Goal: Task Accomplishment & Management: Manage account settings

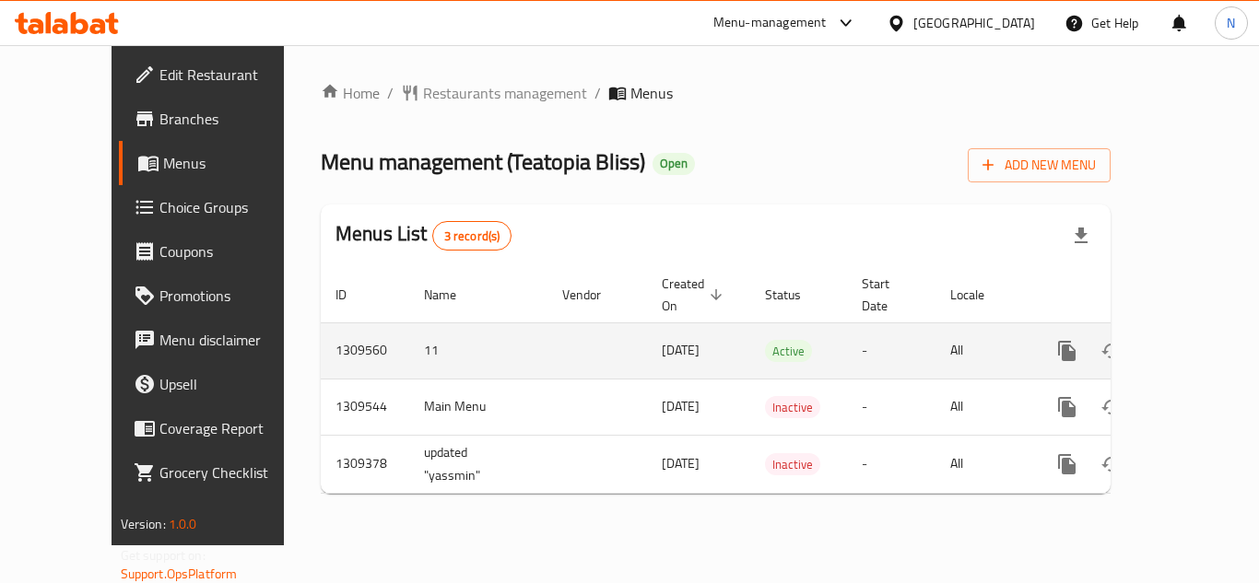
click at [321, 335] on td "1309560" at bounding box center [365, 350] width 88 height 56
copy td "1309560"
click at [1189, 340] on icon "enhanced table" at bounding box center [1200, 351] width 22 height 22
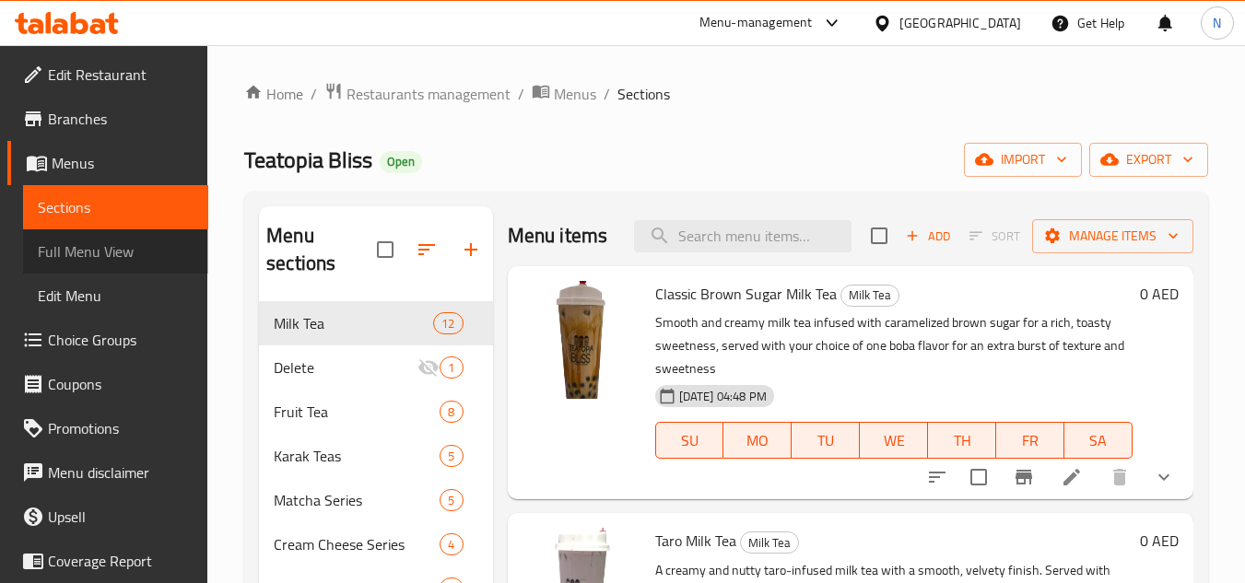
click at [138, 258] on span "Full Menu View" at bounding box center [116, 251] width 156 height 22
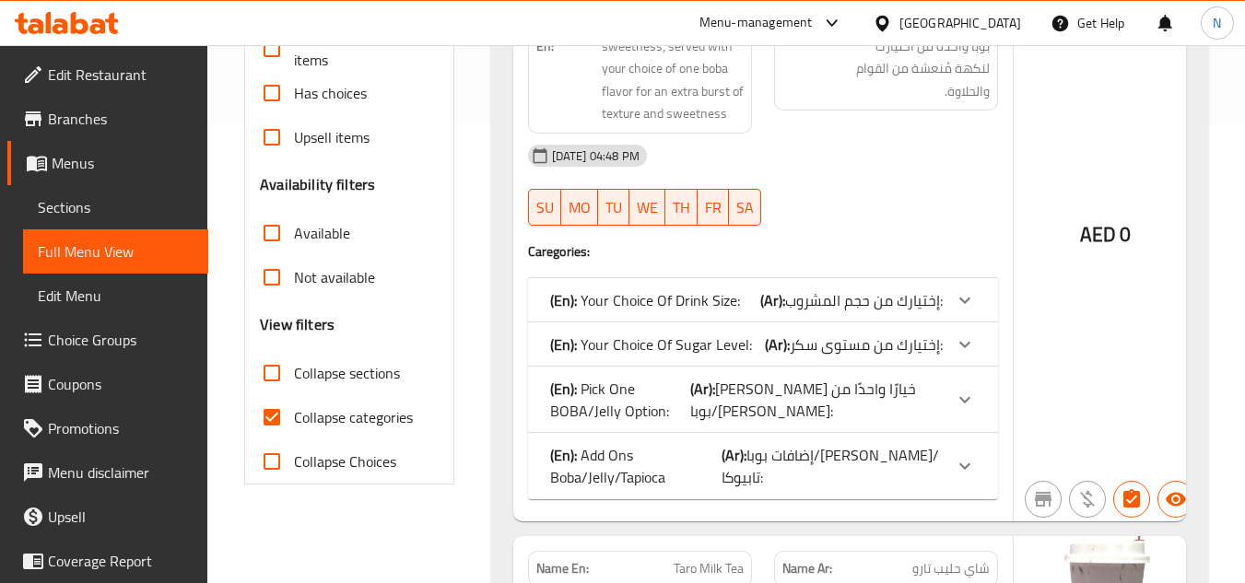
scroll to position [461, 0]
click at [264, 423] on input "Collapse categories" at bounding box center [272, 415] width 44 height 44
checkbox input "false"
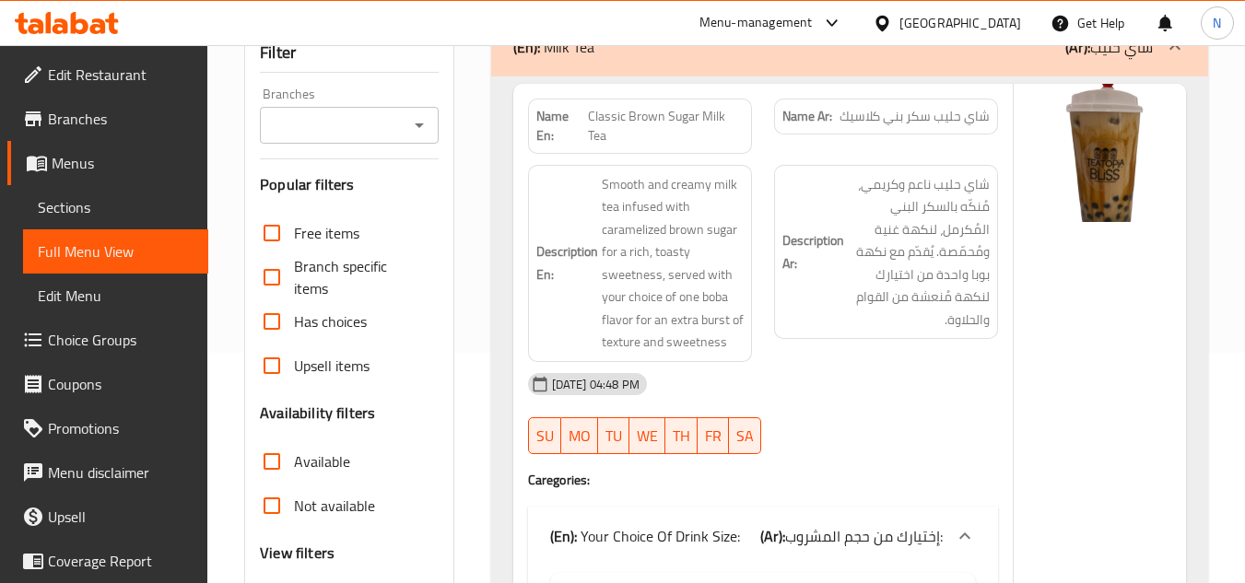
scroll to position [0, 0]
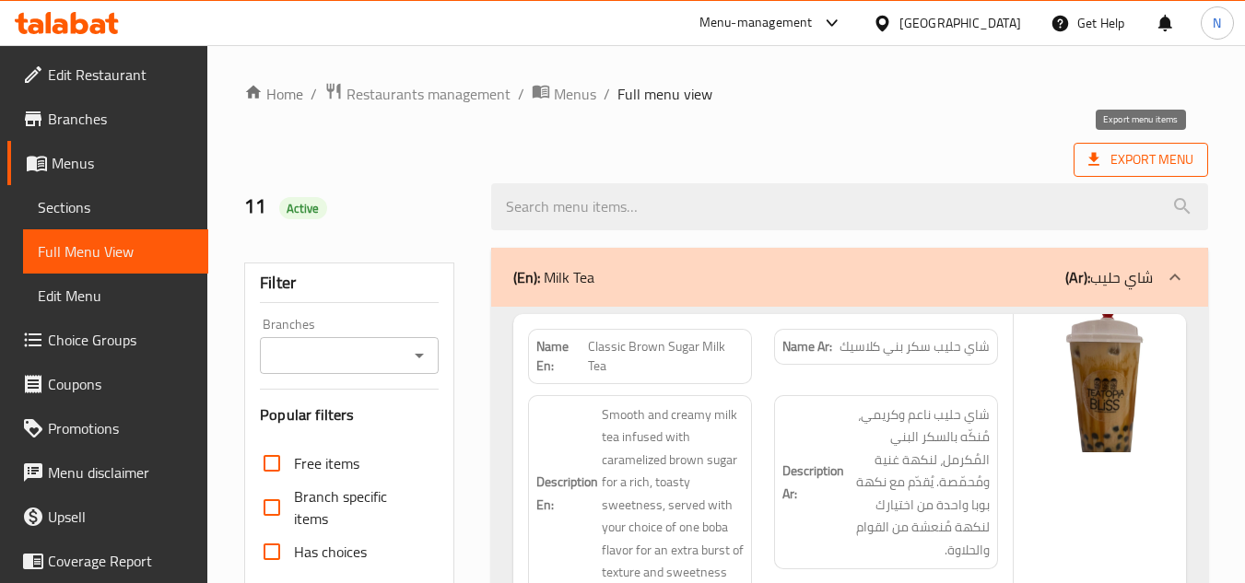
click at [1133, 161] on span "Export Menu" at bounding box center [1140, 159] width 105 height 23
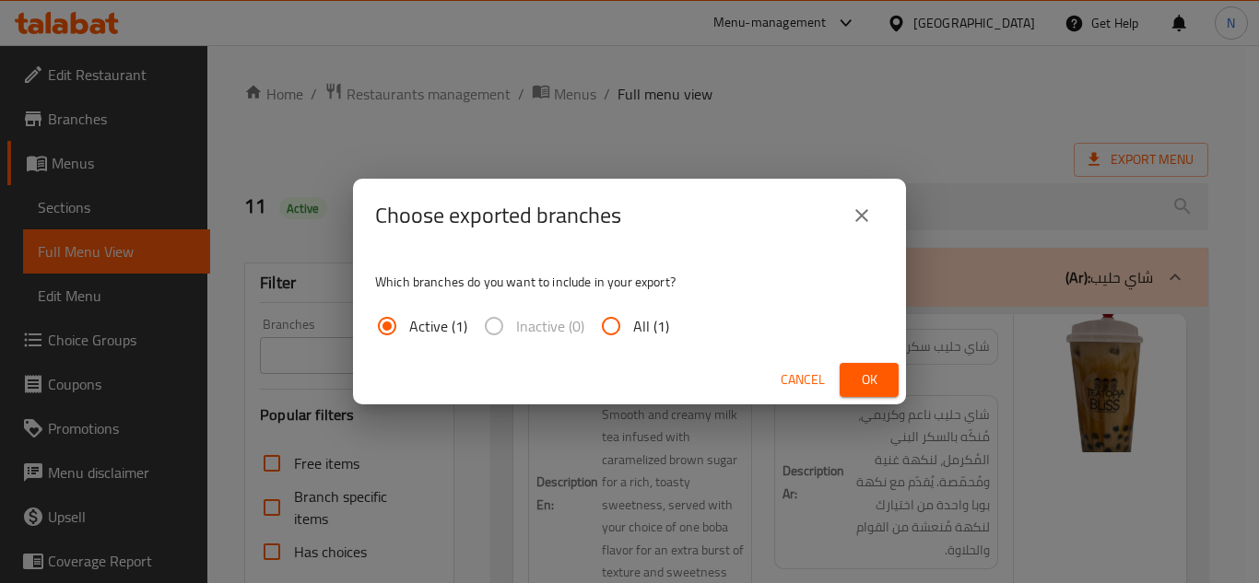
click at [627, 326] on input "All (1)" at bounding box center [611, 326] width 44 height 44
radio input "true"
click at [891, 388] on button "Ok" at bounding box center [868, 380] width 59 height 34
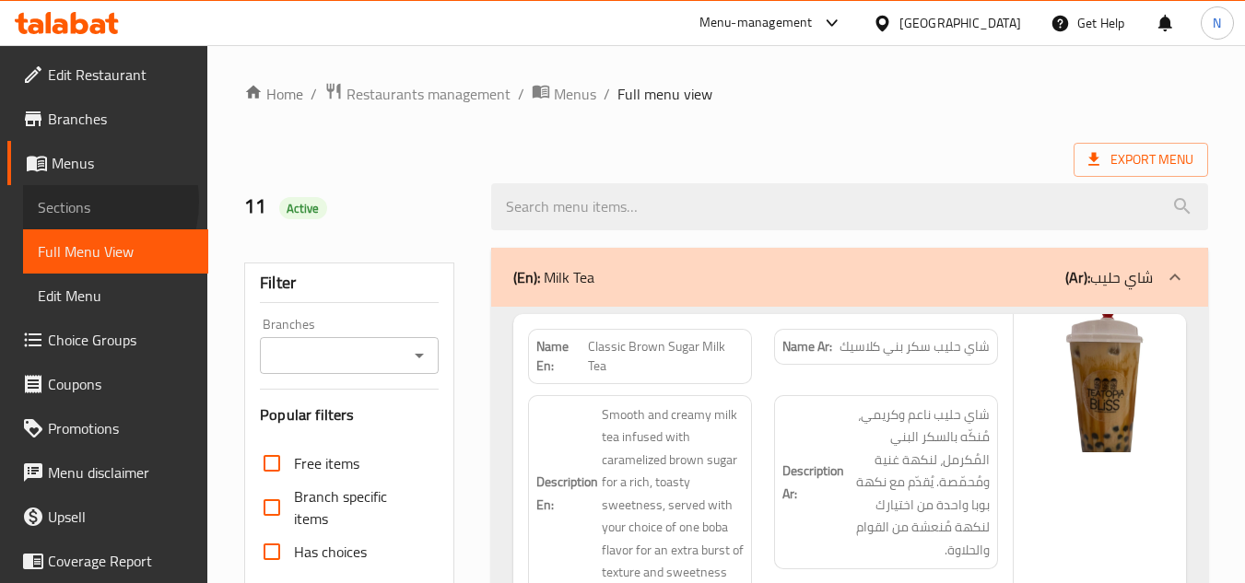
click at [79, 202] on span "Sections" at bounding box center [116, 207] width 156 height 22
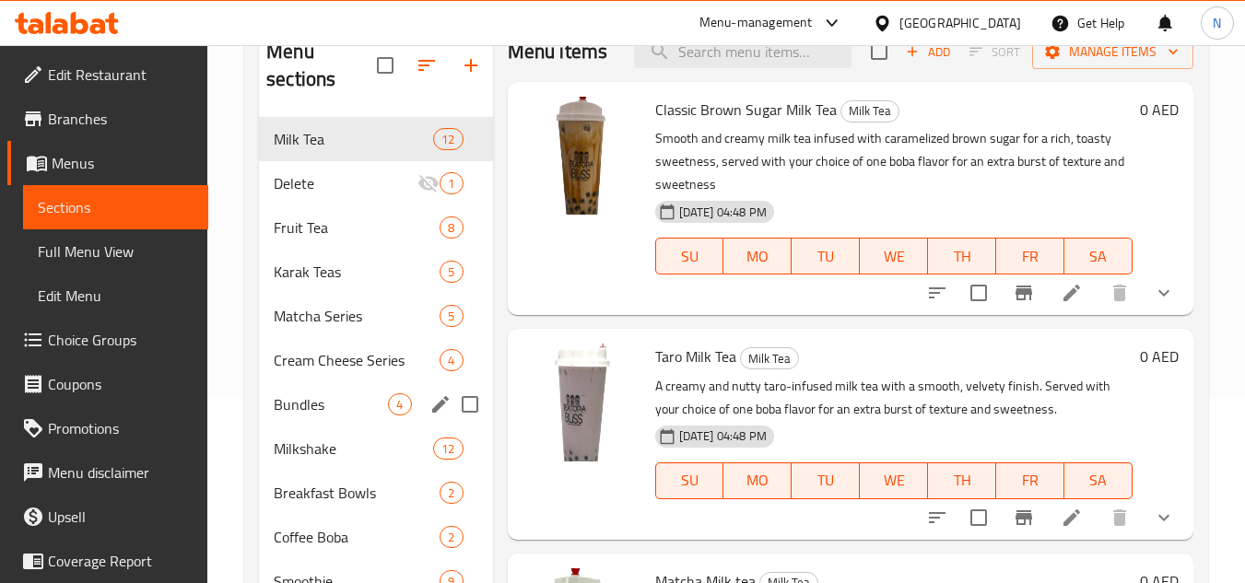
scroll to position [276, 0]
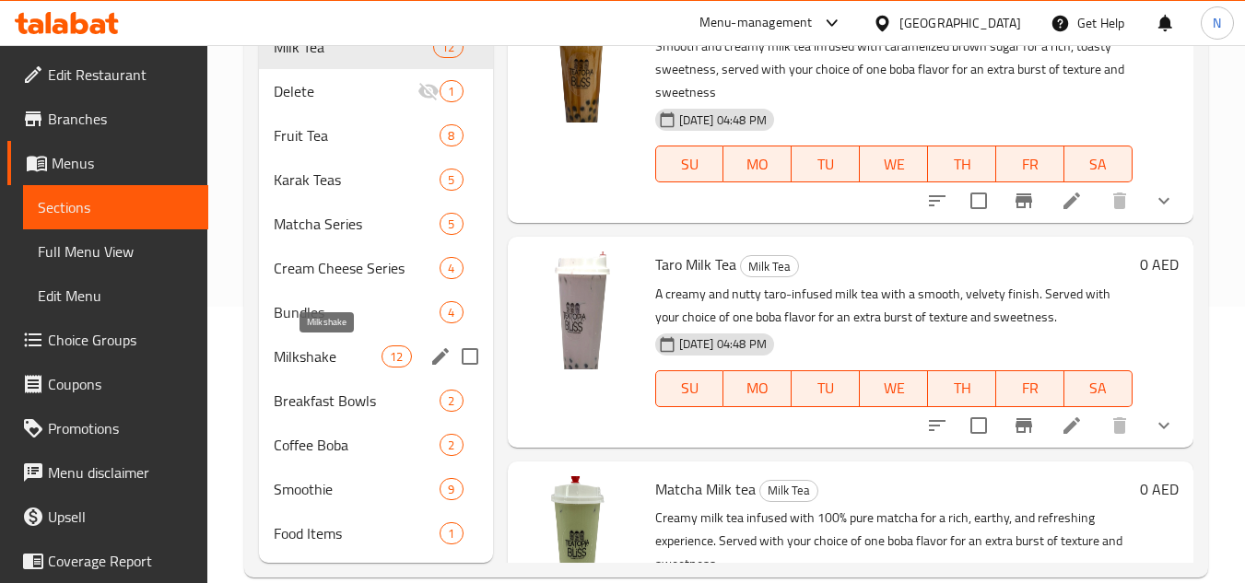
click at [330, 349] on span "Milkshake" at bounding box center [328, 357] width 108 height 22
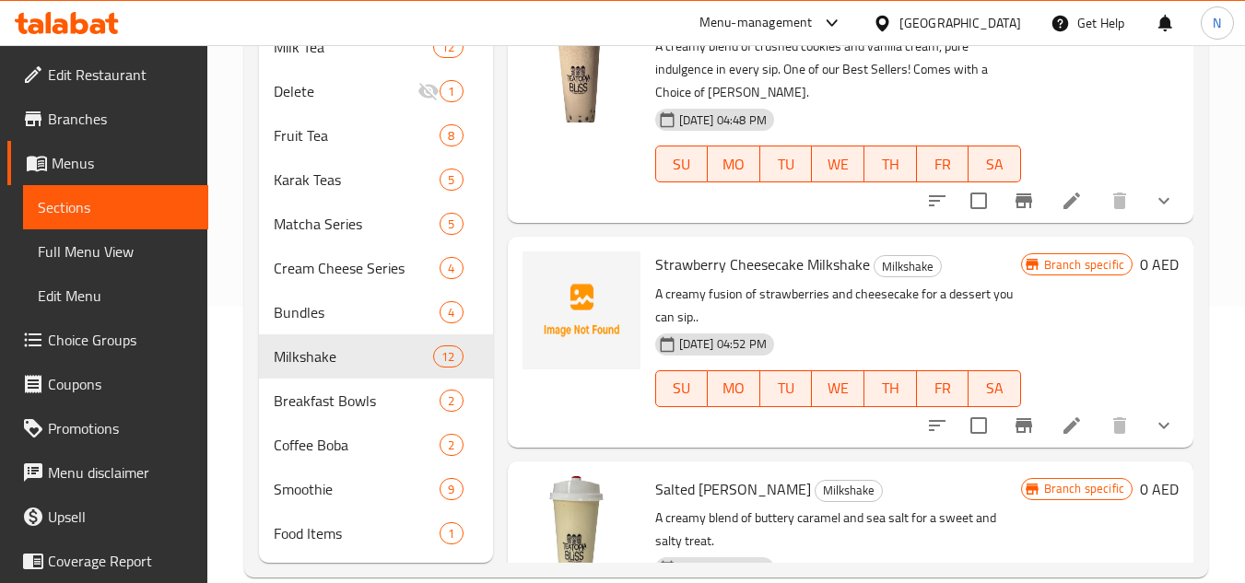
scroll to position [1460, 0]
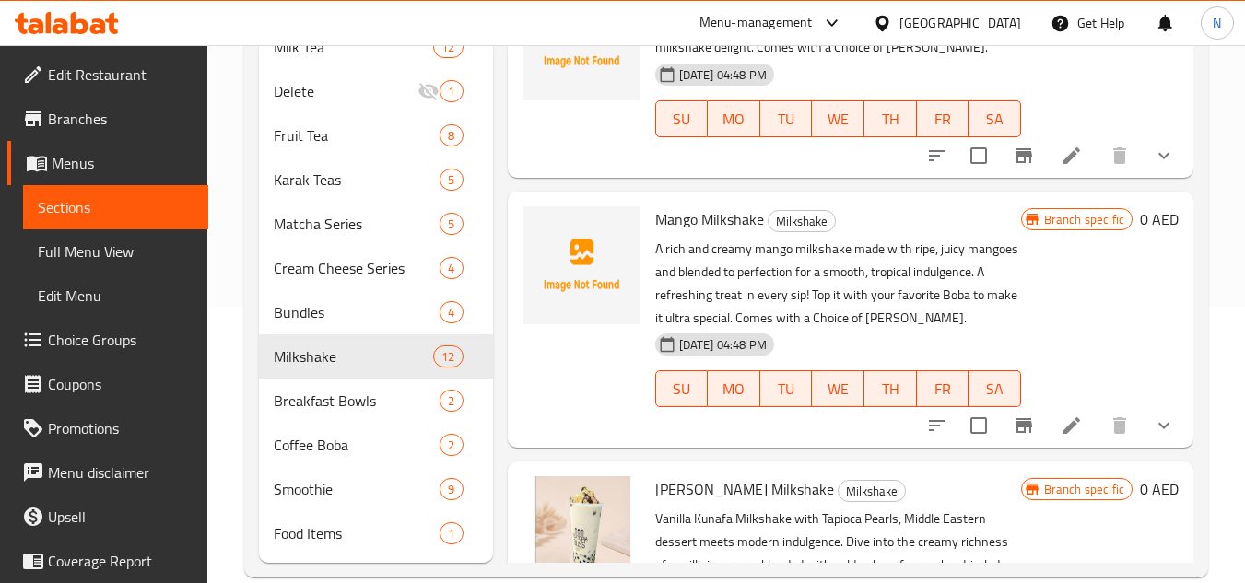
click at [1034, 341] on div "Branch specific 0 AED" at bounding box center [1100, 319] width 158 height 227
click at [1159, 437] on icon "show more" at bounding box center [1164, 426] width 22 height 22
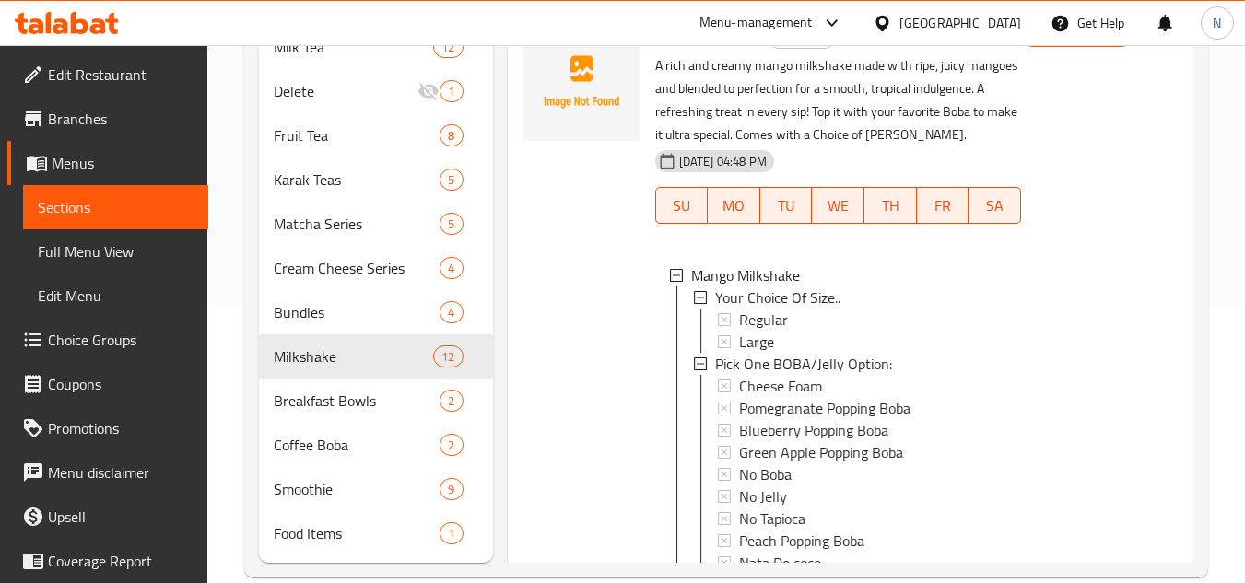
scroll to position [1645, 0]
click at [871, 330] on div "Regular" at bounding box center [872, 319] width 267 height 22
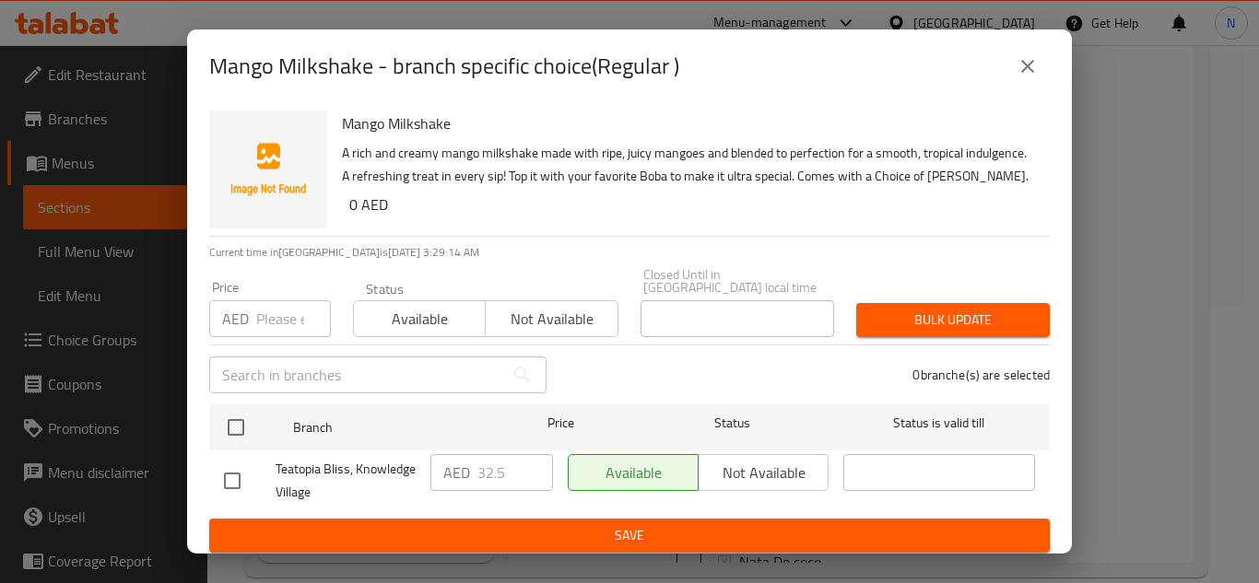
click at [1028, 60] on icon "close" at bounding box center [1027, 66] width 22 height 22
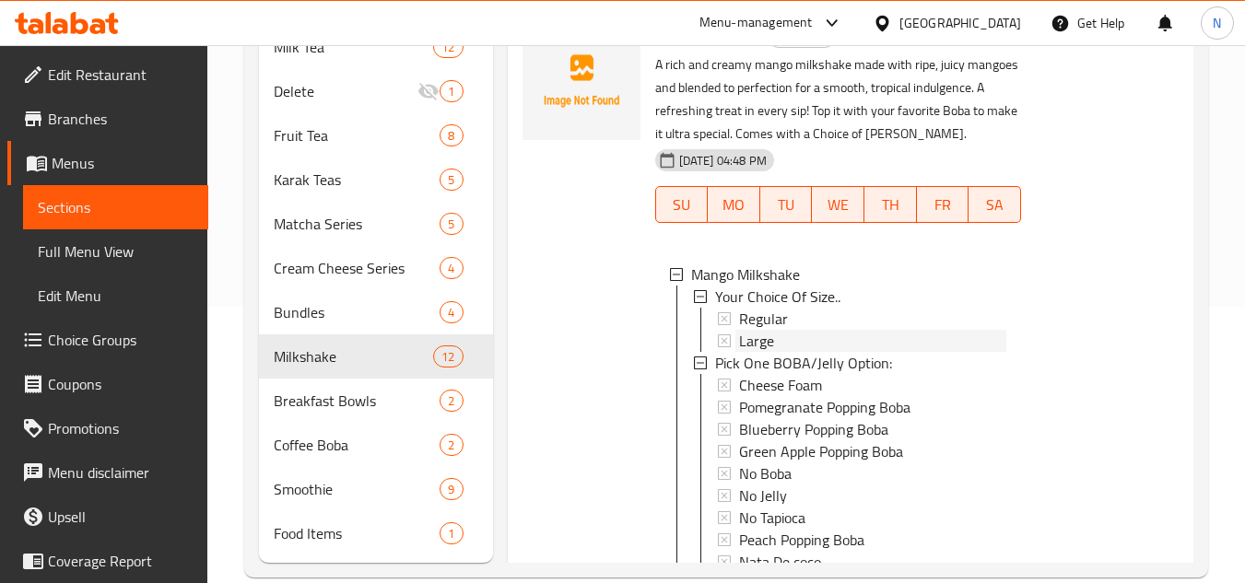
click at [813, 352] on div "Large" at bounding box center [872, 341] width 267 height 22
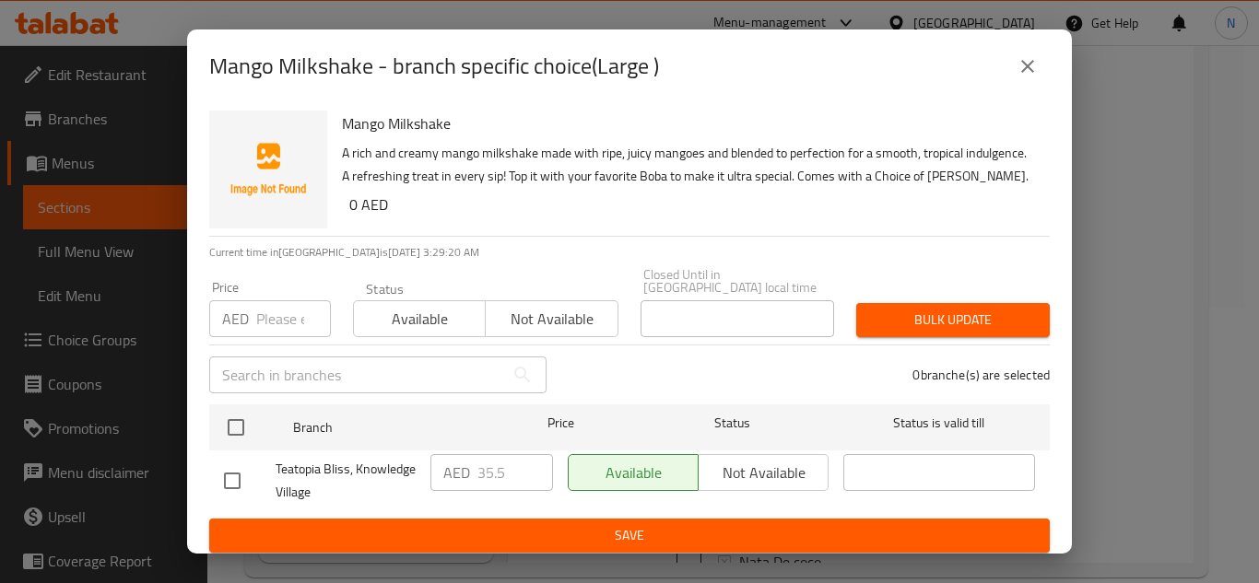
click at [1031, 76] on icon "close" at bounding box center [1027, 66] width 22 height 22
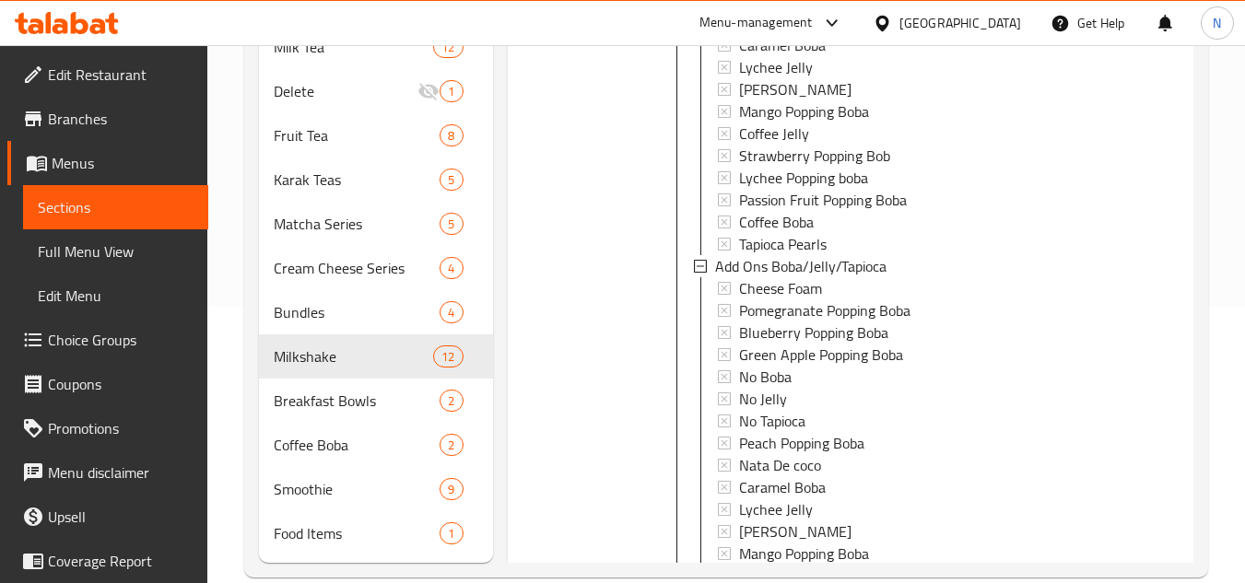
scroll to position [2198, 0]
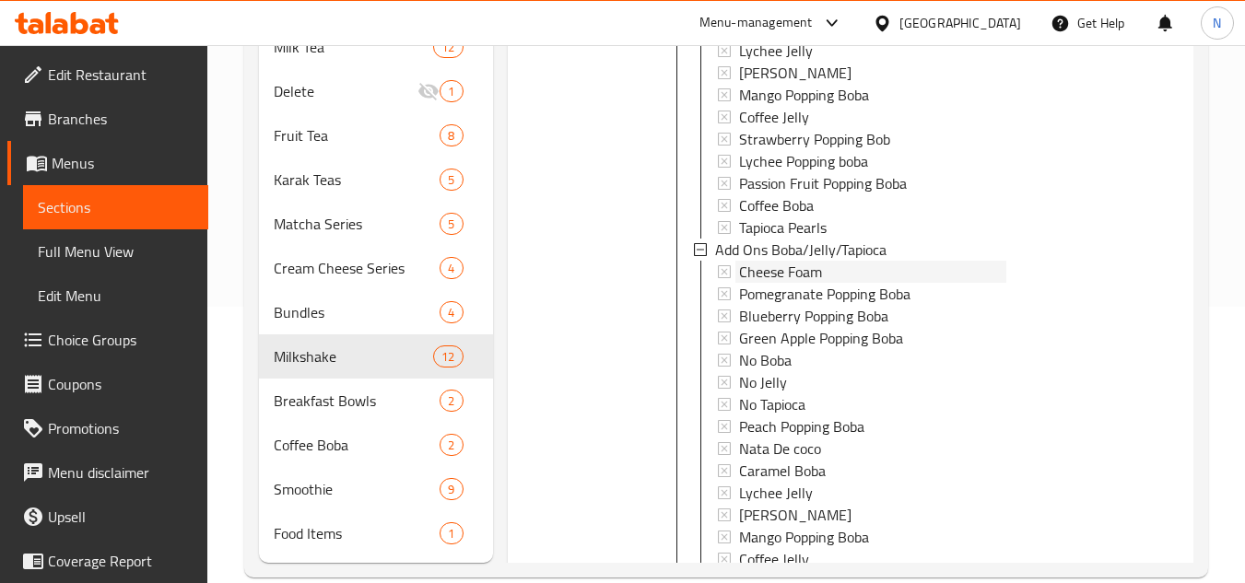
click at [858, 283] on div "Cheese Foam" at bounding box center [872, 272] width 267 height 22
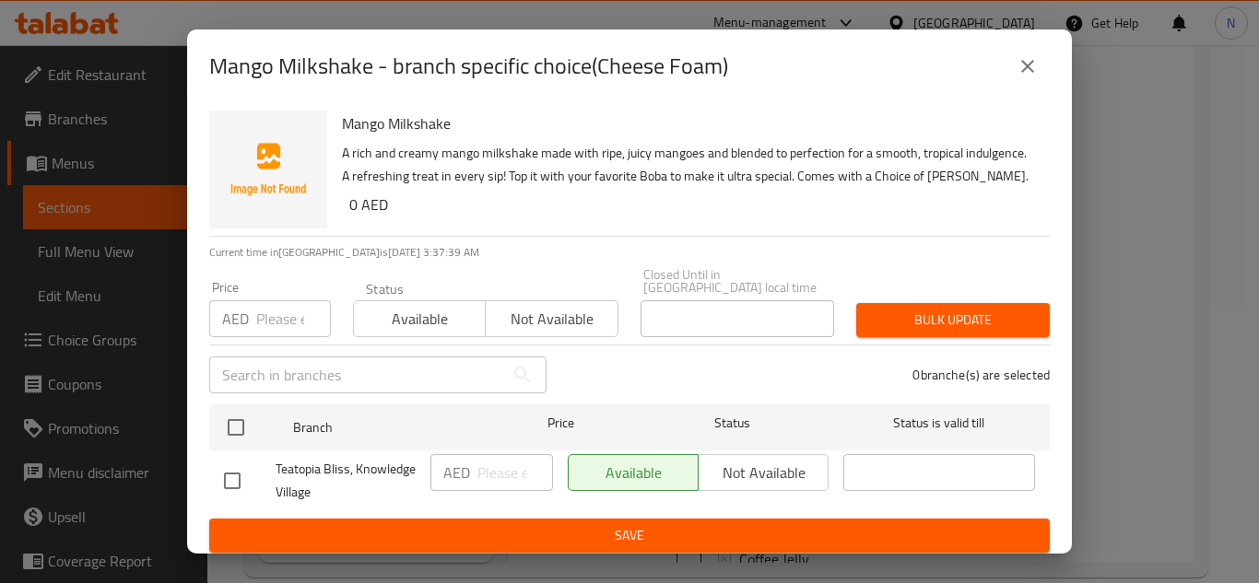
click at [234, 433] on input "checkbox" at bounding box center [236, 427] width 39 height 39
checkbox input "true"
click at [487, 467] on input "number" at bounding box center [515, 472] width 76 height 37
paste input "3"
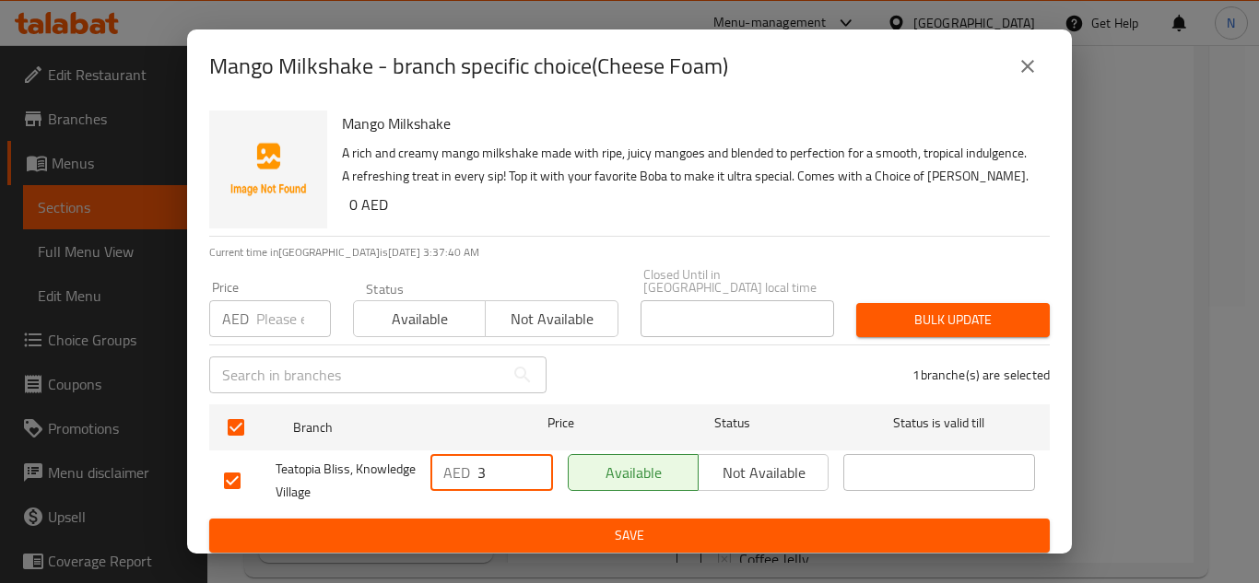
type input "3"
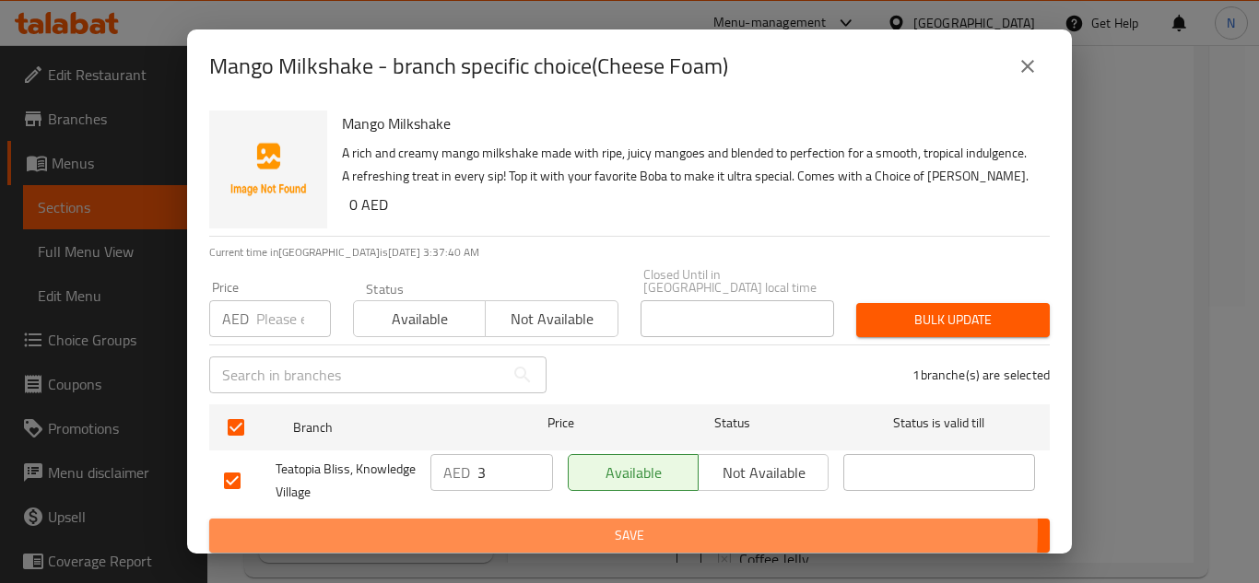
click at [557, 527] on span "Save" at bounding box center [629, 535] width 811 height 23
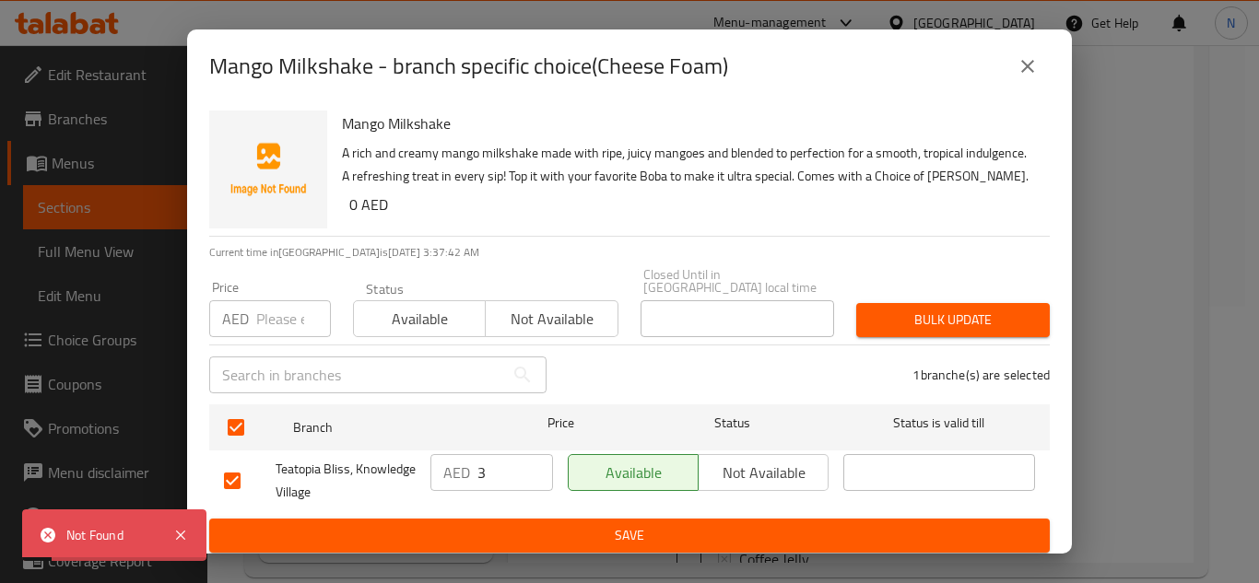
click at [1026, 66] on icon "close" at bounding box center [1027, 66] width 13 height 13
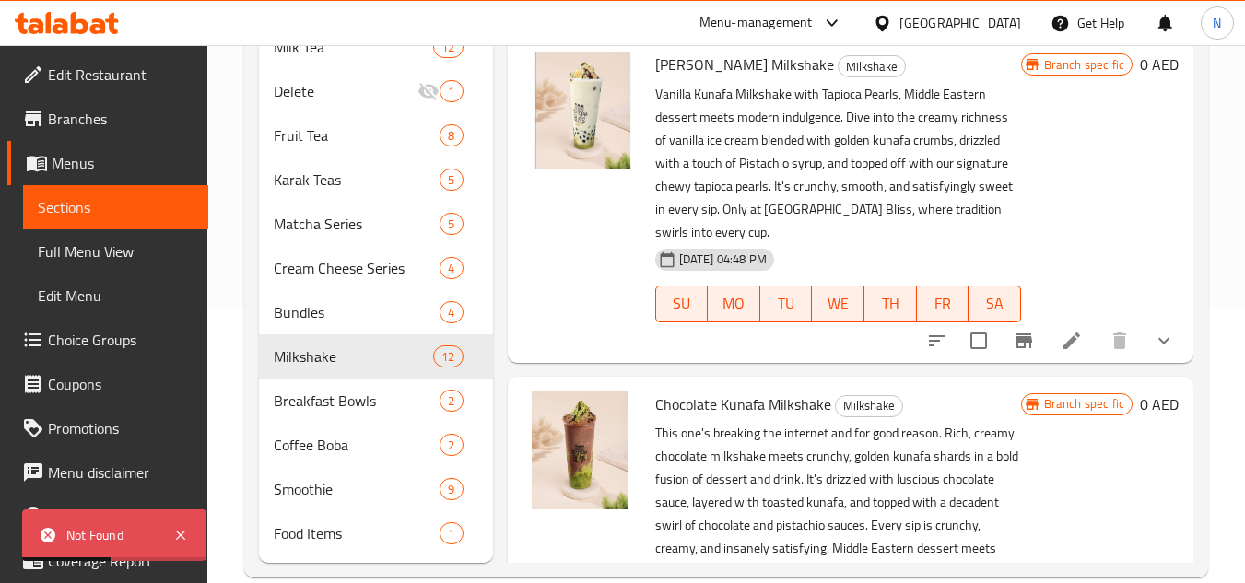
scroll to position [2935, 0]
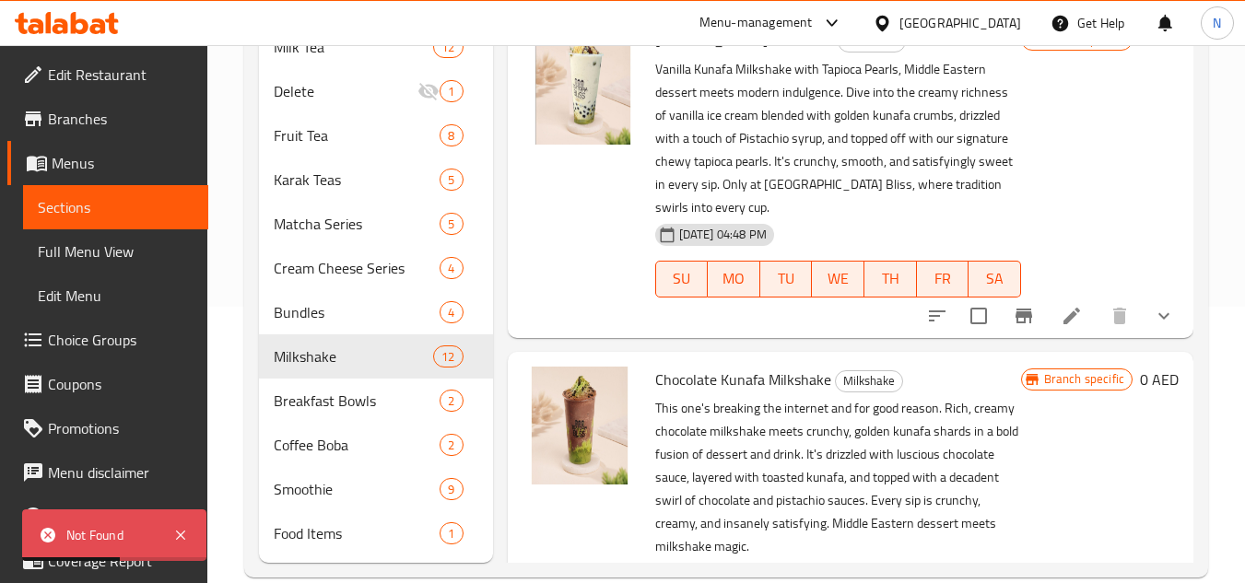
click at [1159, 327] on icon "show more" at bounding box center [1164, 316] width 22 height 22
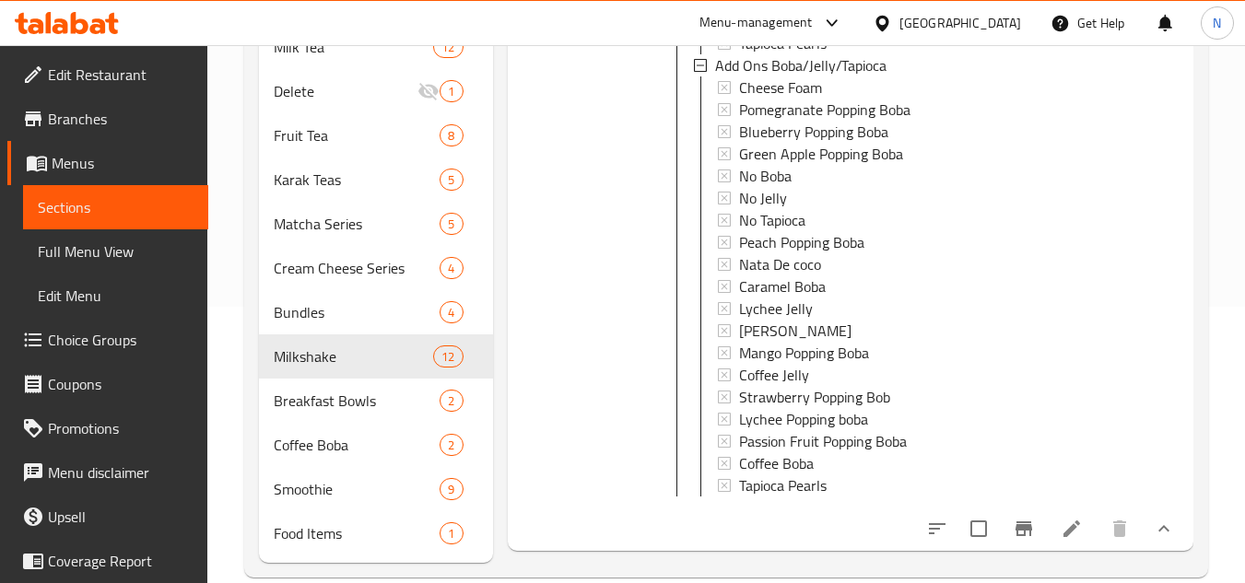
scroll to position [0, 0]
click at [853, 101] on div "Cheese Foam" at bounding box center [872, 90] width 267 height 22
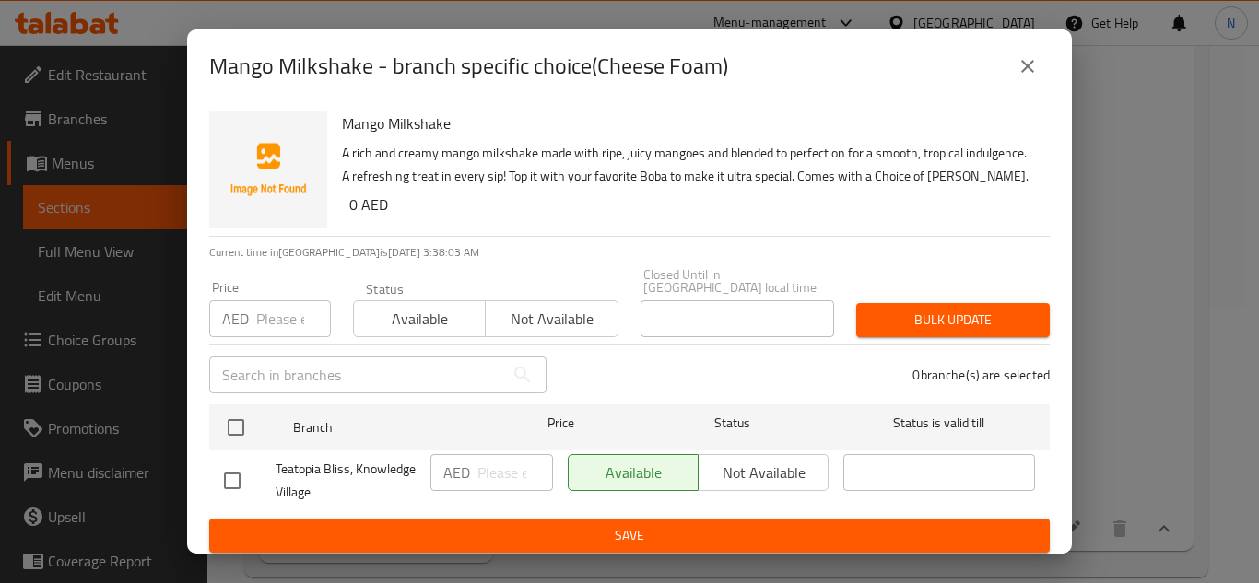
click at [1035, 64] on icon "close" at bounding box center [1027, 66] width 22 height 22
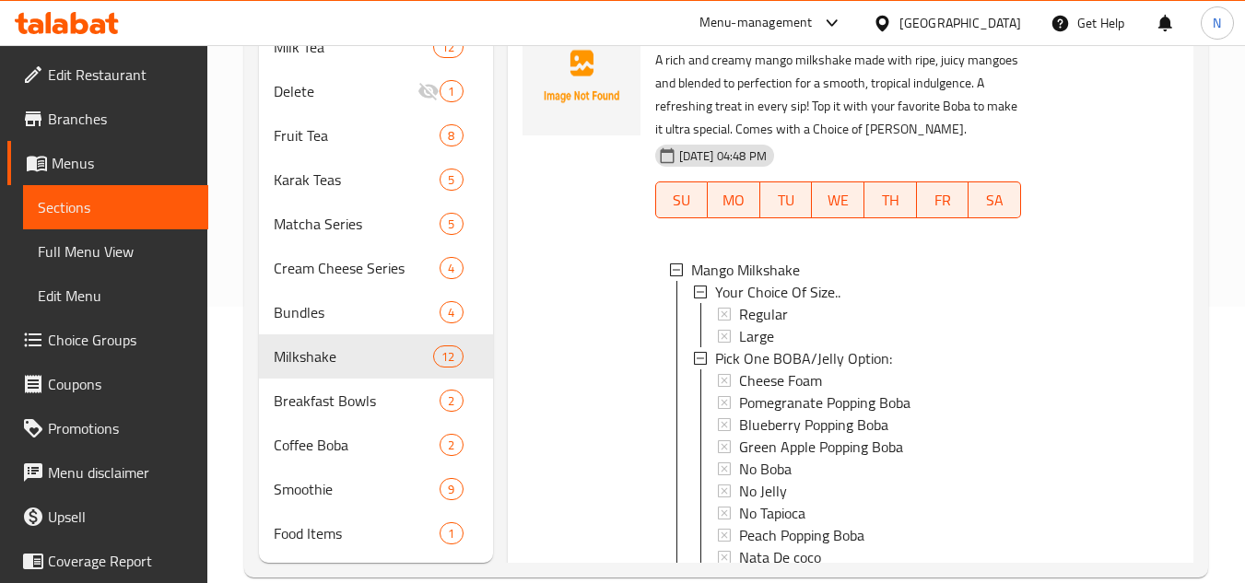
scroll to position [1553, 0]
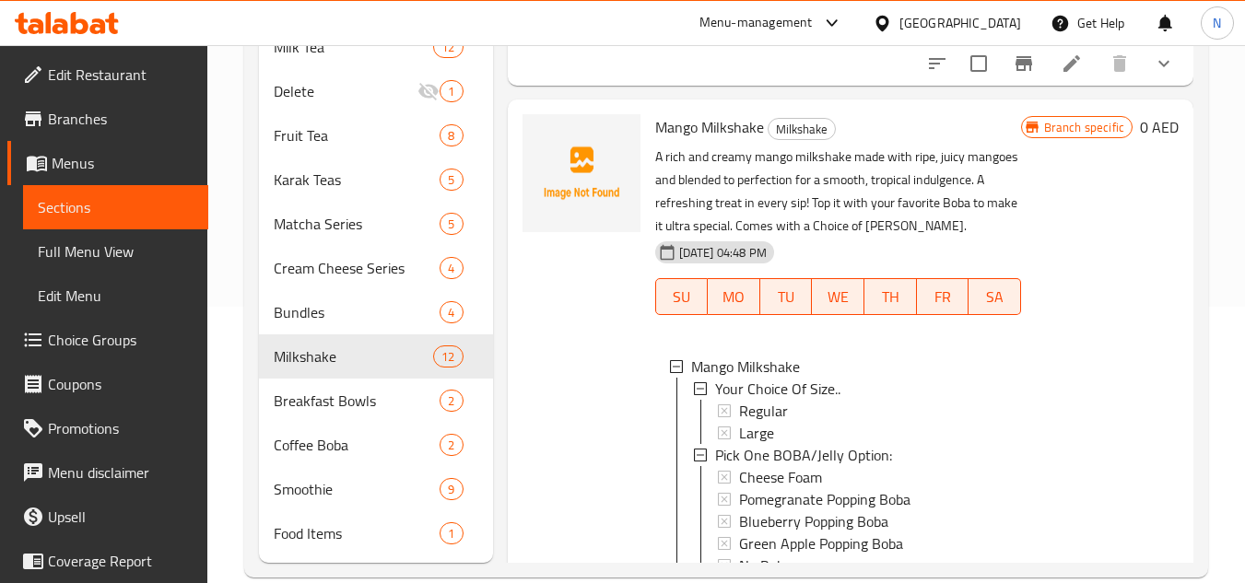
click at [712, 141] on span "Mango Milkshake" at bounding box center [709, 127] width 109 height 28
copy h6 "Mango Milkshake"
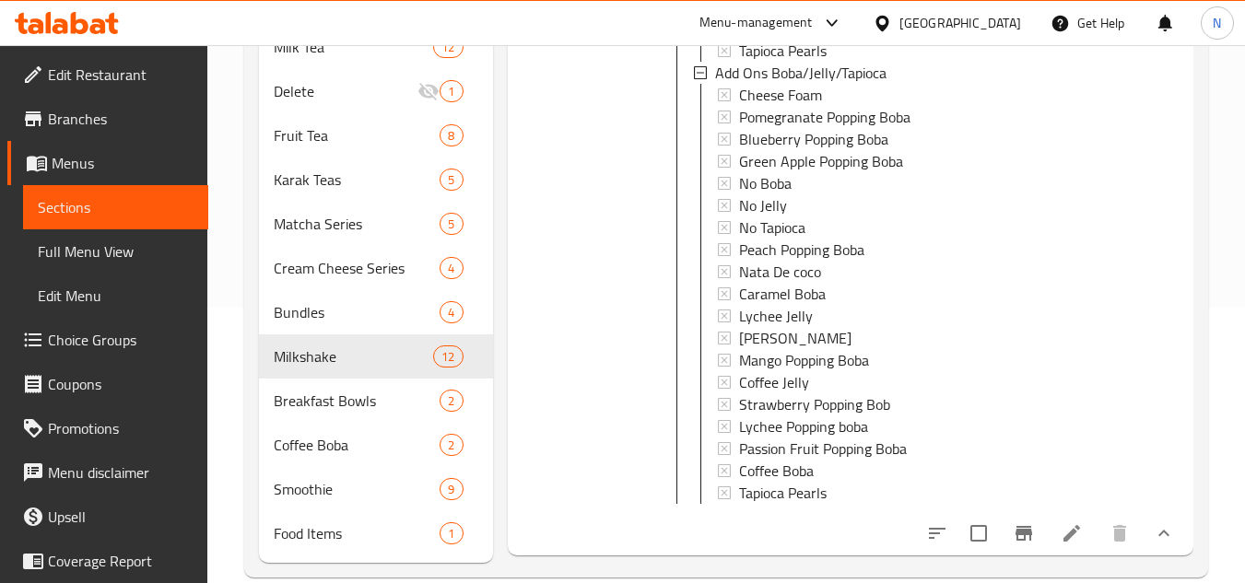
scroll to position [2290, 0]
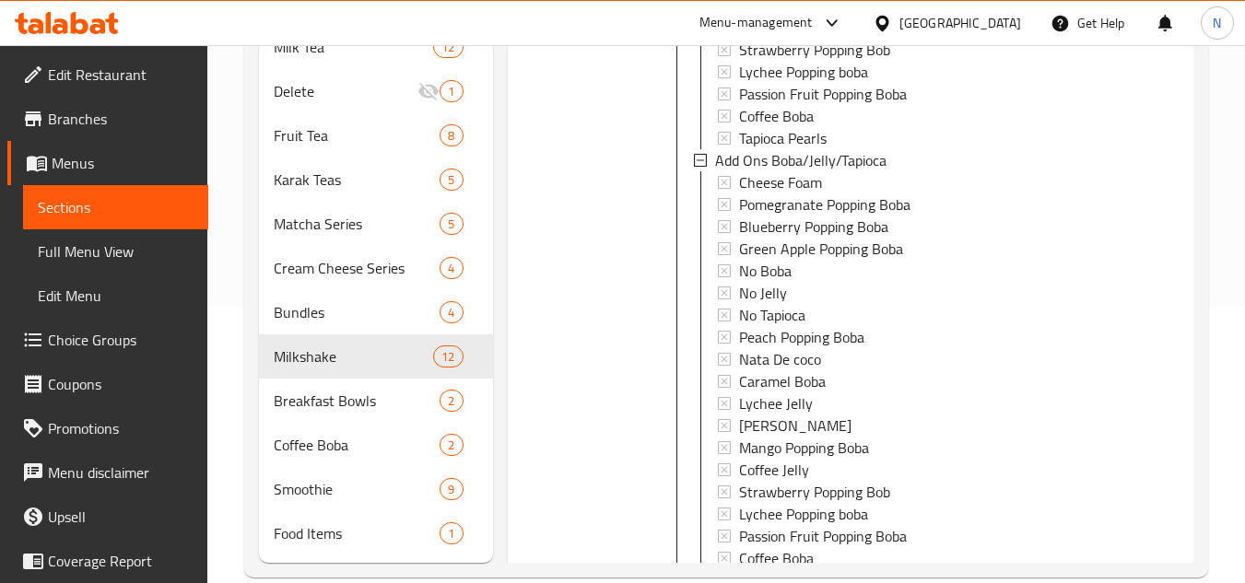
click at [798, 193] on span "Cheese Foam" at bounding box center [780, 182] width 83 height 22
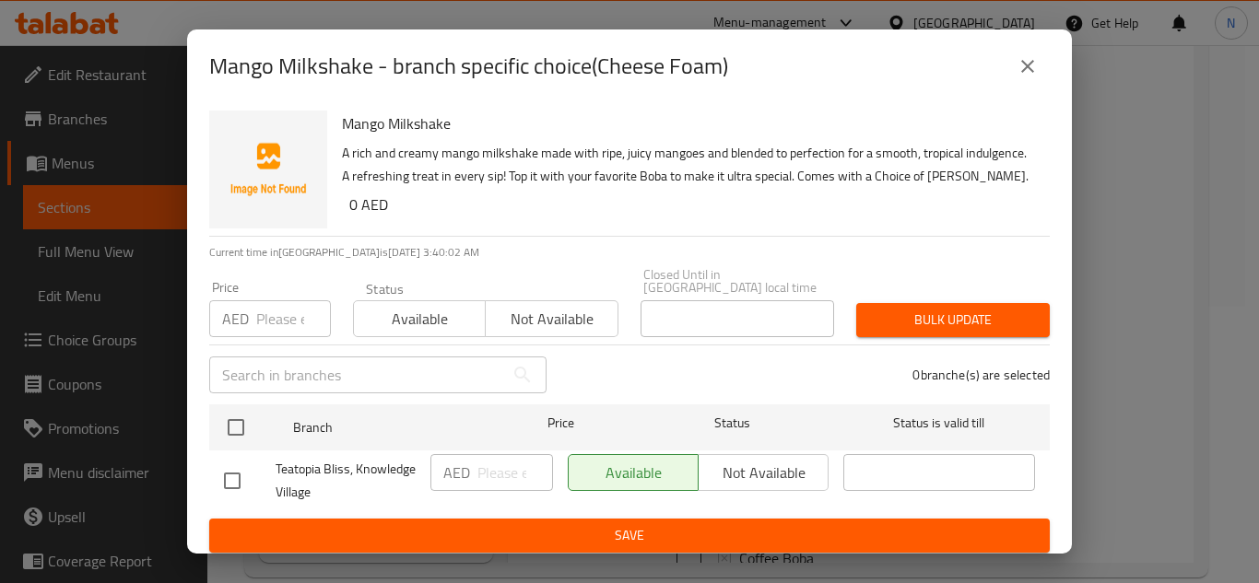
click at [1025, 59] on icon "close" at bounding box center [1027, 66] width 22 height 22
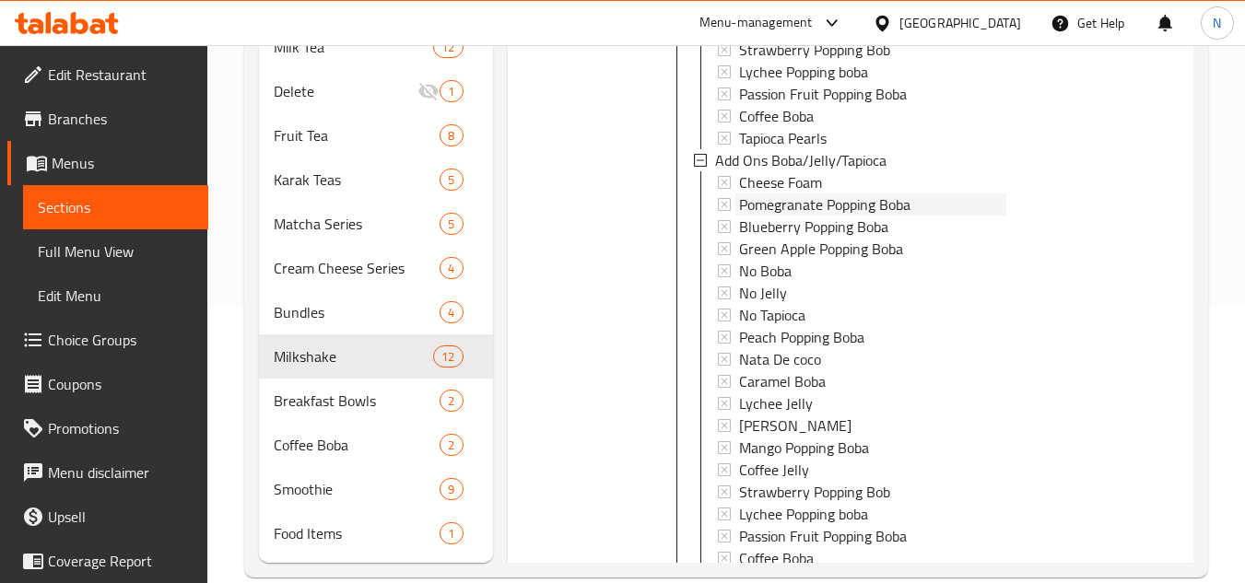
click at [829, 216] on span "Pomegranate Popping Boba" at bounding box center [824, 204] width 171 height 22
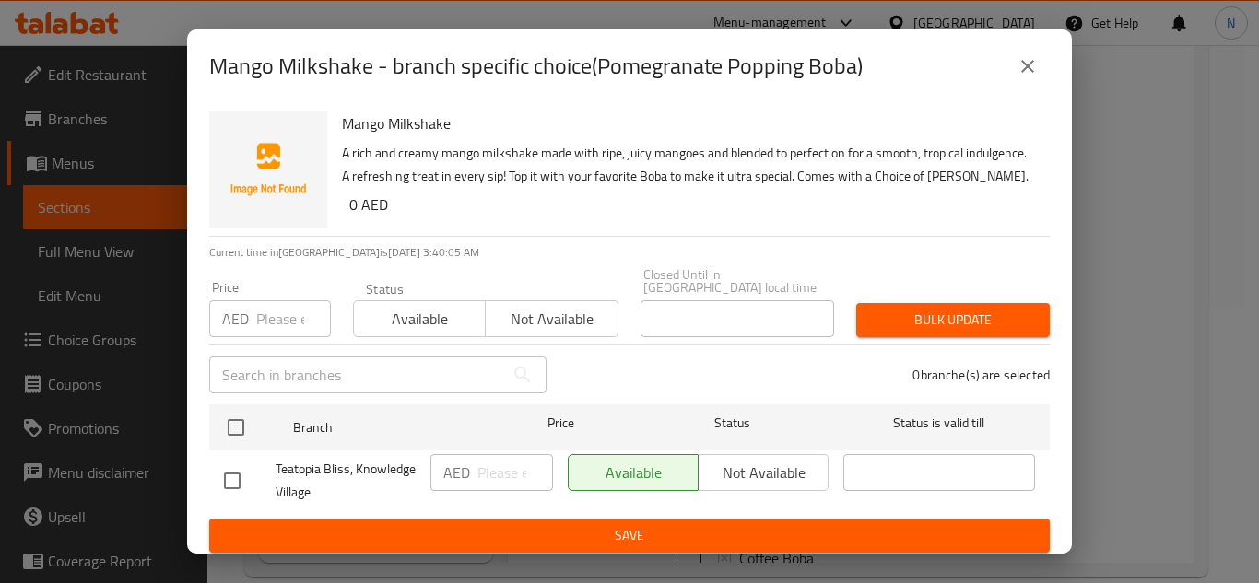
click at [1026, 73] on icon "close" at bounding box center [1027, 66] width 22 height 22
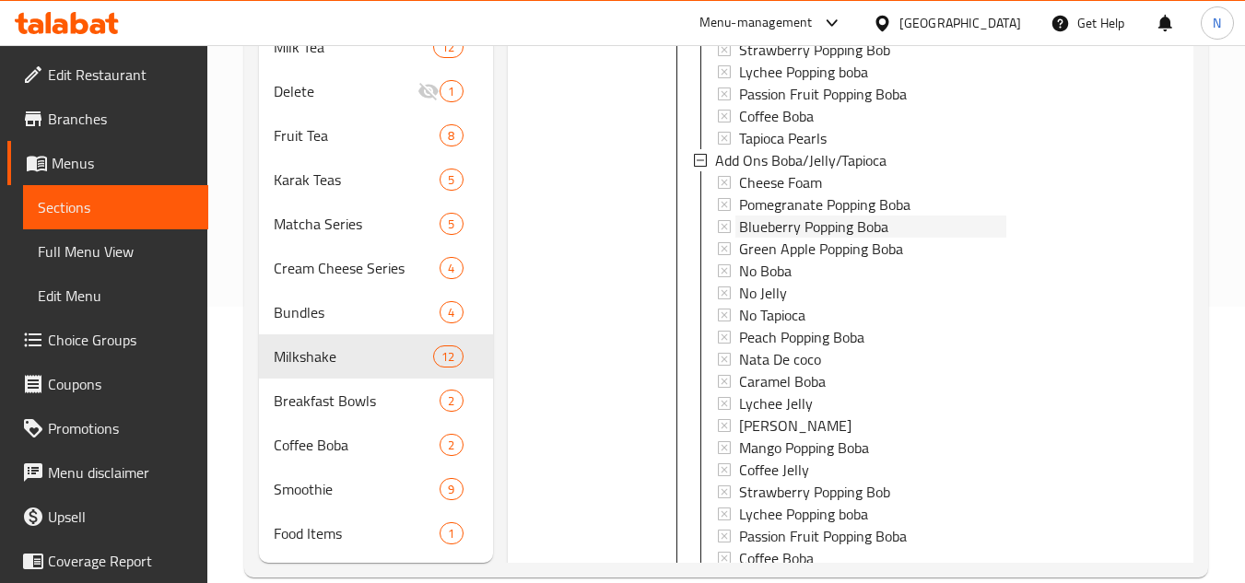
click at [821, 238] on span "Blueberry Popping Boba" at bounding box center [813, 227] width 149 height 22
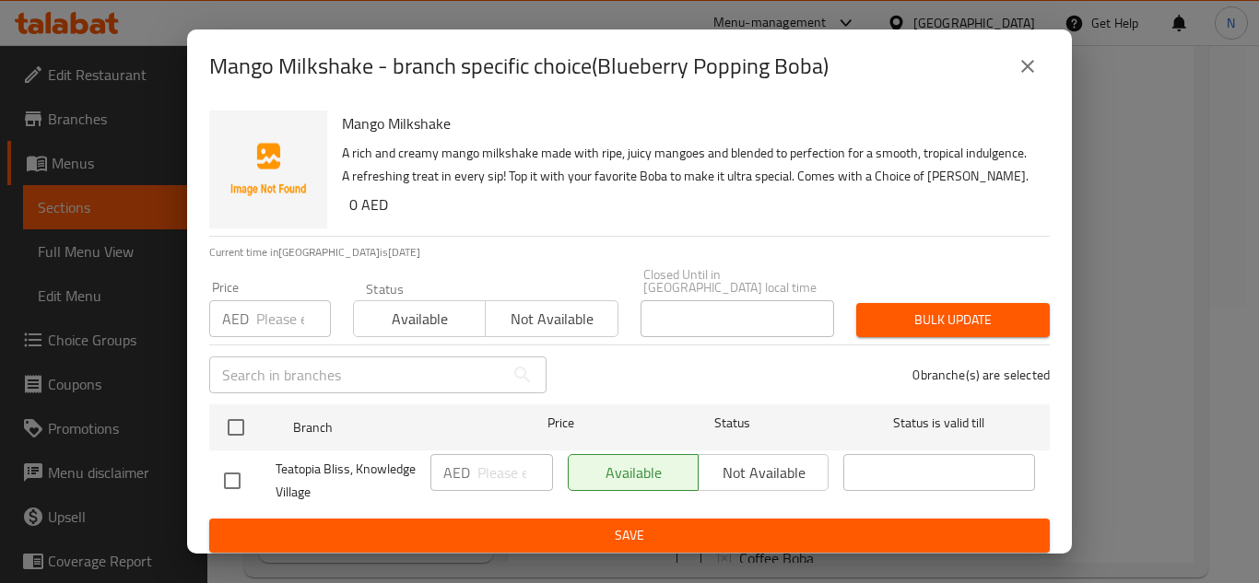
click at [1029, 64] on icon "close" at bounding box center [1027, 66] width 13 height 13
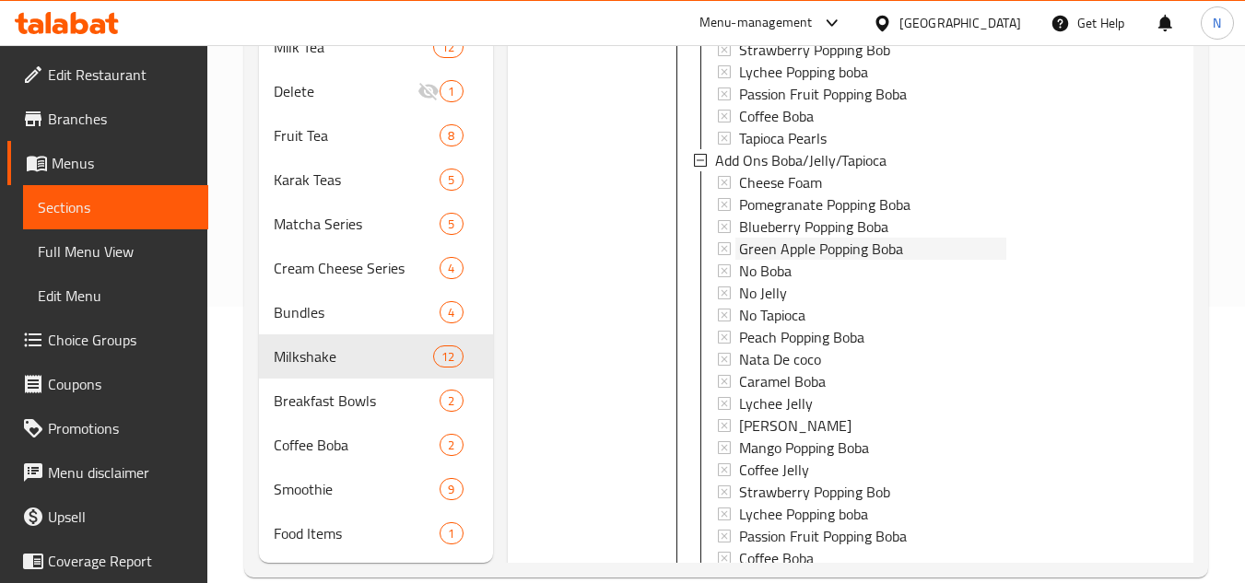
click at [830, 260] on span "Green Apple Popping Boba" at bounding box center [821, 249] width 164 height 22
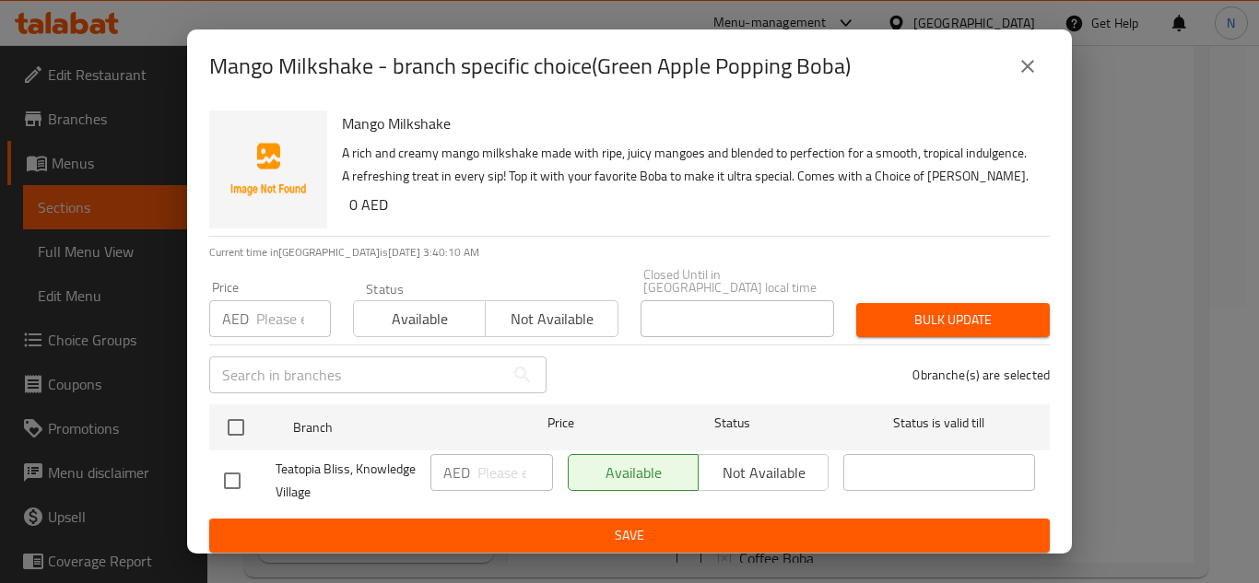
click at [1032, 63] on icon "close" at bounding box center [1027, 66] width 13 height 13
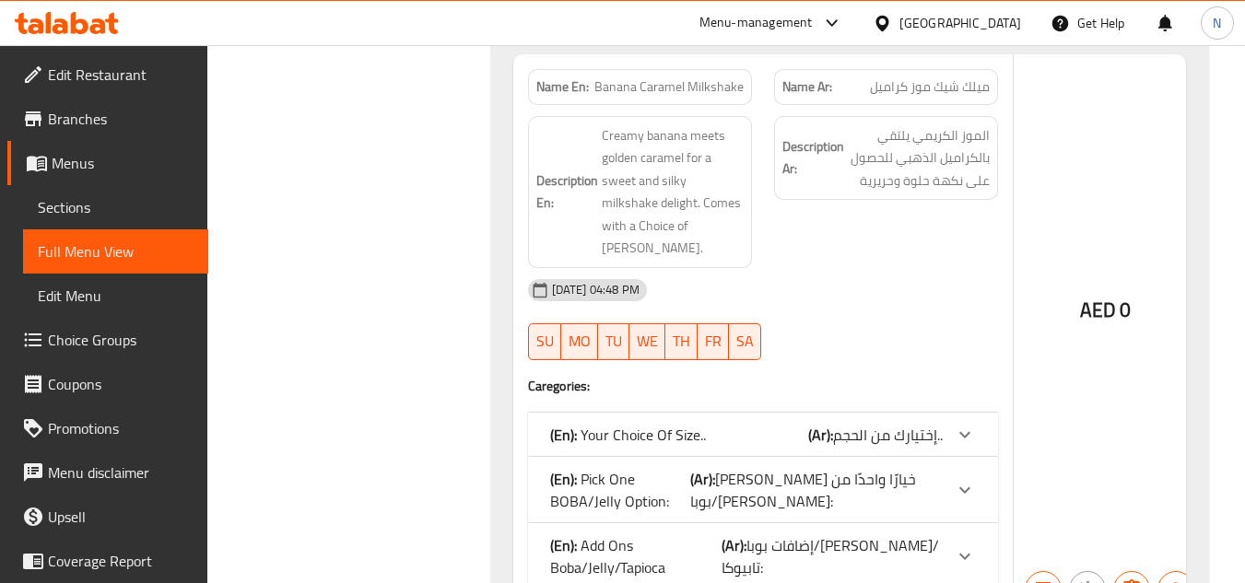
copy span "Mango Milkshake"
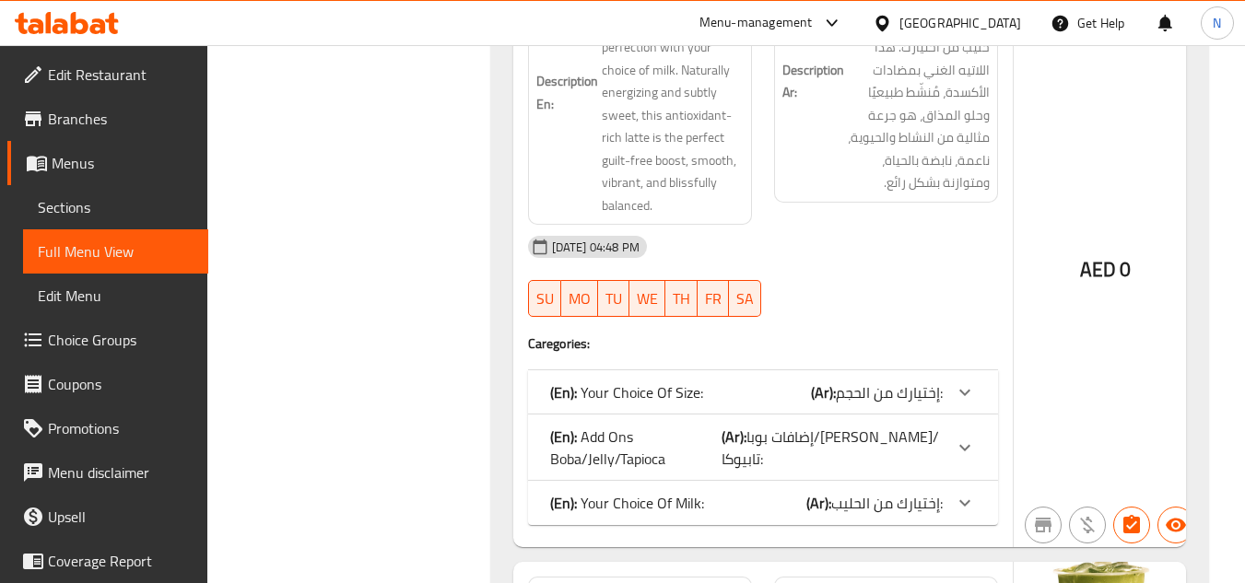
scroll to position [17280, 0]
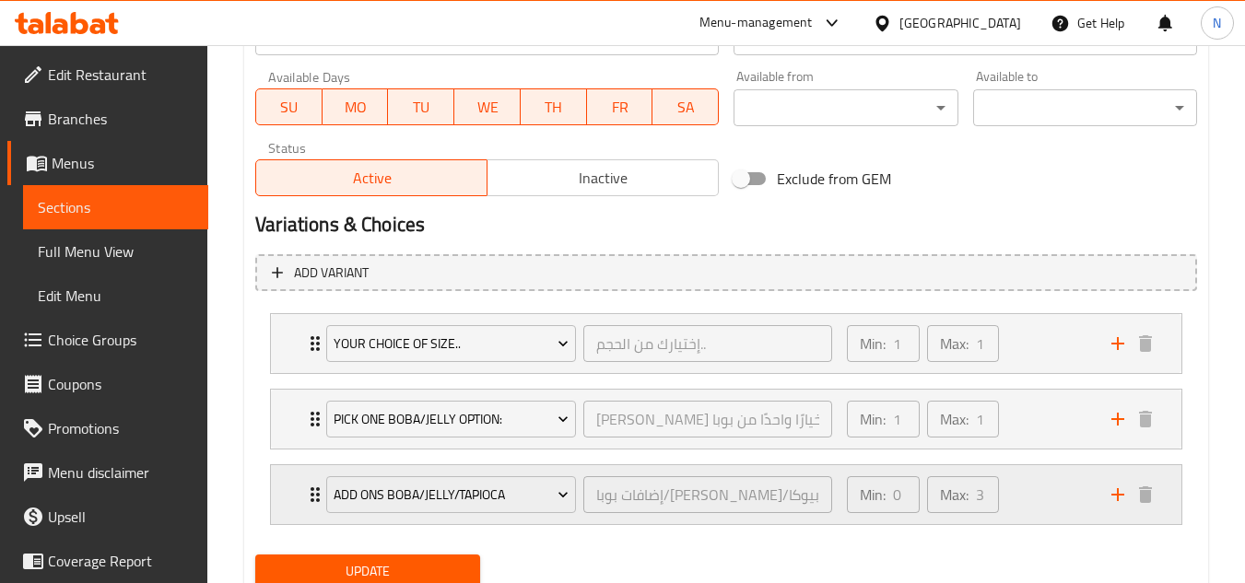
scroll to position [900, 0]
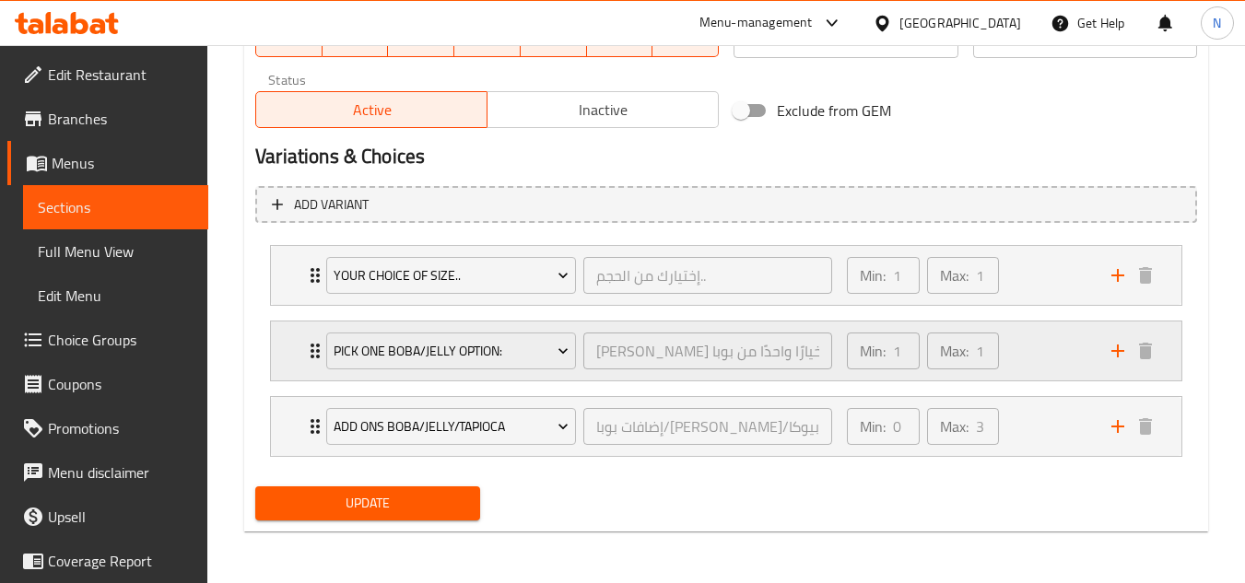
click at [1035, 361] on div "Min: 1 ​ Max: 1 ​" at bounding box center [968, 351] width 264 height 59
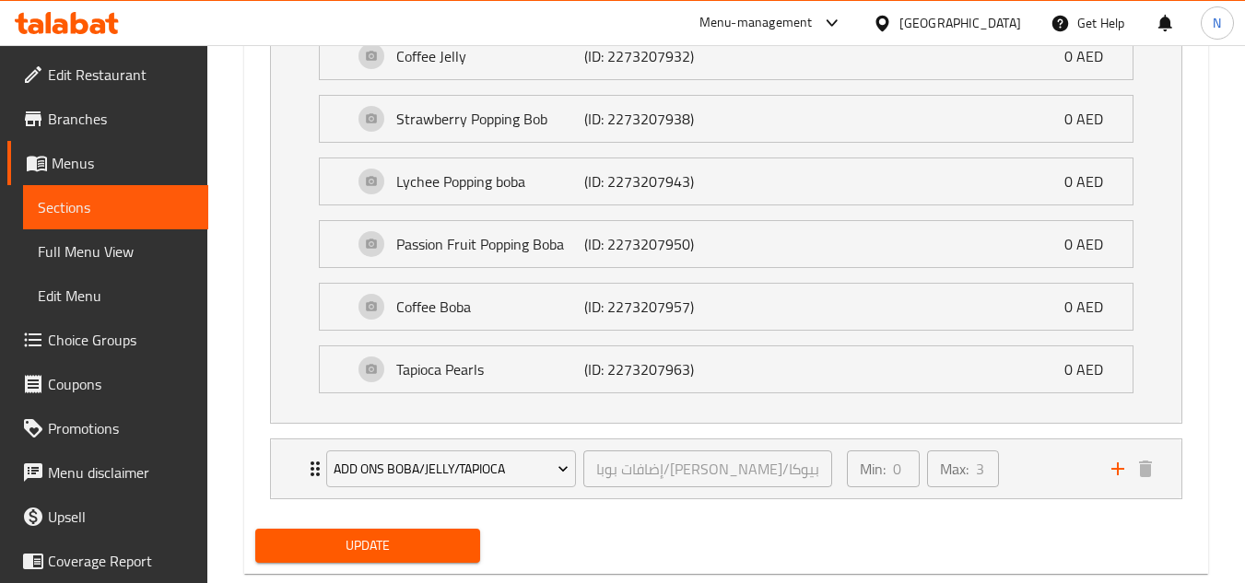
scroll to position [2128, 0]
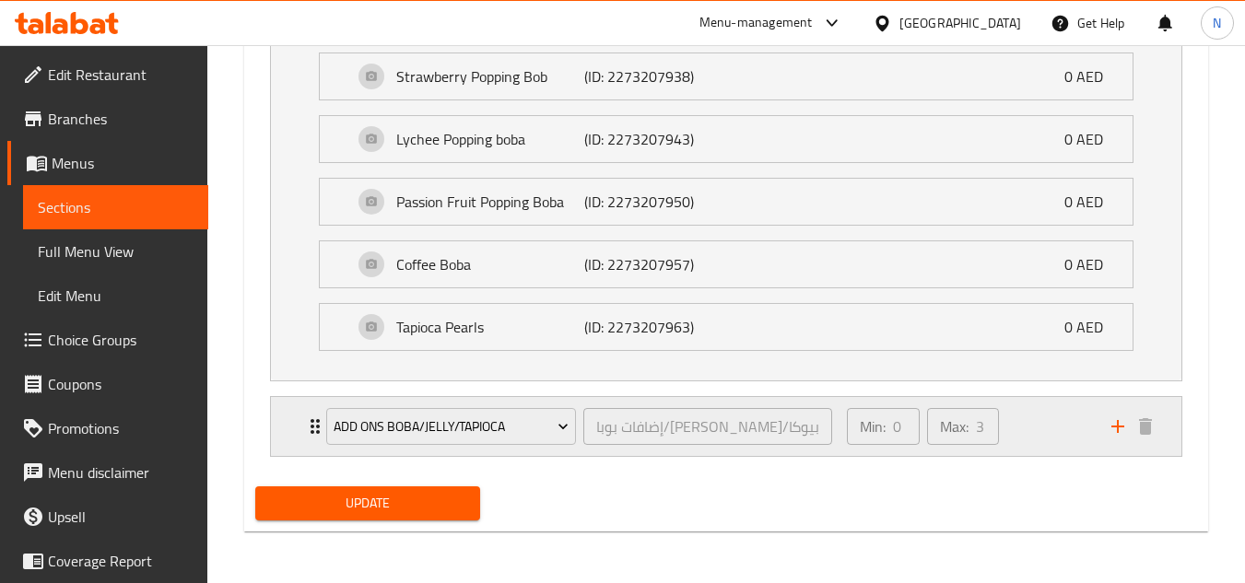
click at [1057, 432] on div "Min: 0 ​ Max: 3 ​" at bounding box center [968, 426] width 264 height 59
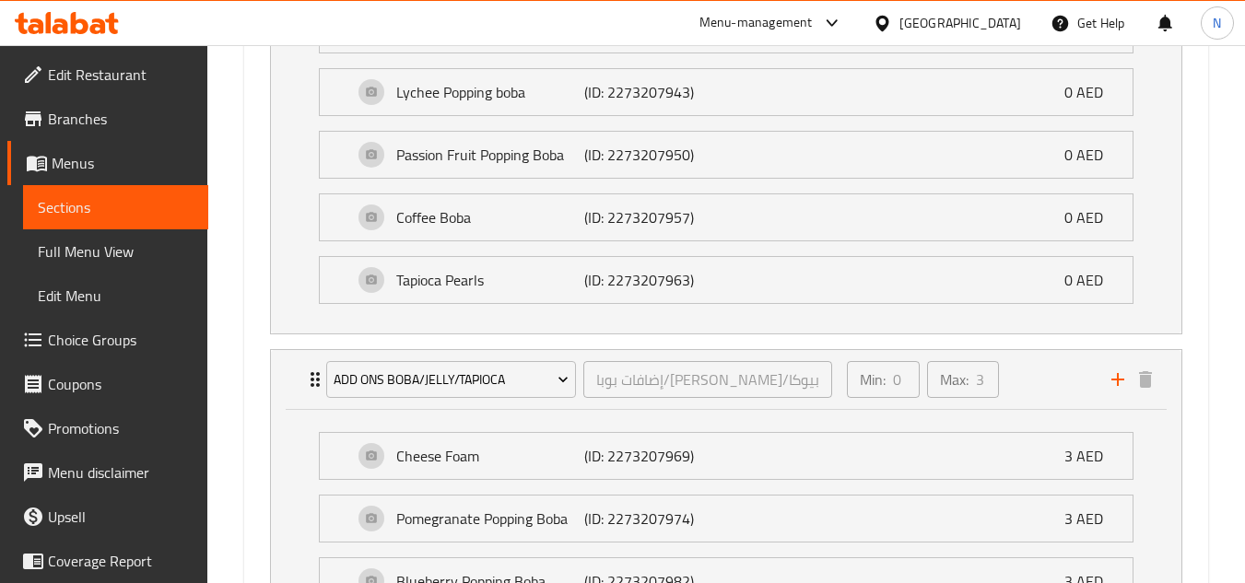
scroll to position [2159, 0]
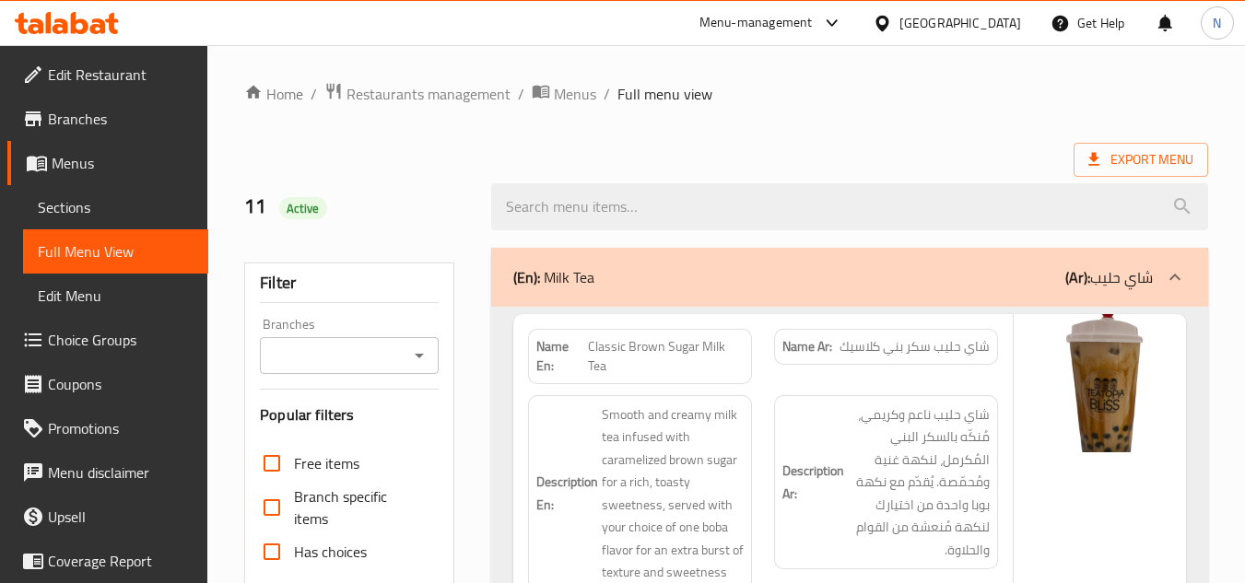
click at [131, 351] on span "Choice Groups" at bounding box center [121, 340] width 146 height 22
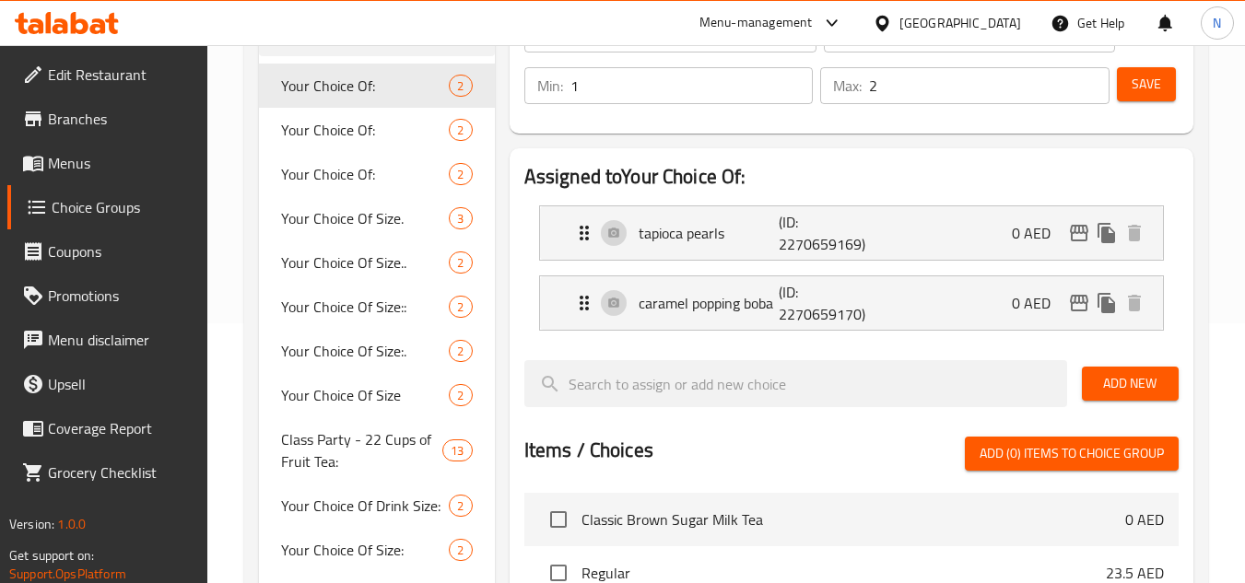
scroll to position [3105, 0]
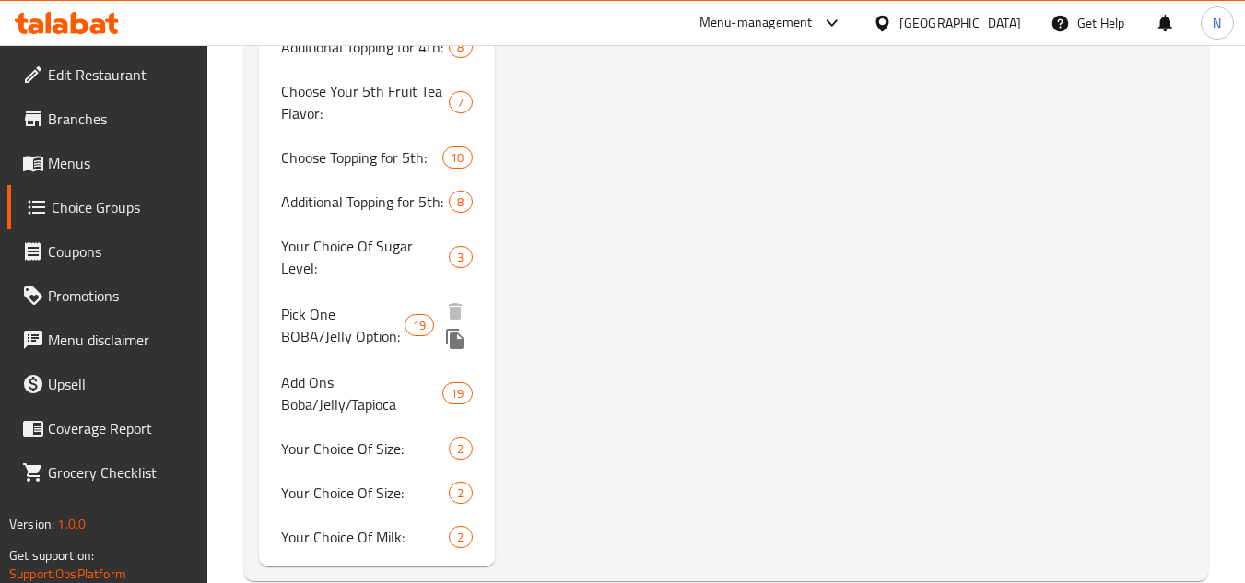
click at [347, 309] on span "Pick One BOBA/Jelly Option:" at bounding box center [342, 325] width 123 height 44
type input "Pick One BOBA/Jelly Option:"
type input "اختر خيارًا واحدًا من بوبا/جيلي:"
type input "1"
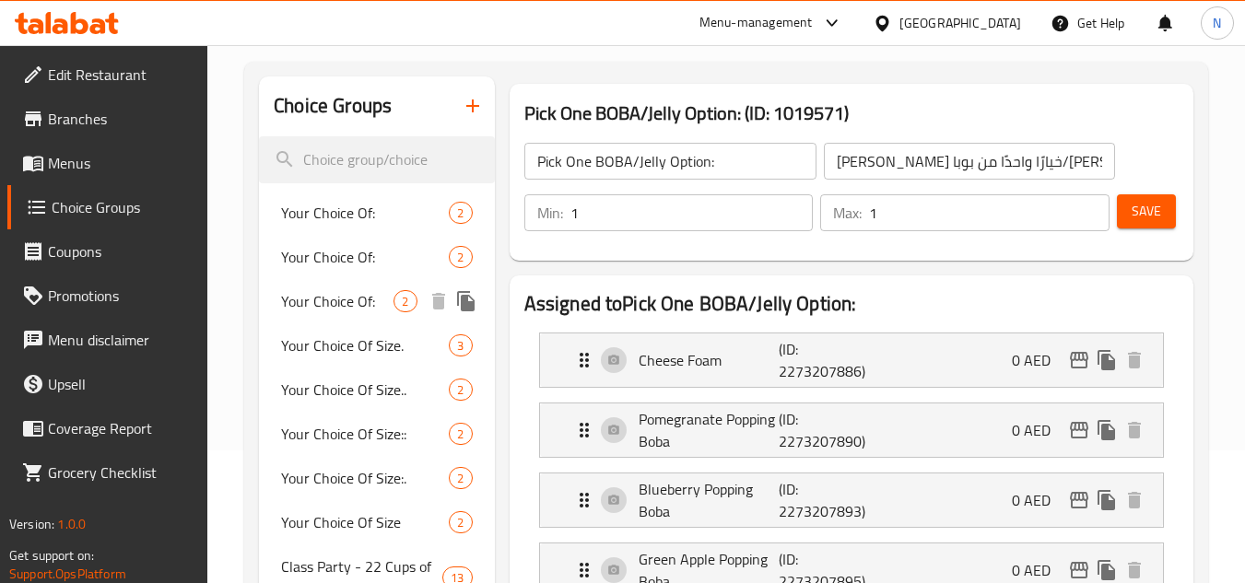
scroll to position [249, 0]
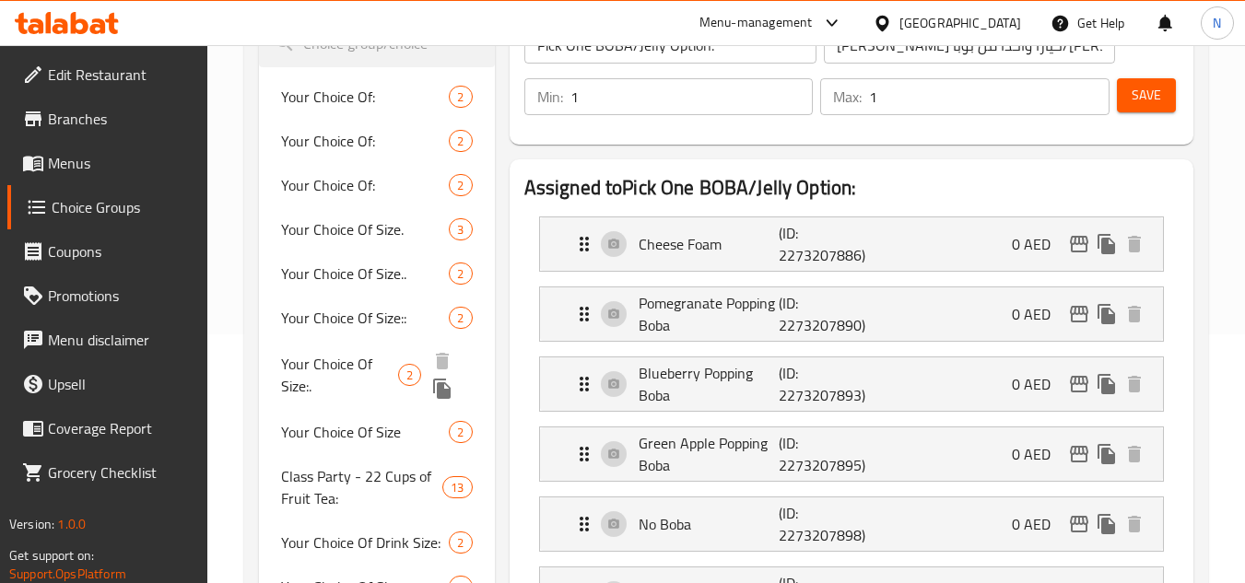
drag, startPoint x: 420, startPoint y: 369, endPoint x: 244, endPoint y: 306, distance: 186.8
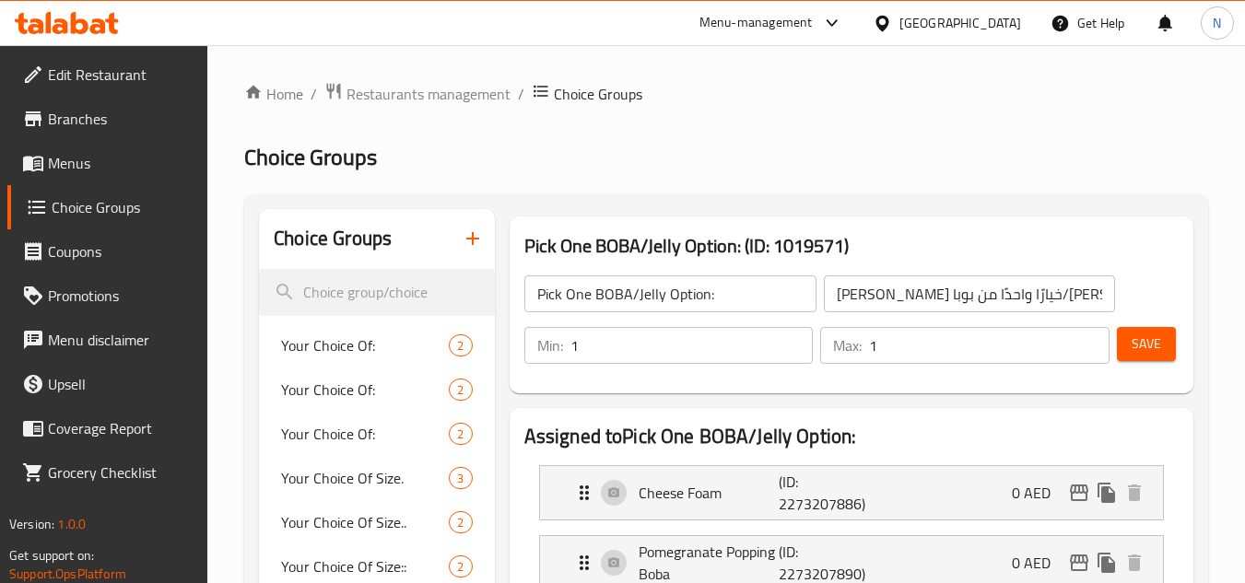
scroll to position [1542, 0]
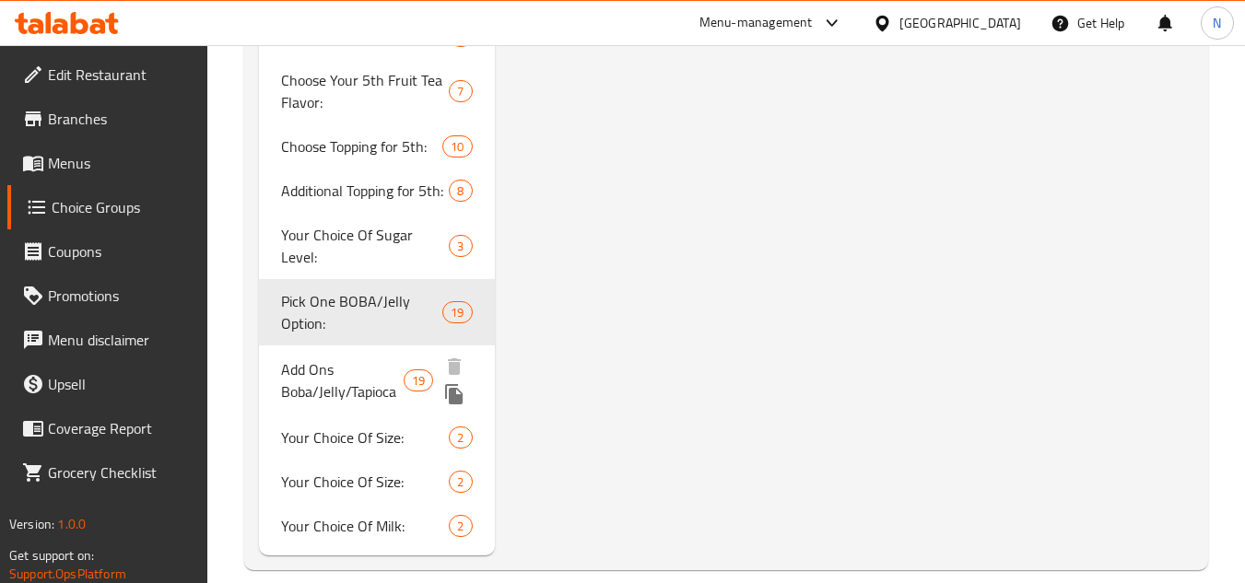
click at [310, 369] on span "Add Ons Boba/Jelly/Tapioca" at bounding box center [342, 380] width 122 height 44
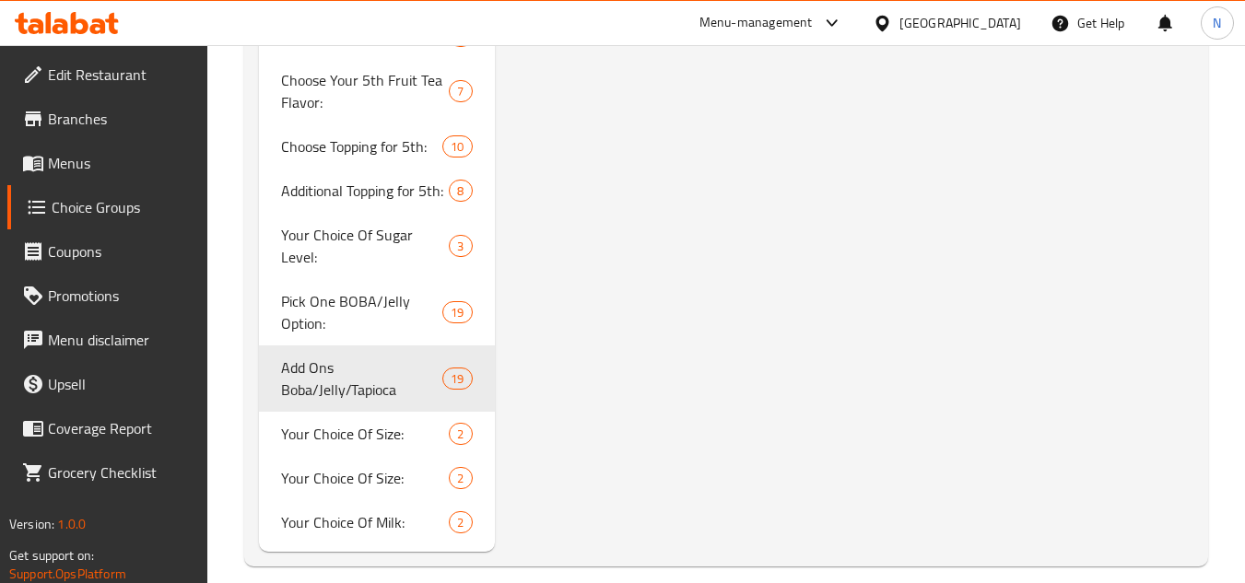
type input "Add Ons Boba/Jelly/Tapioca"
type input "إضافات بوبا/[PERSON_NAME]/تابيوكا:"
type input "0"
type input "3"
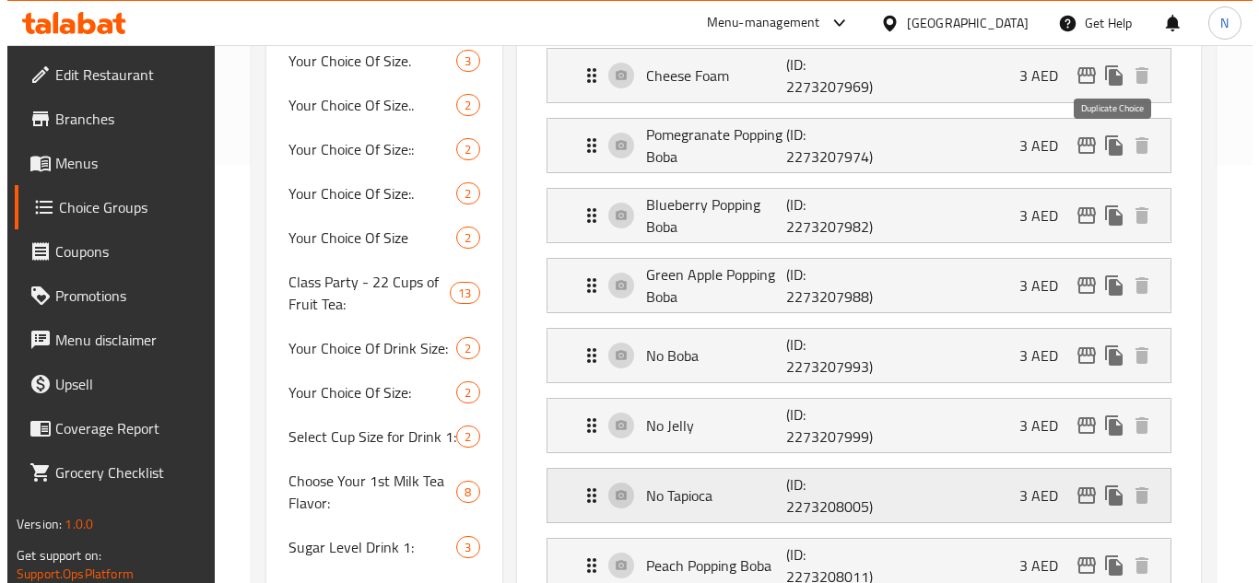
scroll to position [352, 0]
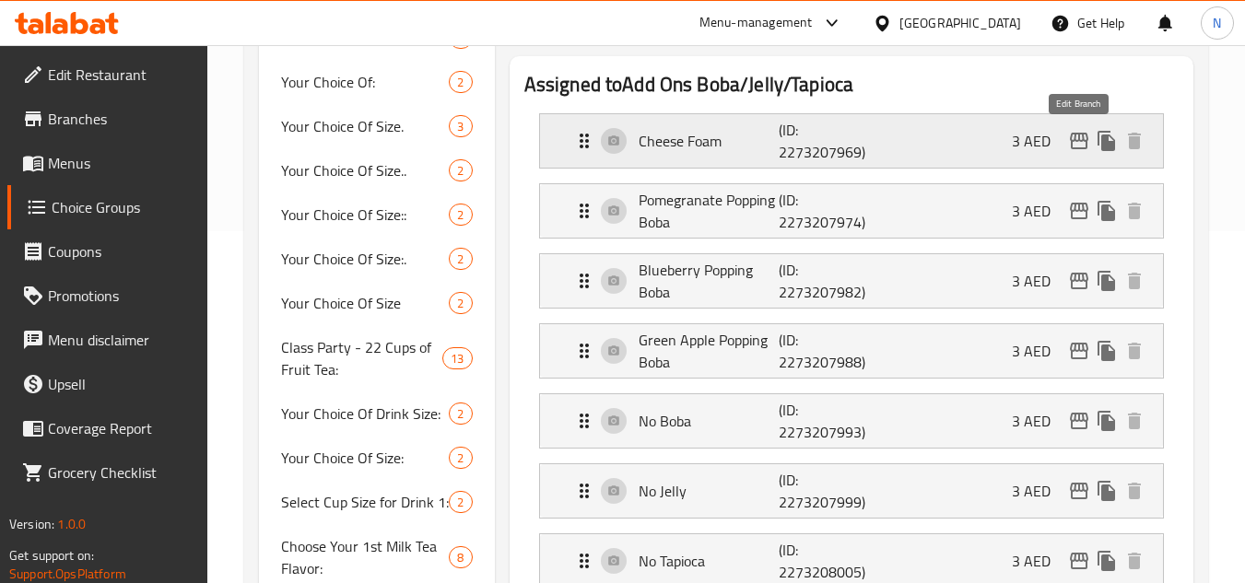
click at [1075, 133] on icon "edit" at bounding box center [1079, 141] width 22 height 22
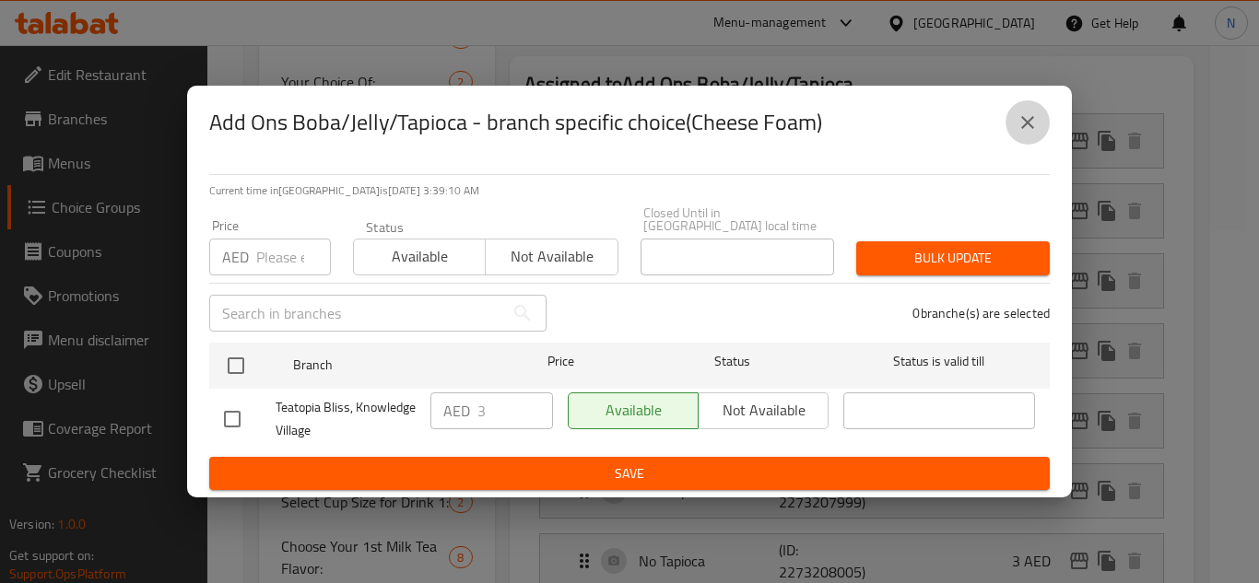
click at [1026, 115] on icon "close" at bounding box center [1027, 122] width 22 height 22
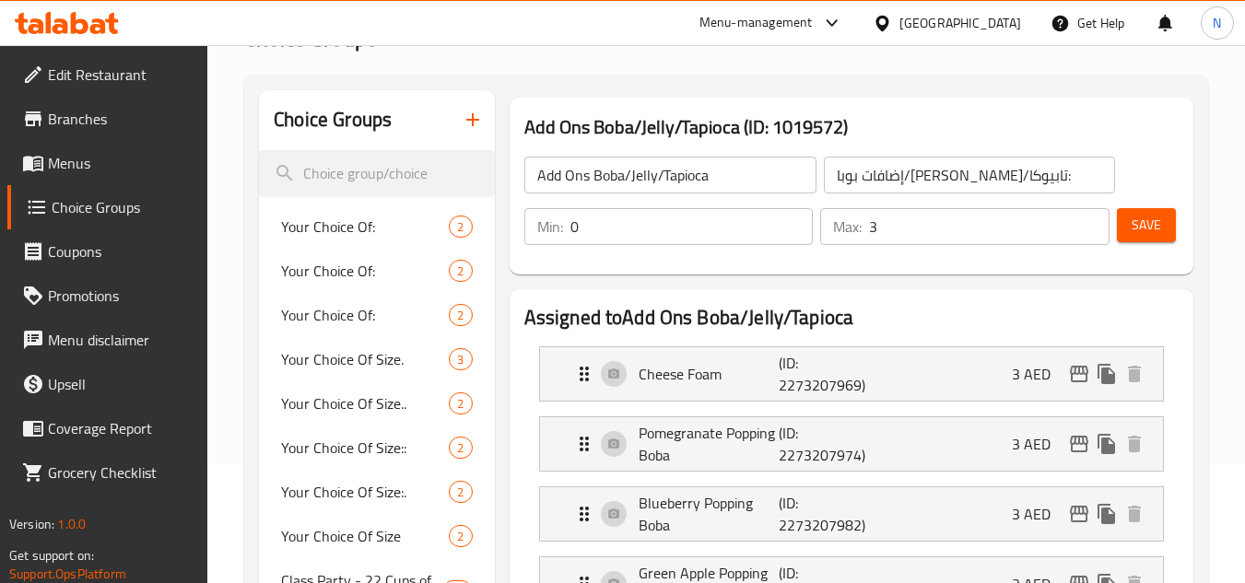
scroll to position [276, 0]
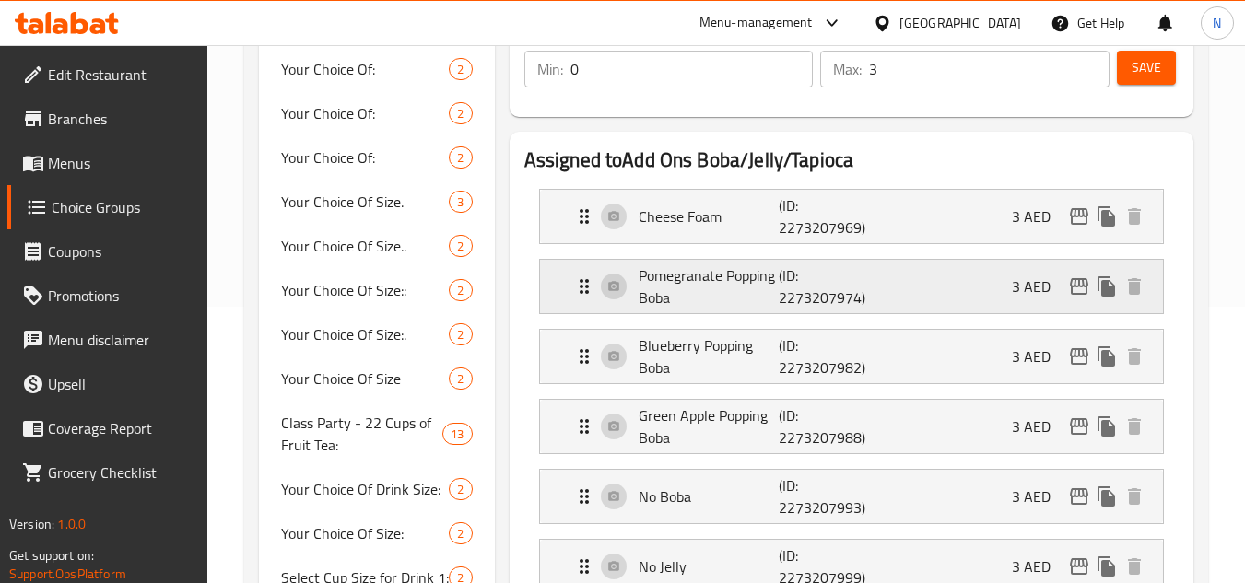
click at [1087, 292] on icon "edit" at bounding box center [1079, 286] width 22 height 22
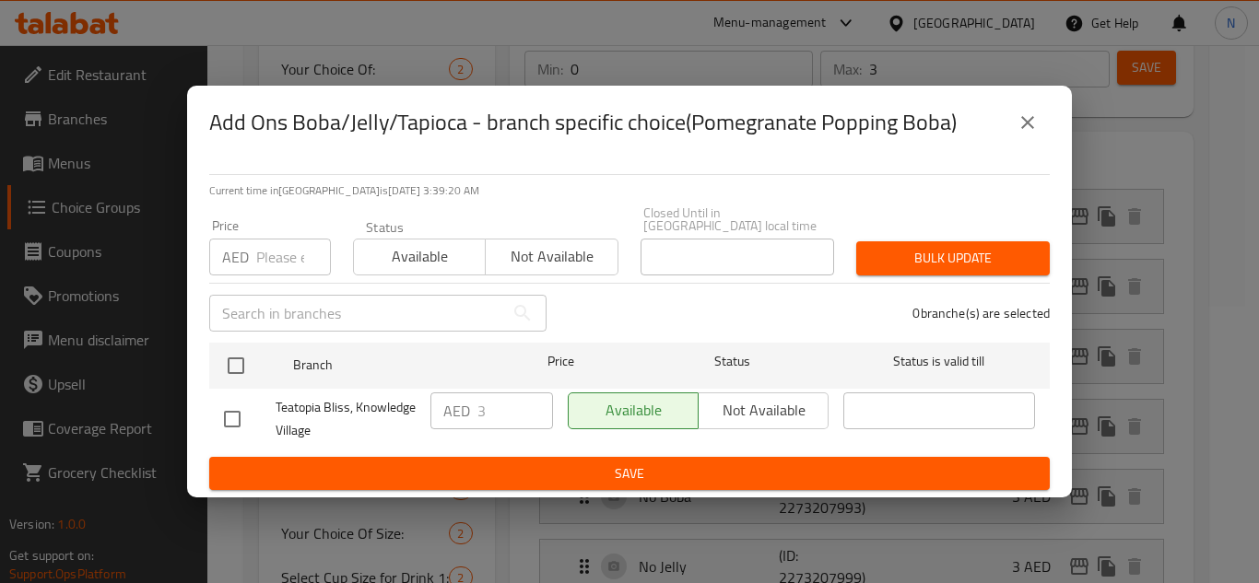
click at [1028, 126] on icon "close" at bounding box center [1027, 122] width 22 height 22
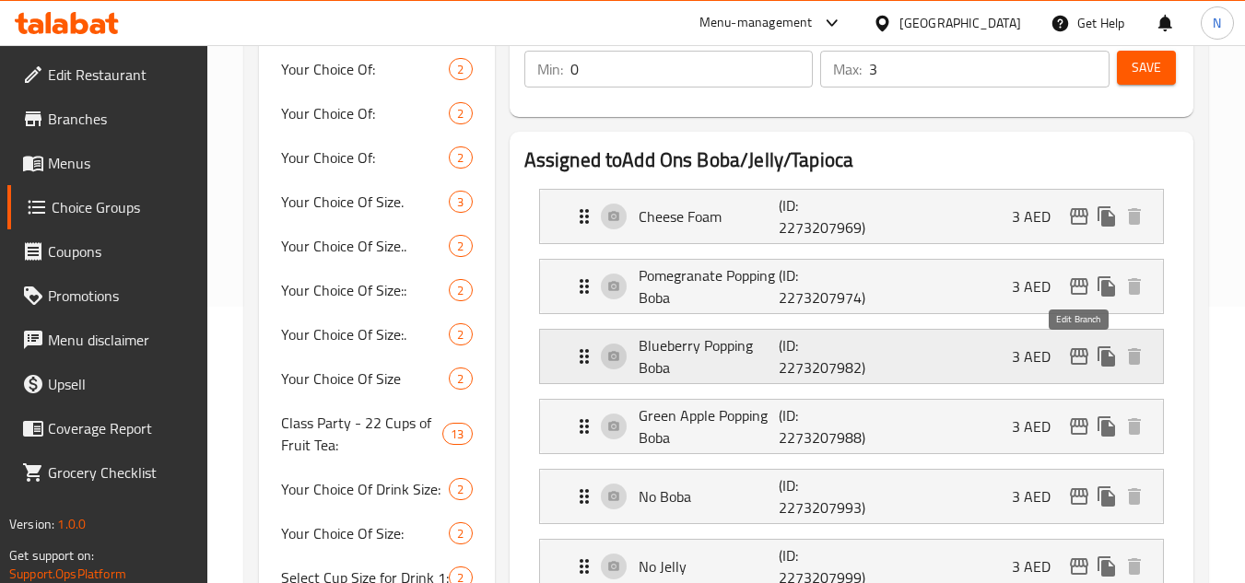
click at [1074, 347] on icon "edit" at bounding box center [1079, 357] width 22 height 22
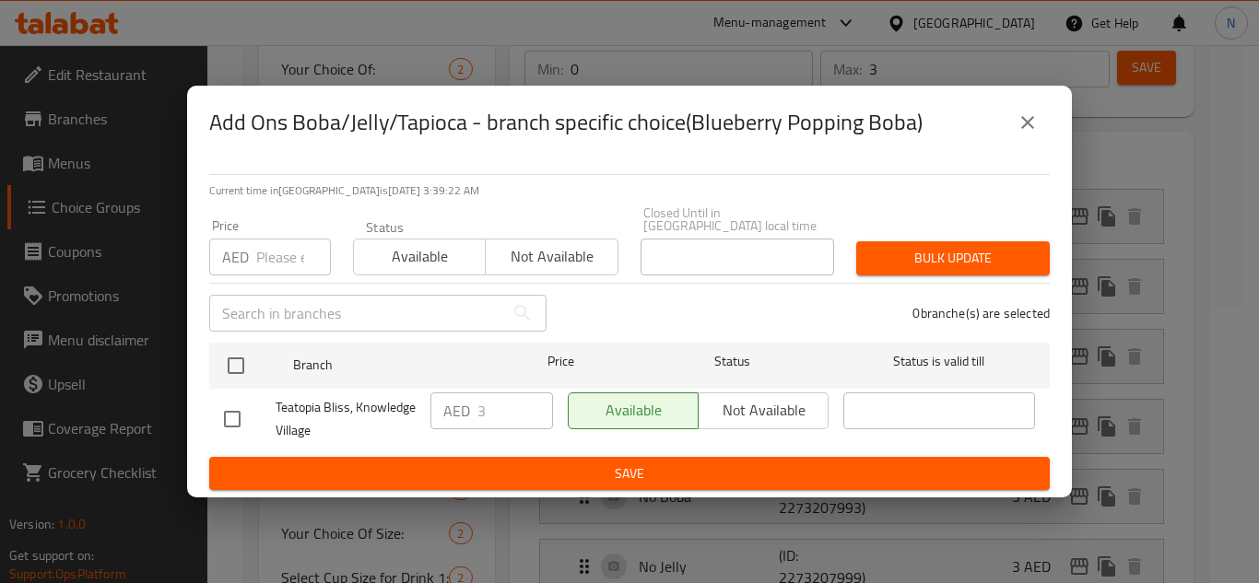
click at [1033, 125] on icon "close" at bounding box center [1027, 122] width 22 height 22
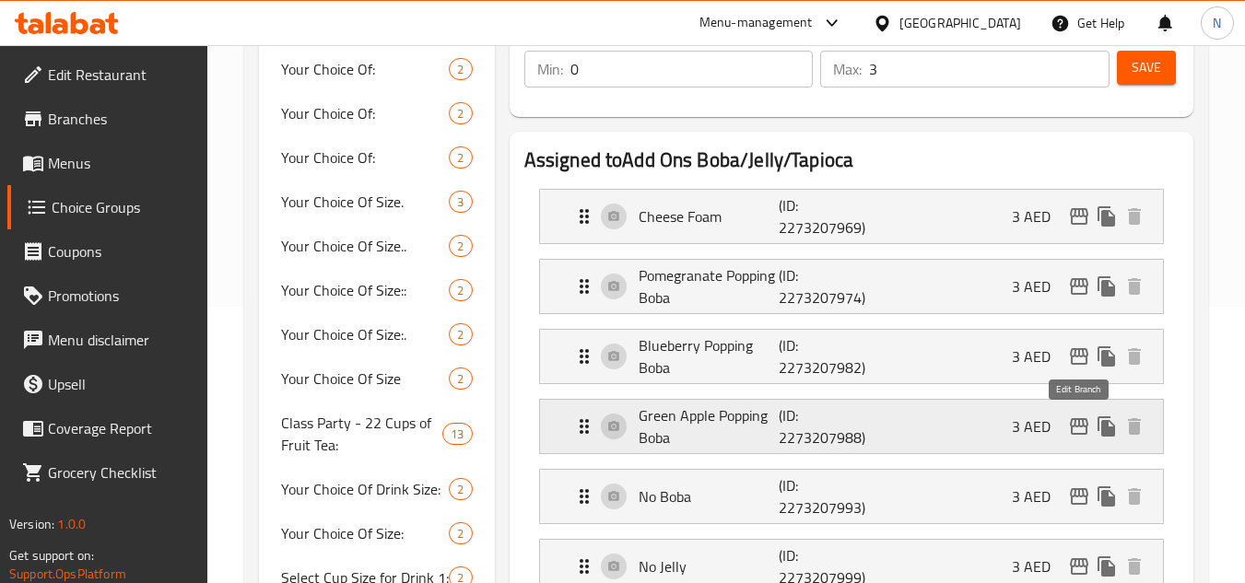
click at [1081, 428] on icon "edit" at bounding box center [1079, 427] width 22 height 22
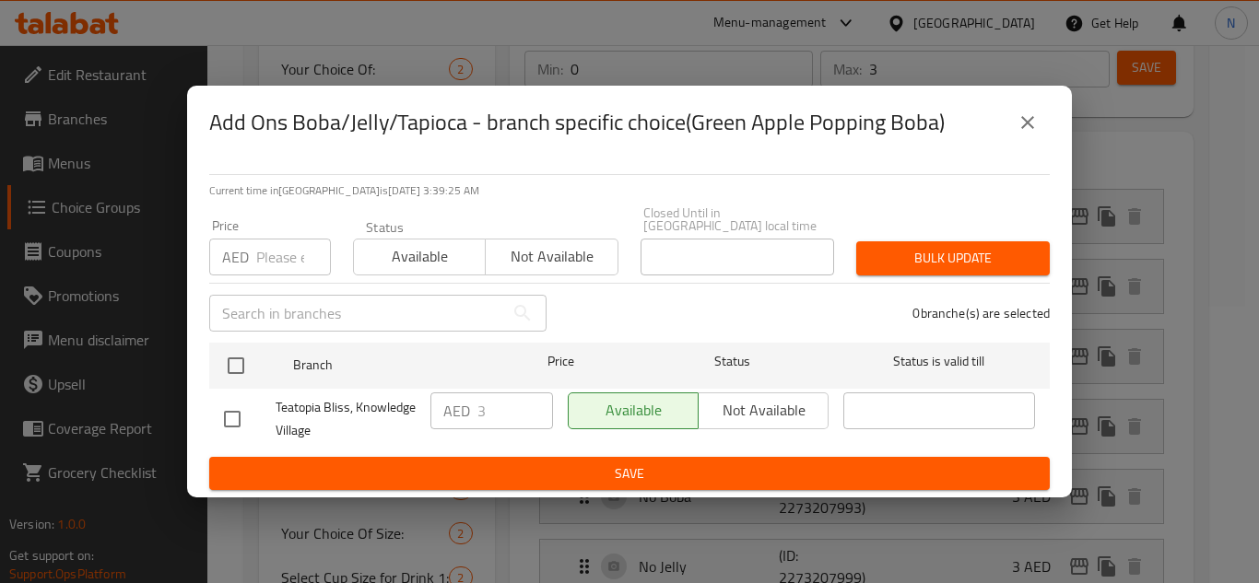
click at [1032, 131] on icon "close" at bounding box center [1027, 122] width 22 height 22
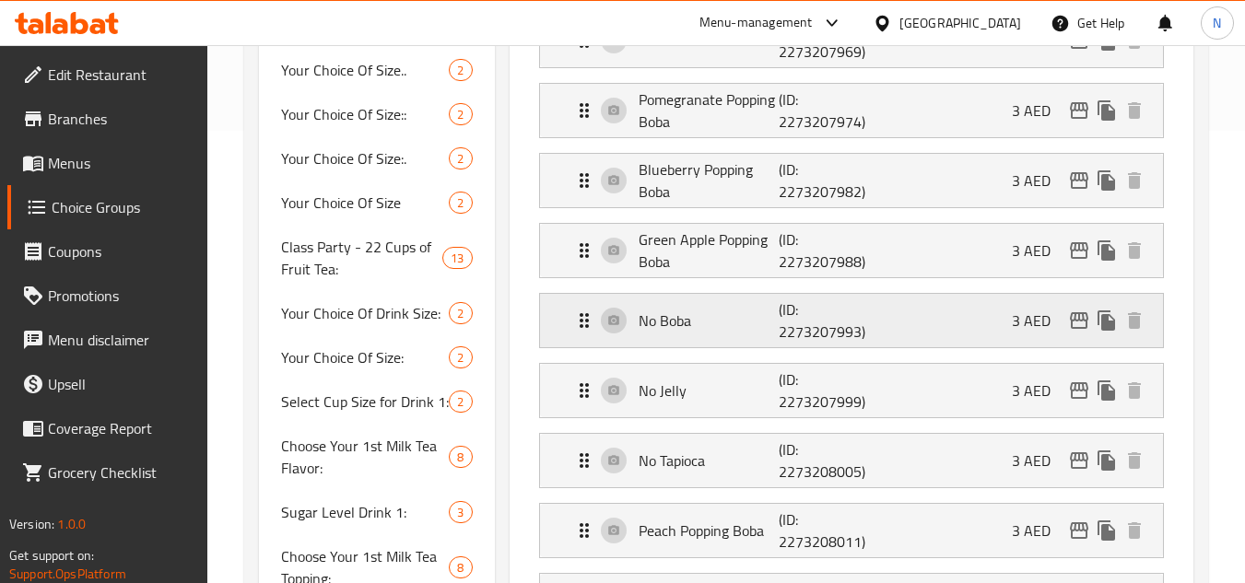
scroll to position [461, 0]
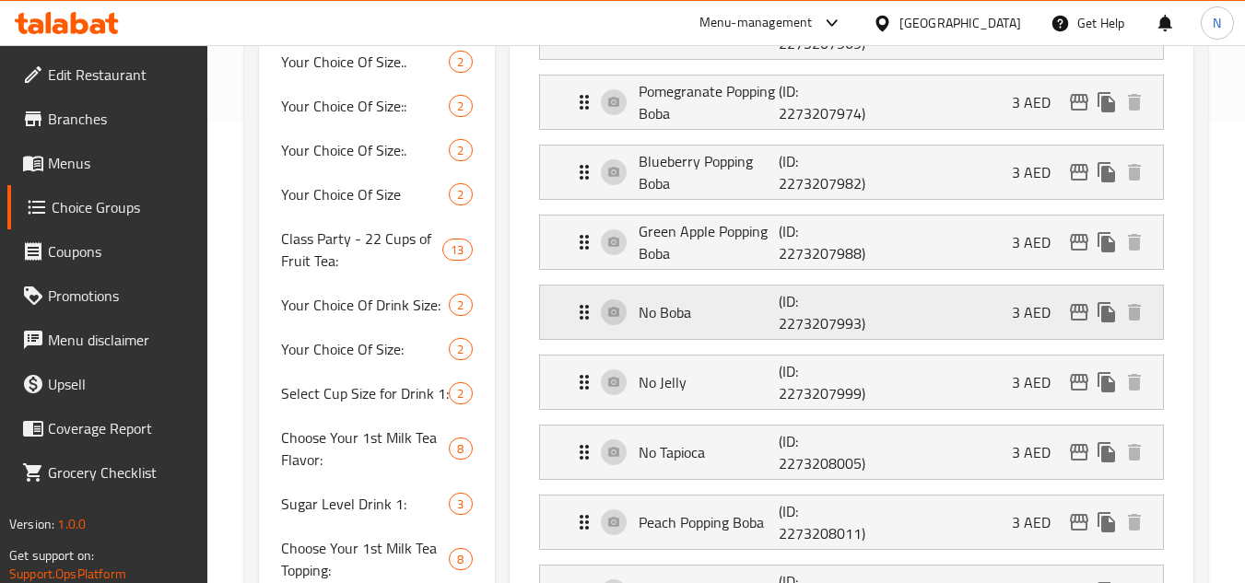
click at [1084, 298] on div "No Boba (ID: 2273207993) 3 AED" at bounding box center [857, 312] width 568 height 53
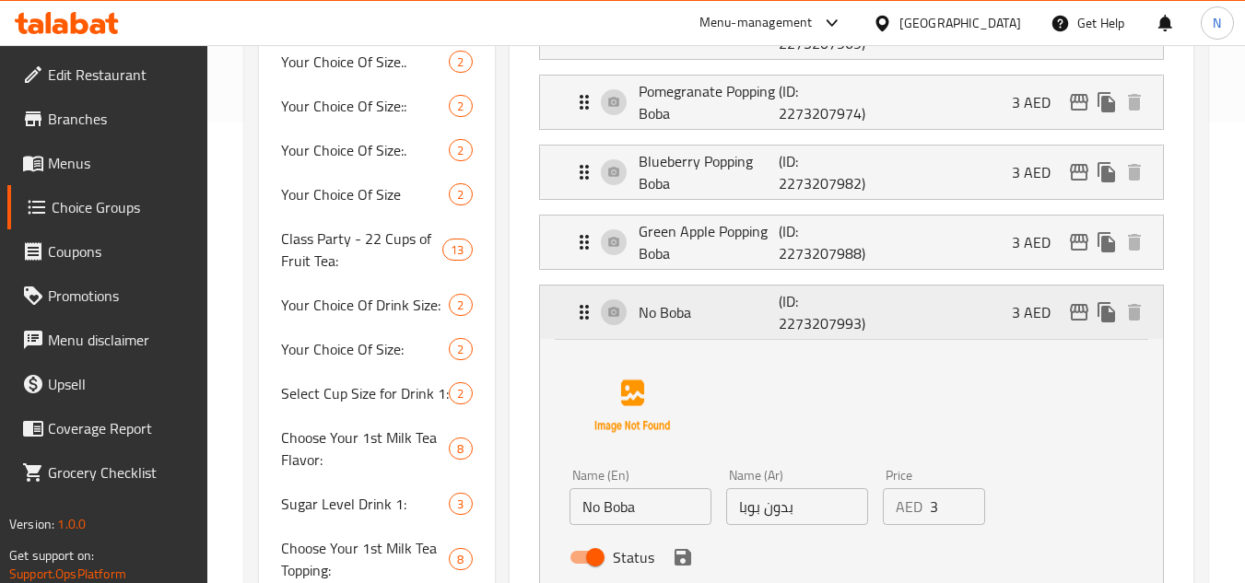
click at [1076, 298] on div "No Boba (ID: 2273207993) 3 AED" at bounding box center [857, 312] width 568 height 53
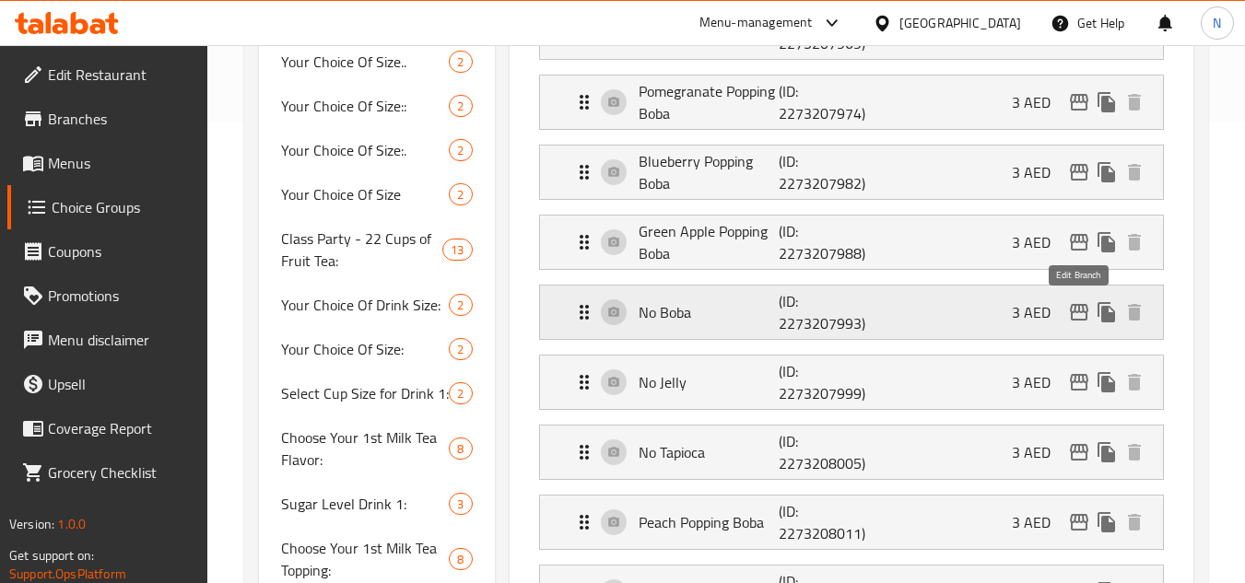
click at [1072, 314] on icon "edit" at bounding box center [1079, 312] width 18 height 17
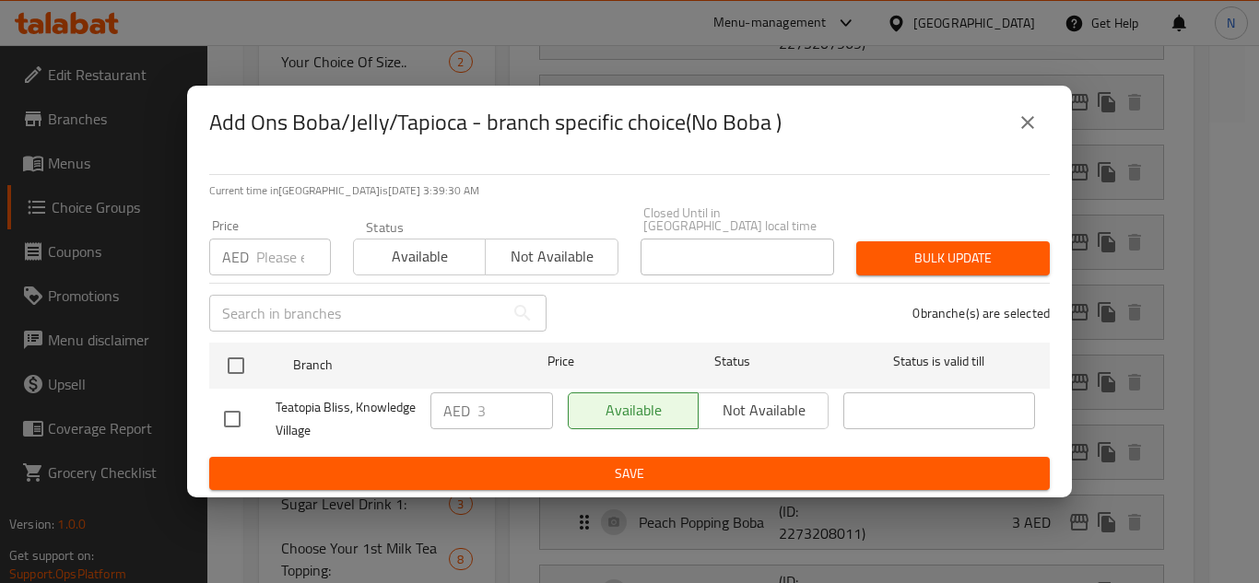
click at [1037, 119] on icon "close" at bounding box center [1027, 122] width 22 height 22
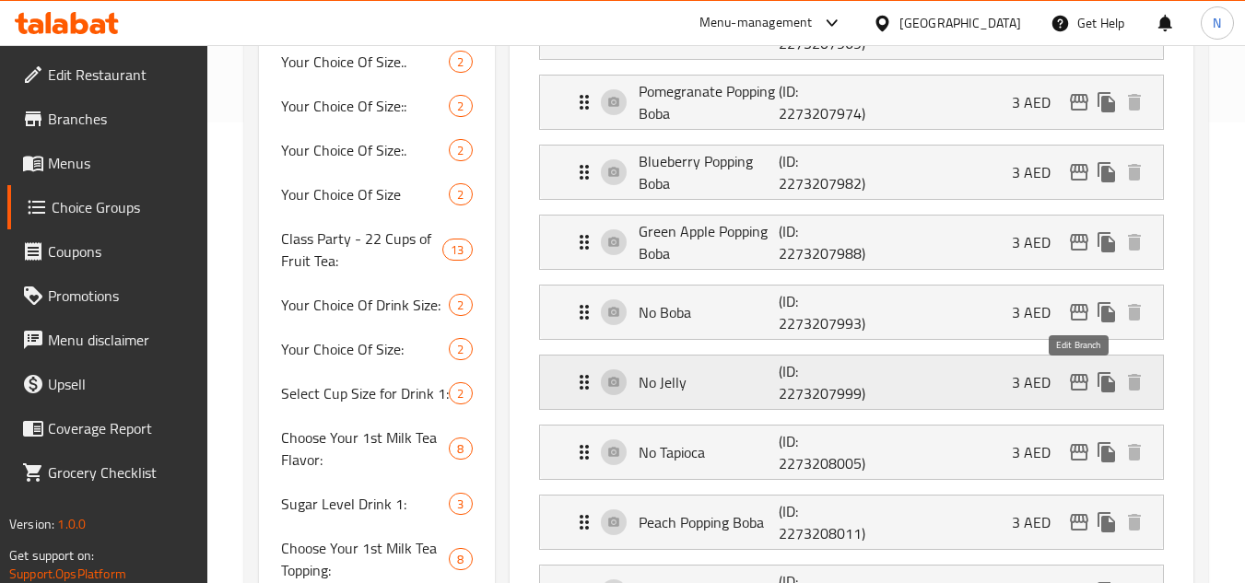
click at [1083, 392] on icon "edit" at bounding box center [1079, 382] width 22 height 22
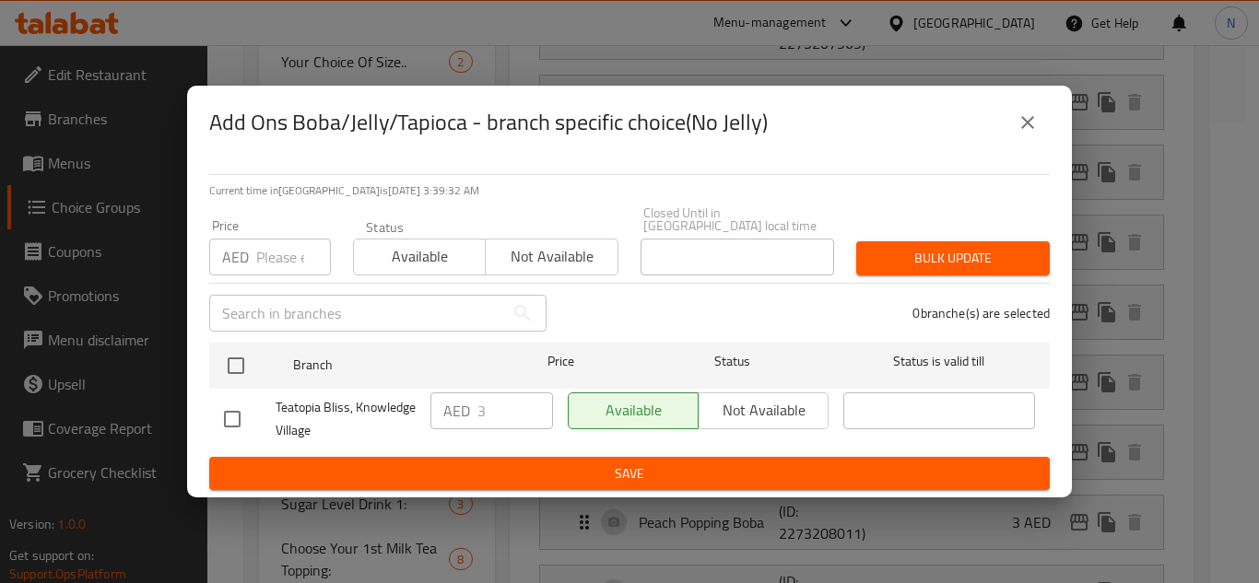
click at [1034, 131] on icon "close" at bounding box center [1027, 122] width 22 height 22
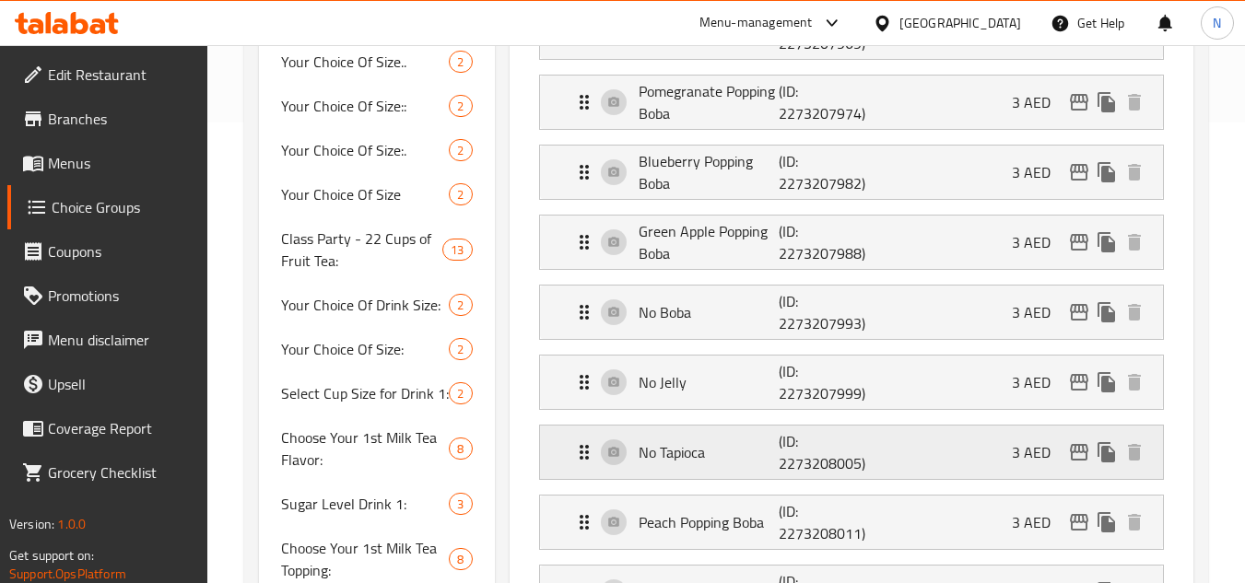
click at [1072, 451] on icon "edit" at bounding box center [1079, 452] width 18 height 17
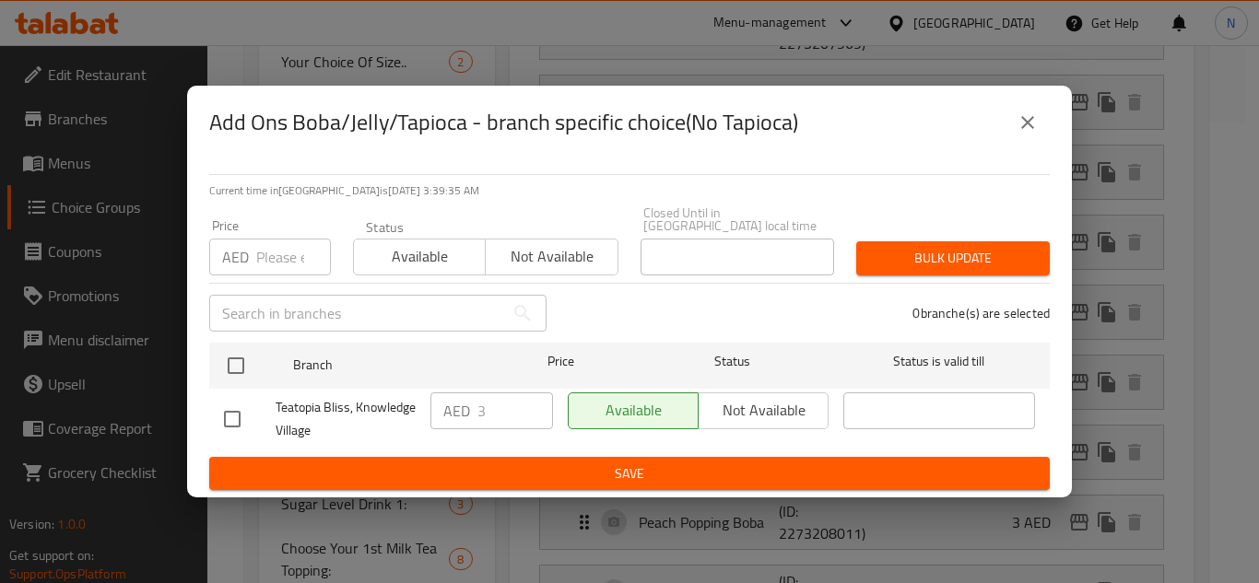
click at [1019, 116] on icon "close" at bounding box center [1027, 122] width 22 height 22
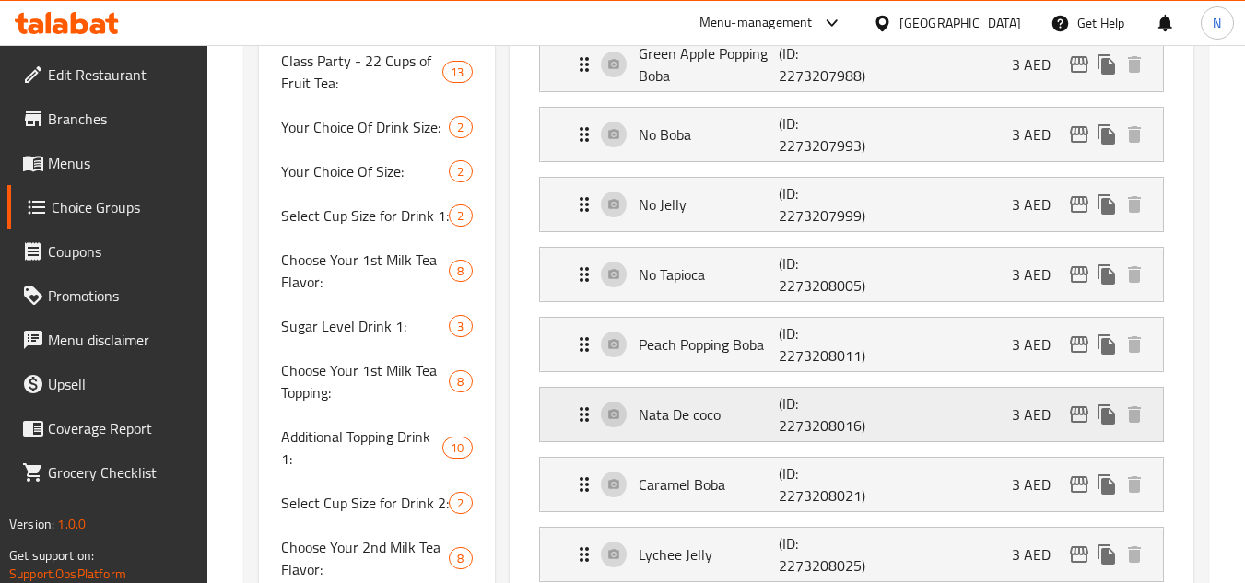
scroll to position [645, 0]
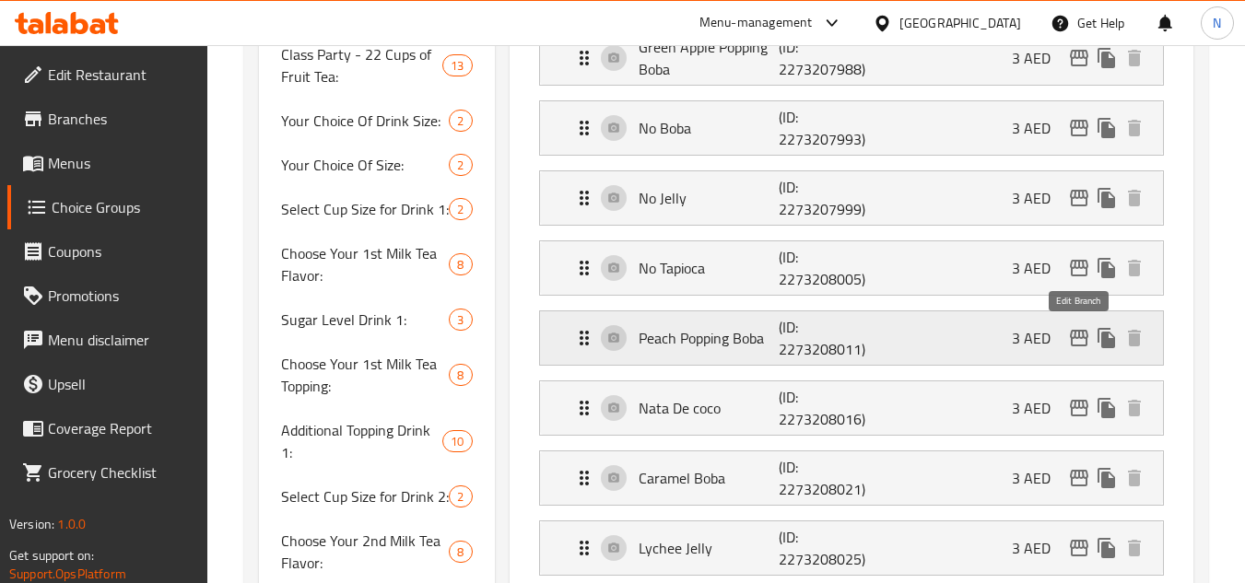
click at [1069, 340] on icon "edit" at bounding box center [1079, 338] width 22 height 22
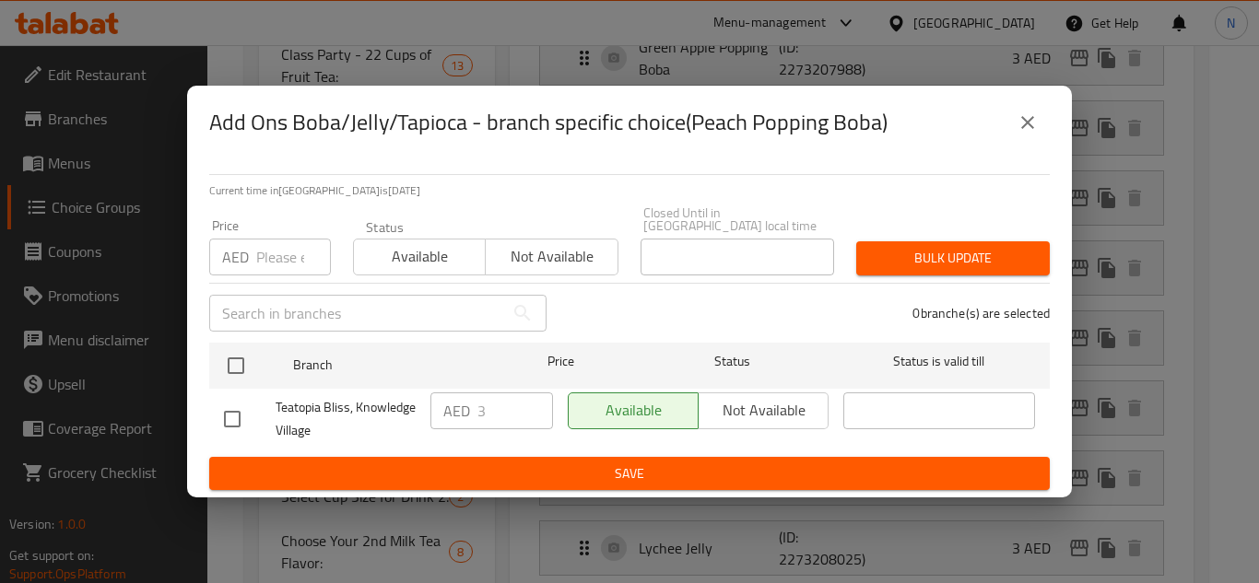
click at [1020, 118] on icon "close" at bounding box center [1027, 122] width 22 height 22
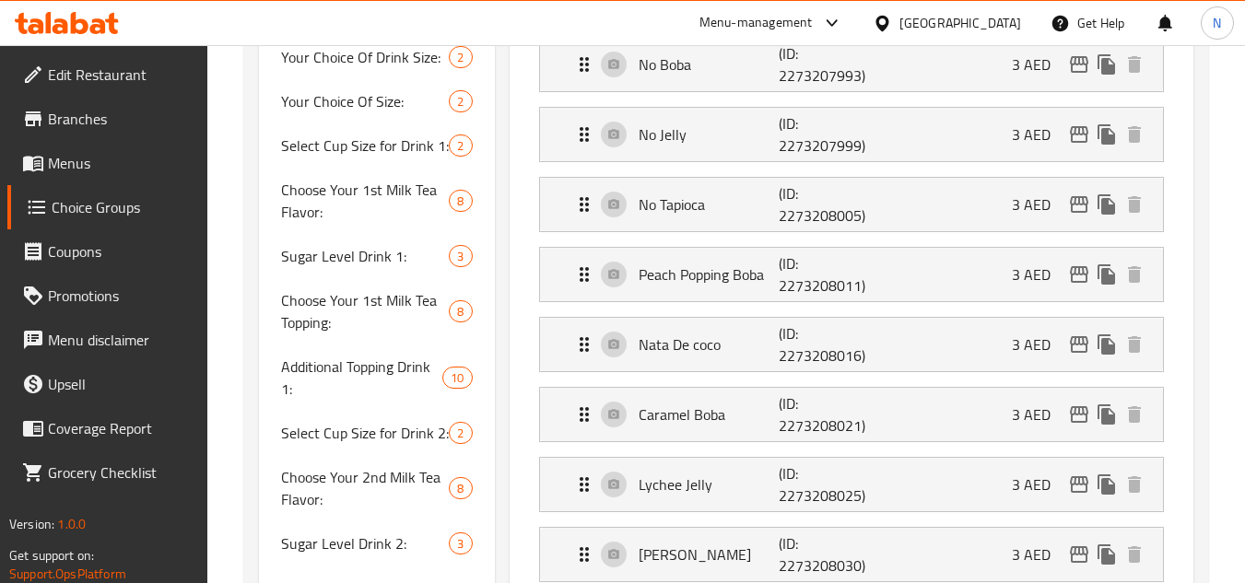
scroll to position [829, 0]
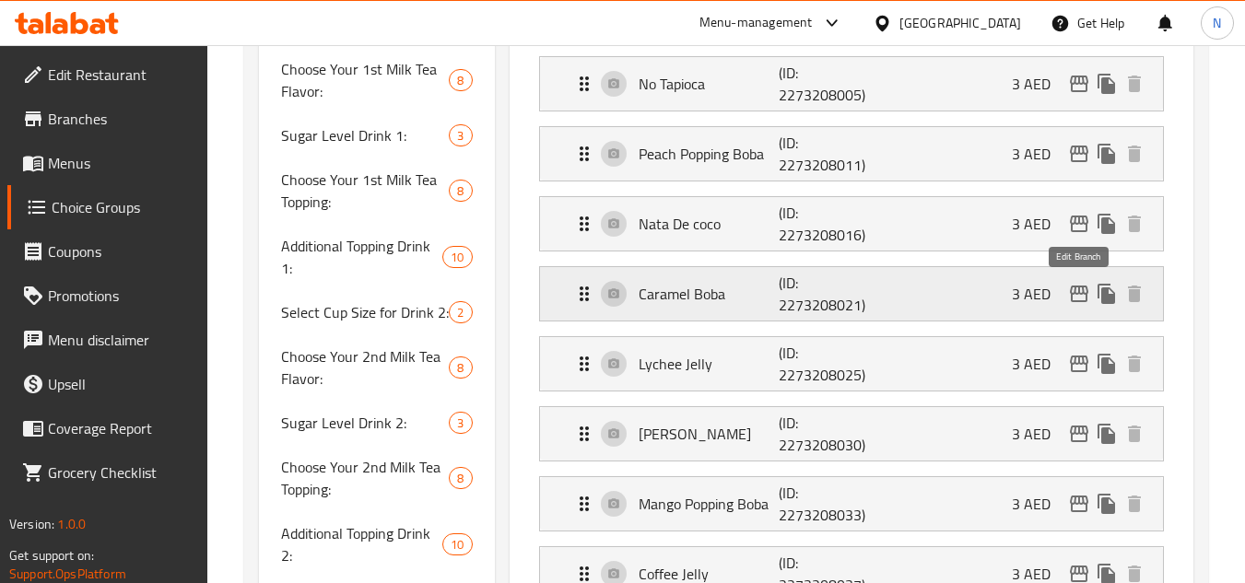
click at [1071, 294] on icon "edit" at bounding box center [1079, 294] width 18 height 17
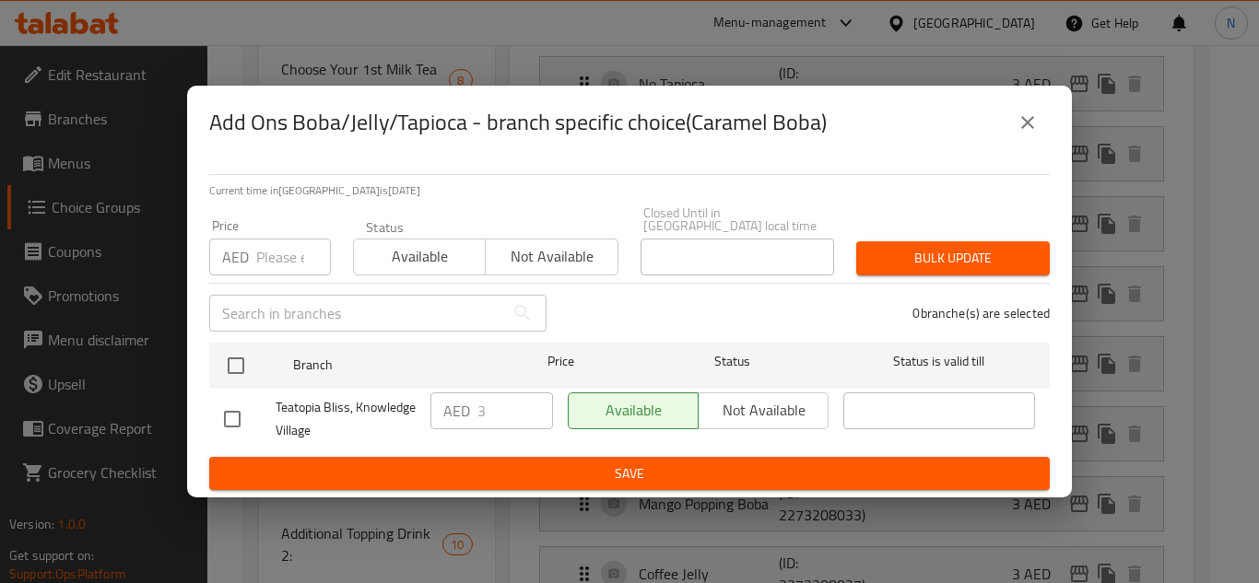
click at [1018, 119] on icon "close" at bounding box center [1027, 122] width 22 height 22
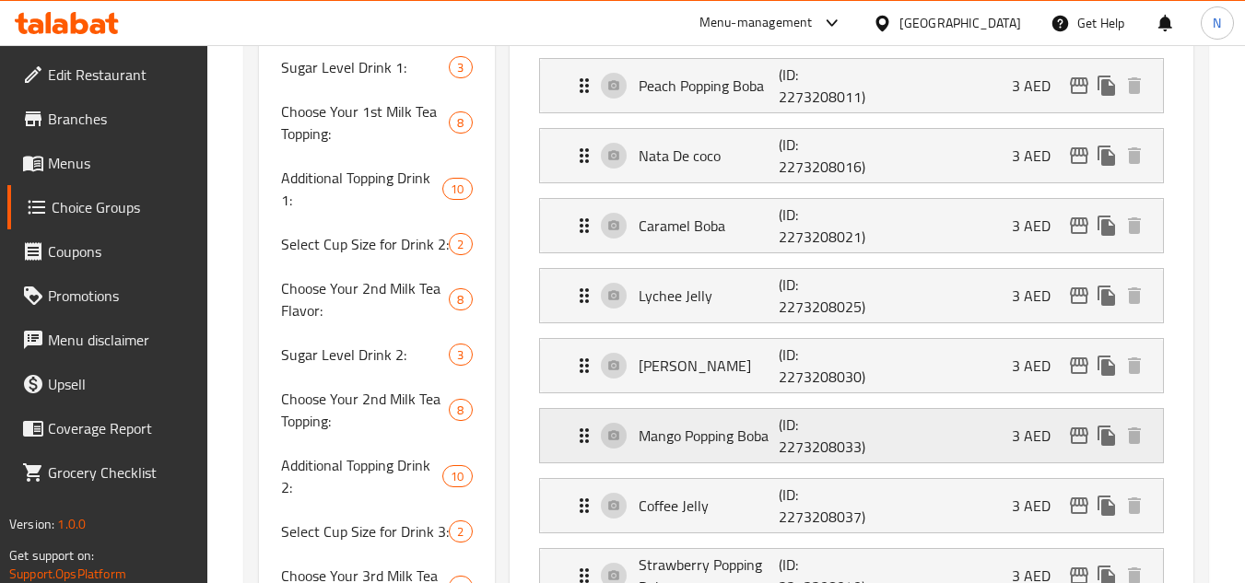
scroll to position [1014, 0]
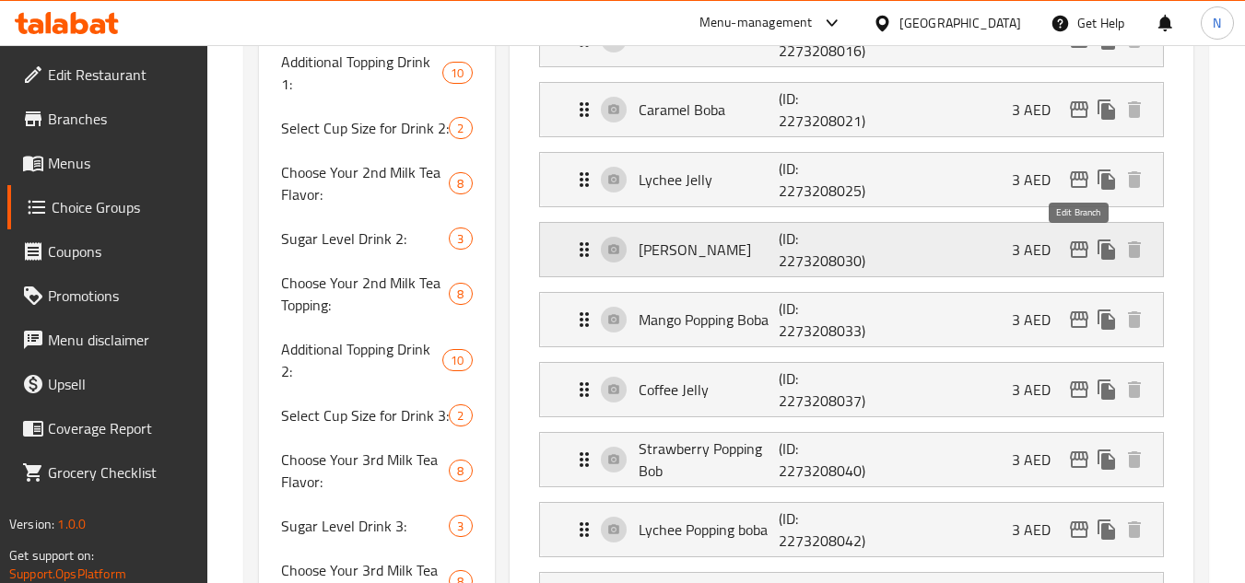
click at [1080, 252] on icon "edit" at bounding box center [1079, 250] width 22 height 22
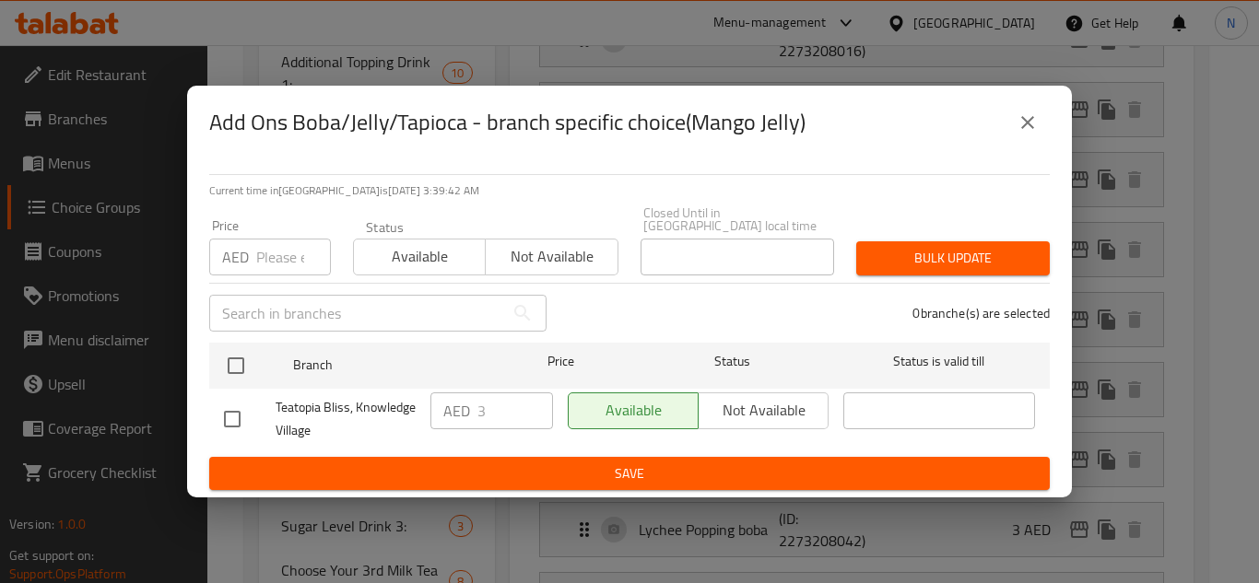
click at [1035, 130] on icon "close" at bounding box center [1027, 122] width 22 height 22
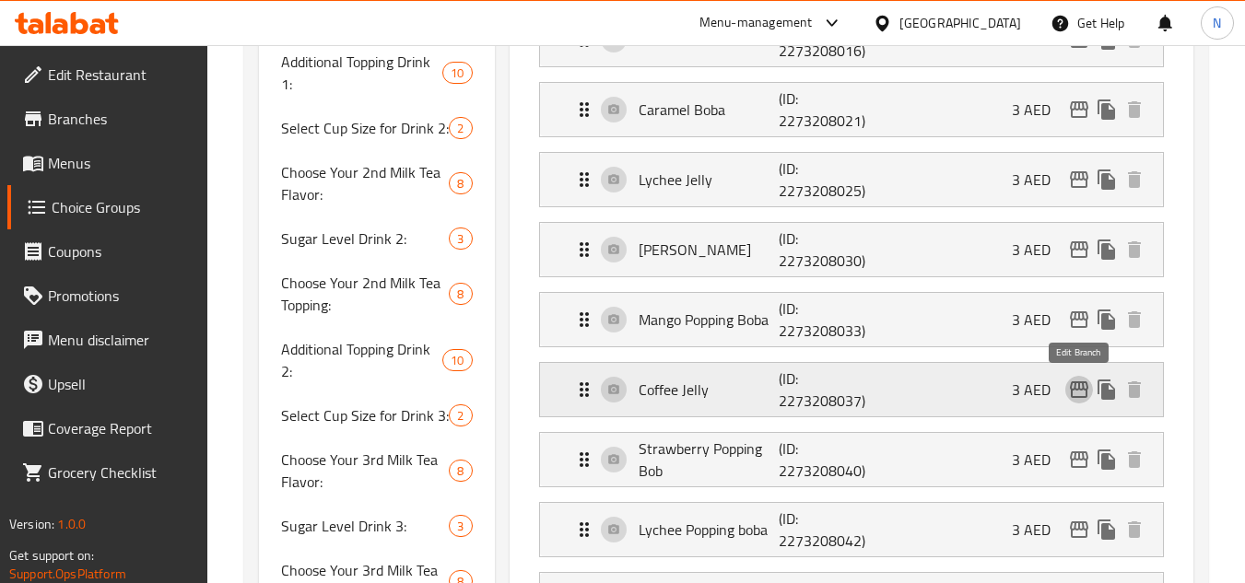
click at [1082, 386] on icon "edit" at bounding box center [1079, 390] width 22 height 22
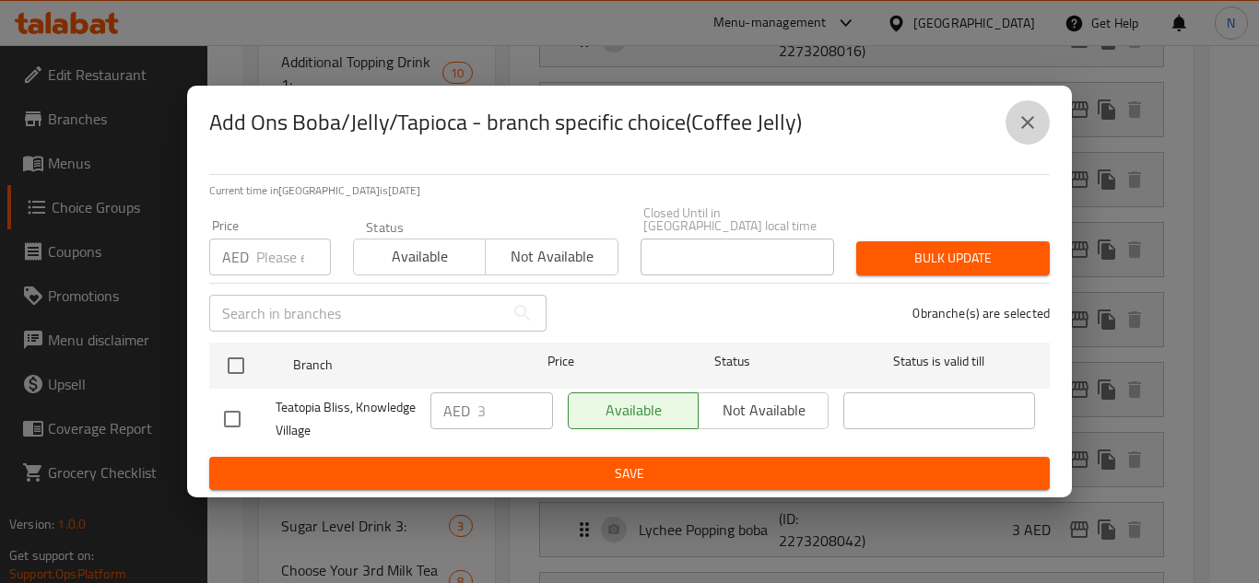
click at [1027, 123] on icon "close" at bounding box center [1027, 122] width 22 height 22
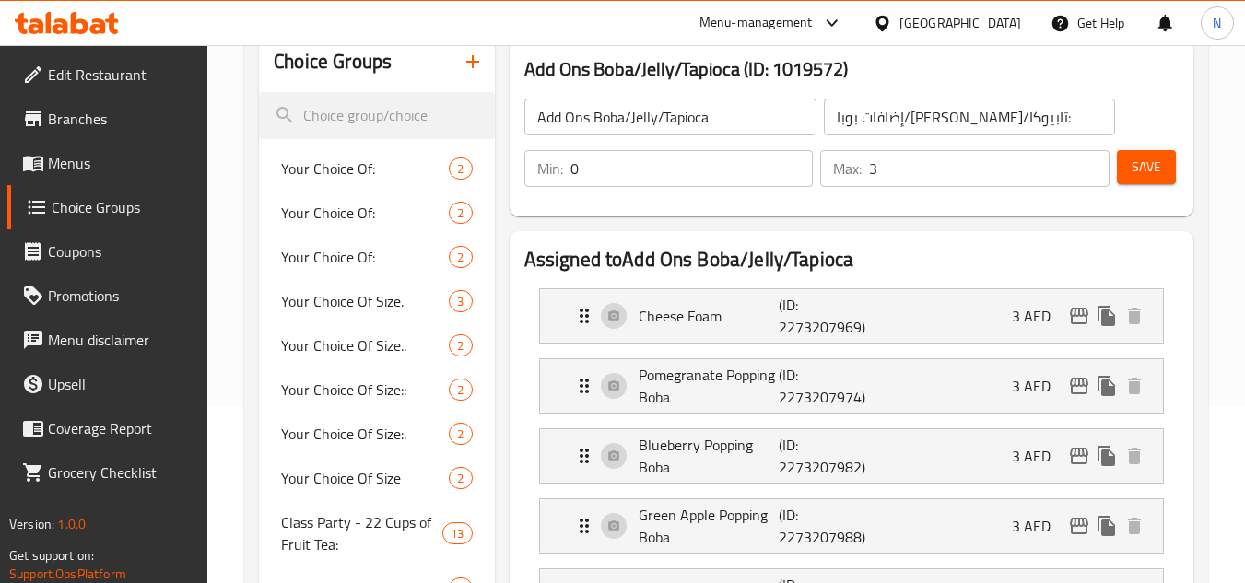
scroll to position [184, 0]
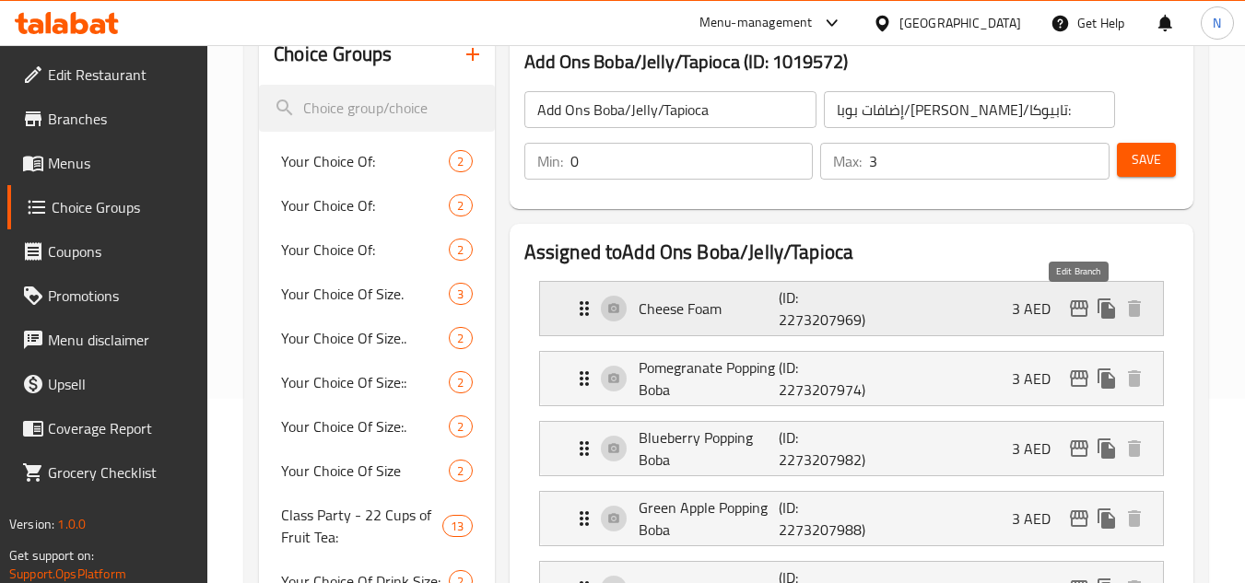
click at [1077, 311] on icon "edit" at bounding box center [1079, 309] width 22 height 22
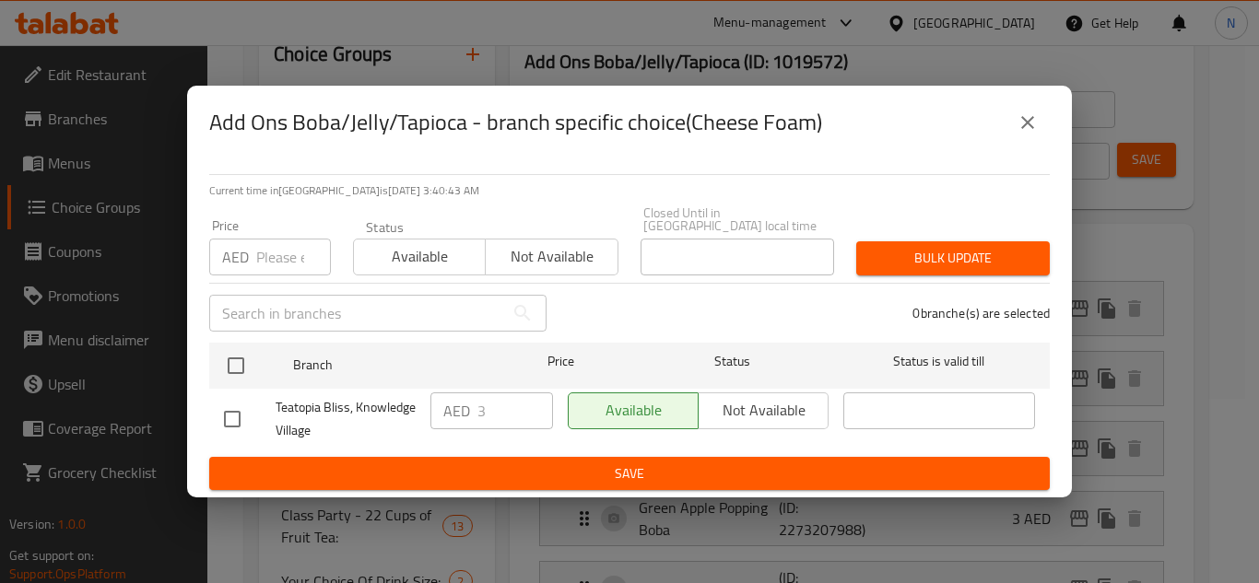
click at [1027, 122] on icon "close" at bounding box center [1027, 122] width 13 height 13
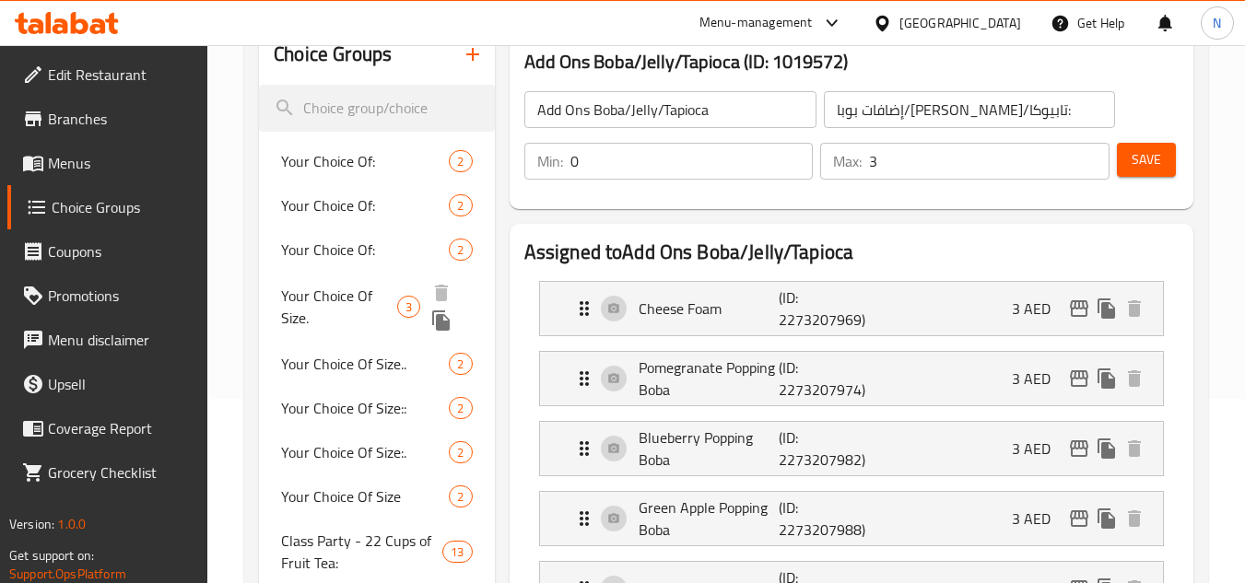
click at [306, 296] on span "Your Choice Of Size." at bounding box center [339, 307] width 116 height 44
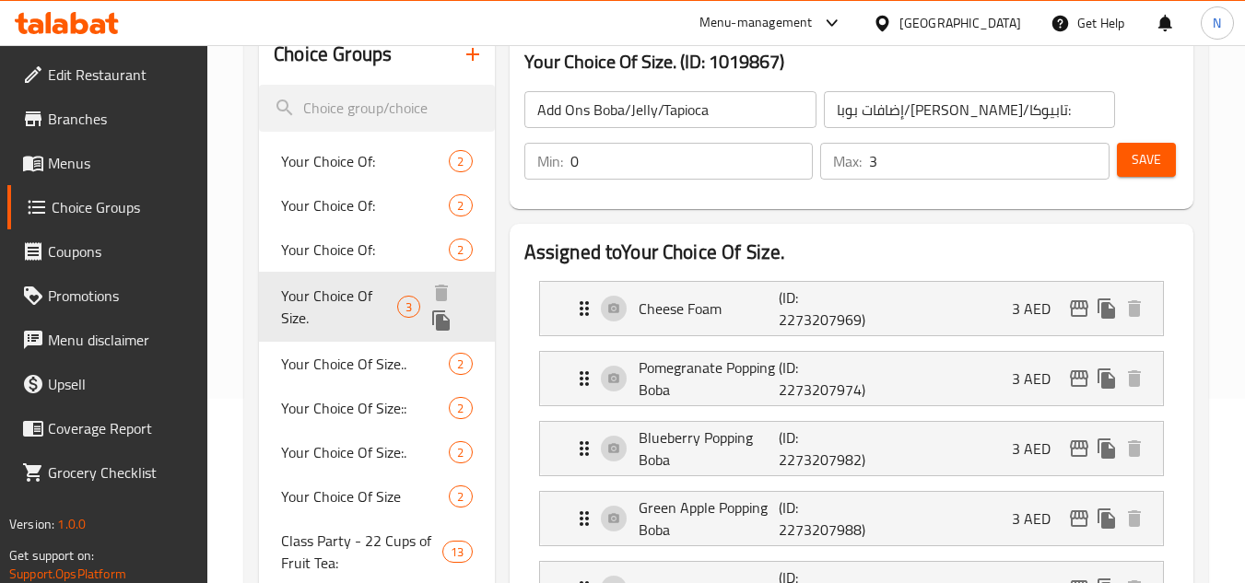
type input "Your Choice Of Size."
type input "إختيارك من الحجم."
type input "1"
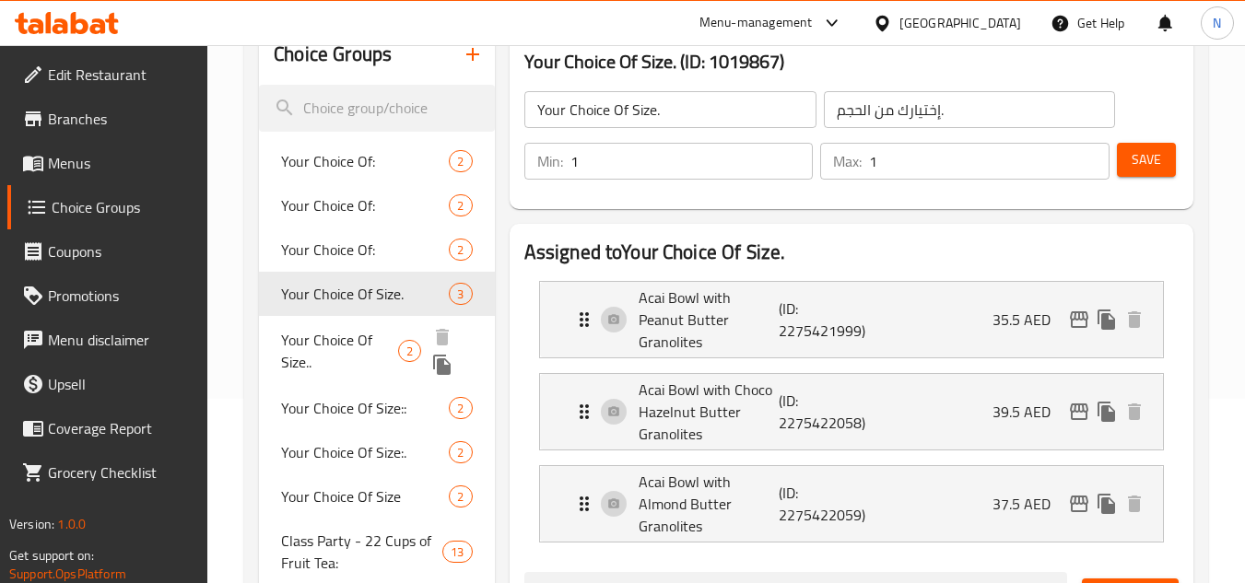
click at [372, 344] on span "Your Choice Of Size.." at bounding box center [339, 351] width 116 height 44
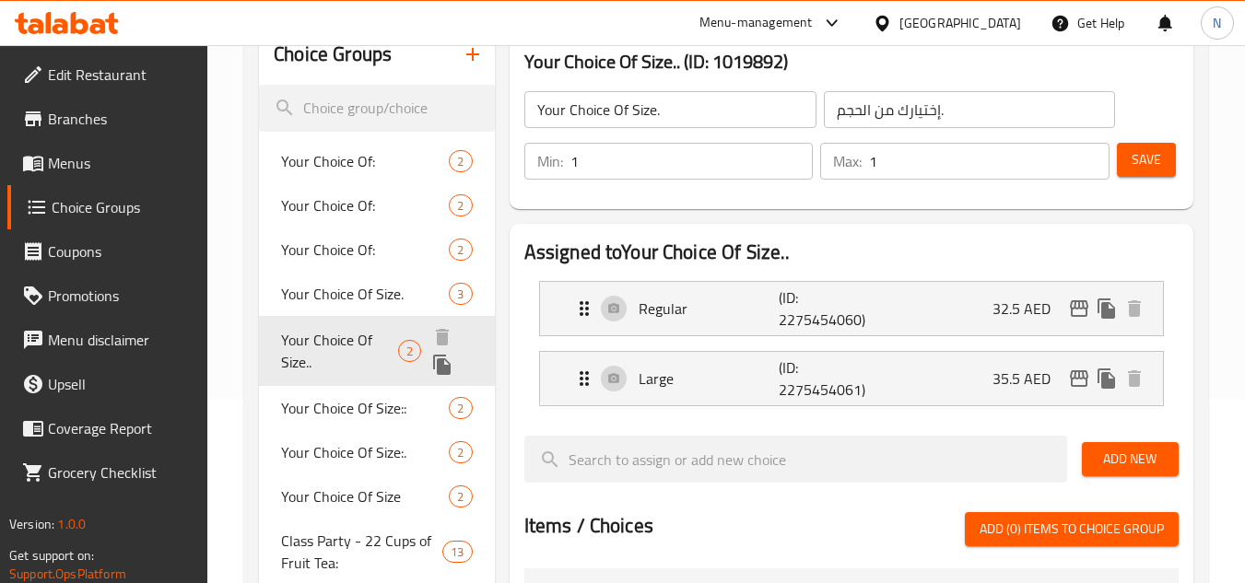
type input "Your Choice Of Size.."
type input "إختيارك من الحجم.."
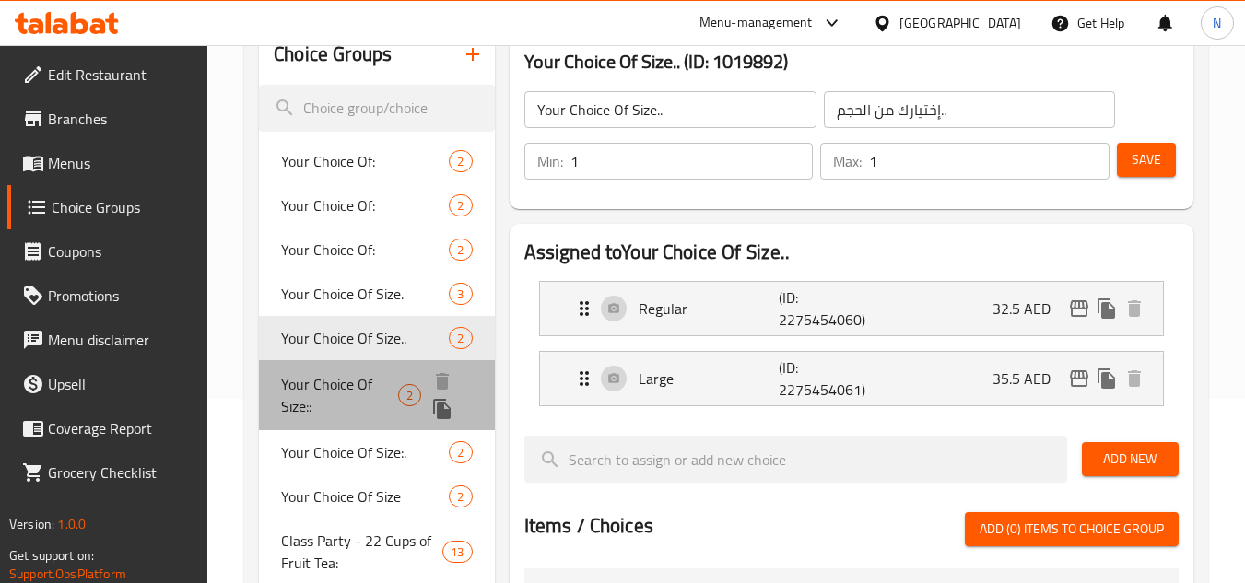
click at [358, 389] on span "Your Choice Of Size::" at bounding box center [339, 395] width 116 height 44
type input "Your Choice Of Size::"
type input "إختيارك من الحجم::"
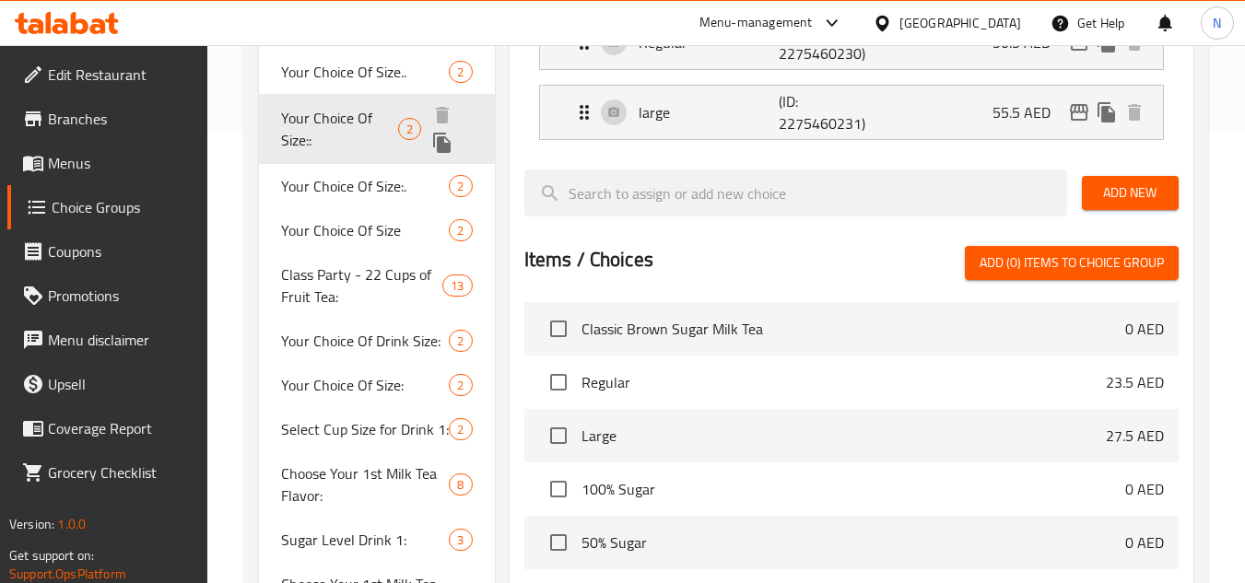
scroll to position [461, 0]
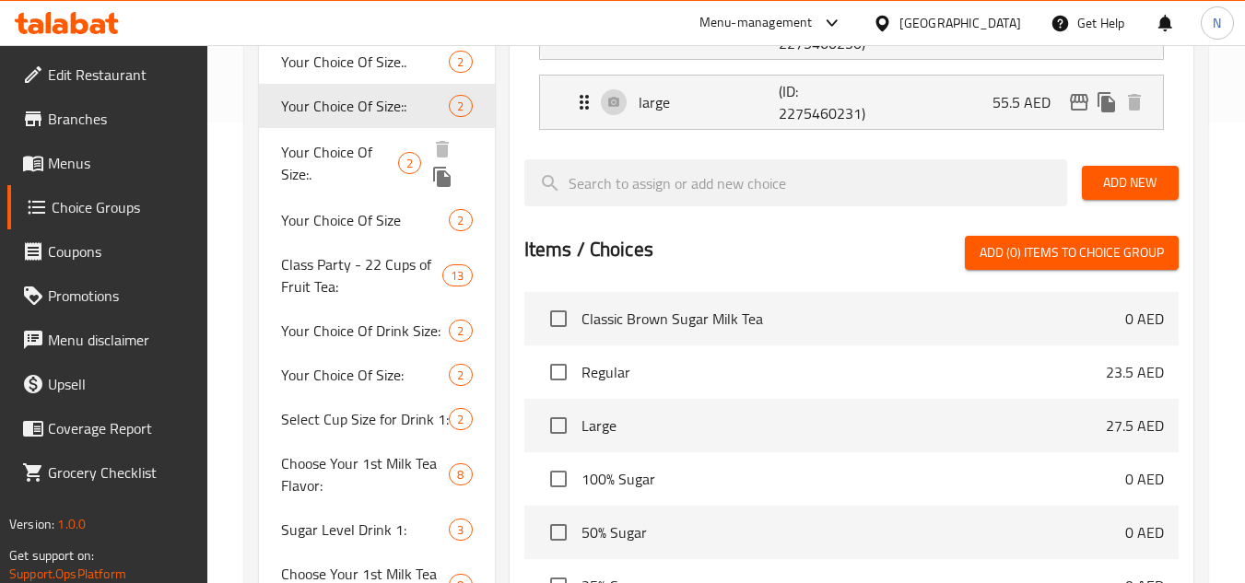
click at [358, 153] on span "Your Choice Of Size:." at bounding box center [339, 163] width 116 height 44
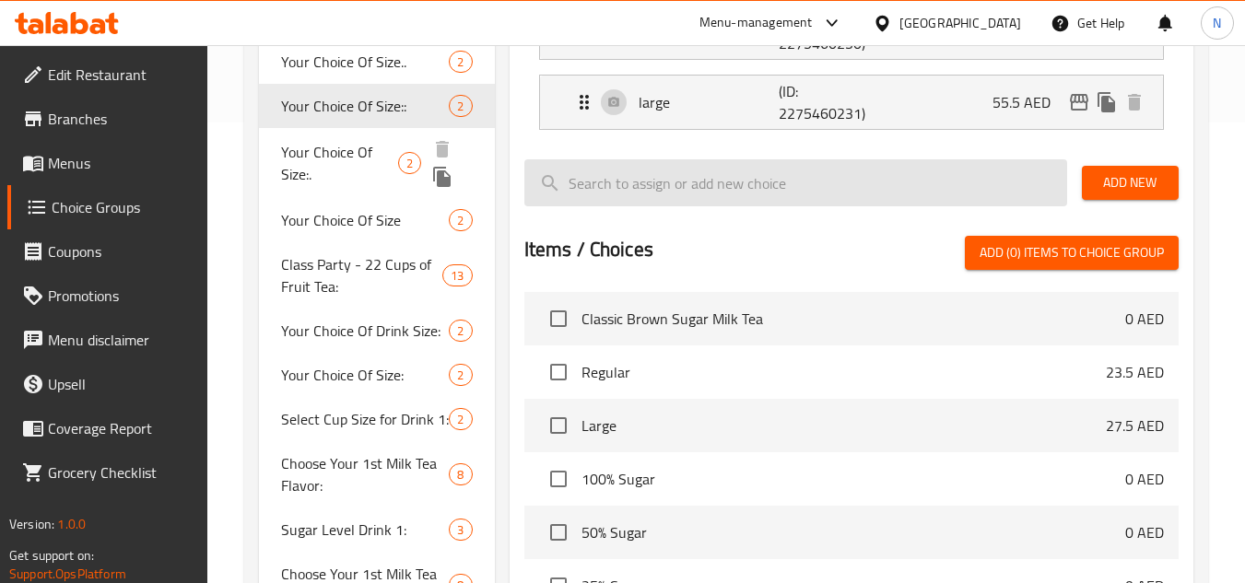
type input "Your Choice Of Size:."
type input "إختيارك من الحجم:."
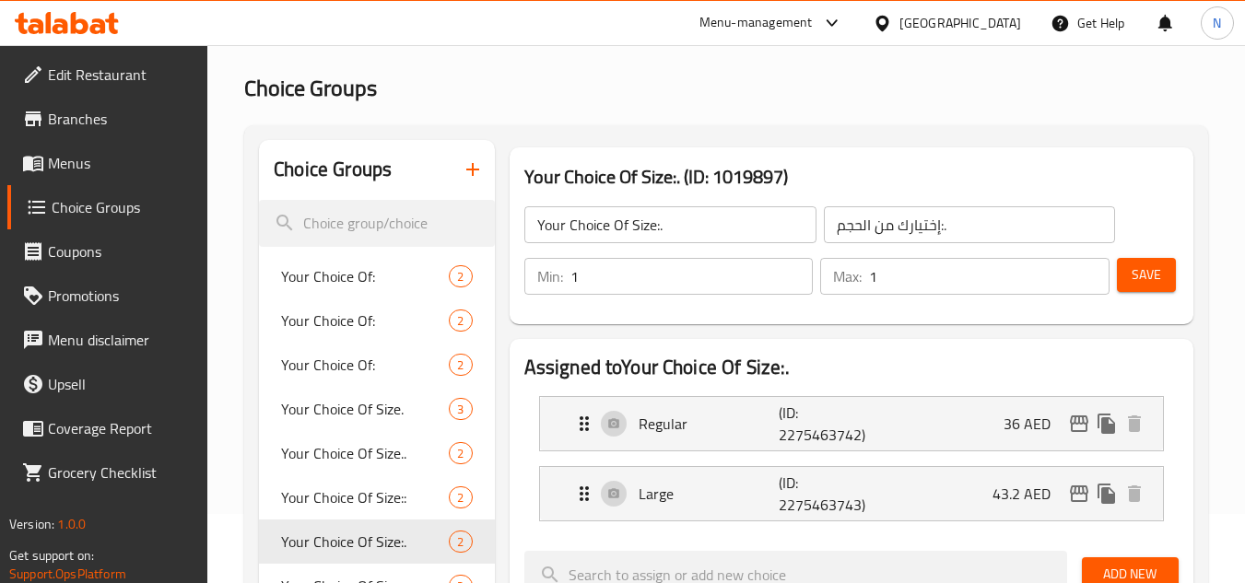
scroll to position [276, 0]
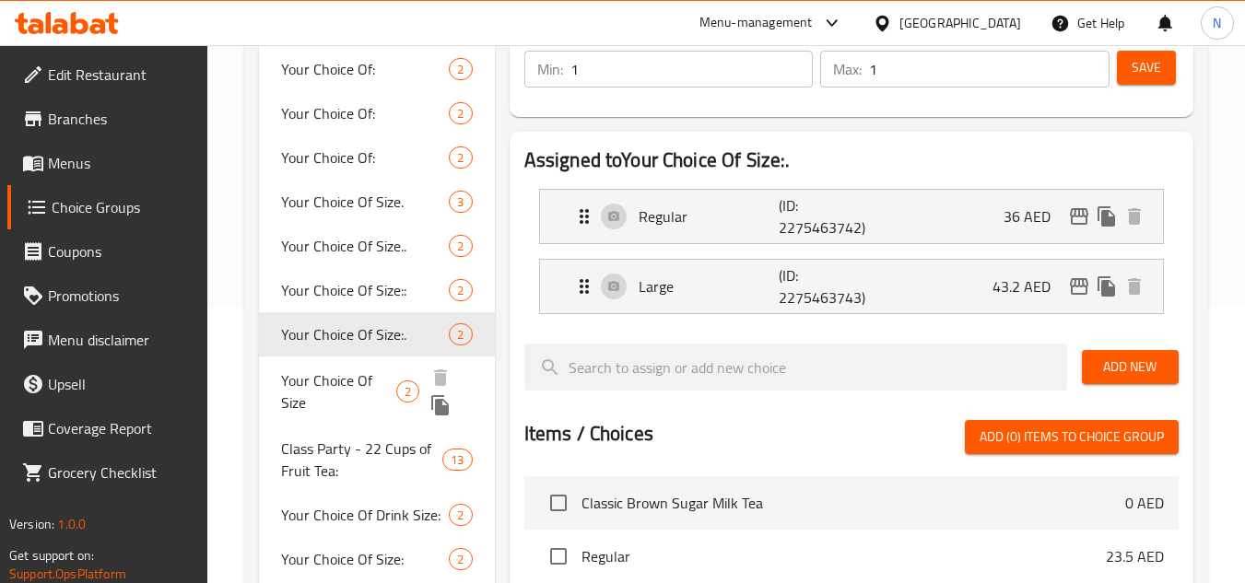
click at [337, 393] on span "Your Choice Of Size" at bounding box center [338, 391] width 115 height 44
type input "Your Choice Of Size"
type input "إختيارك من الحجم"
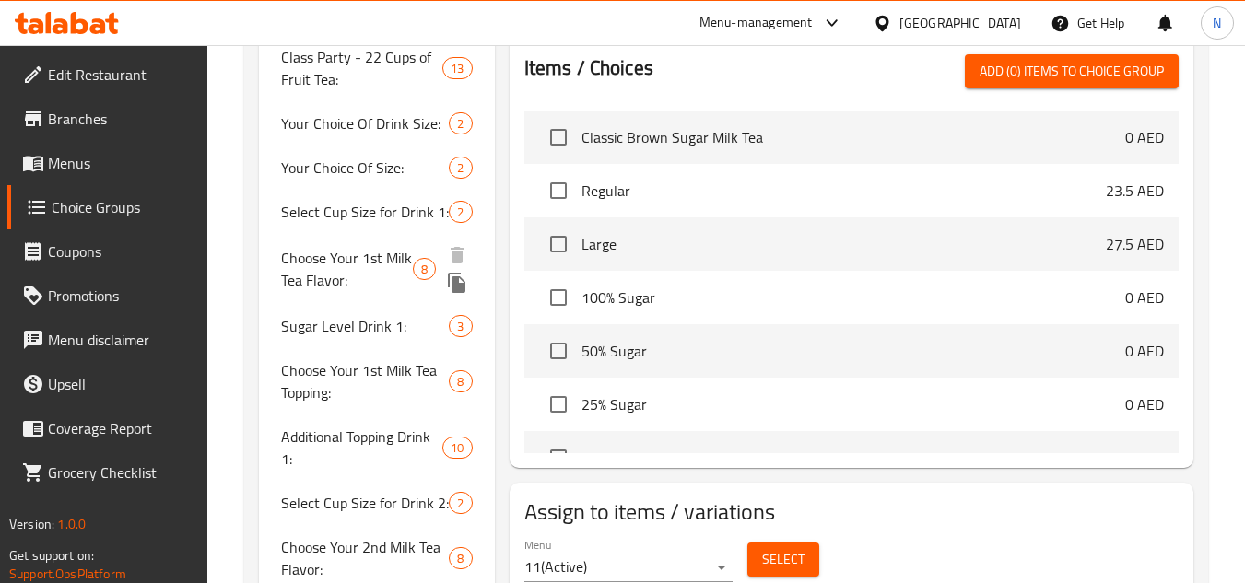
scroll to position [645, 0]
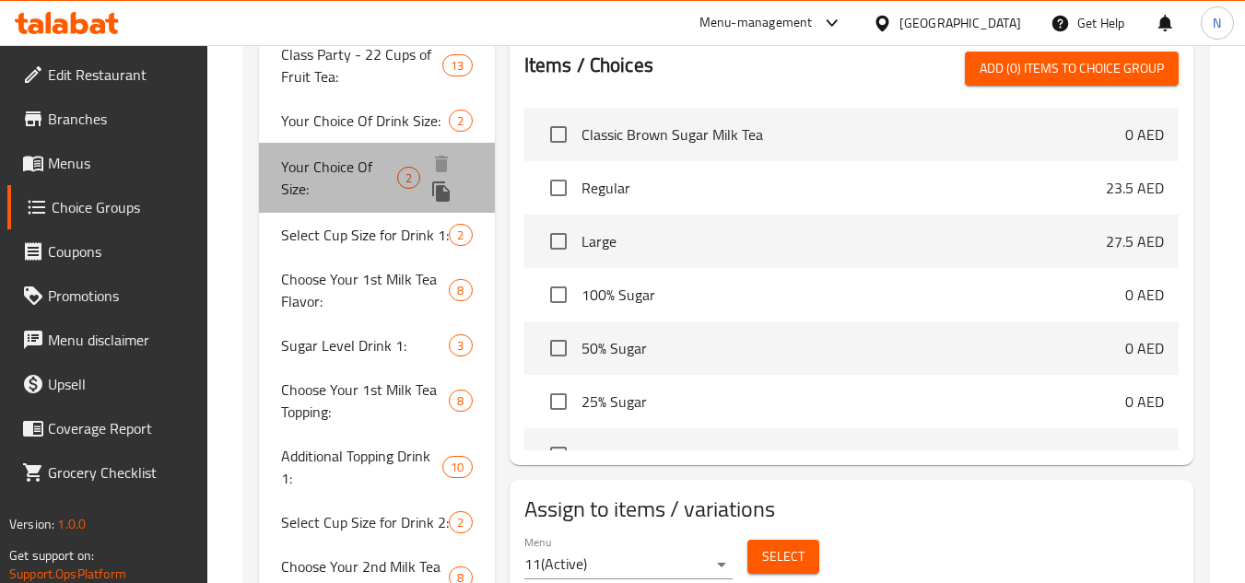
click at [369, 177] on span "Your Choice Of Size:" at bounding box center [339, 178] width 116 height 44
type input "Your Choice Of Size:"
type input "إختيارك من الحجم:"
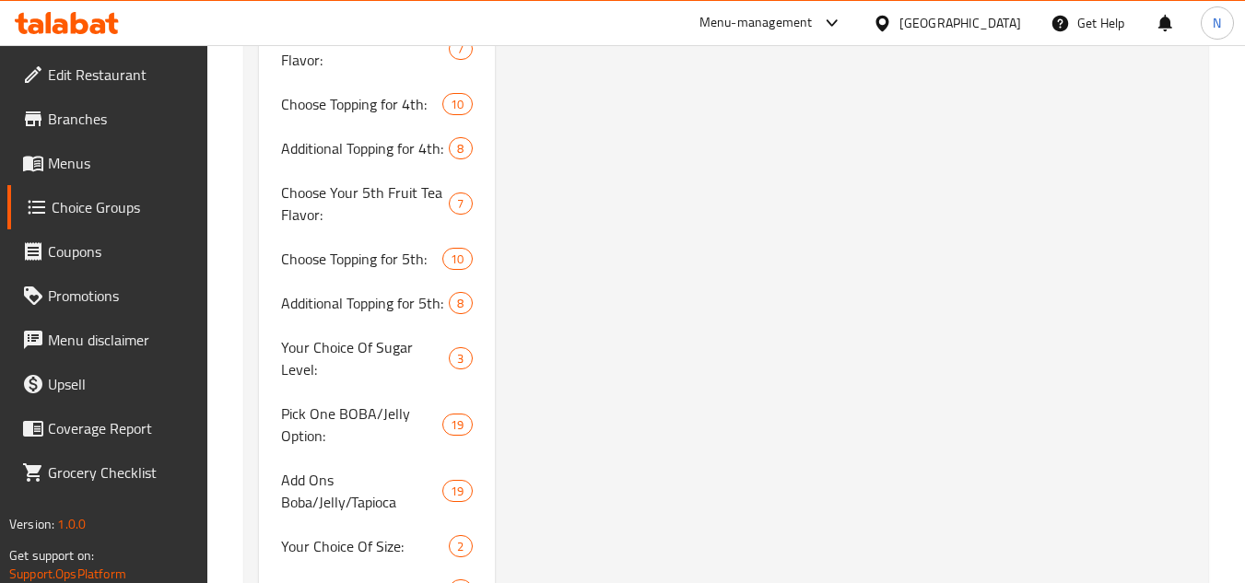
scroll to position [3142, 0]
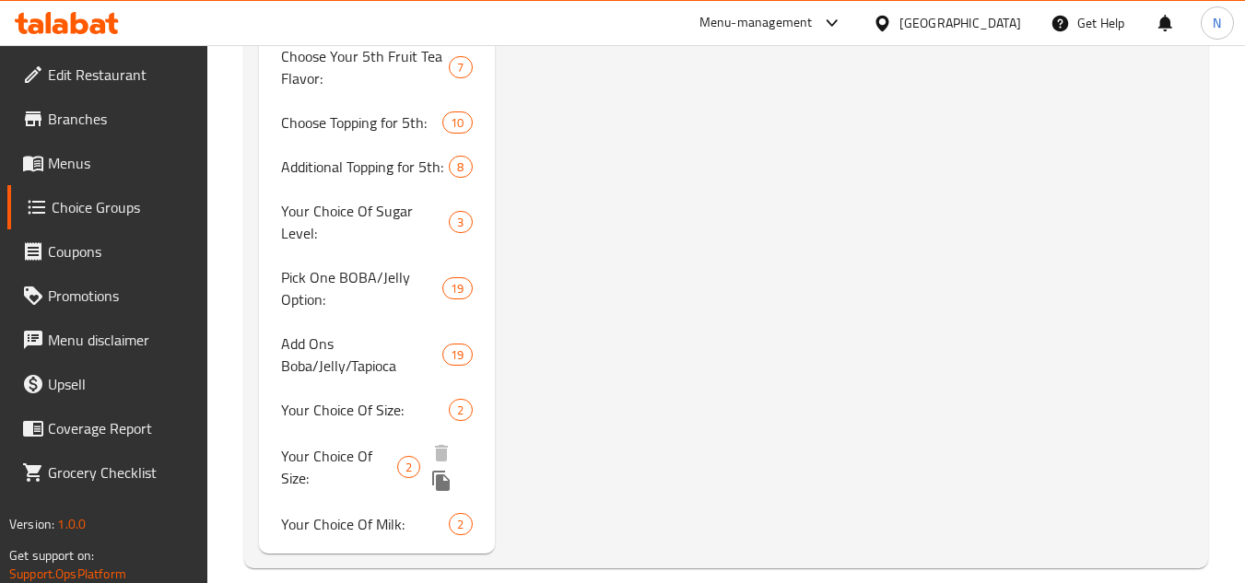
click at [336, 451] on span "Your Choice Of Size:" at bounding box center [339, 467] width 116 height 44
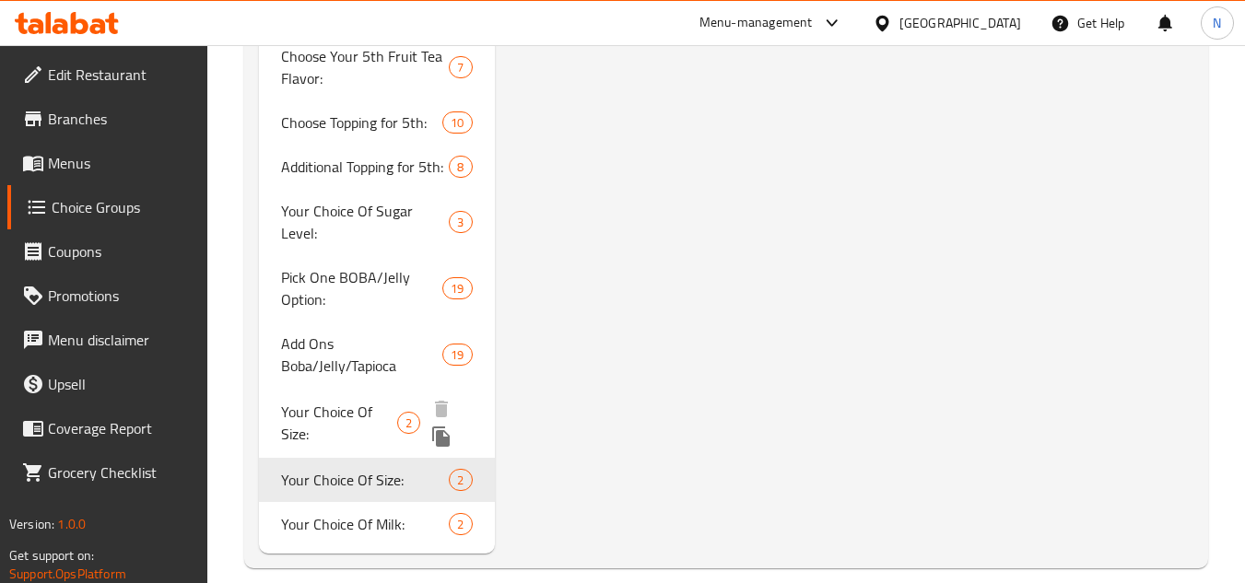
click at [354, 401] on span "Your Choice Of Size:" at bounding box center [339, 423] width 116 height 44
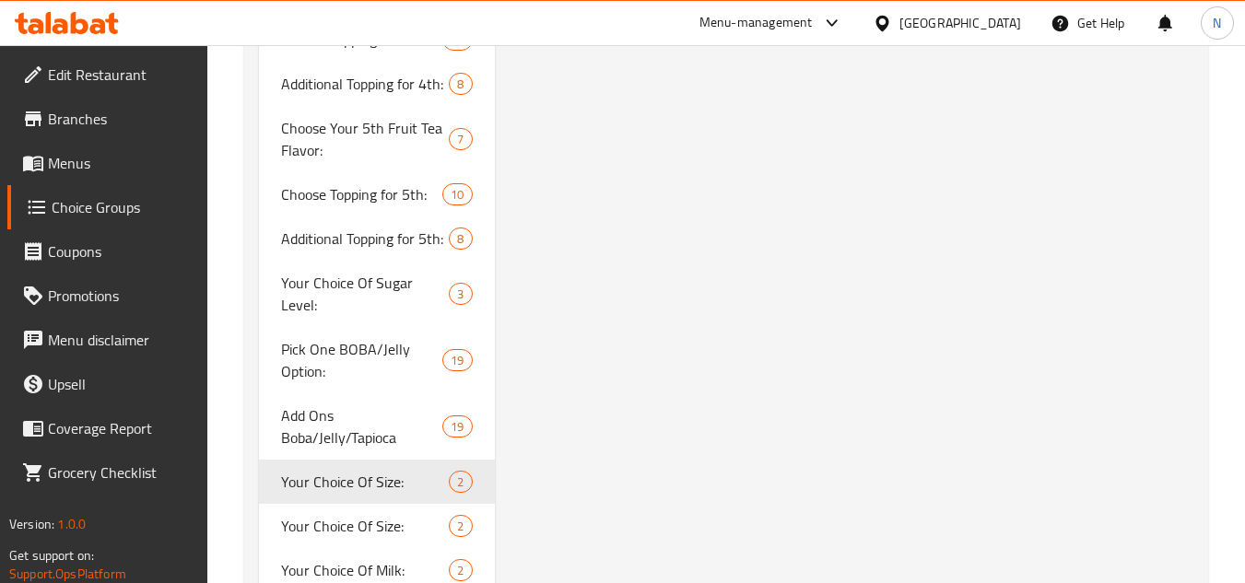
scroll to position [3116, 0]
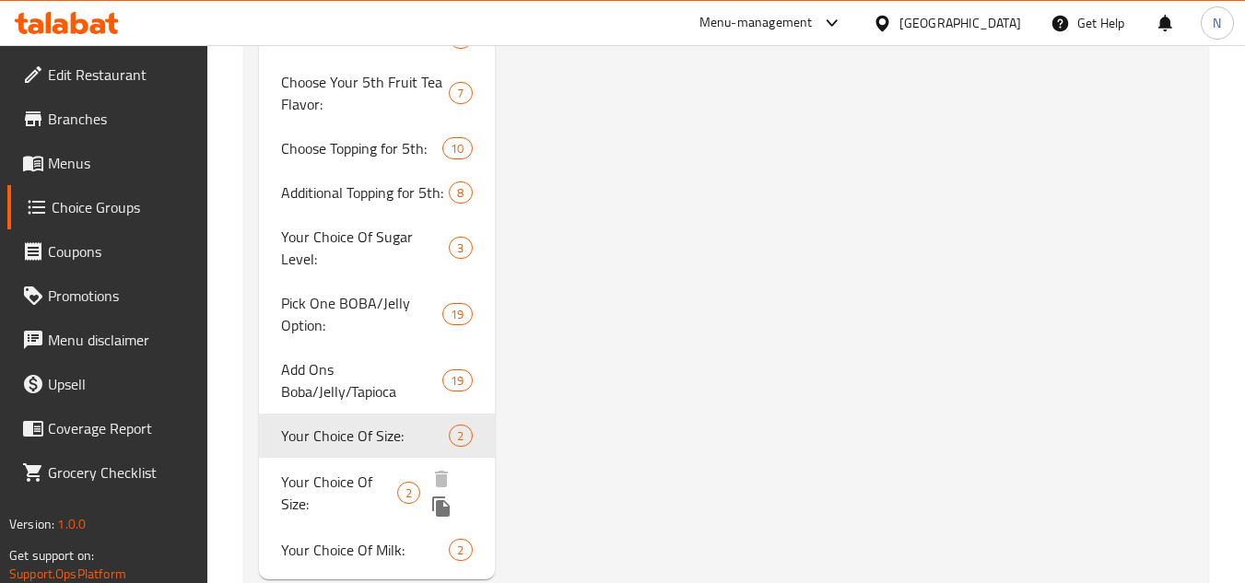
drag, startPoint x: 335, startPoint y: 470, endPoint x: 346, endPoint y: 464, distance: 11.5
click at [334, 471] on span "Your Choice Of Size:" at bounding box center [339, 493] width 116 height 44
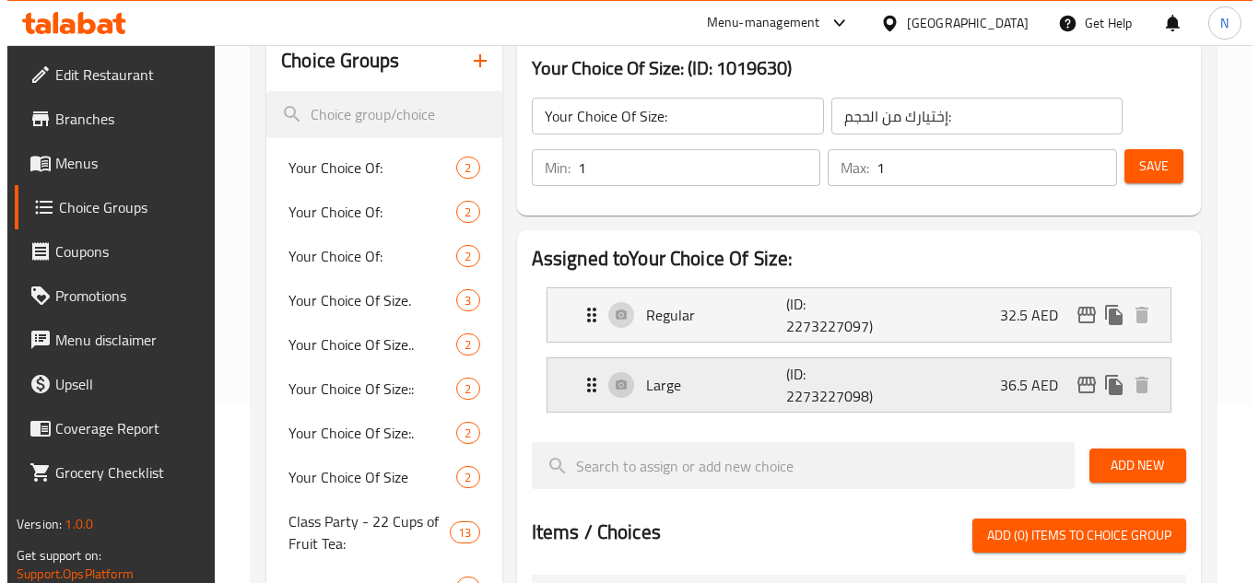
scroll to position [184, 0]
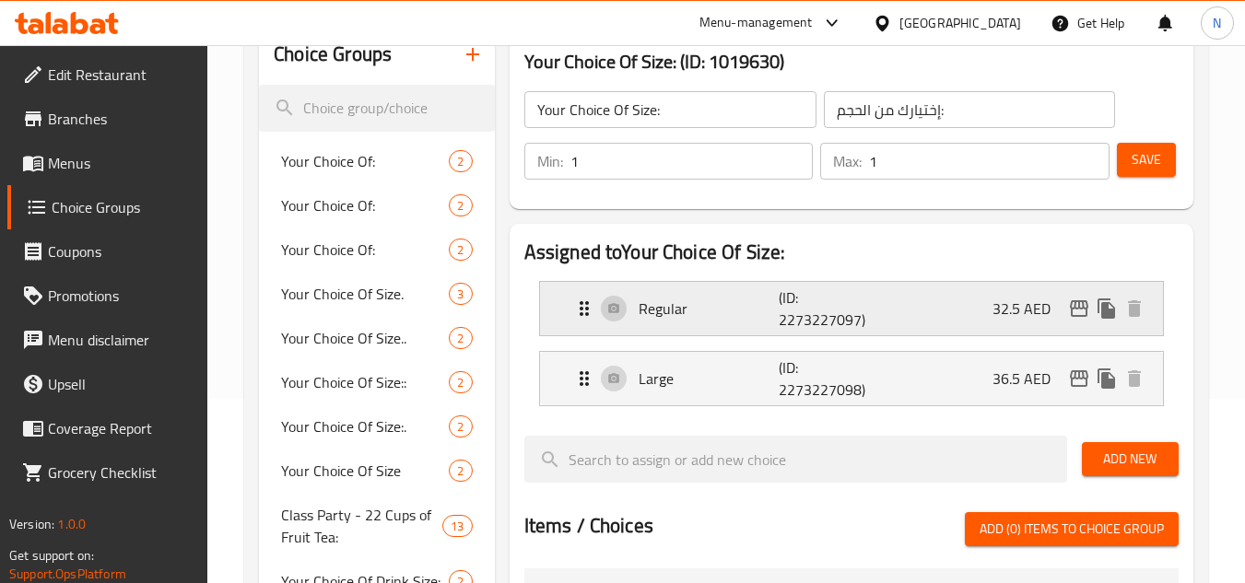
click at [1004, 311] on p "32.5 AED" at bounding box center [1028, 309] width 73 height 22
click at [1068, 311] on icon "edit" at bounding box center [1079, 309] width 22 height 22
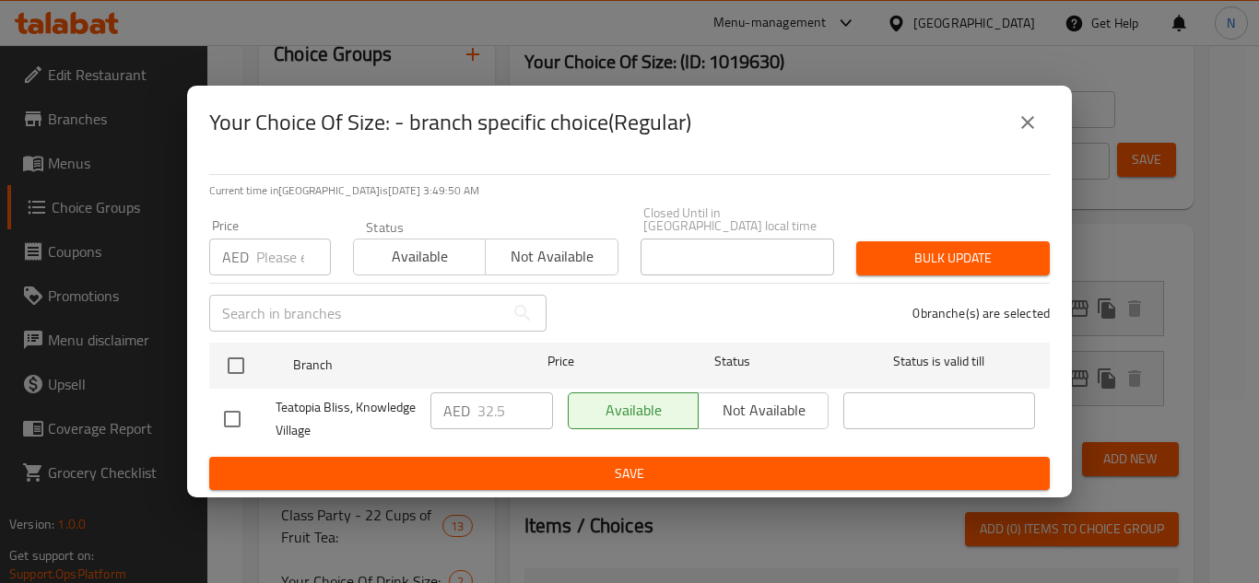
click at [1030, 122] on icon "close" at bounding box center [1027, 122] width 22 height 22
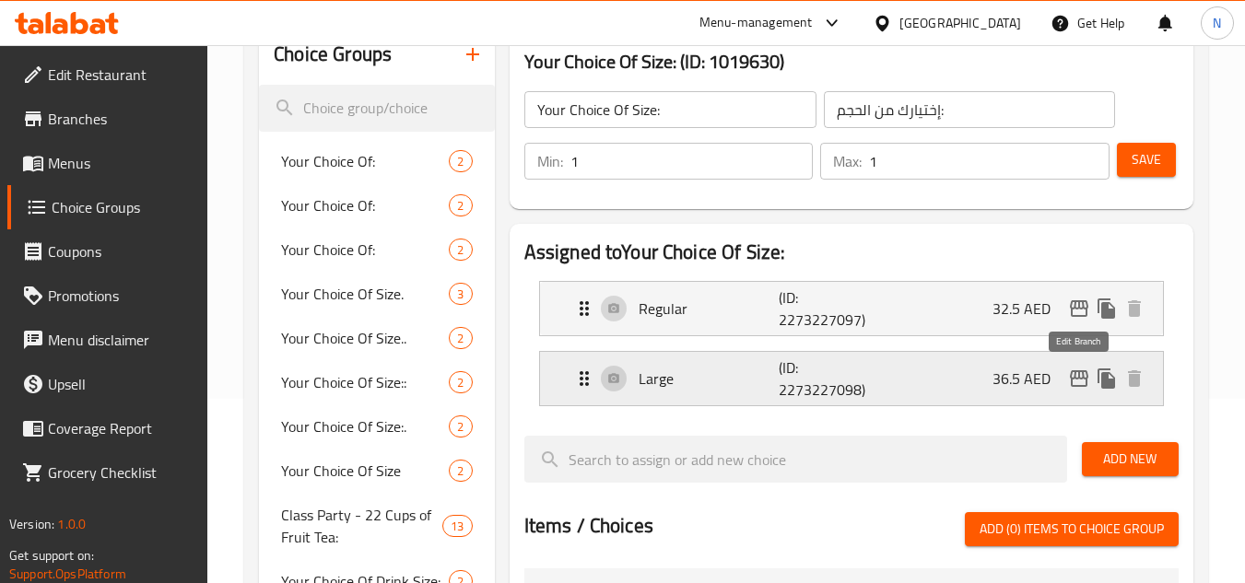
click at [1071, 381] on icon "edit" at bounding box center [1079, 379] width 22 height 22
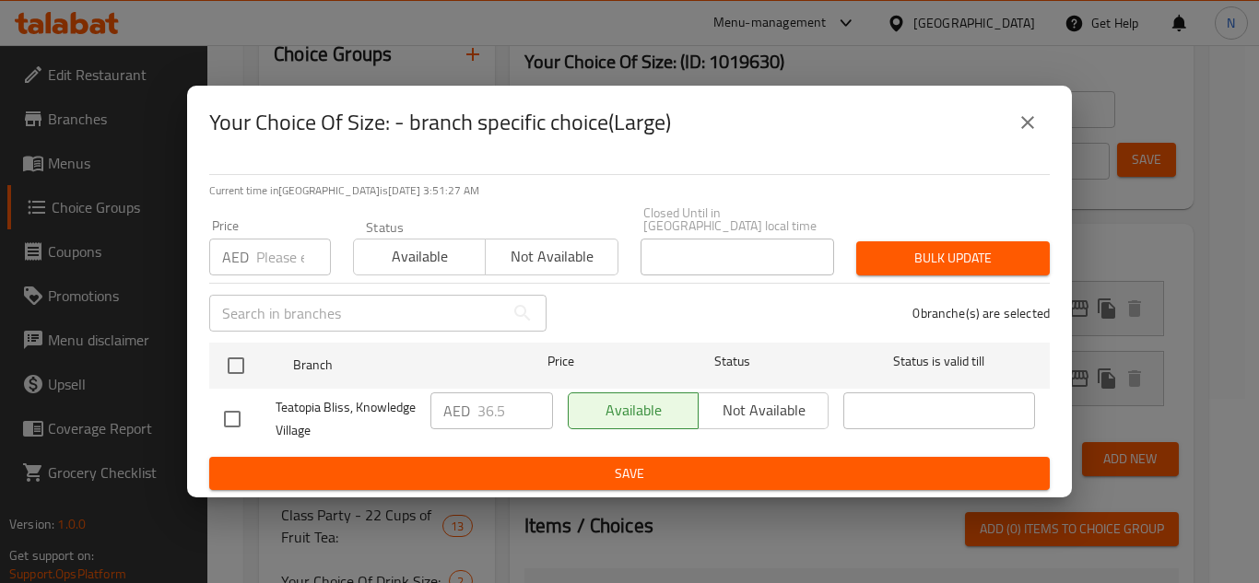
click at [1031, 127] on icon "close" at bounding box center [1027, 122] width 22 height 22
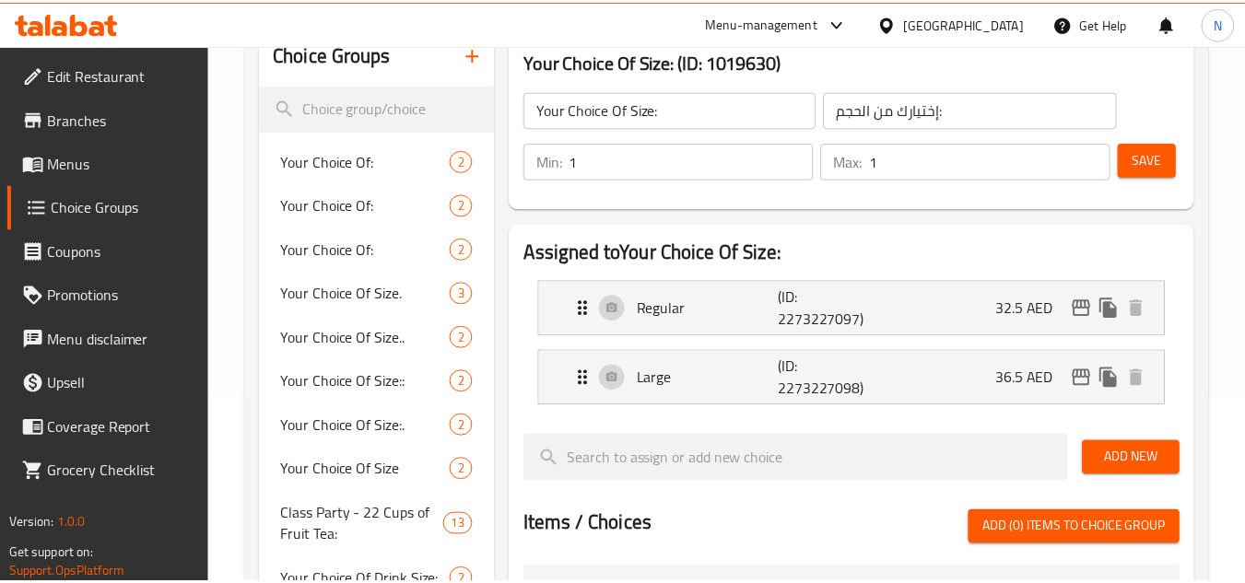
scroll to position [3116, 0]
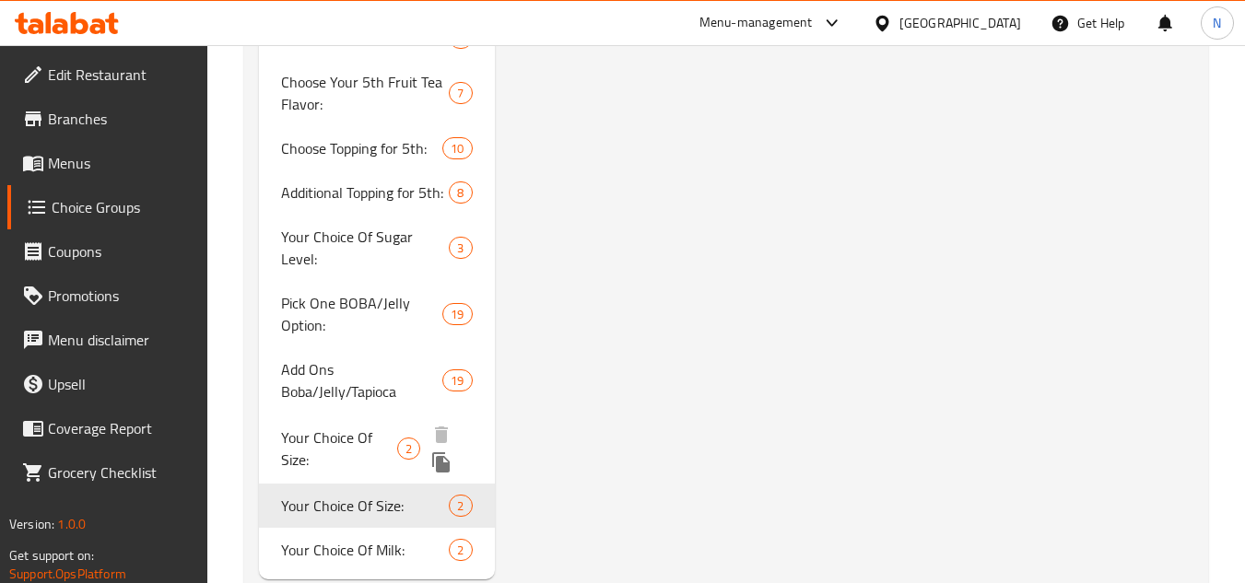
click at [367, 430] on span "Your Choice Of Size:" at bounding box center [339, 449] width 116 height 44
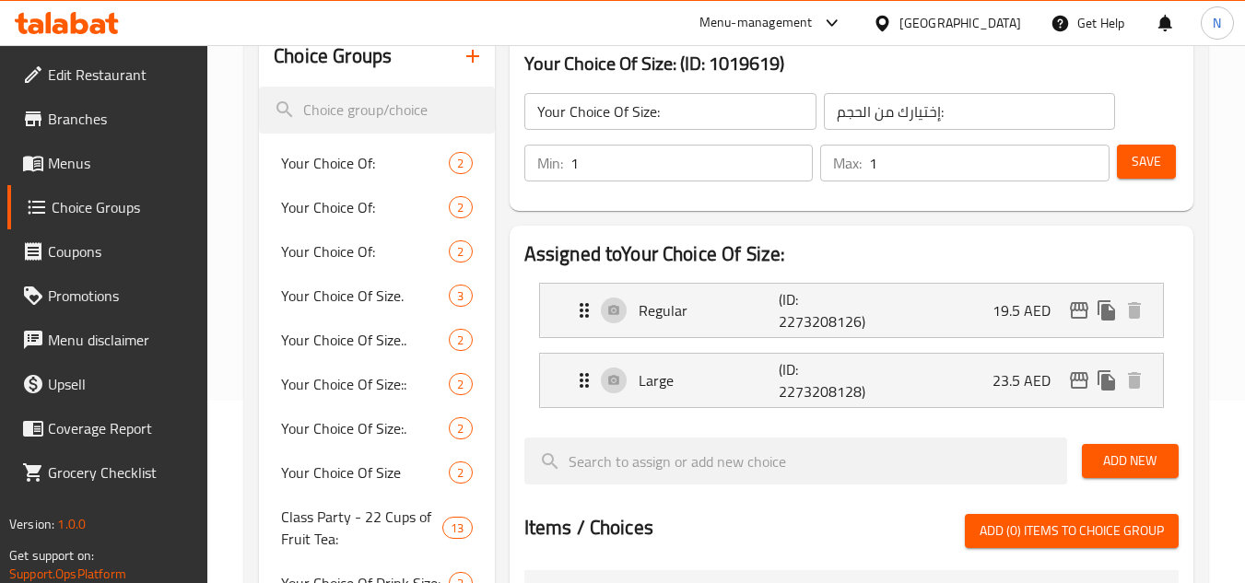
scroll to position [184, 0]
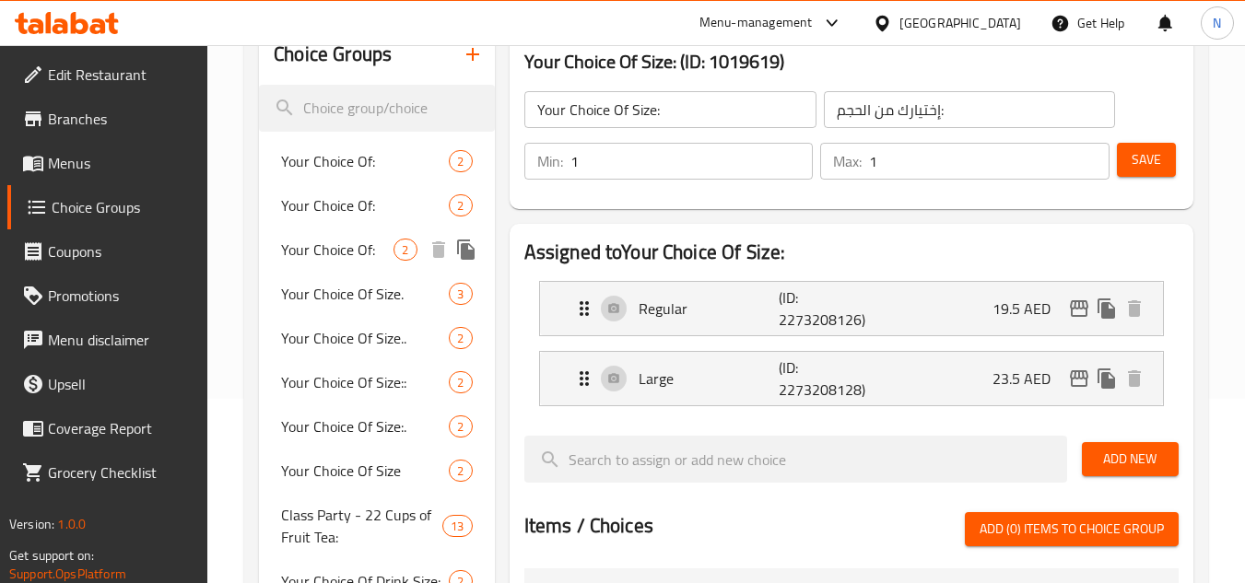
click at [376, 264] on div "Your Choice Of: 2" at bounding box center [376, 250] width 235 height 44
type input "Your Choice Of:"
type input "إختيارك من :"
type input "2"
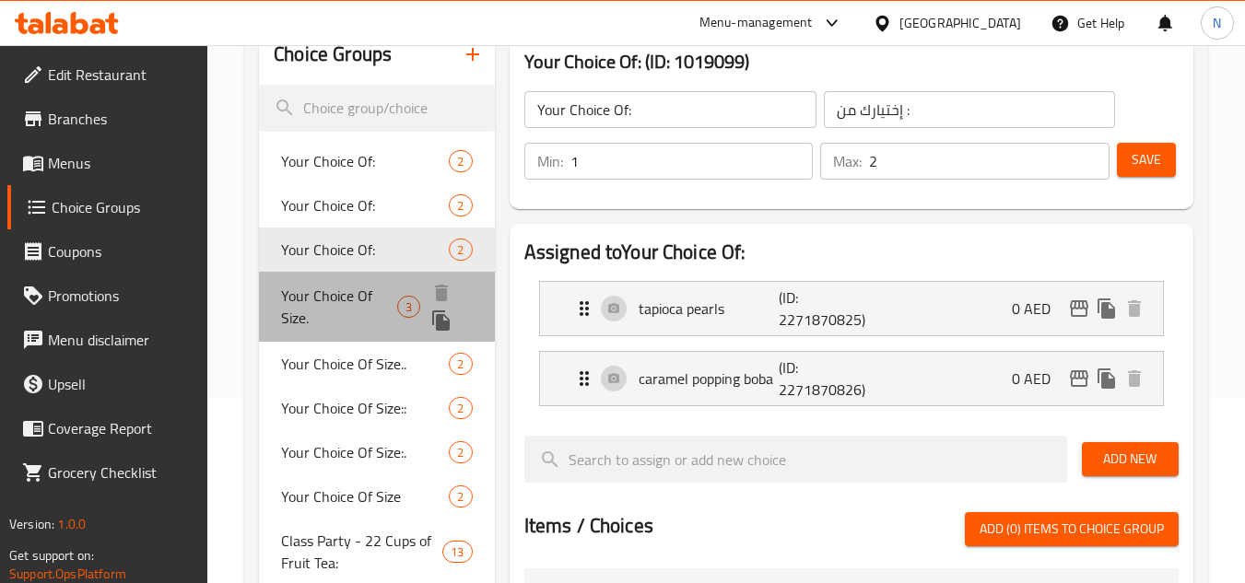
click at [376, 310] on span "Your Choice Of Size." at bounding box center [339, 307] width 116 height 44
type input "Your Choice Of Size."
type input "إختيارك من الحجم."
type input "1"
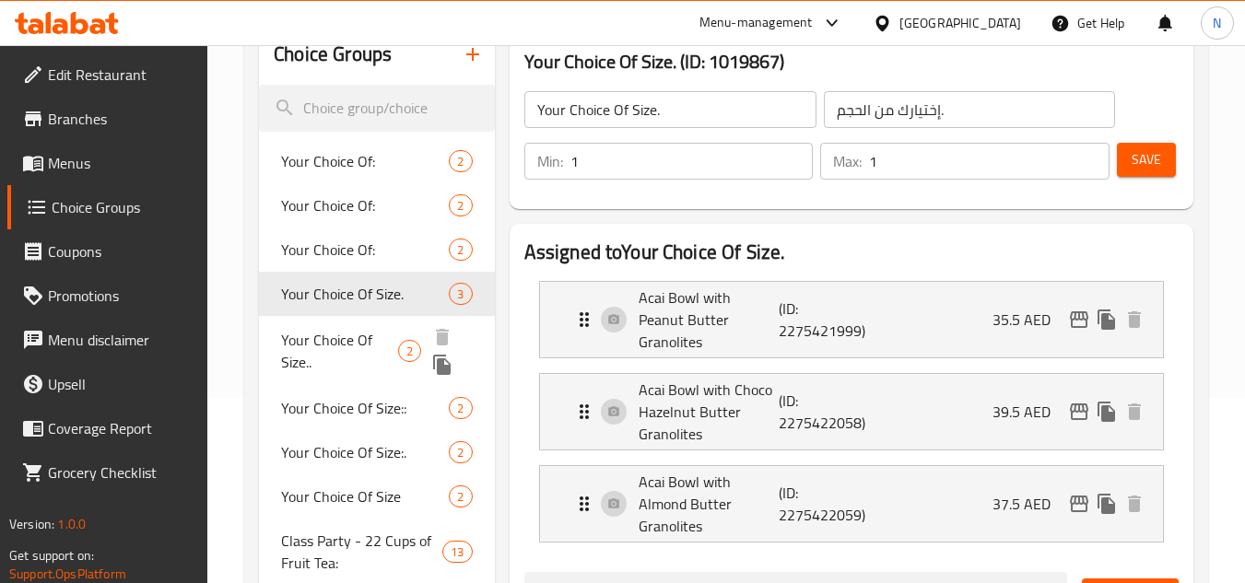
click at [348, 357] on span "Your Choice Of Size.." at bounding box center [339, 351] width 116 height 44
type input "Your Choice Of Size.."
type input "إختيارك من الحجم.."
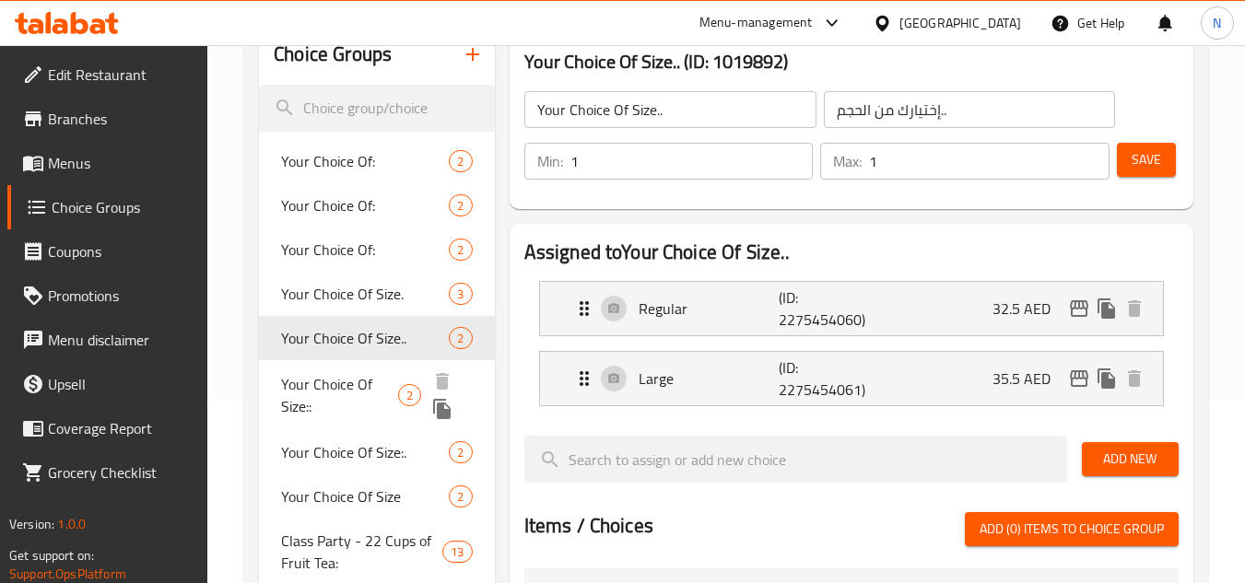
click at [378, 390] on span "Your Choice Of Size::" at bounding box center [339, 395] width 116 height 44
type input "Your Choice Of Size::"
type input "إختيارك من الحجم::"
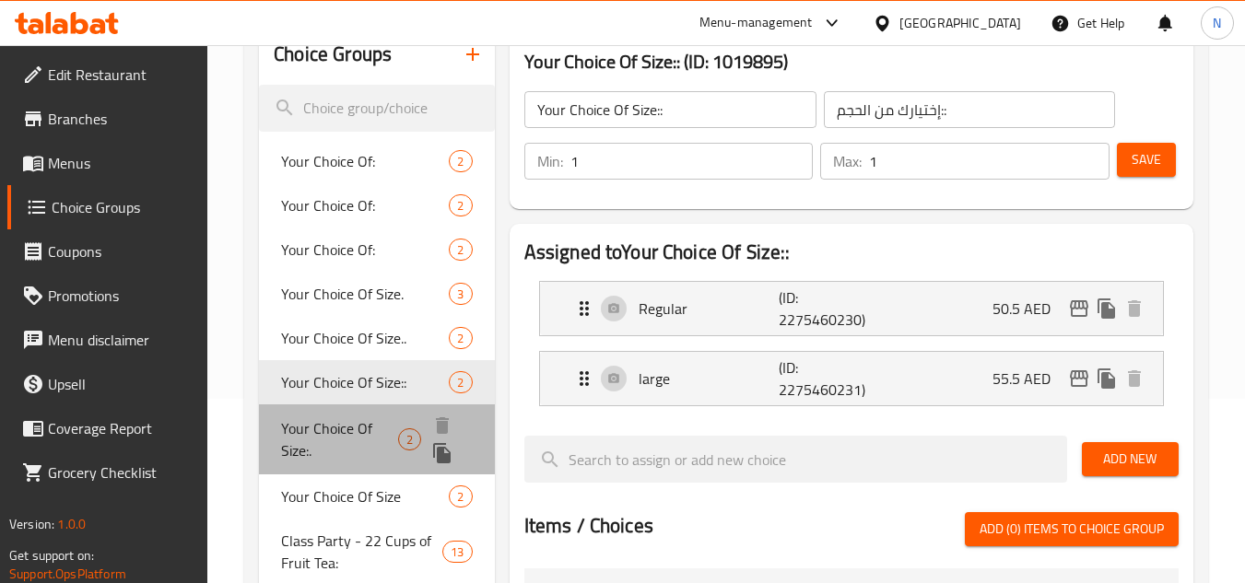
click at [366, 459] on span "Your Choice Of Size:." at bounding box center [339, 439] width 116 height 44
type input "Your Choice Of Size:."
type input "إختيارك من الحجم:."
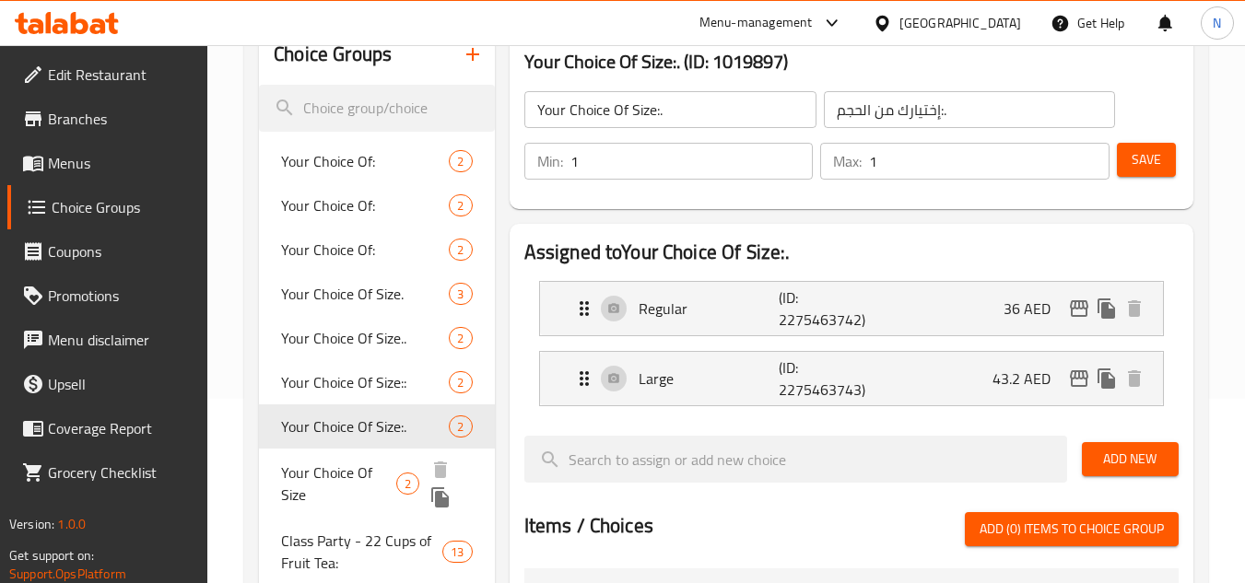
click at [334, 497] on span "Your Choice Of Size" at bounding box center [338, 484] width 115 height 44
type input "Your Choice Of Size"
type input "إختيارك من الحجم"
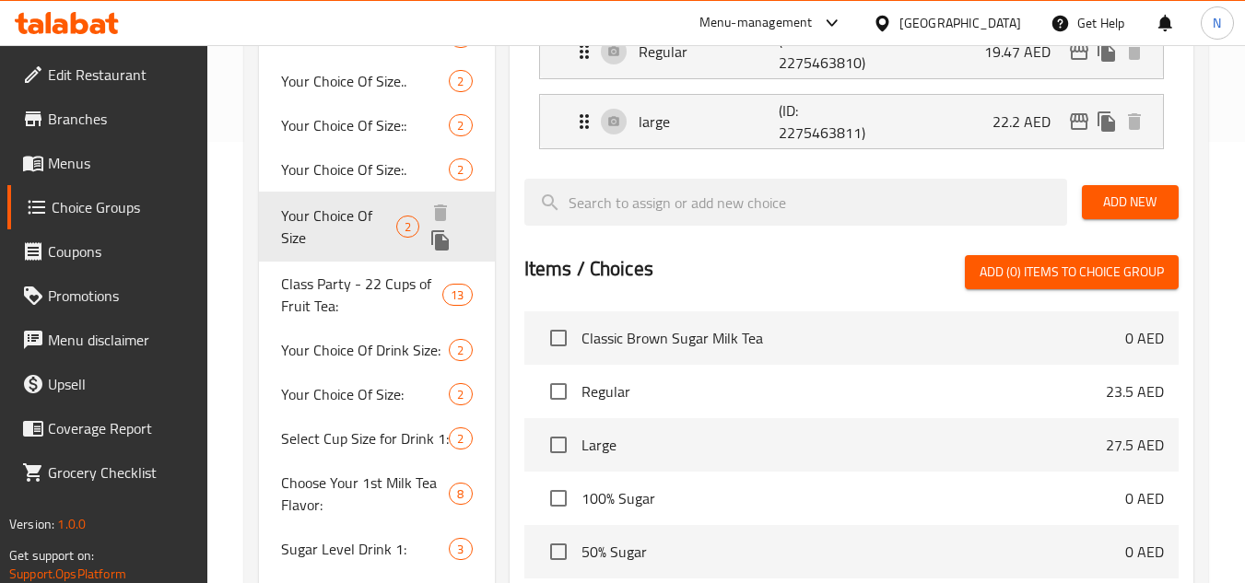
scroll to position [461, 0]
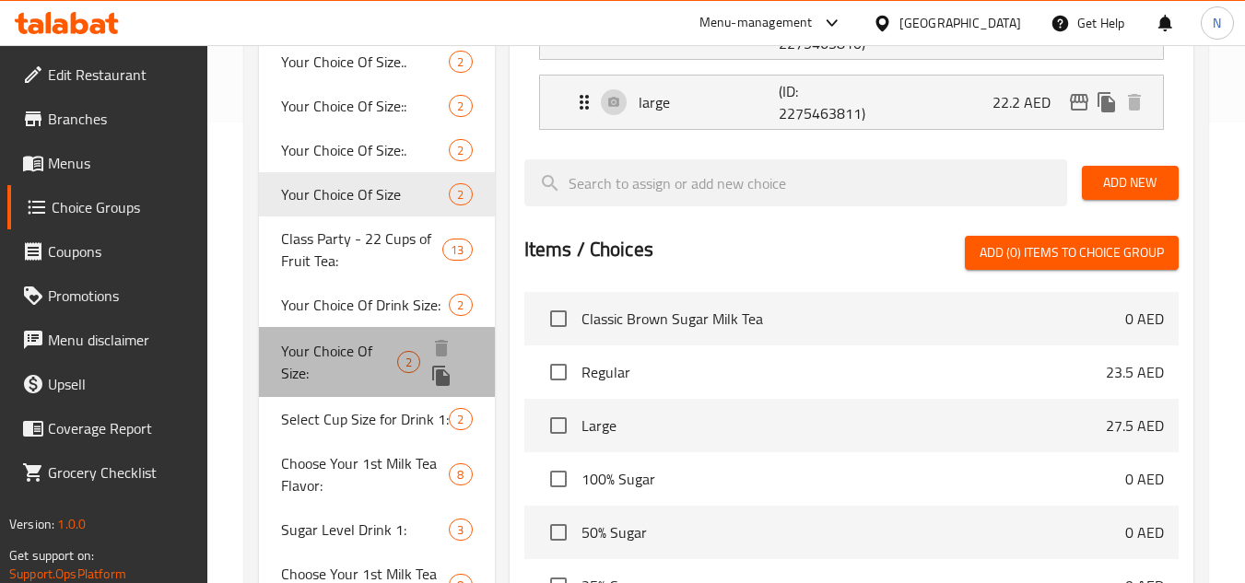
click at [389, 353] on span "Your Choice Of Size:" at bounding box center [339, 362] width 116 height 44
type input "Your Choice Of Size:"
type input "إختيارك من الحجم:"
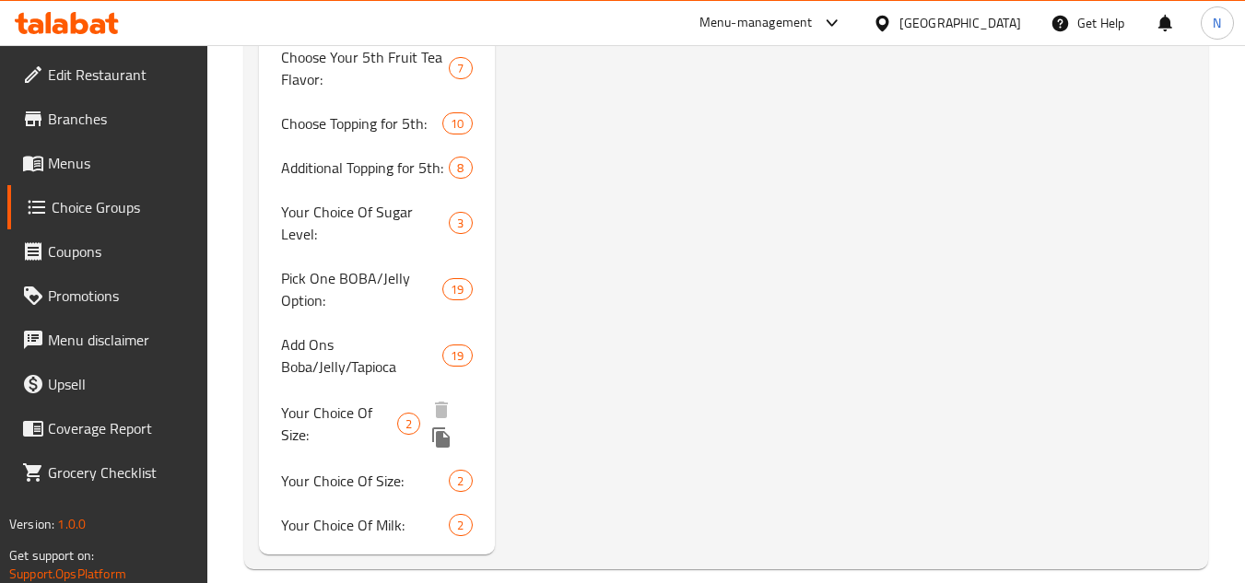
scroll to position [3142, 0]
click at [354, 401] on span "Your Choice Of Size:" at bounding box center [339, 423] width 116 height 44
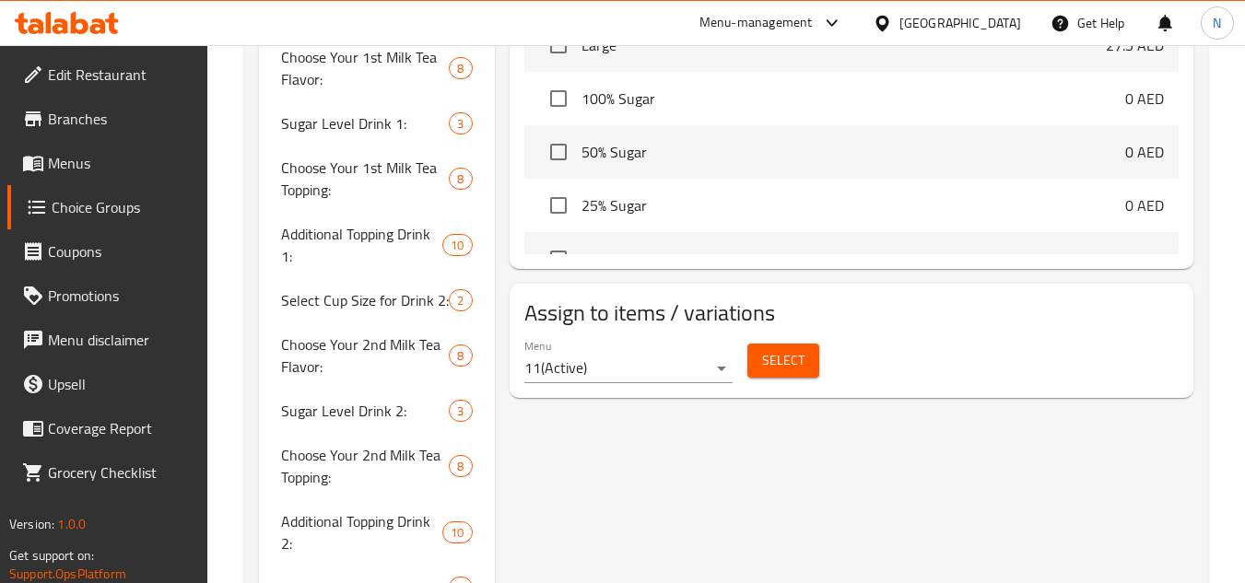
scroll to position [3116, 0]
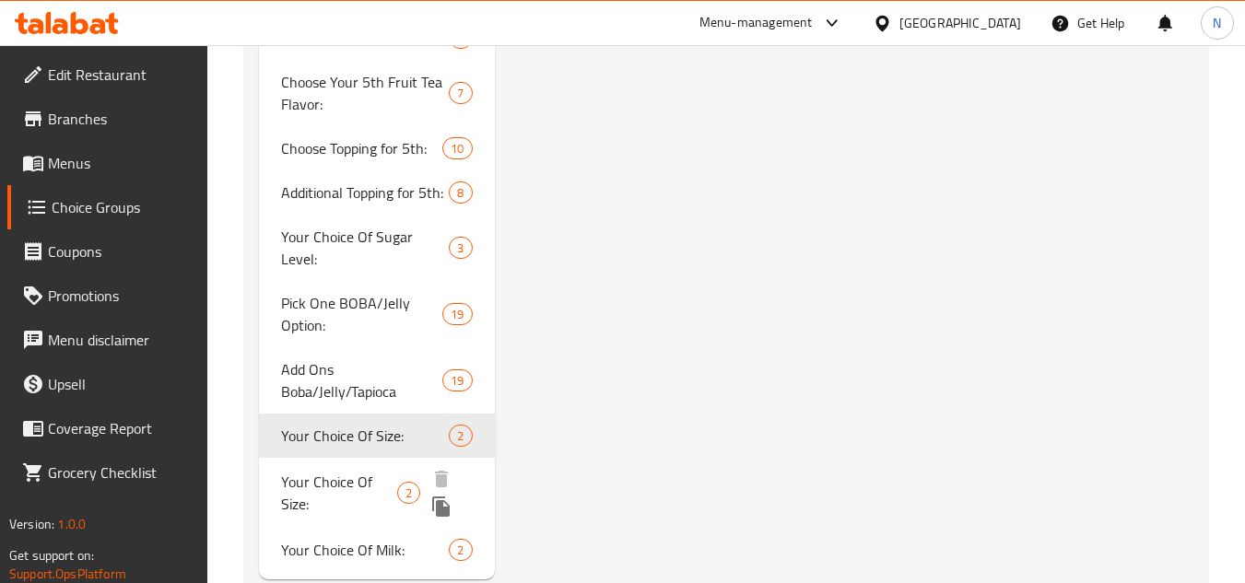
click at [364, 481] on span "Your Choice Of Size:" at bounding box center [339, 493] width 116 height 44
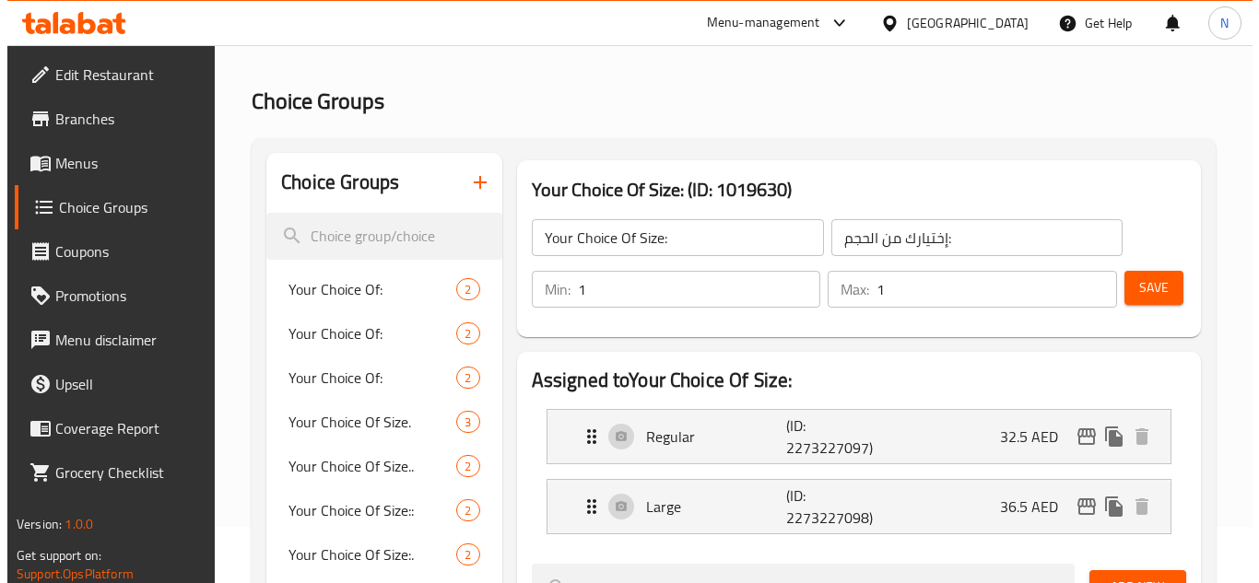
scroll to position [276, 0]
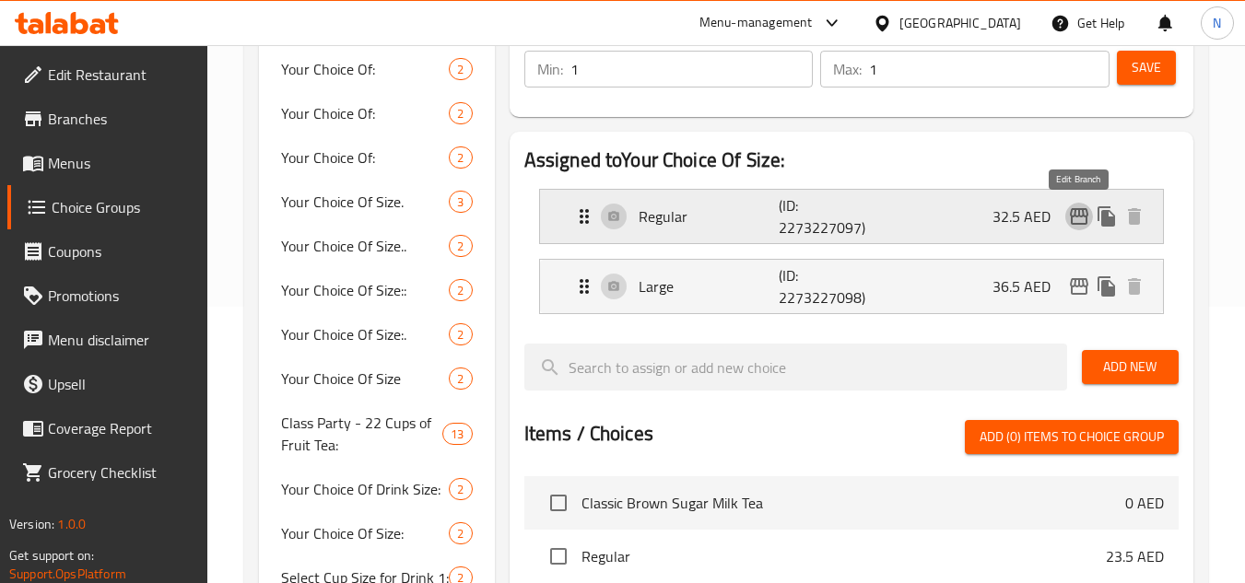
click at [1080, 218] on icon "edit" at bounding box center [1079, 216] width 22 height 22
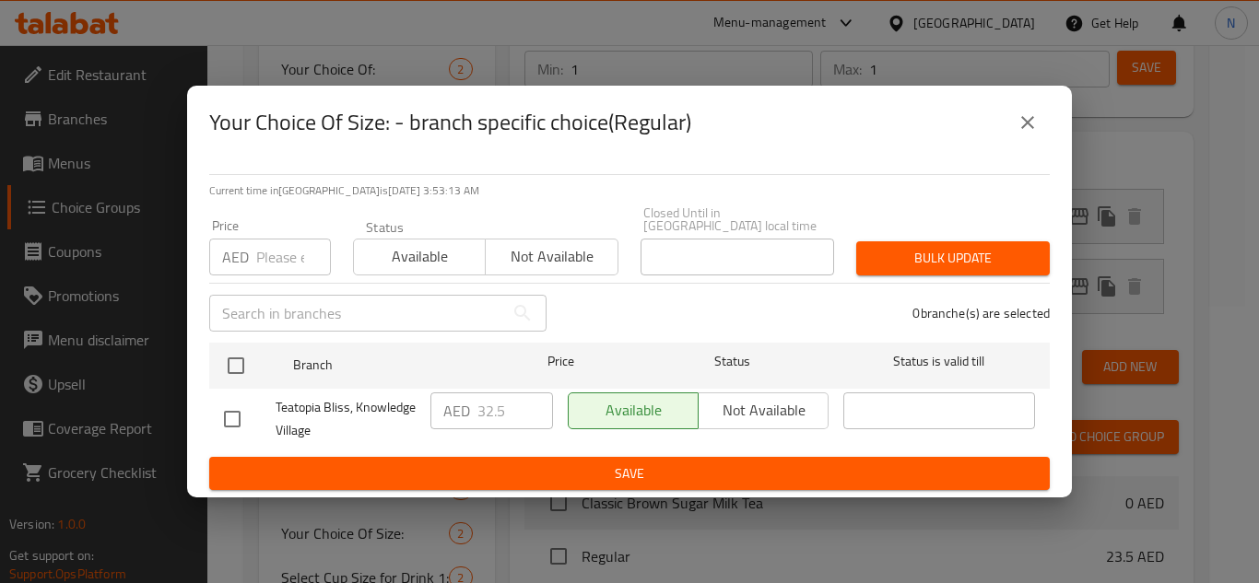
scroll to position [4241, 0]
click at [1026, 125] on icon "close" at bounding box center [1027, 122] width 22 height 22
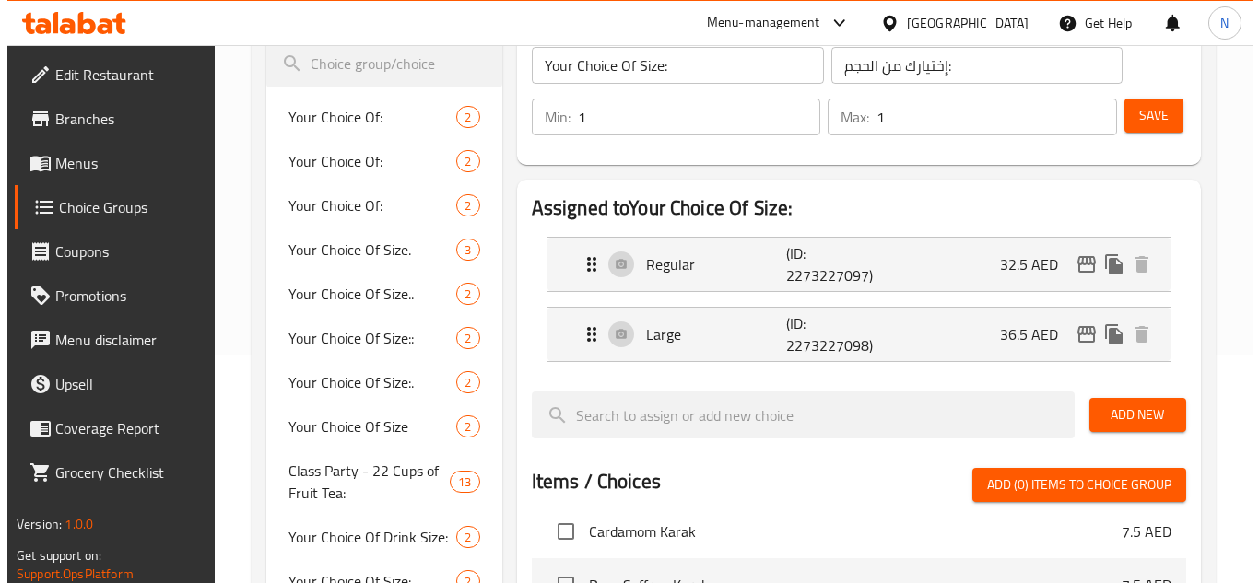
scroll to position [276, 0]
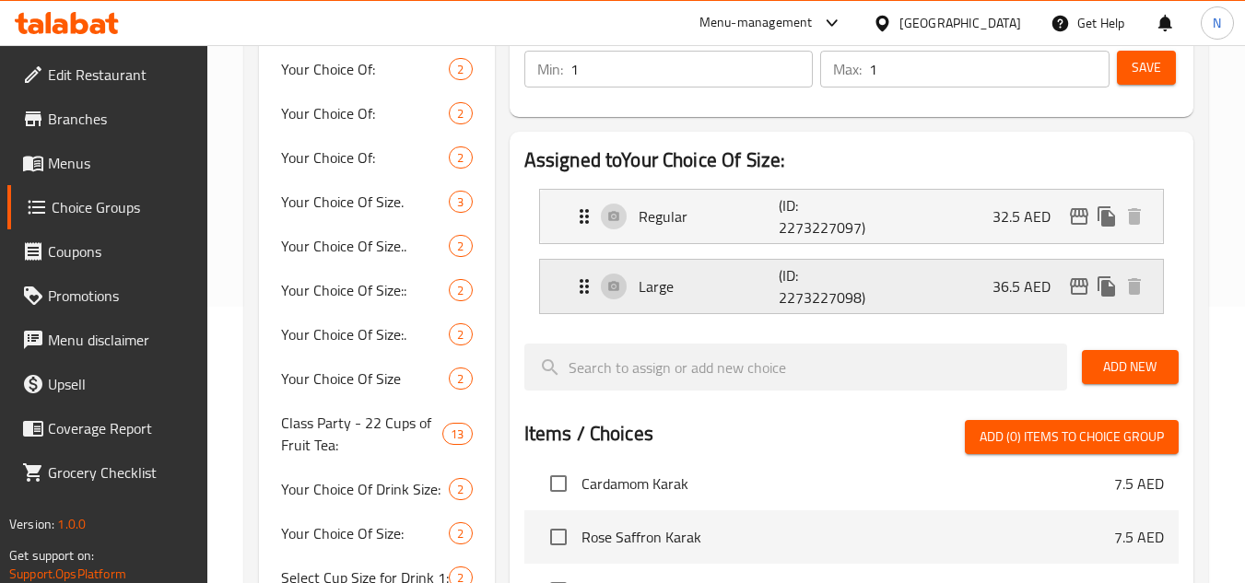
click at [1079, 292] on icon "edit" at bounding box center [1079, 286] width 22 height 22
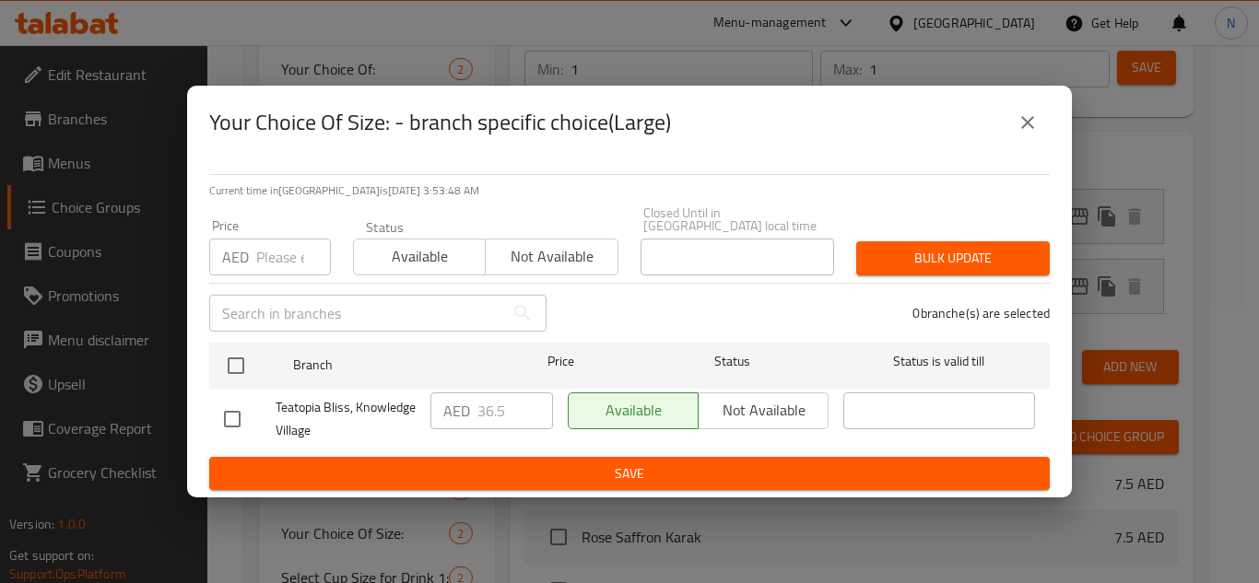
click at [1034, 132] on icon "close" at bounding box center [1027, 122] width 22 height 22
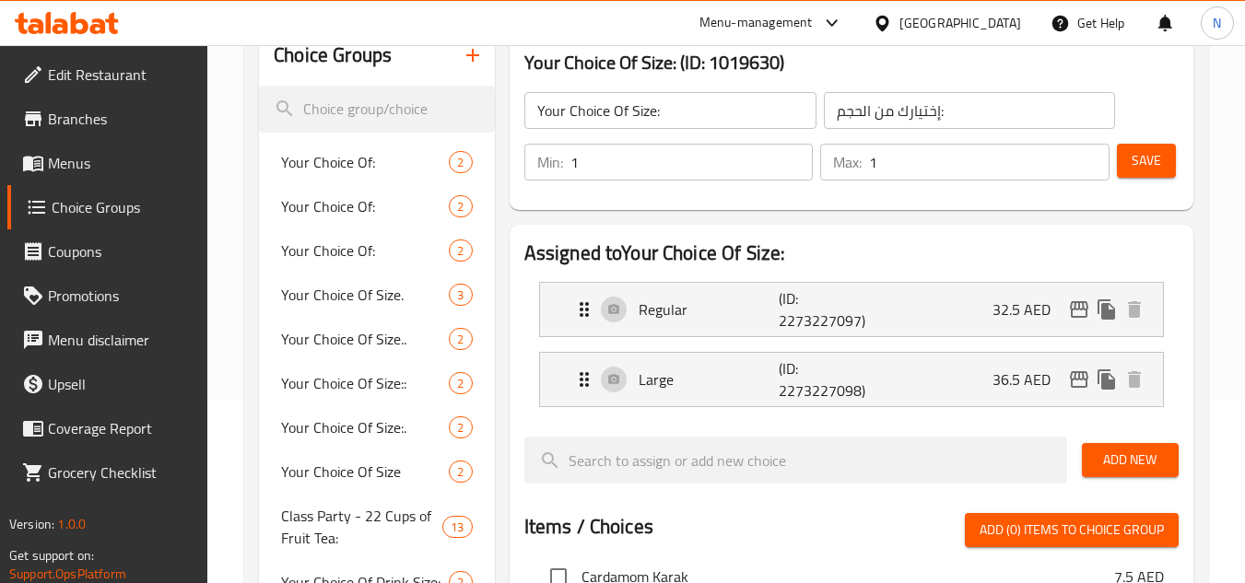
scroll to position [184, 0]
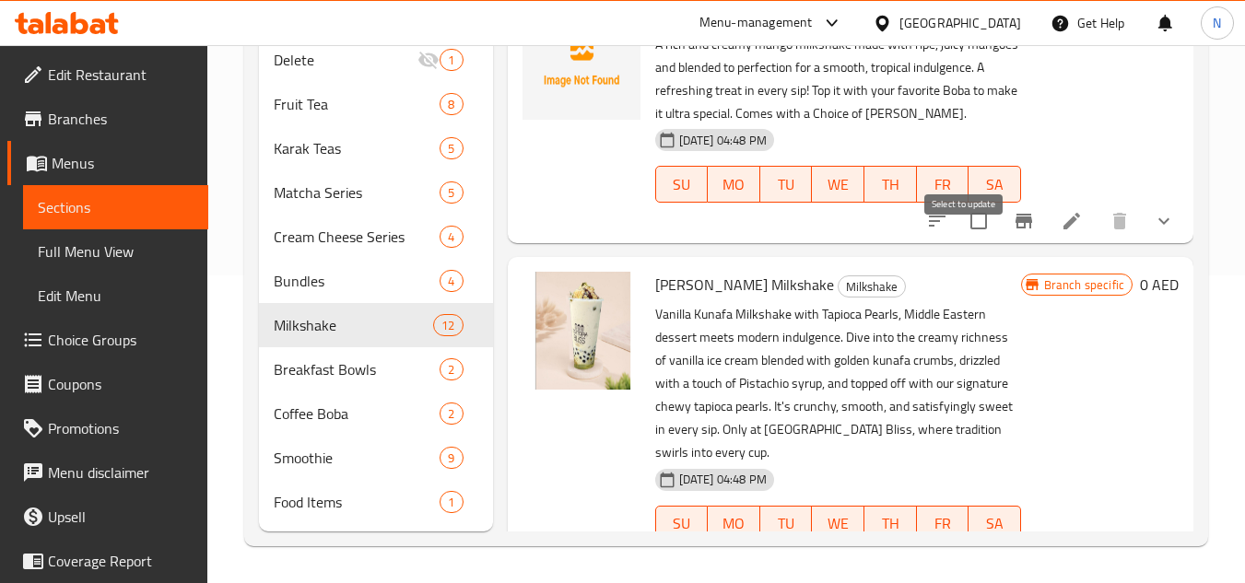
scroll to position [1659, 0]
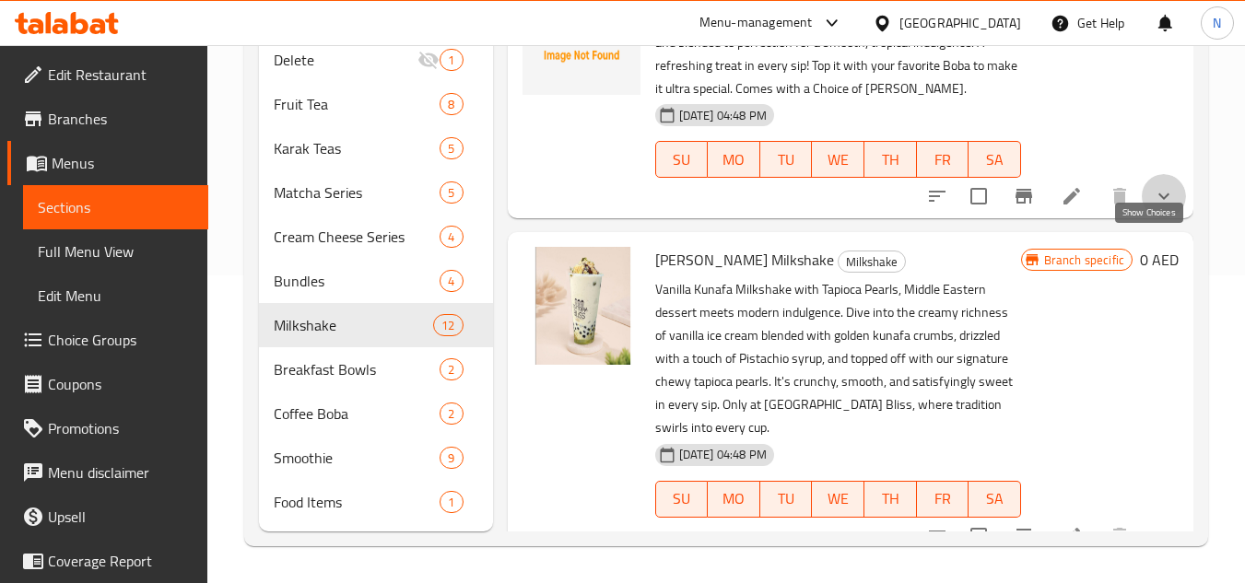
click at [1154, 207] on icon "show more" at bounding box center [1164, 196] width 22 height 22
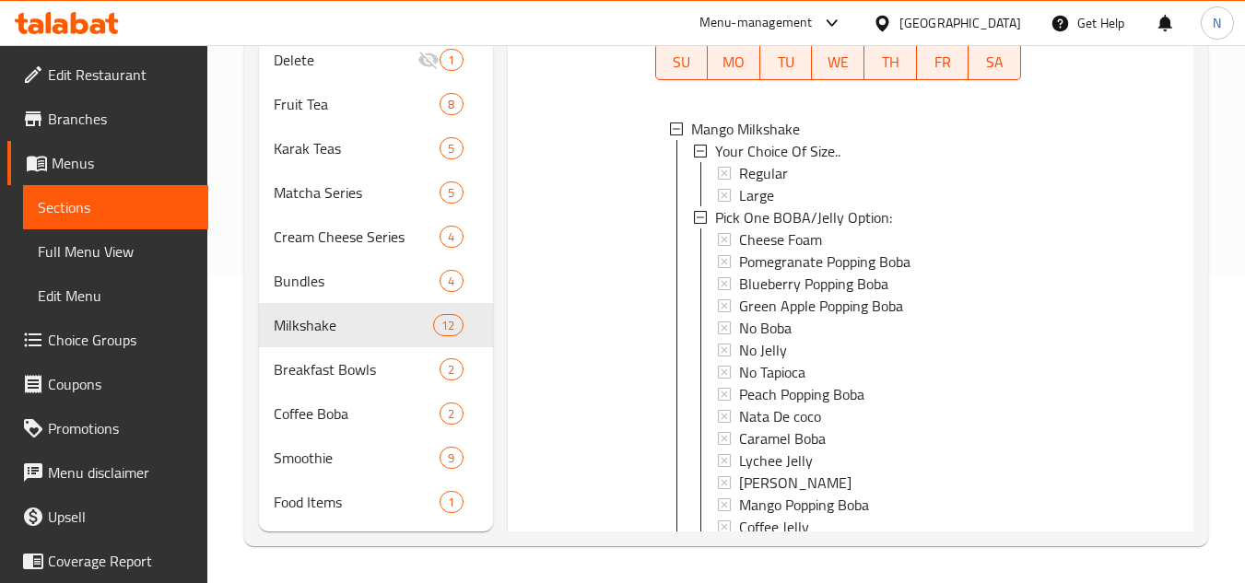
scroll to position [2027, 0]
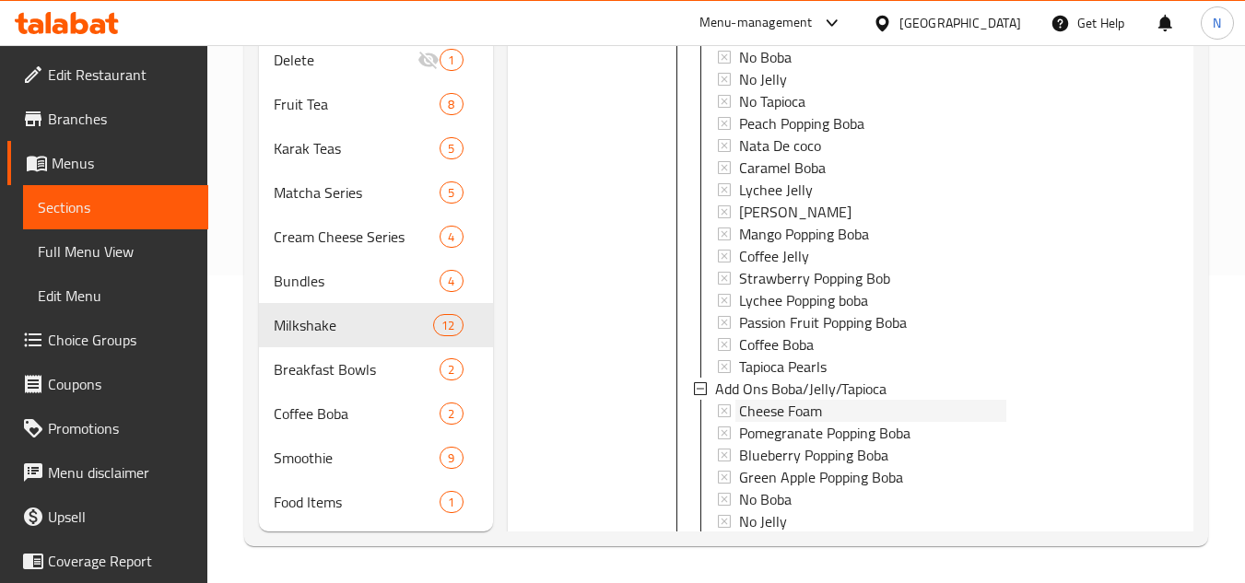
click at [808, 422] on span "Cheese Foam" at bounding box center [780, 411] width 83 height 22
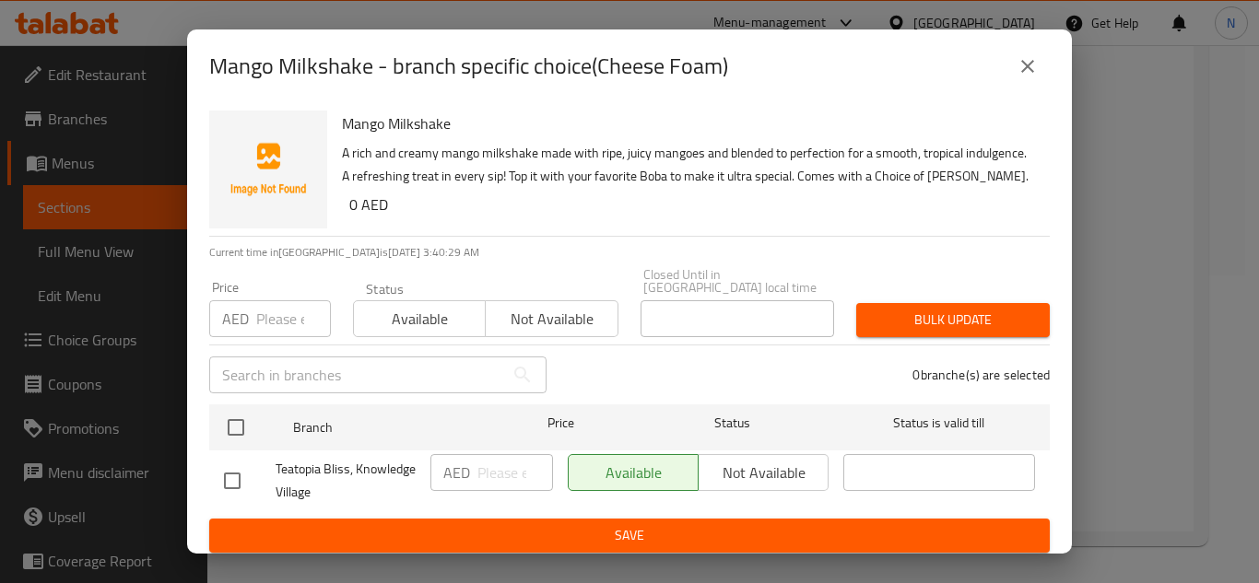
click at [1020, 64] on icon "close" at bounding box center [1027, 66] width 22 height 22
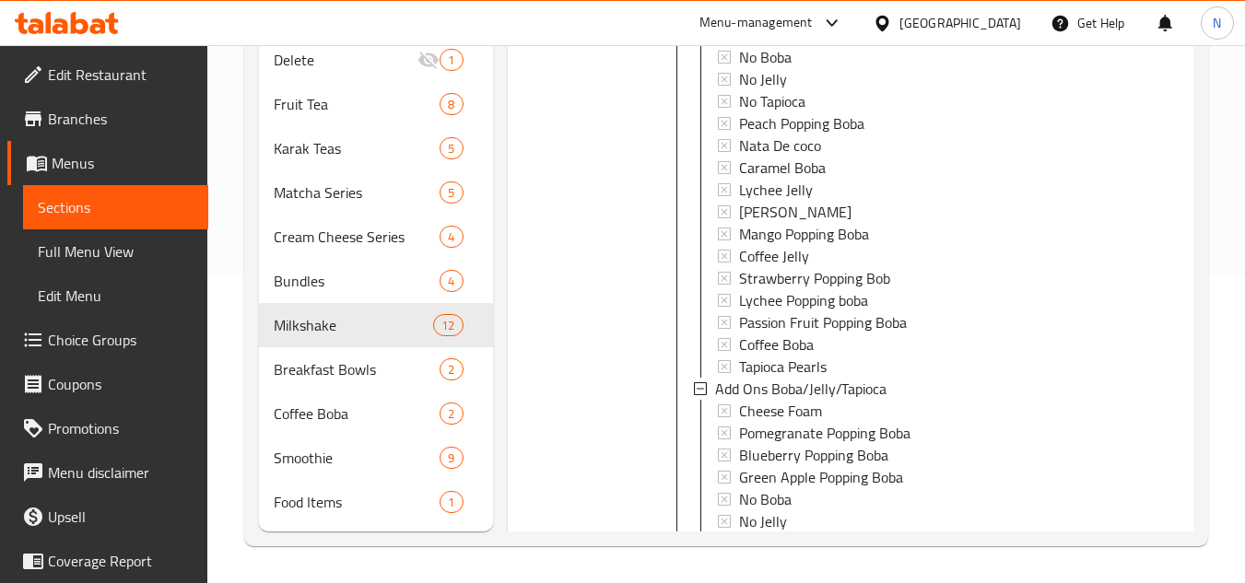
click at [839, 422] on div "Cheese Foam" at bounding box center [872, 411] width 267 height 22
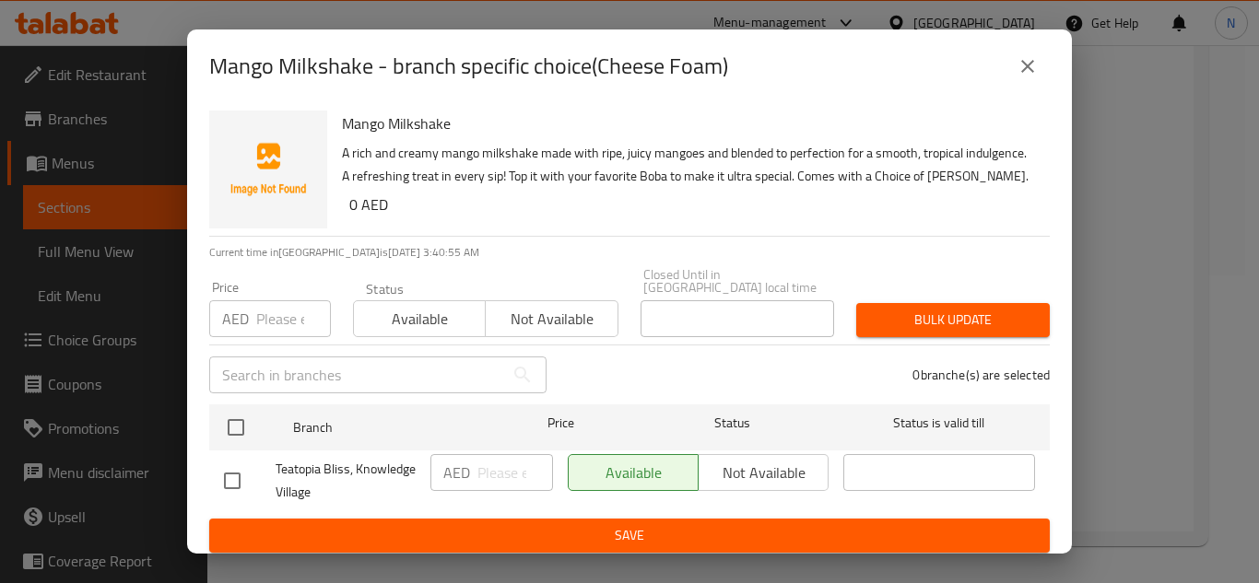
click at [1028, 70] on icon "close" at bounding box center [1027, 66] width 22 height 22
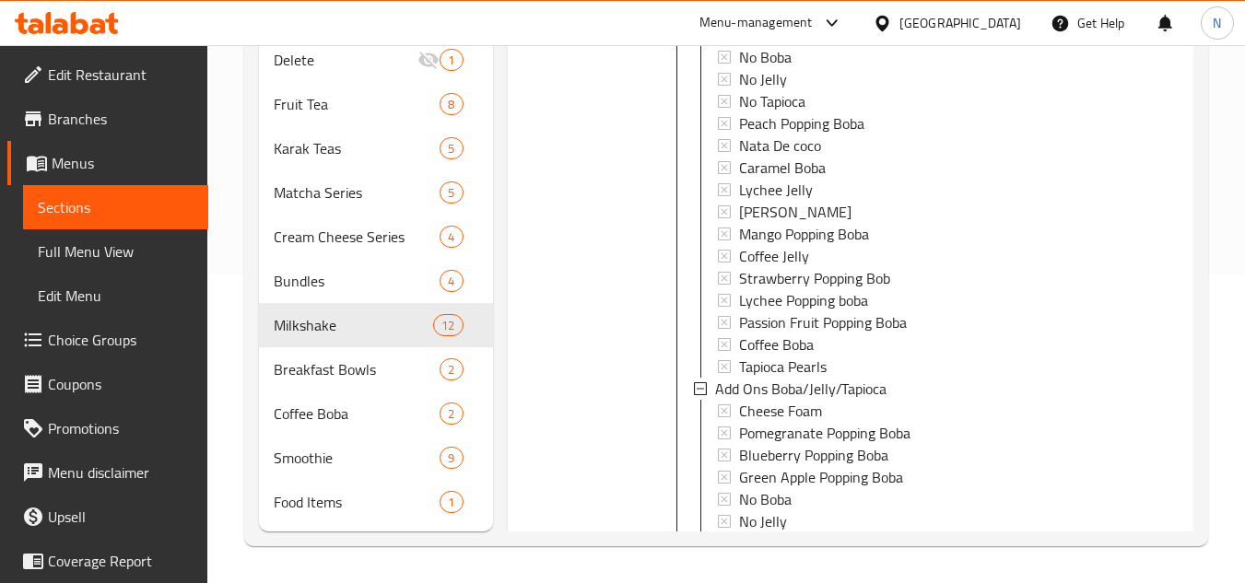
scroll to position [2793, 0]
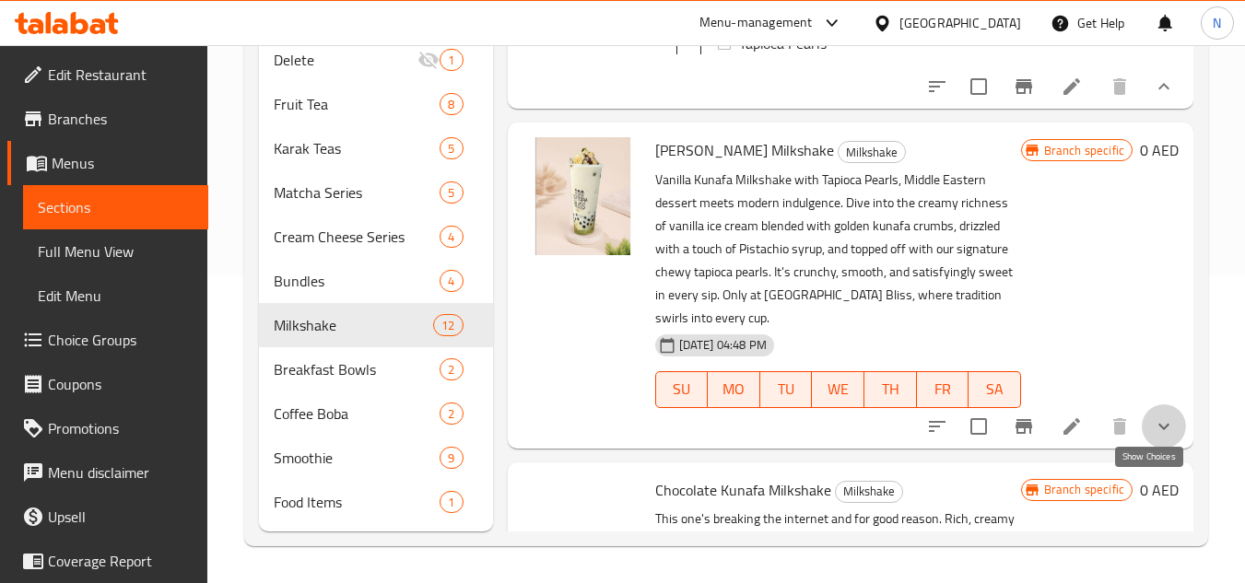
click at [1155, 438] on icon "show more" at bounding box center [1164, 427] width 22 height 22
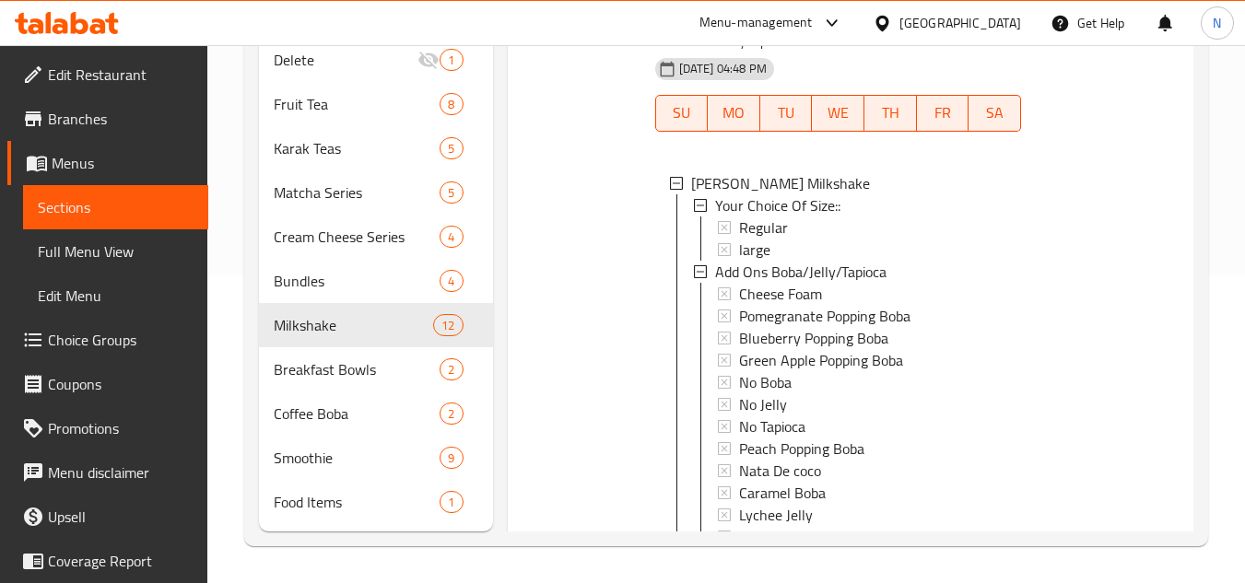
scroll to position [3161, 0]
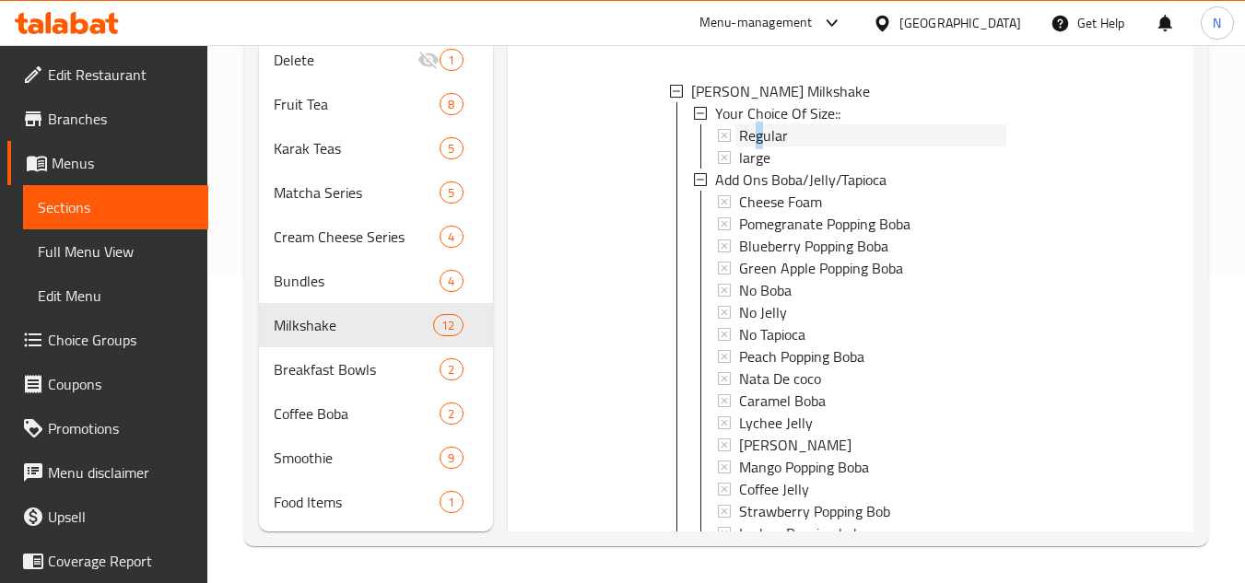
click at [759, 147] on span "Regular" at bounding box center [763, 135] width 49 height 22
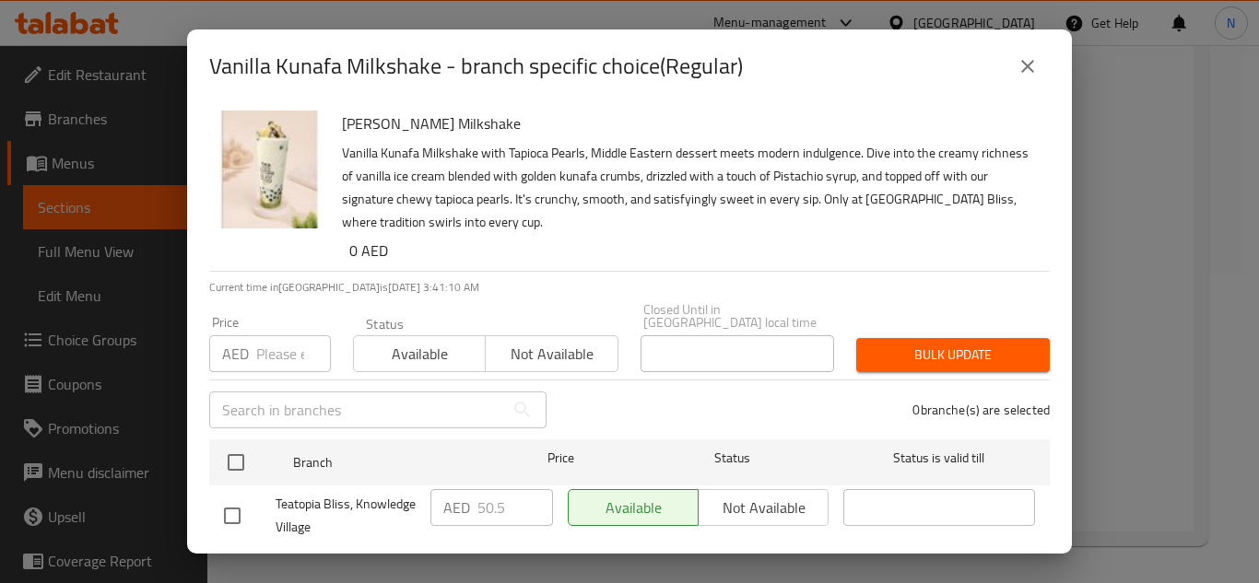
click at [1022, 64] on icon "close" at bounding box center [1027, 66] width 22 height 22
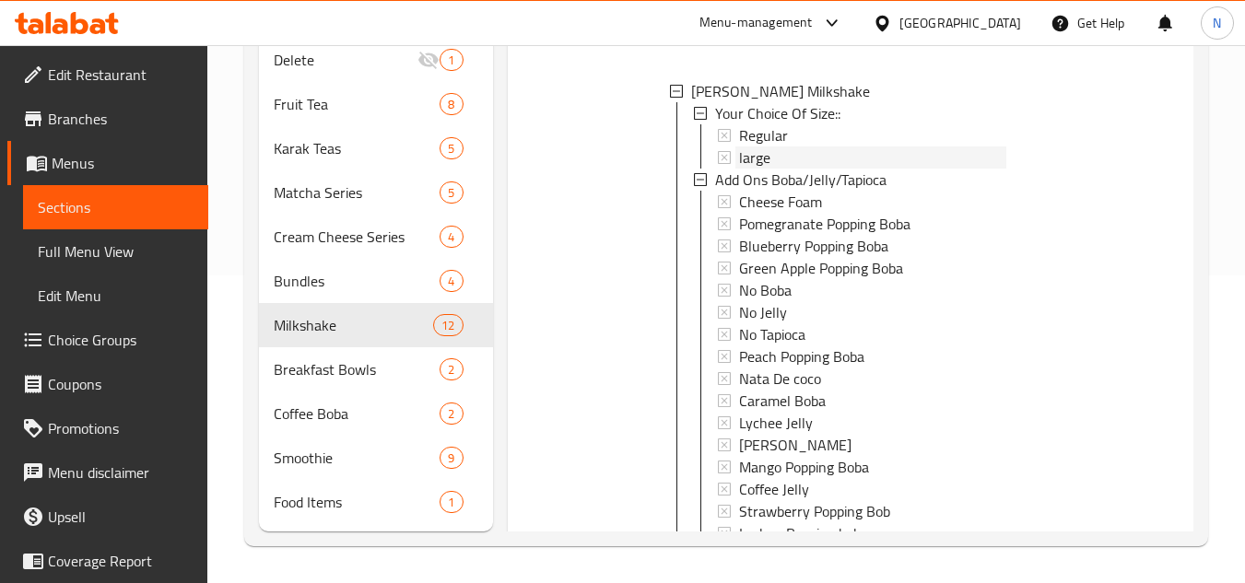
click at [776, 169] on div "large" at bounding box center [872, 158] width 267 height 22
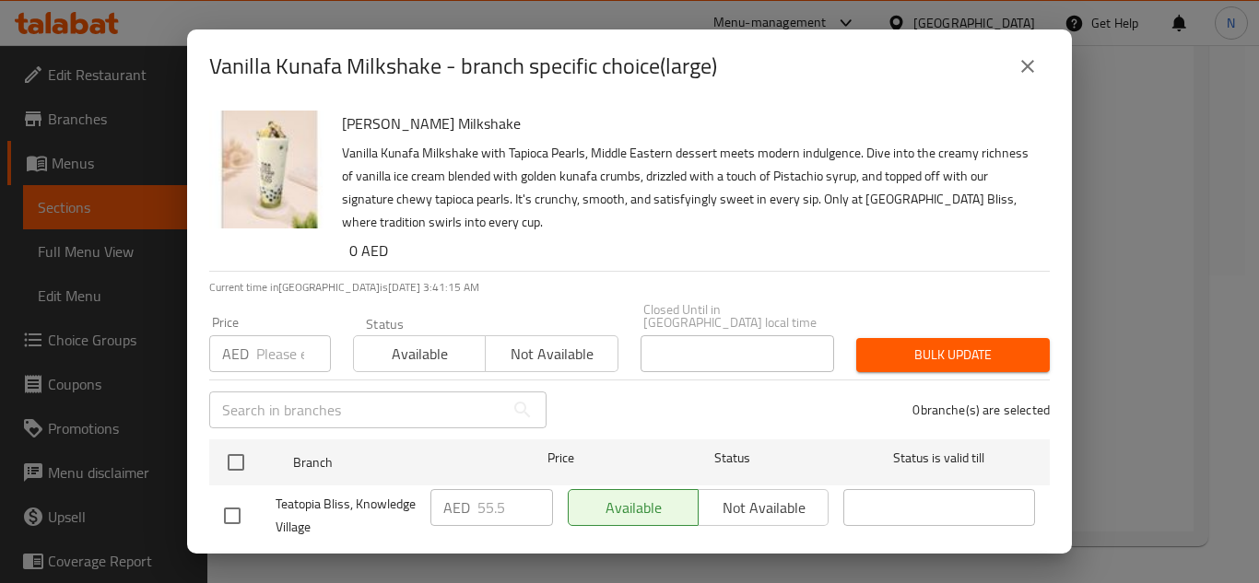
click at [1034, 67] on icon "close" at bounding box center [1027, 66] width 22 height 22
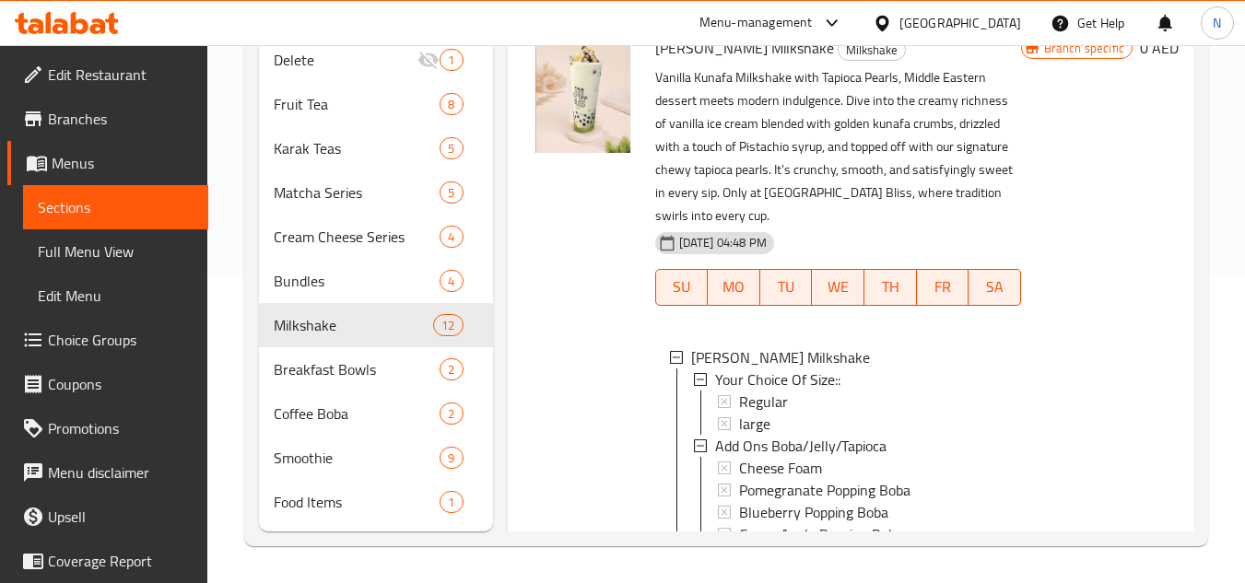
scroll to position [2885, 0]
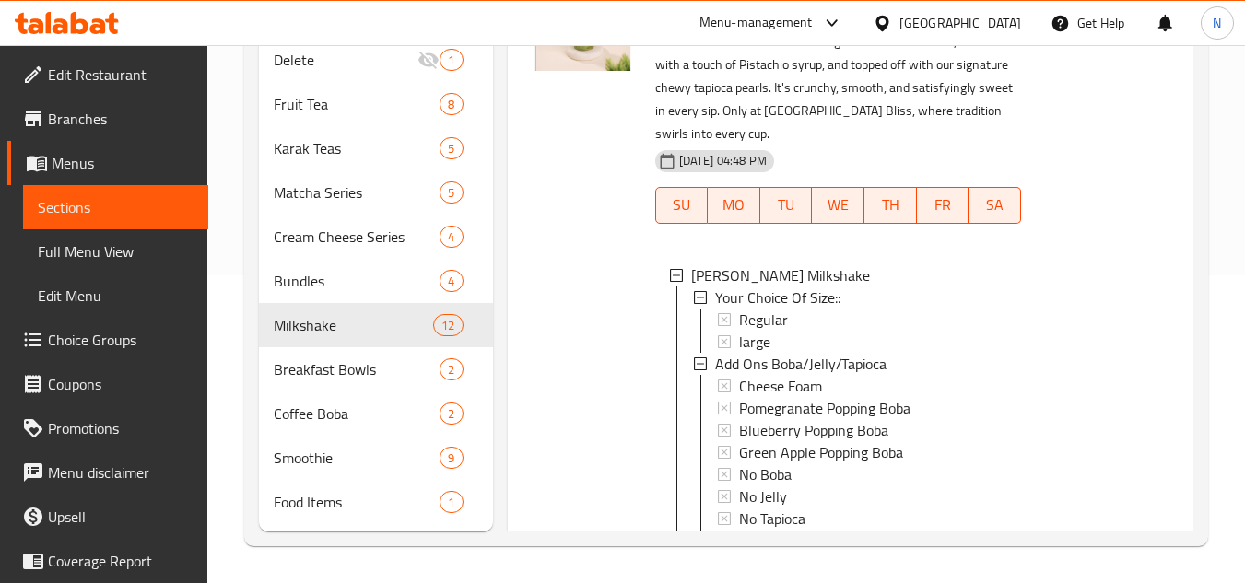
scroll to position [4170, 0]
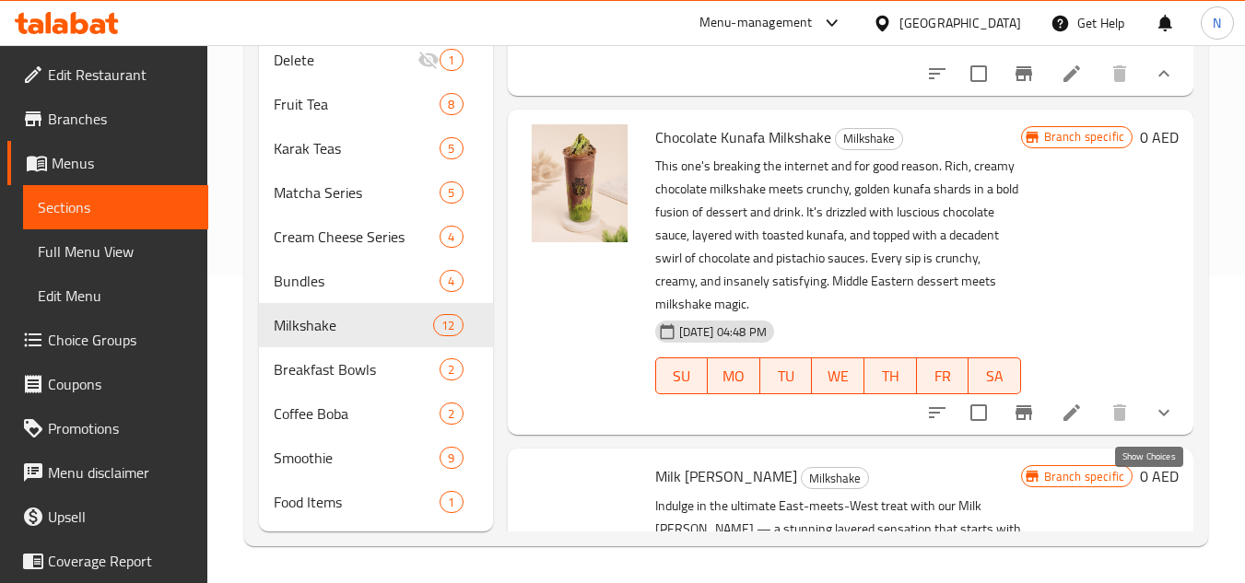
click at [1160, 424] on icon "show more" at bounding box center [1164, 413] width 22 height 22
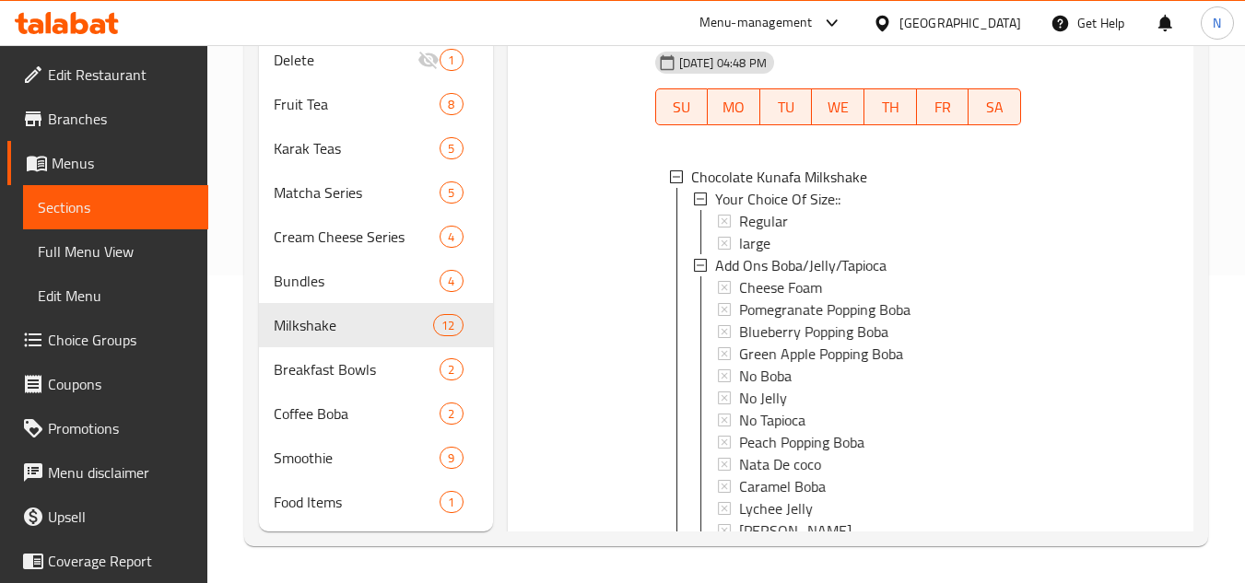
scroll to position [4539, 0]
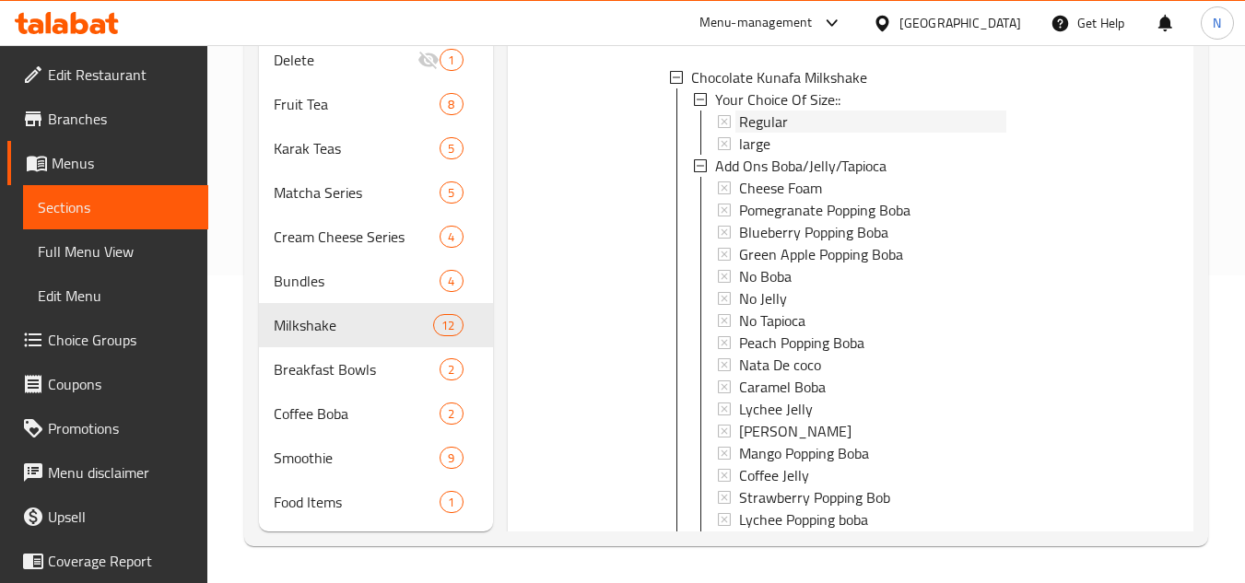
click at [830, 133] on div "Regular" at bounding box center [872, 122] width 267 height 22
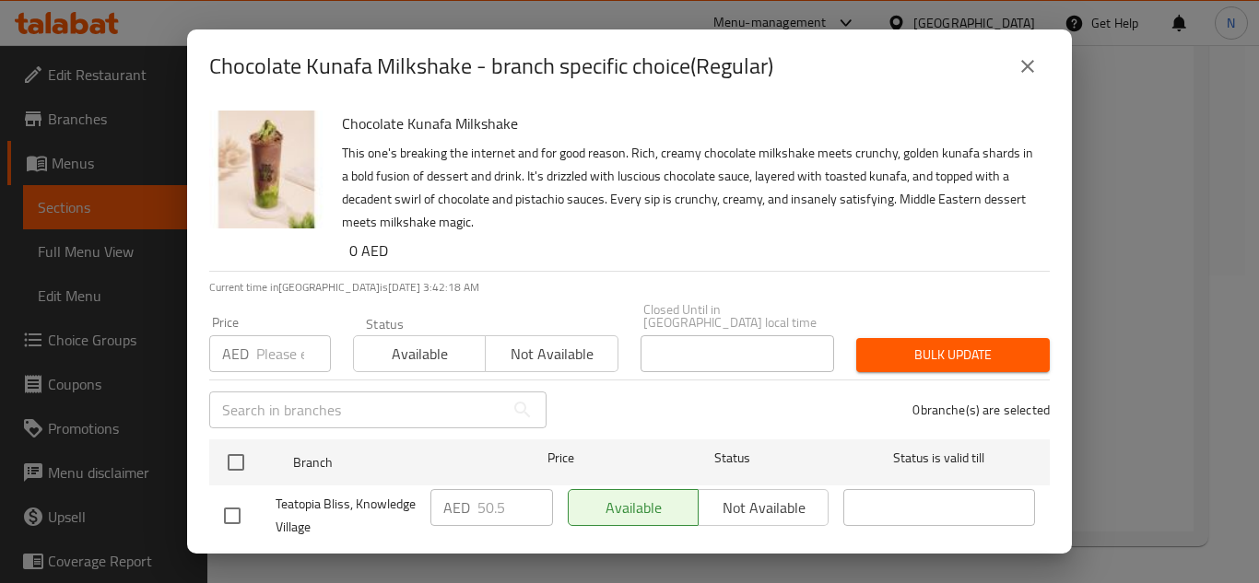
click at [1036, 70] on icon "close" at bounding box center [1027, 66] width 22 height 22
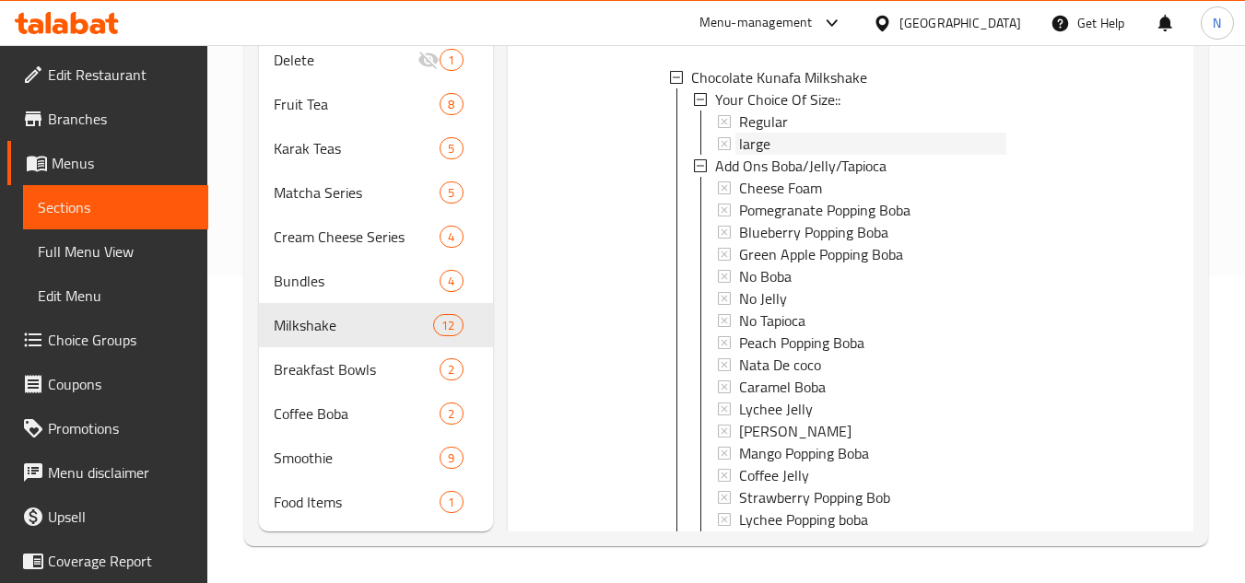
click at [792, 155] on div "large" at bounding box center [872, 144] width 267 height 22
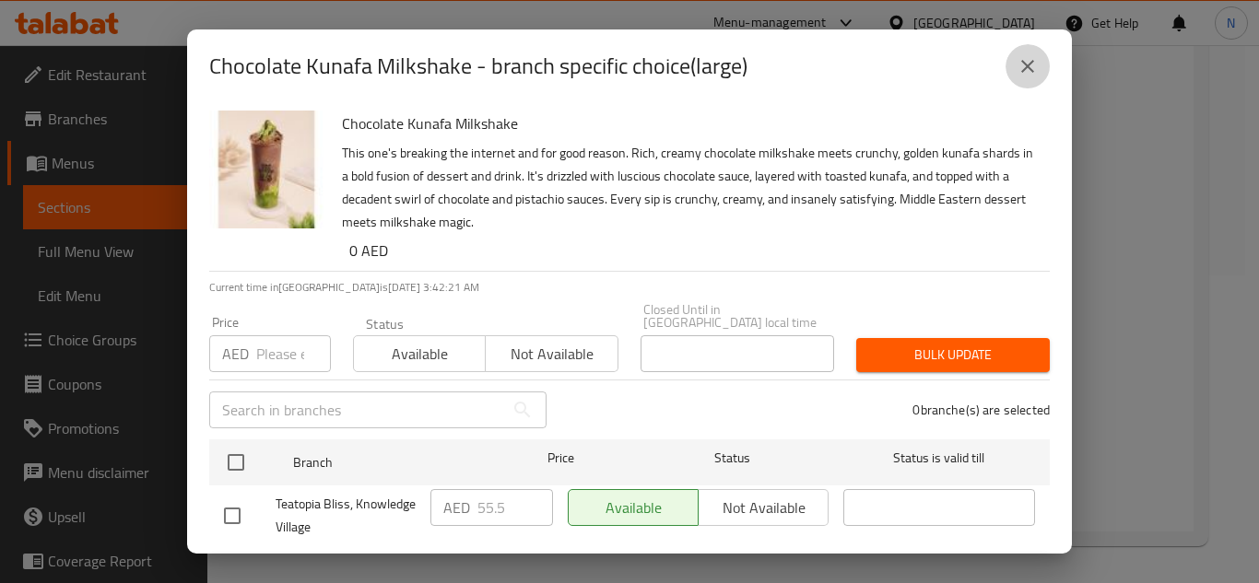
click at [1026, 65] on icon "close" at bounding box center [1027, 66] width 13 height 13
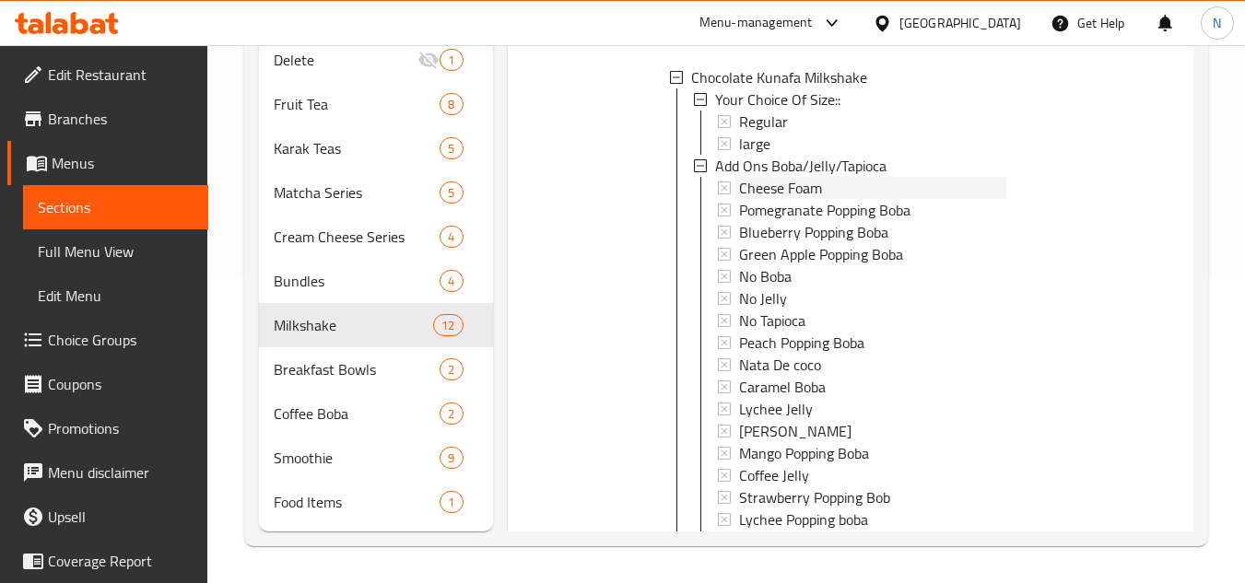
click at [838, 199] on div "Cheese Foam" at bounding box center [872, 188] width 267 height 22
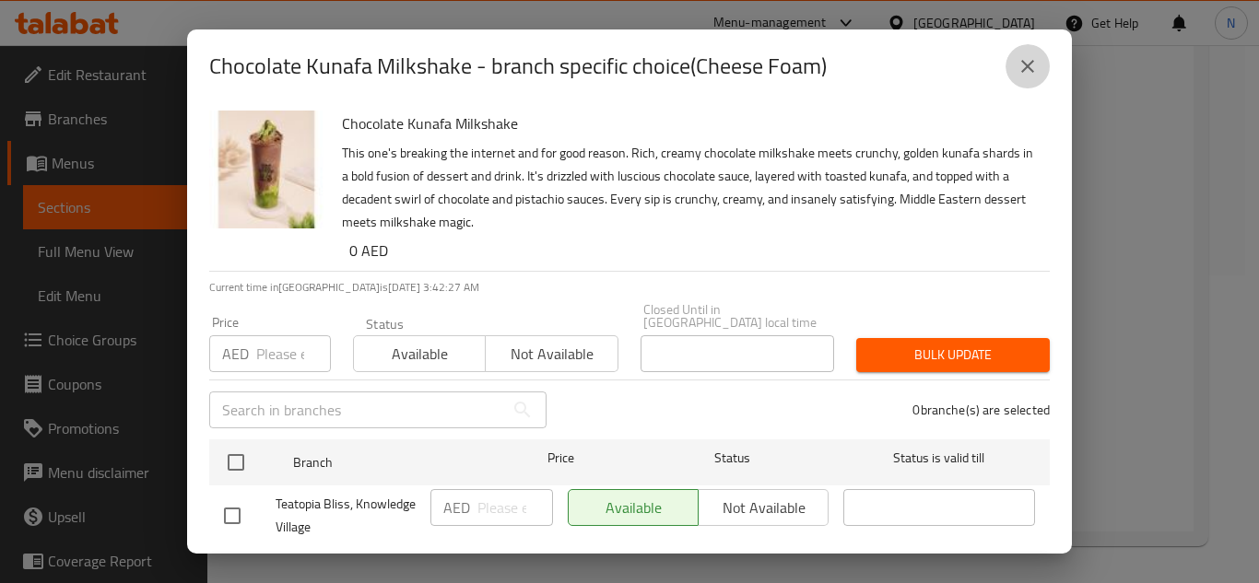
click at [1026, 64] on icon "close" at bounding box center [1027, 66] width 13 height 13
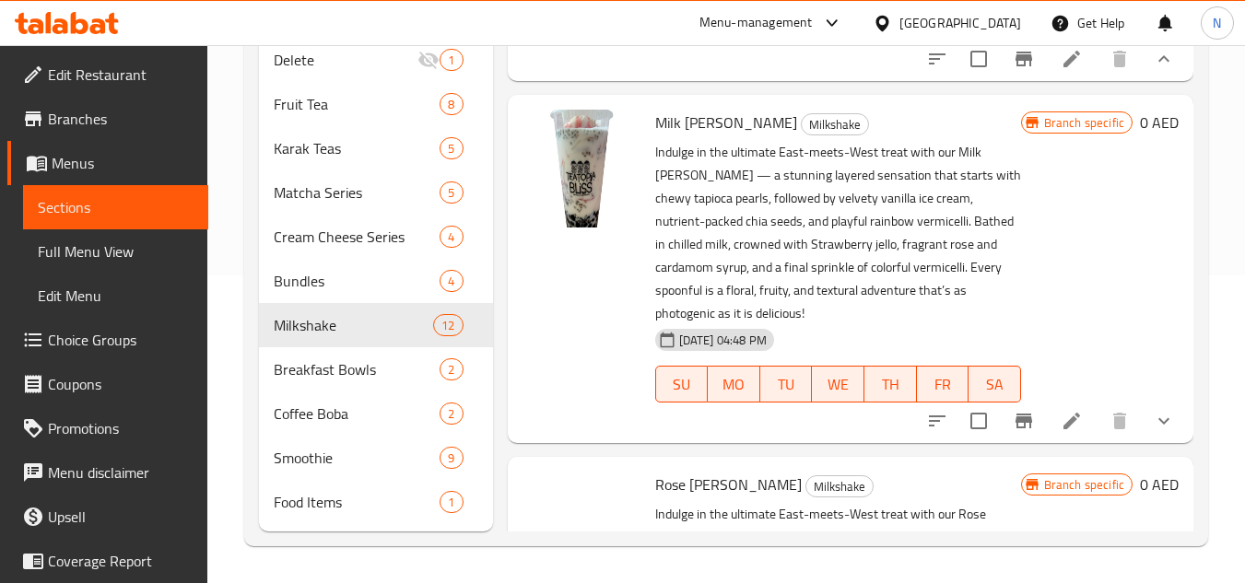
scroll to position [5199, 0]
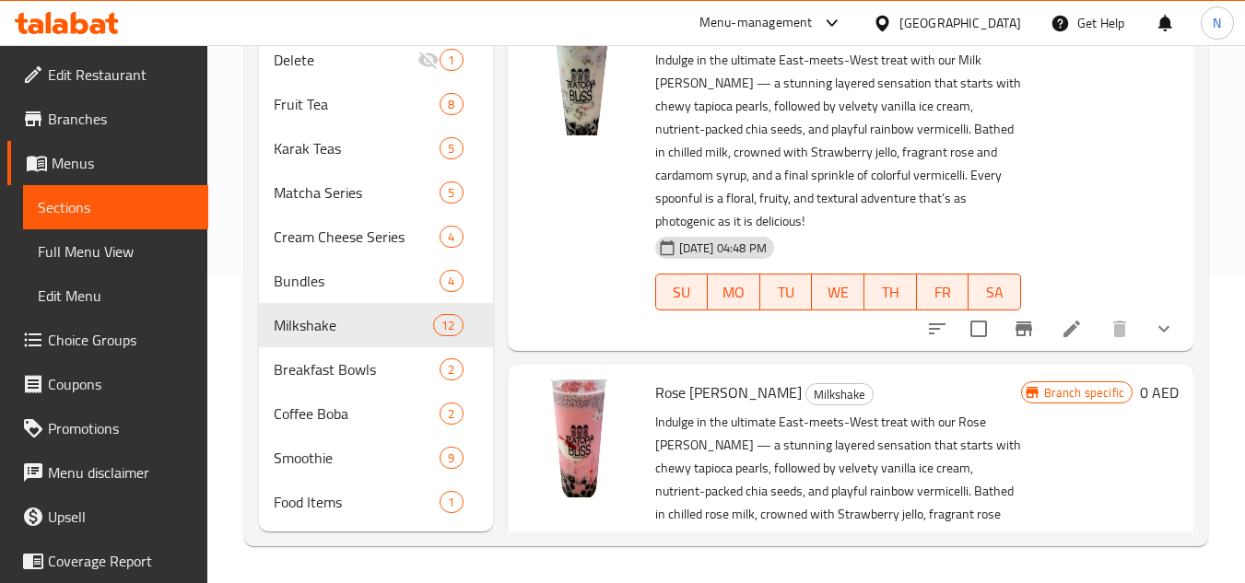
click at [1158, 340] on icon "show more" at bounding box center [1164, 329] width 22 height 22
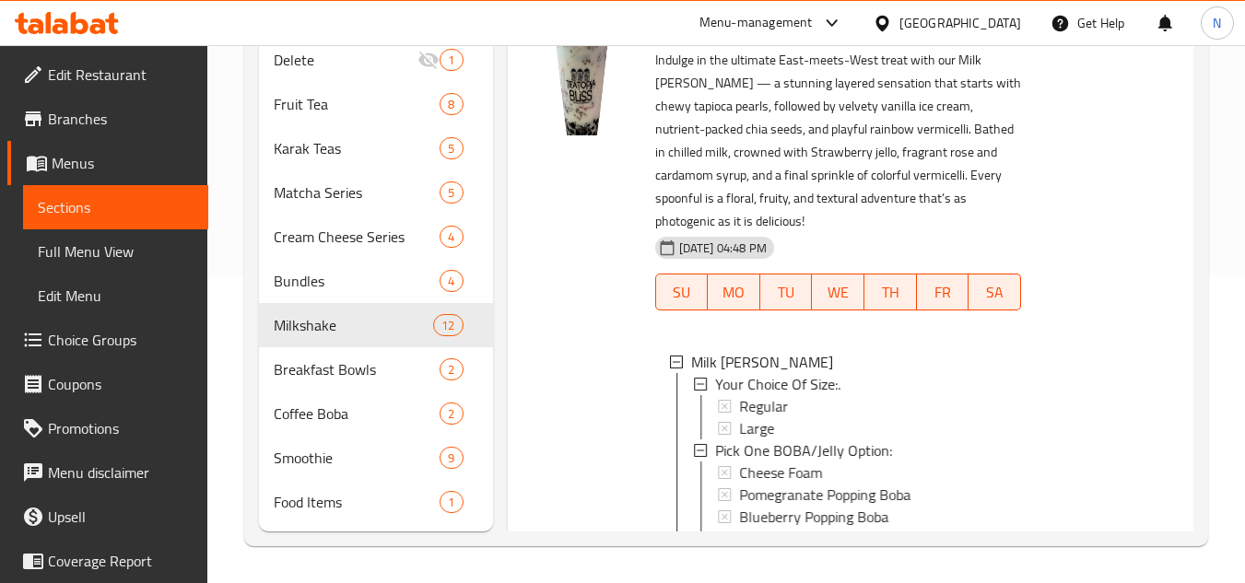
scroll to position [3, 0]
click at [798, 415] on div "Regular" at bounding box center [872, 404] width 267 height 22
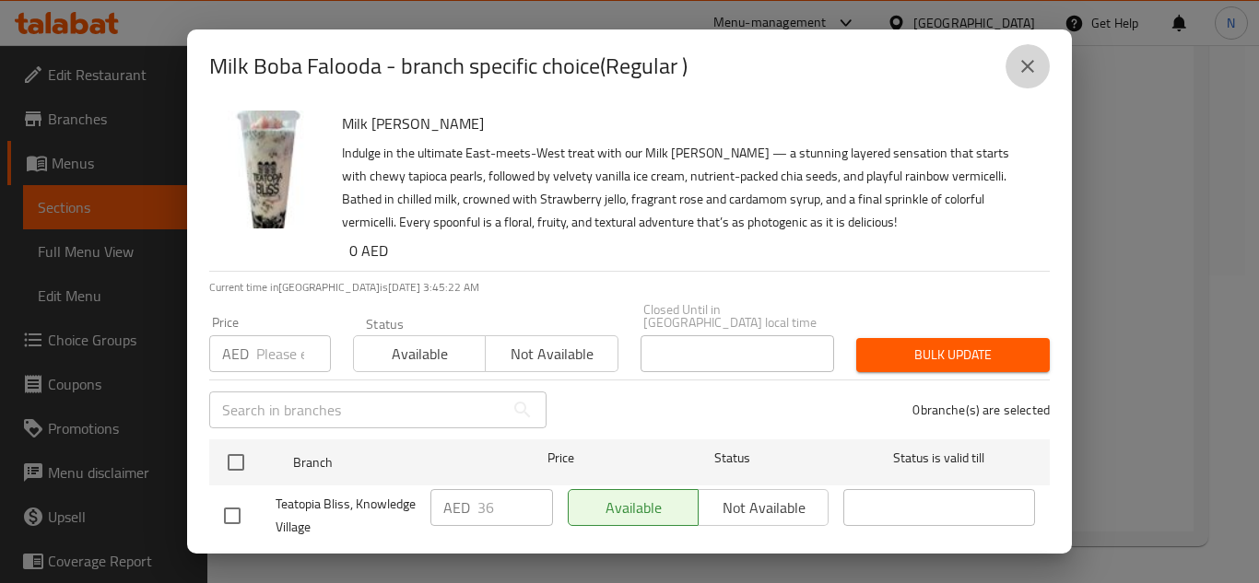
click at [1027, 71] on icon "close" at bounding box center [1027, 66] width 22 height 22
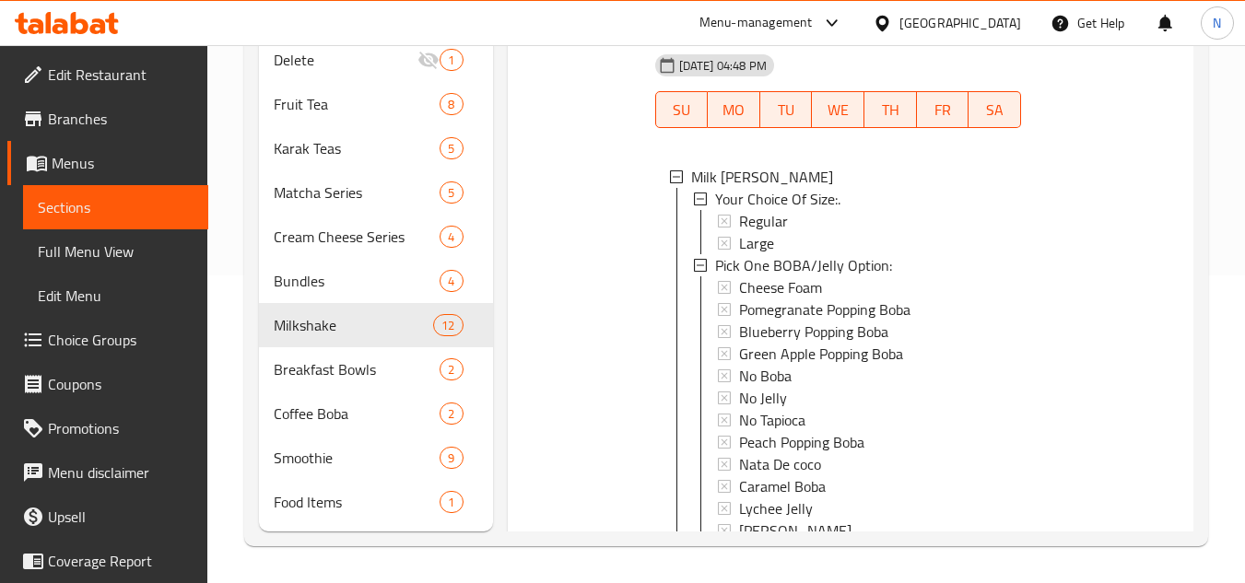
scroll to position [5383, 0]
click at [775, 252] on div "Large" at bounding box center [872, 241] width 267 height 22
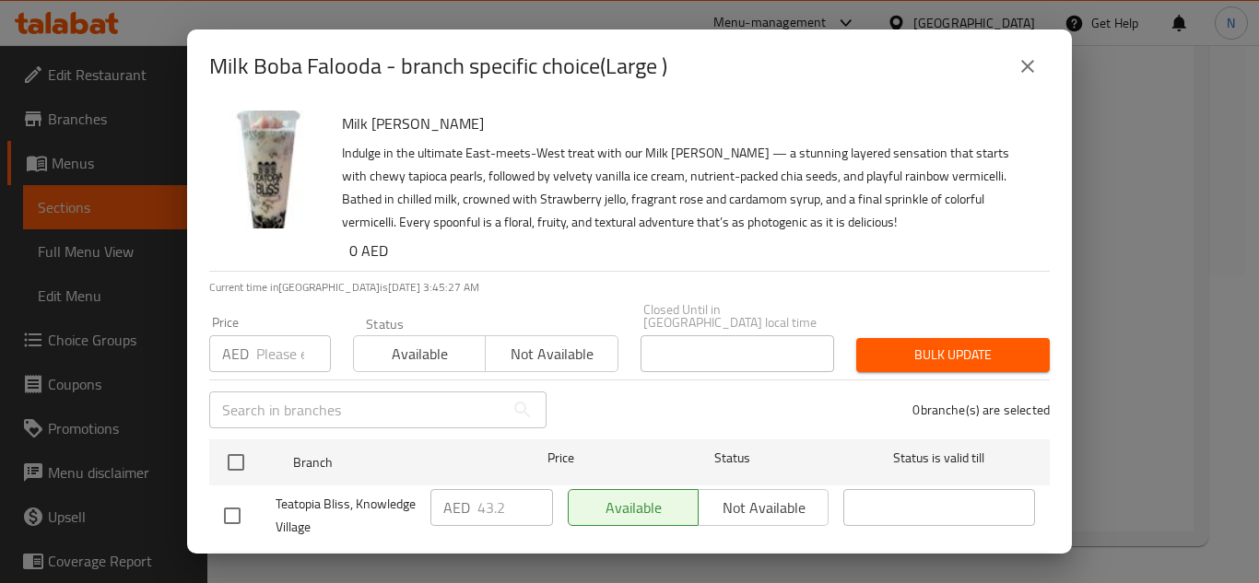
click at [1029, 60] on icon "close" at bounding box center [1027, 66] width 22 height 22
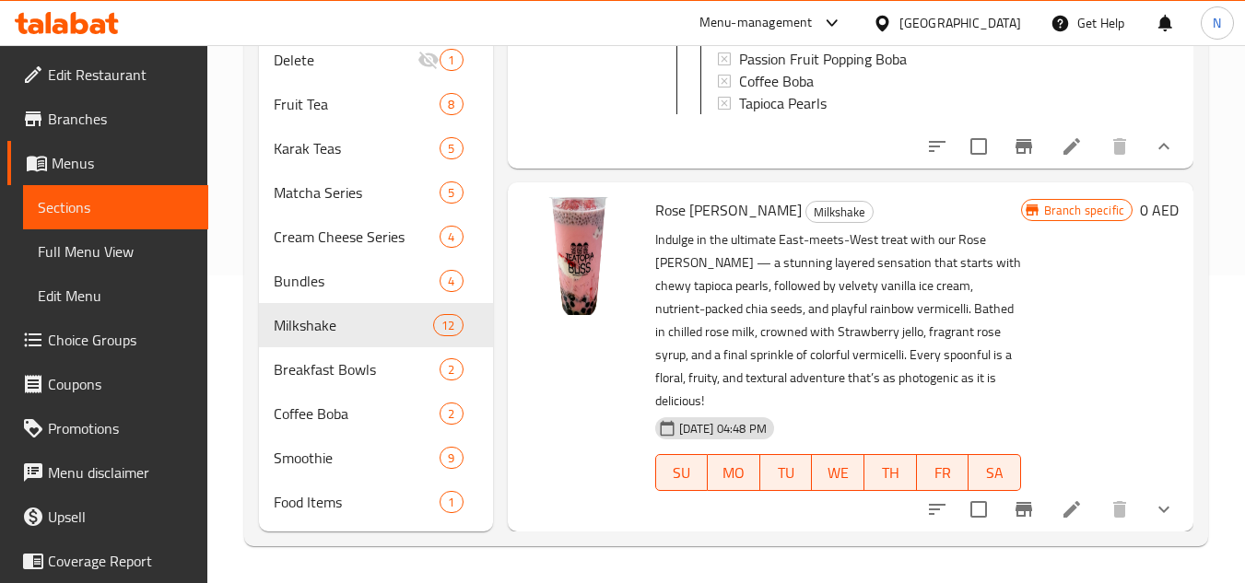
scroll to position [6512, 0]
click at [1153, 513] on icon "show more" at bounding box center [1164, 509] width 22 height 22
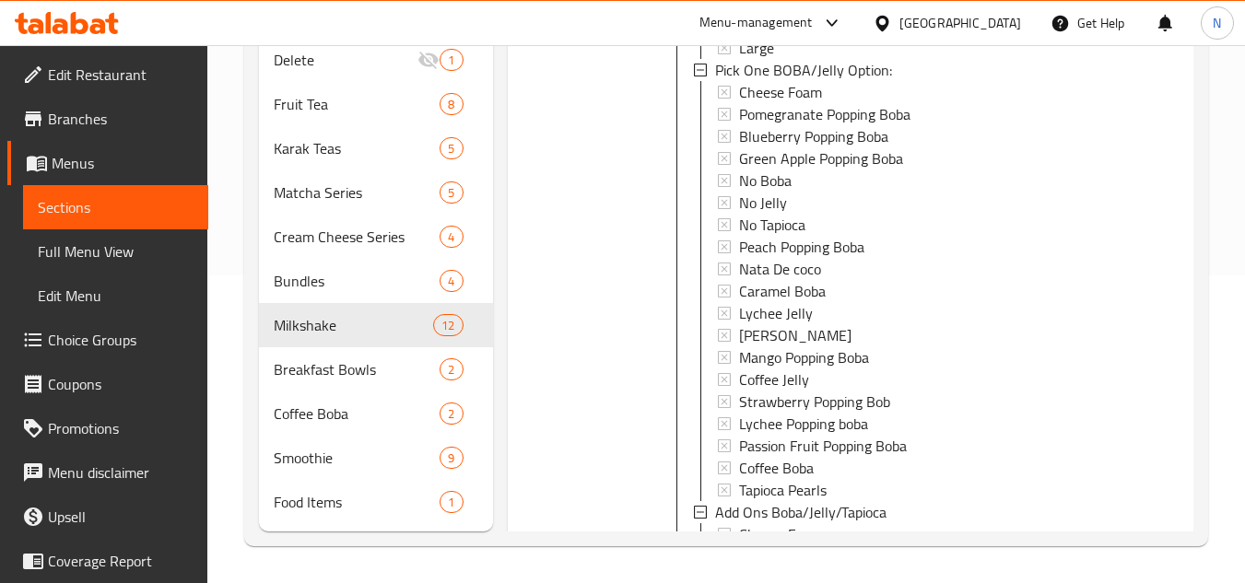
scroll to position [6972, 0]
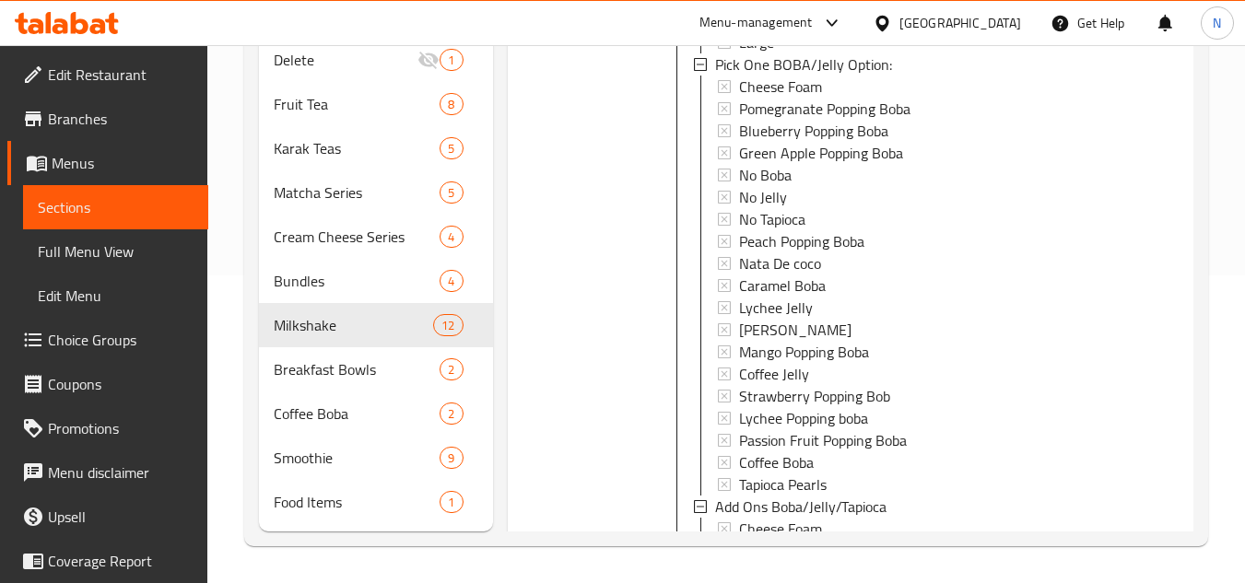
click at [797, 31] on div "Regular" at bounding box center [872, 20] width 267 height 22
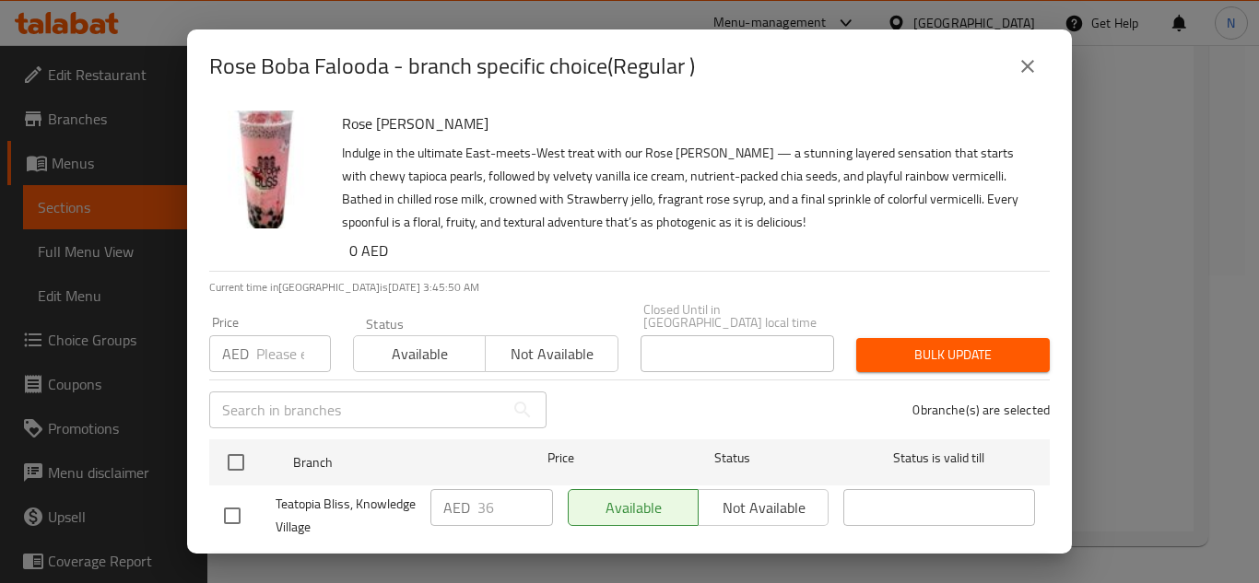
click at [1026, 73] on icon "close" at bounding box center [1027, 66] width 22 height 22
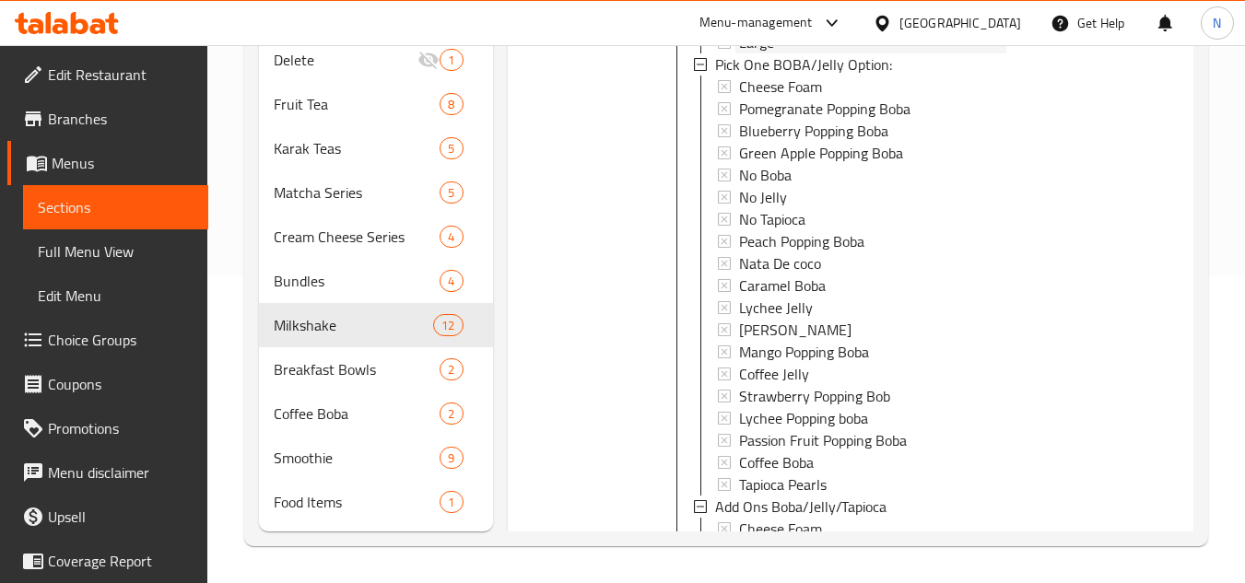
click at [816, 53] on div "Large" at bounding box center [872, 42] width 267 height 22
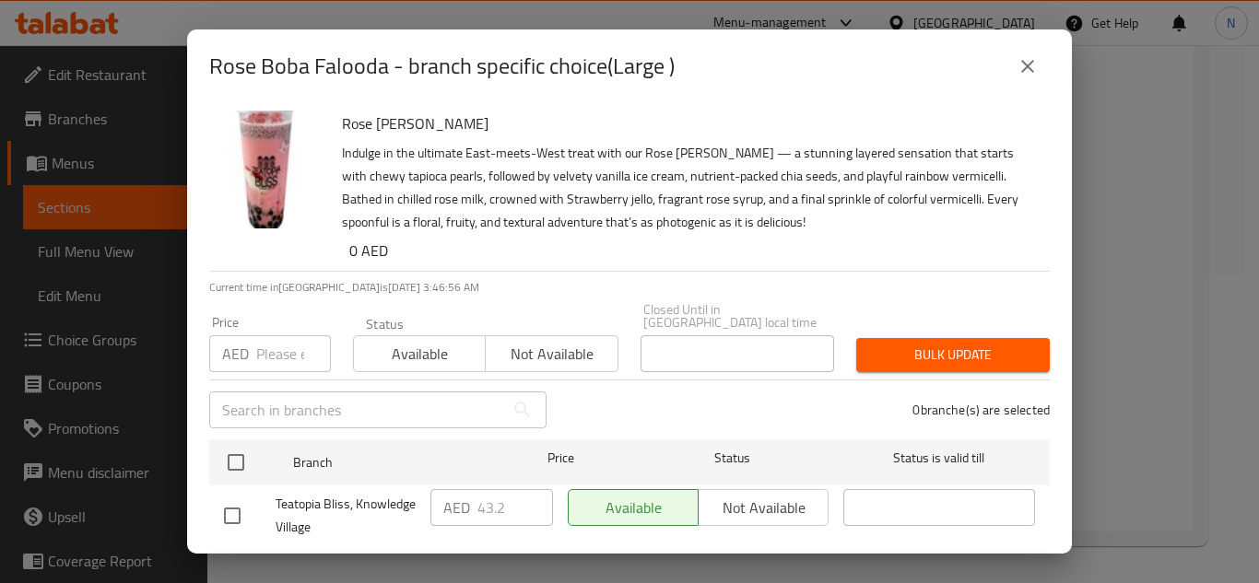
click at [1035, 70] on icon "close" at bounding box center [1027, 66] width 22 height 22
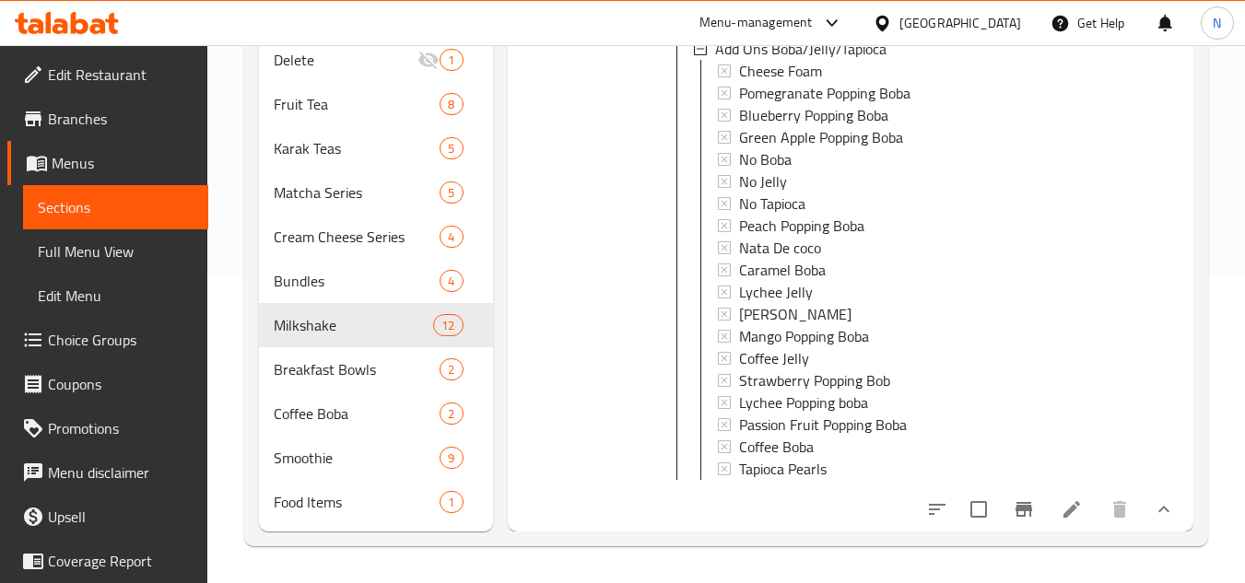
scroll to position [3, 0]
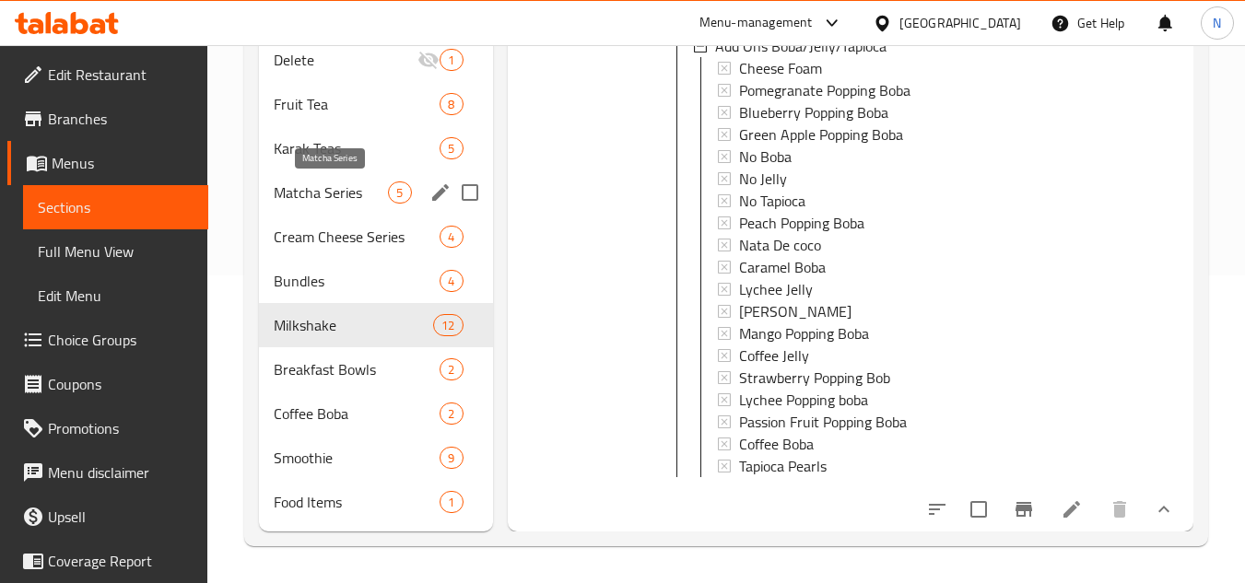
click at [352, 196] on span "Matcha Series" at bounding box center [331, 193] width 114 height 22
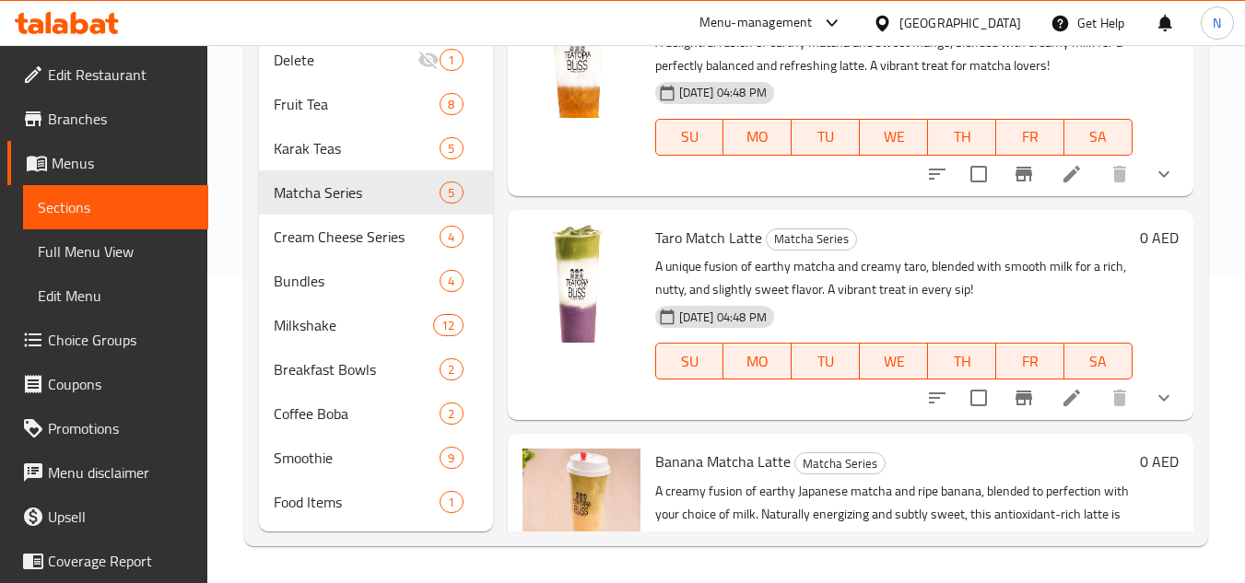
scroll to position [147, 0]
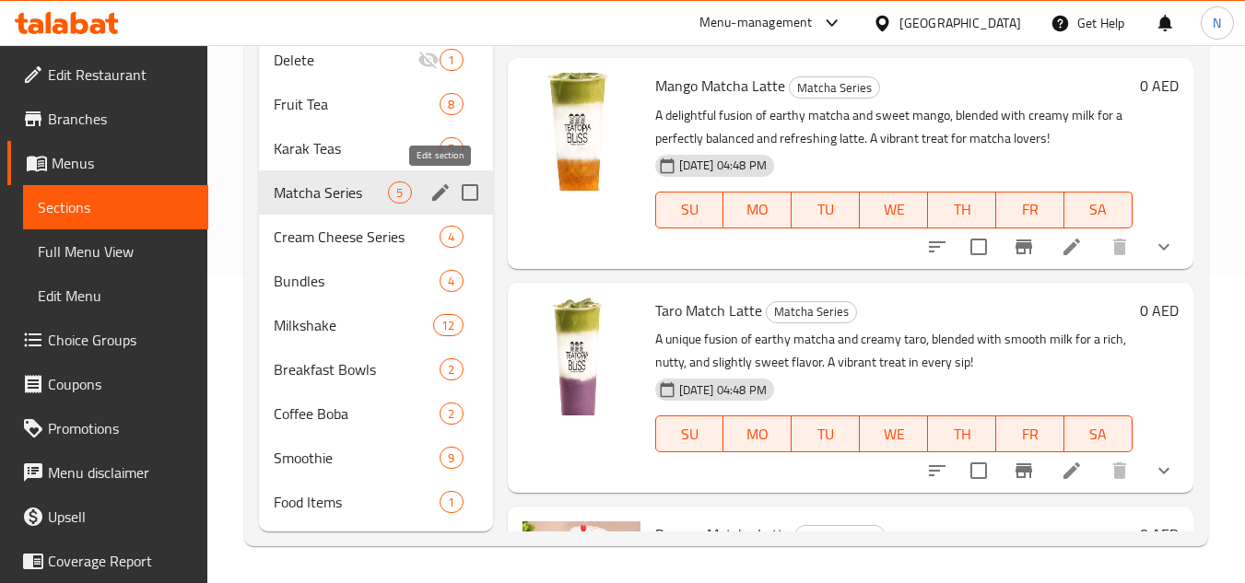
click at [438, 182] on icon "edit" at bounding box center [440, 193] width 22 height 22
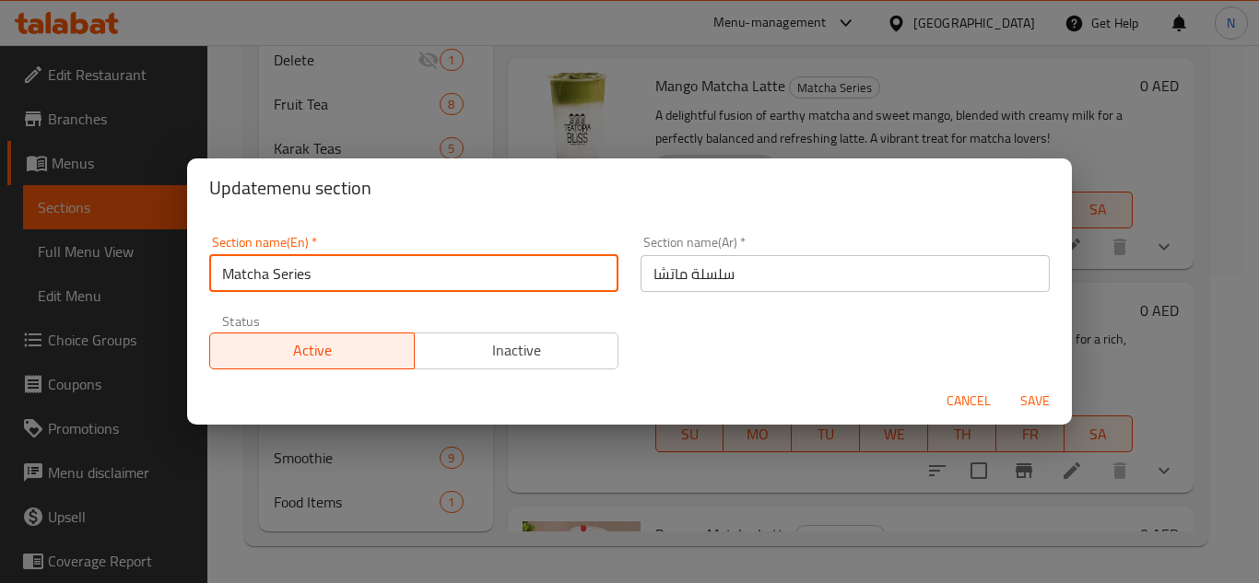
click at [308, 284] on input "Matcha Series" at bounding box center [413, 273] width 409 height 37
paste input "Latte"
type input "Matcha Latte"
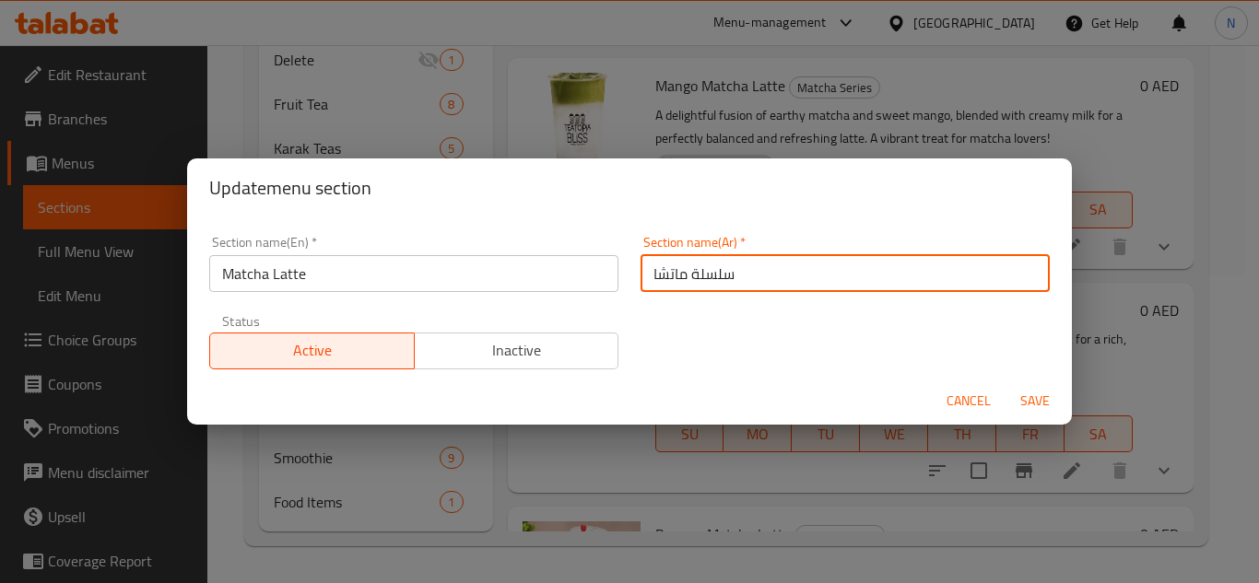
click at [710, 280] on input "سلسلة ماتشا" at bounding box center [844, 273] width 409 height 37
click at [726, 280] on input "ماتشا" at bounding box center [844, 273] width 409 height 37
type input "ماتشا لاتيه"
click at [1005, 384] on button "Save" at bounding box center [1034, 401] width 59 height 34
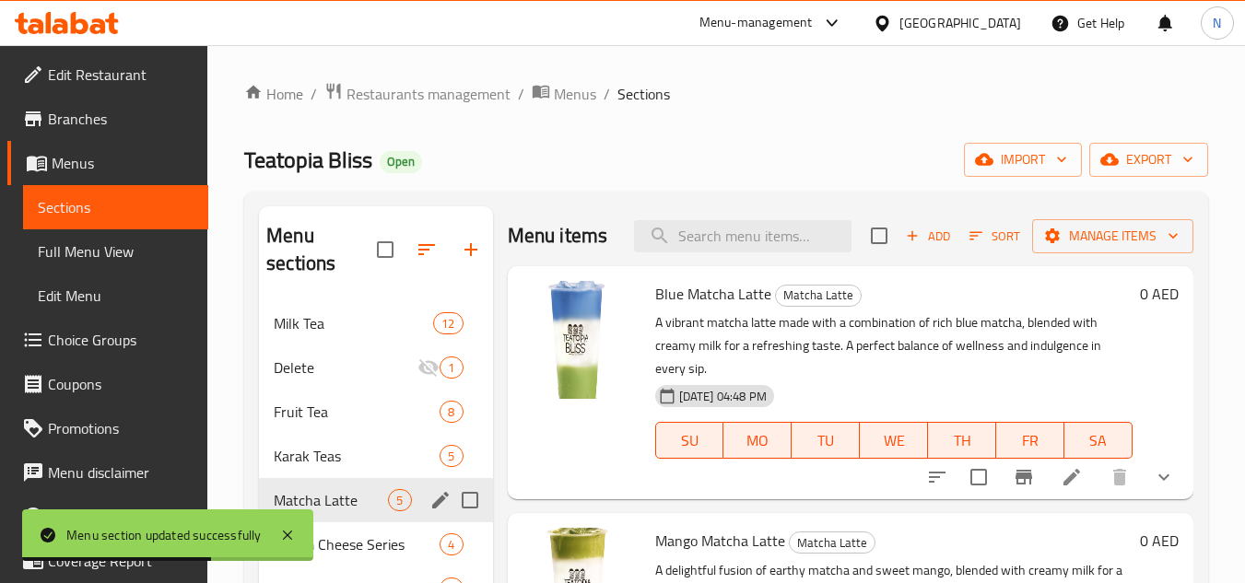
scroll to position [92, 0]
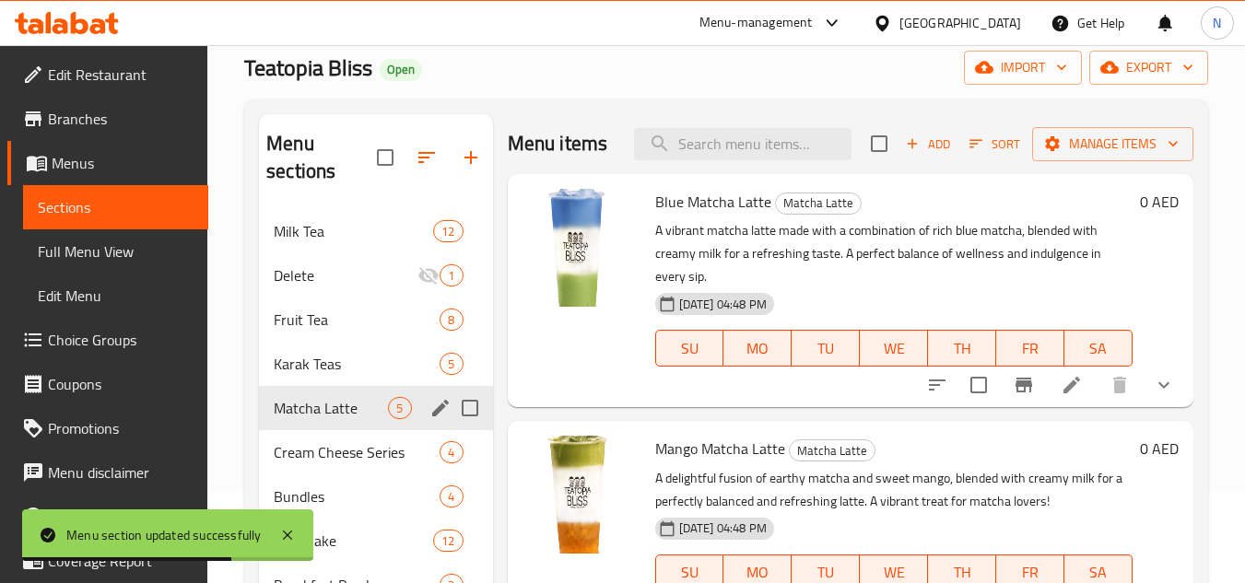
click at [1158, 396] on icon "show more" at bounding box center [1164, 385] width 22 height 22
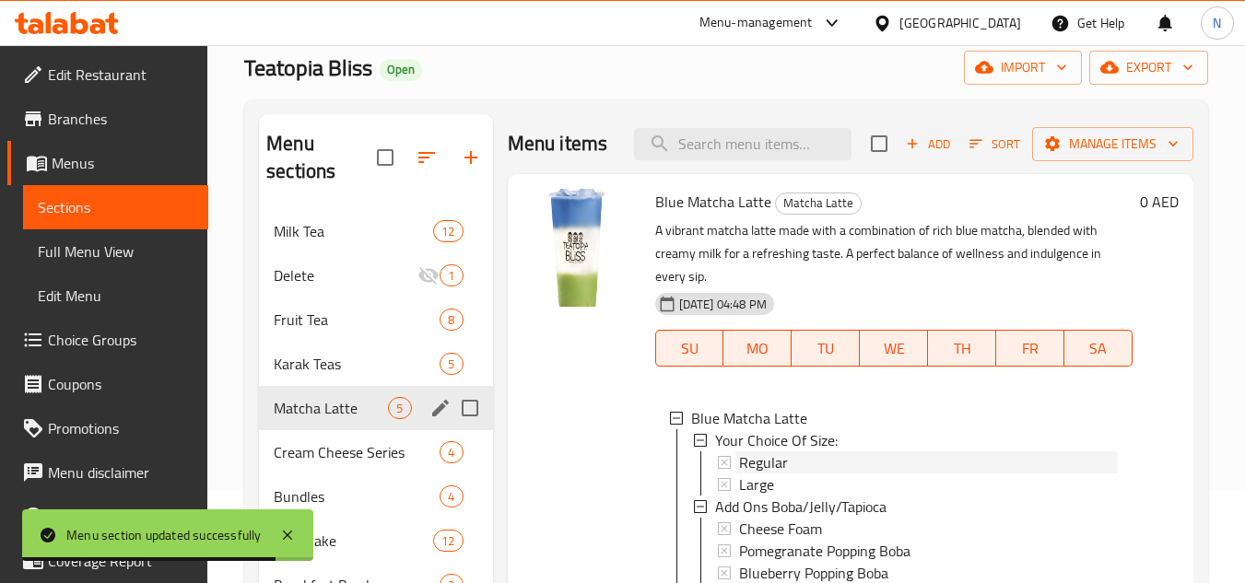
click at [750, 474] on span "Regular" at bounding box center [763, 462] width 49 height 22
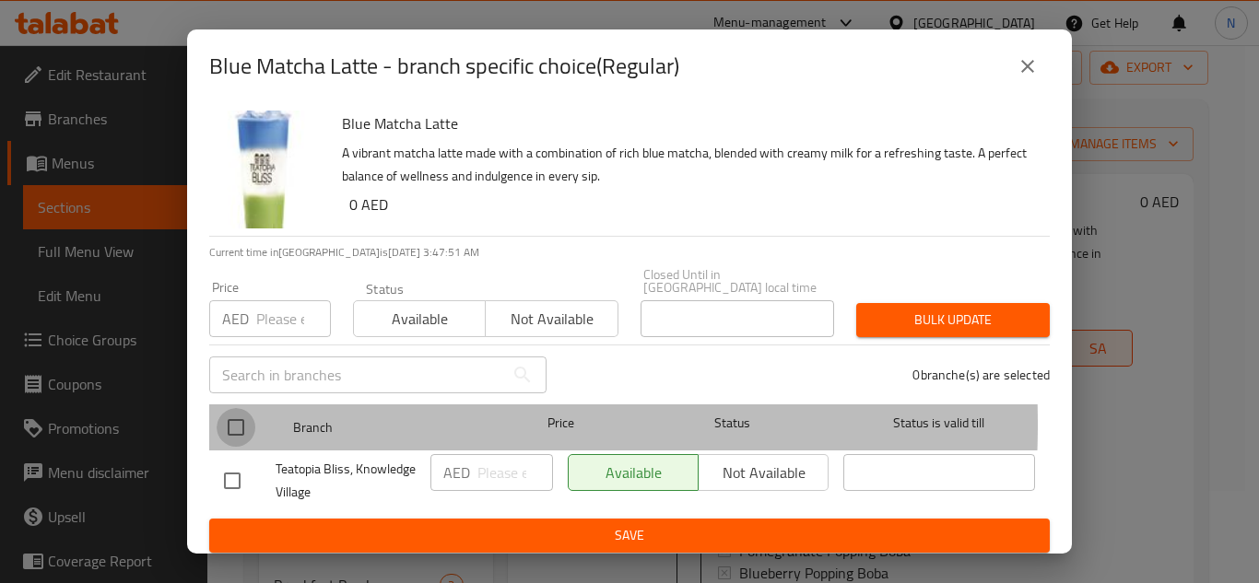
click at [242, 424] on input "checkbox" at bounding box center [236, 427] width 39 height 39
checkbox input "true"
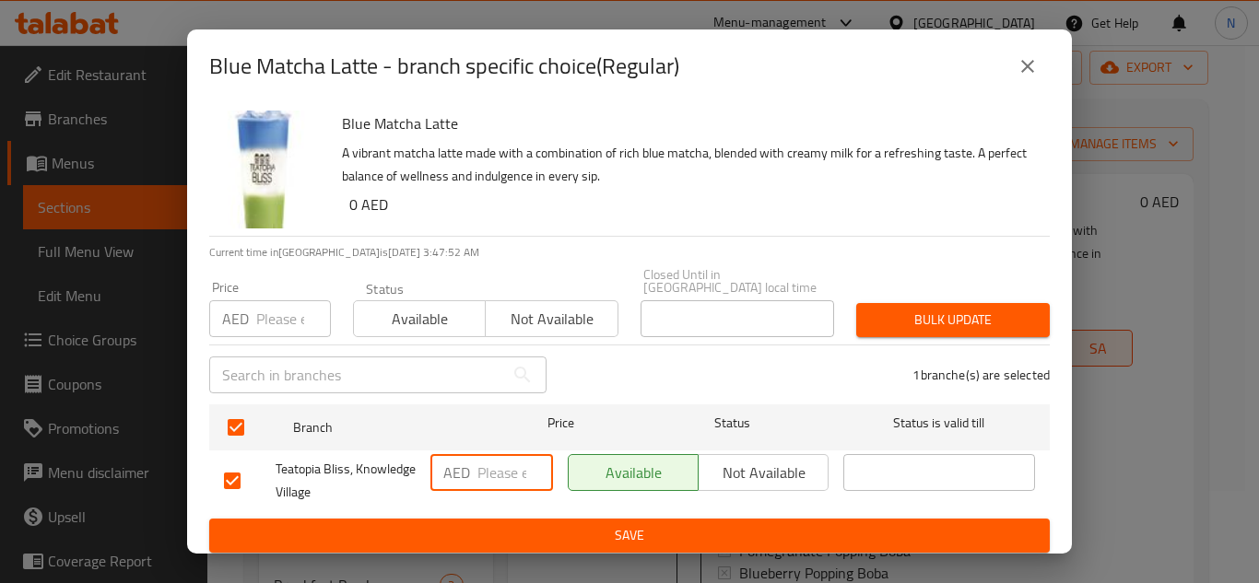
click at [492, 461] on input "number" at bounding box center [515, 472] width 76 height 37
paste input "32.5"
type input "32.5"
click at [515, 525] on span "Save" at bounding box center [629, 535] width 811 height 23
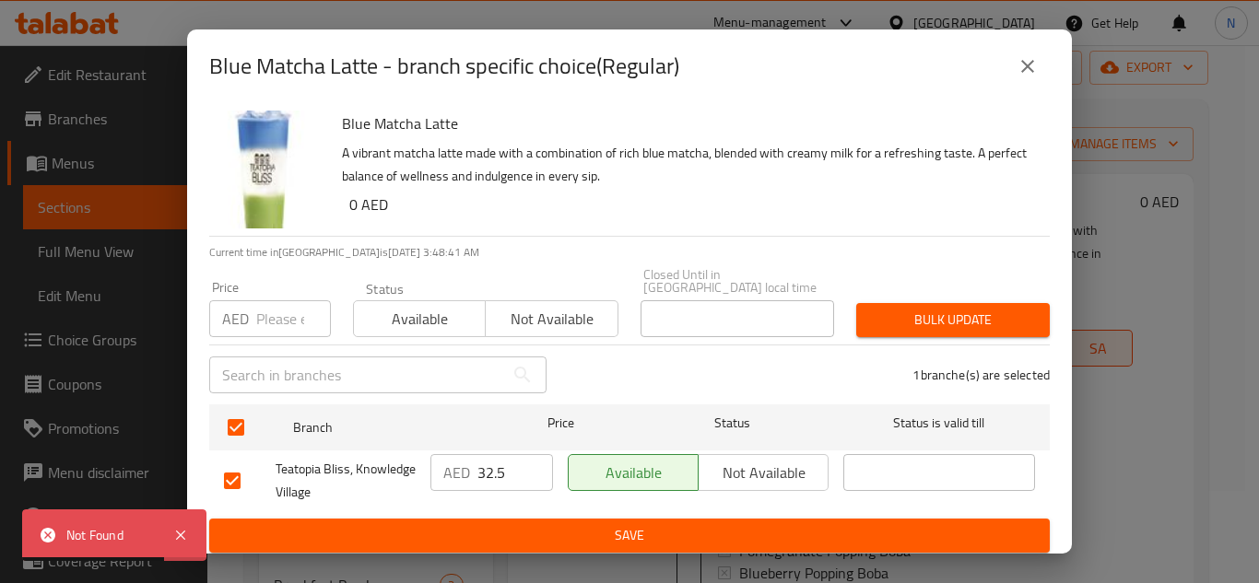
click at [1033, 70] on icon "close" at bounding box center [1027, 66] width 22 height 22
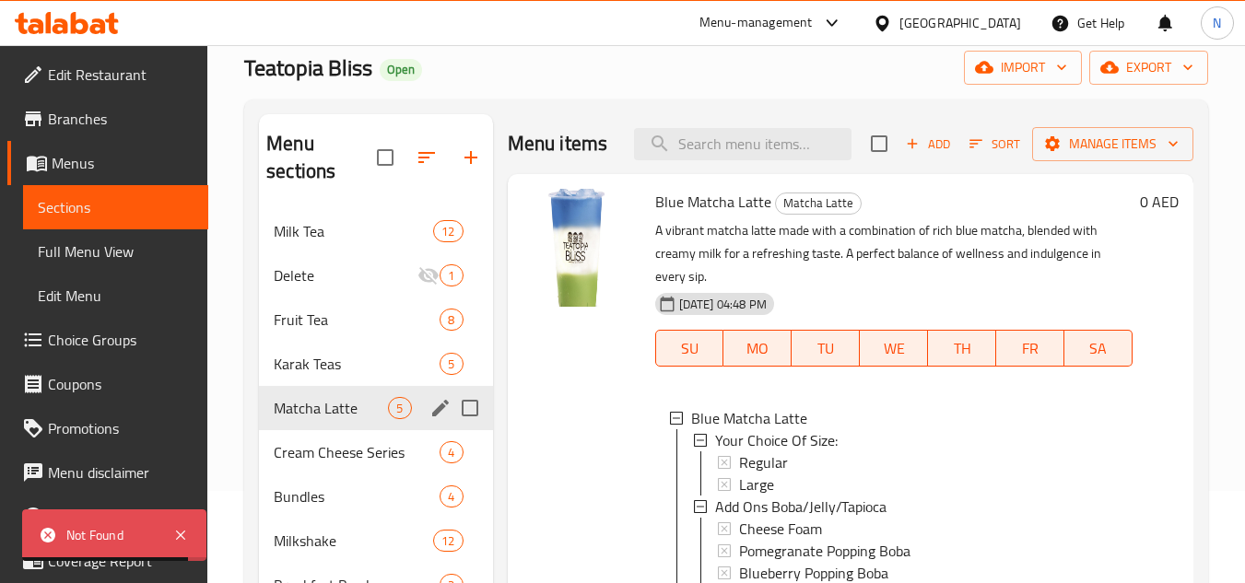
click at [822, 474] on div "Regular" at bounding box center [928, 462] width 379 height 22
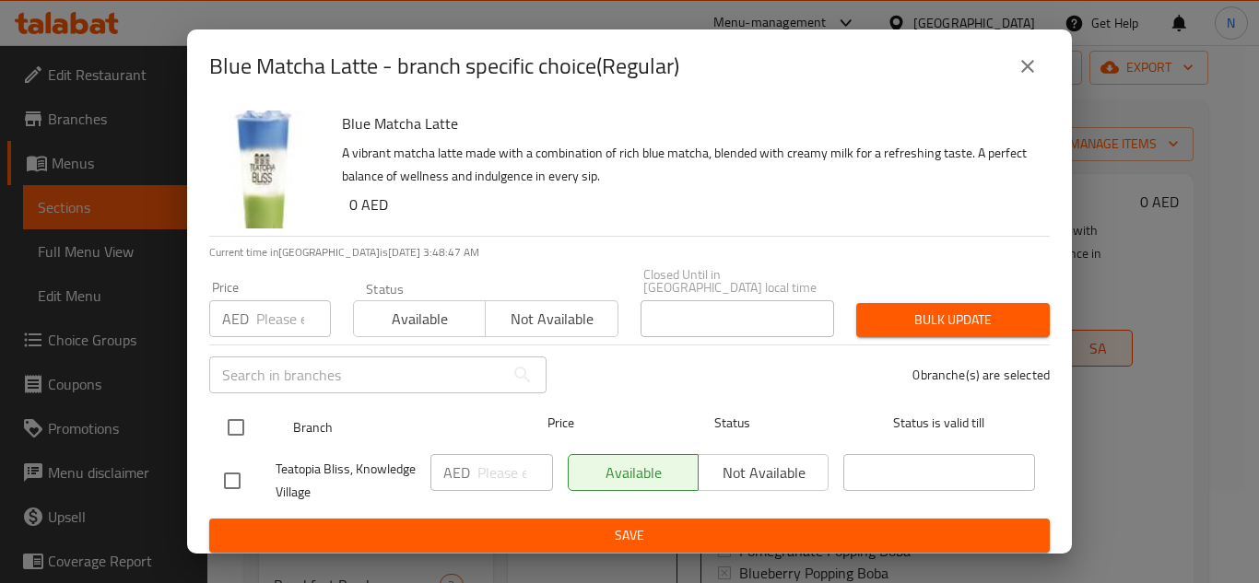
click at [241, 420] on input "checkbox" at bounding box center [236, 427] width 39 height 39
checkbox input "true"
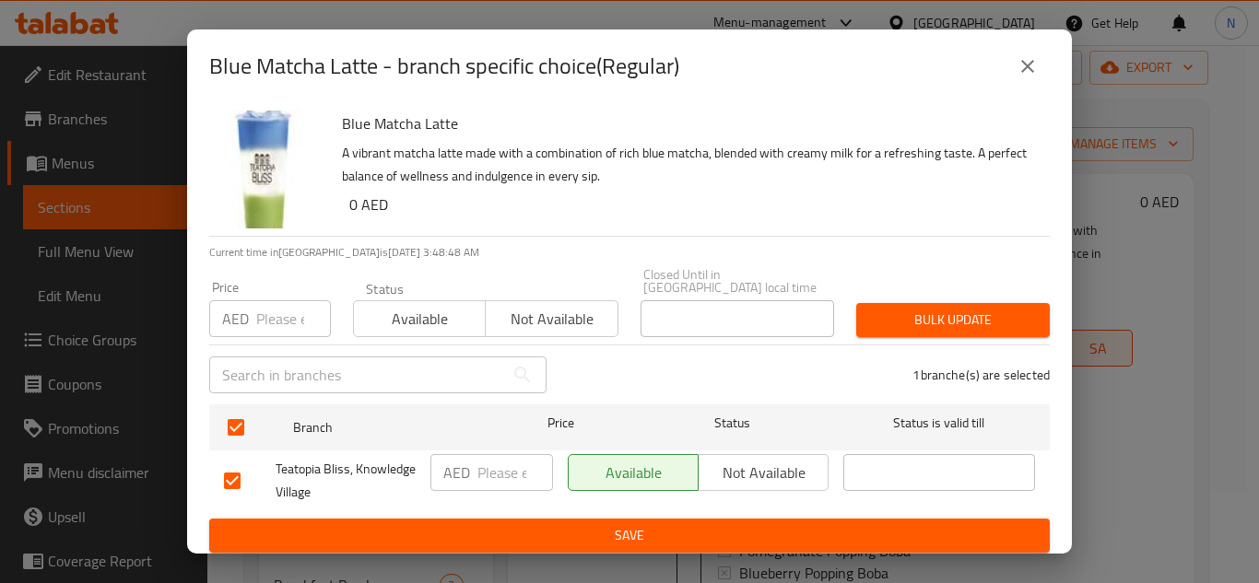
click at [472, 456] on div "AED ​" at bounding box center [491, 472] width 123 height 37
paste input "32.5"
type input "32.5"
click at [518, 515] on ul "Branch Price Status Status is valid till Teatopia Bliss, Knowledge Village AED …" at bounding box center [629, 458] width 840 height 122
click at [569, 532] on span "Save" at bounding box center [629, 535] width 811 height 23
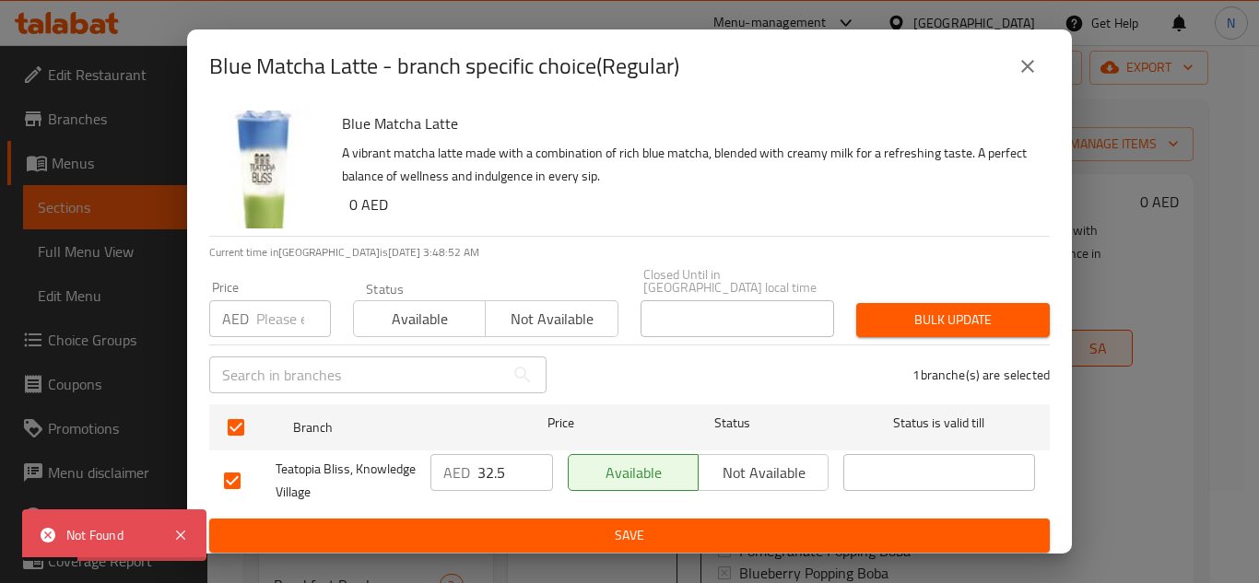
click at [1027, 65] on icon "close" at bounding box center [1027, 66] width 13 height 13
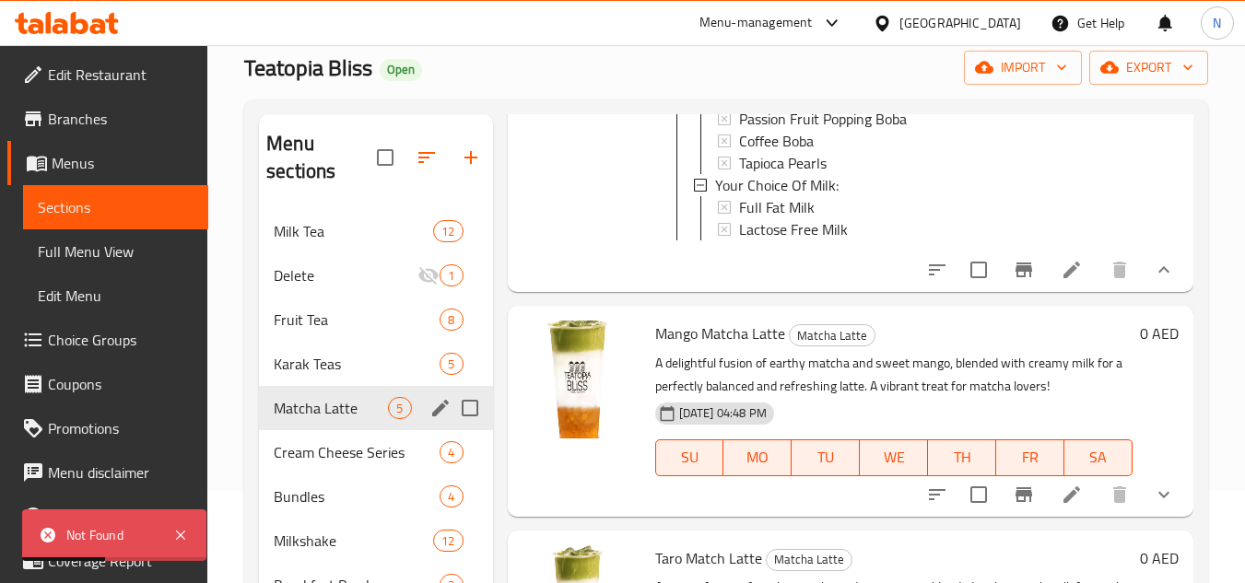
scroll to position [829, 0]
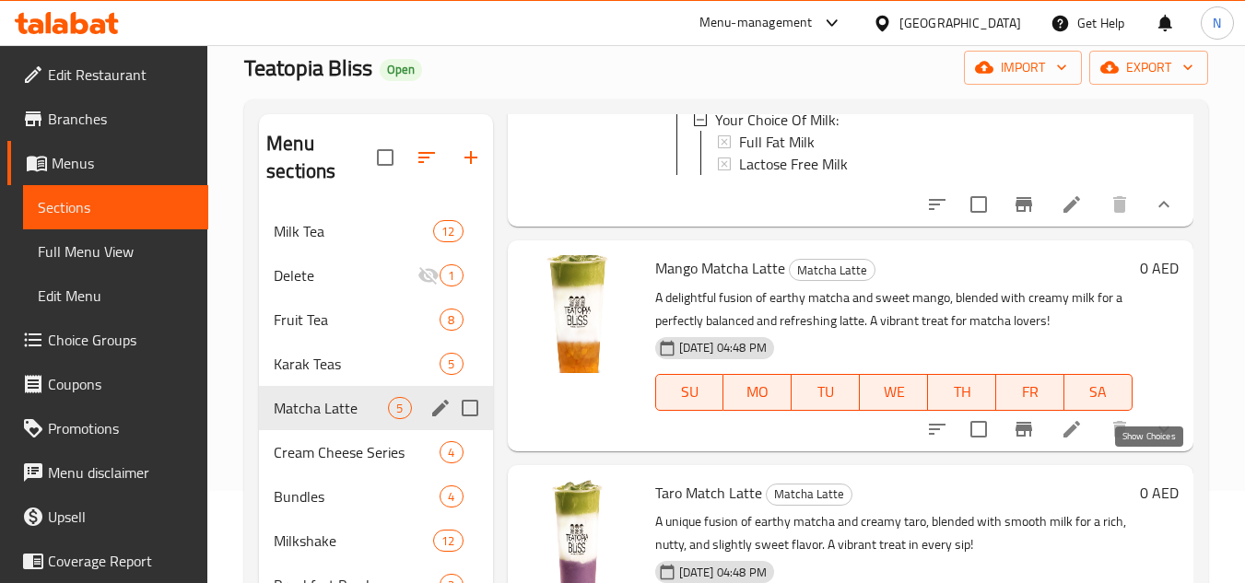
click at [1158, 432] on icon "show more" at bounding box center [1163, 429] width 11 height 6
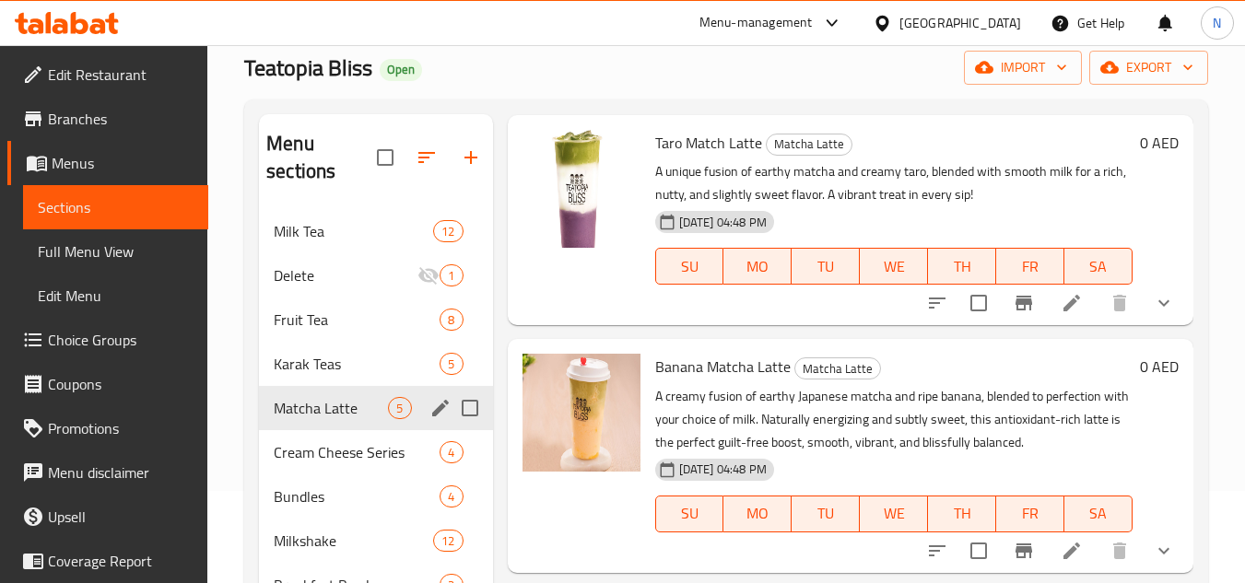
scroll to position [1843, 0]
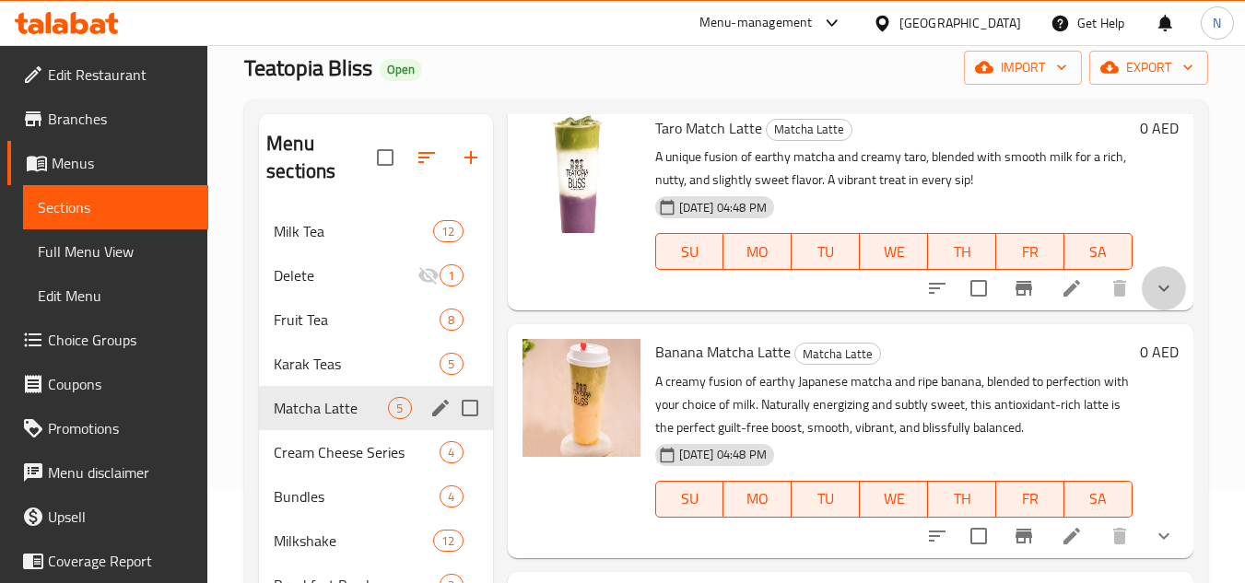
click at [1161, 311] on button "show more" at bounding box center [1164, 288] width 44 height 44
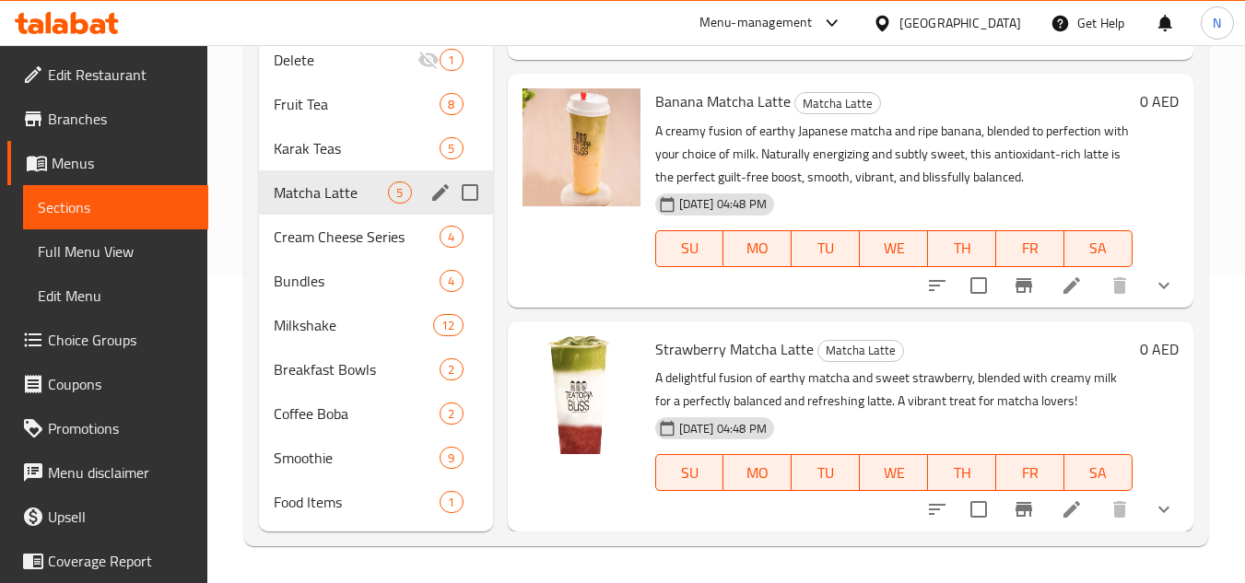
scroll to position [2596, 0]
click at [327, 153] on span "Karak Teas" at bounding box center [331, 148] width 114 height 22
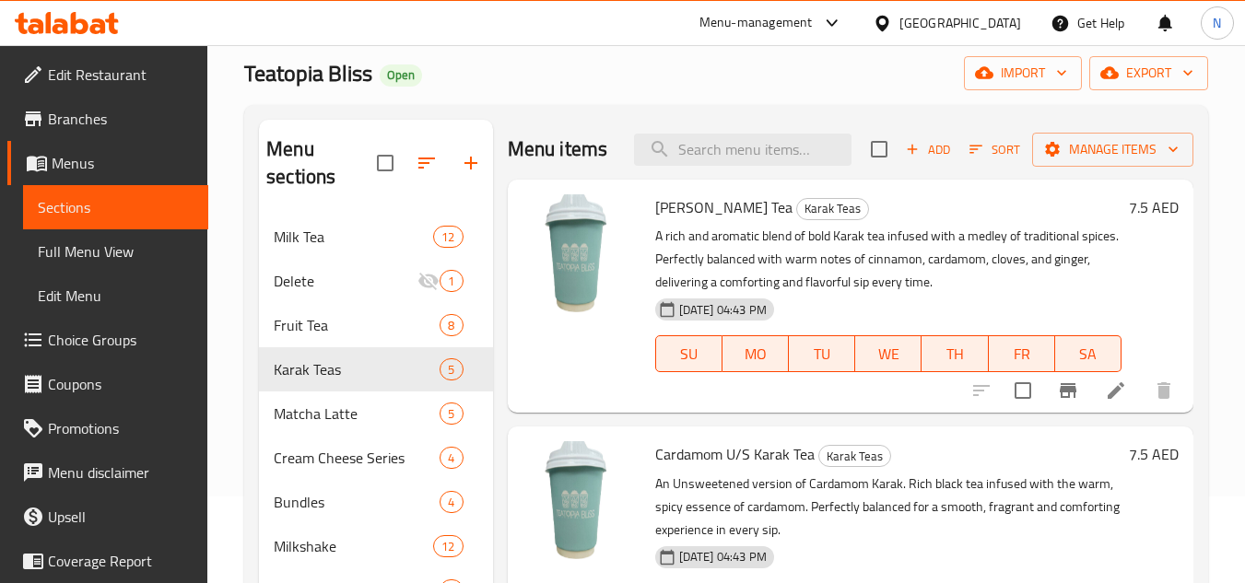
scroll to position [30, 0]
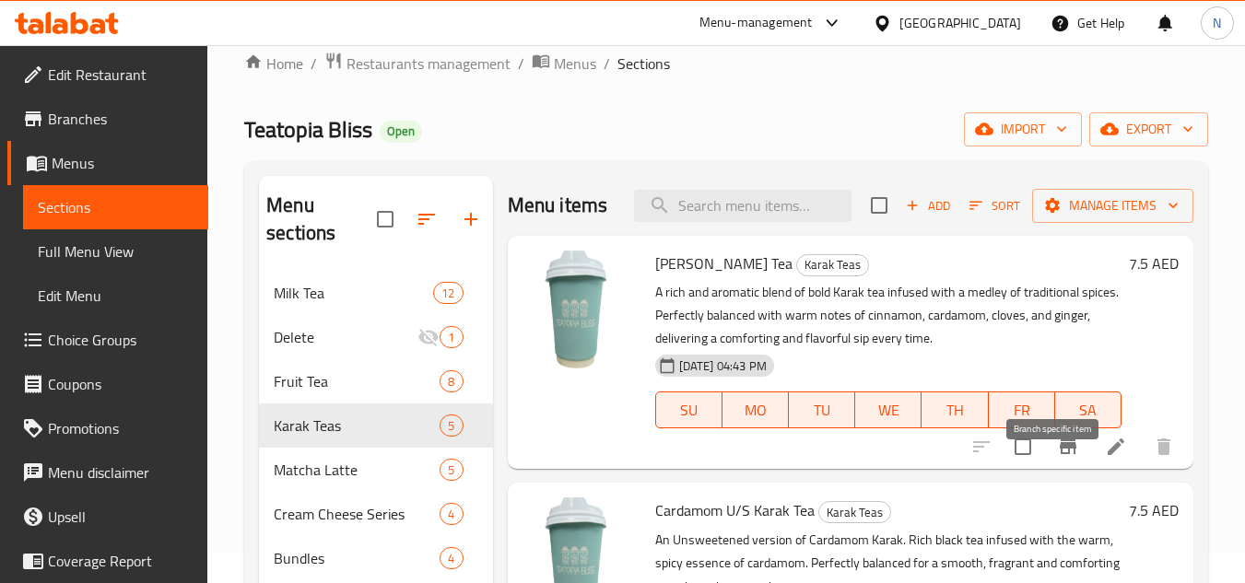
click at [1060, 454] on icon "Branch-specific-item" at bounding box center [1068, 447] width 17 height 15
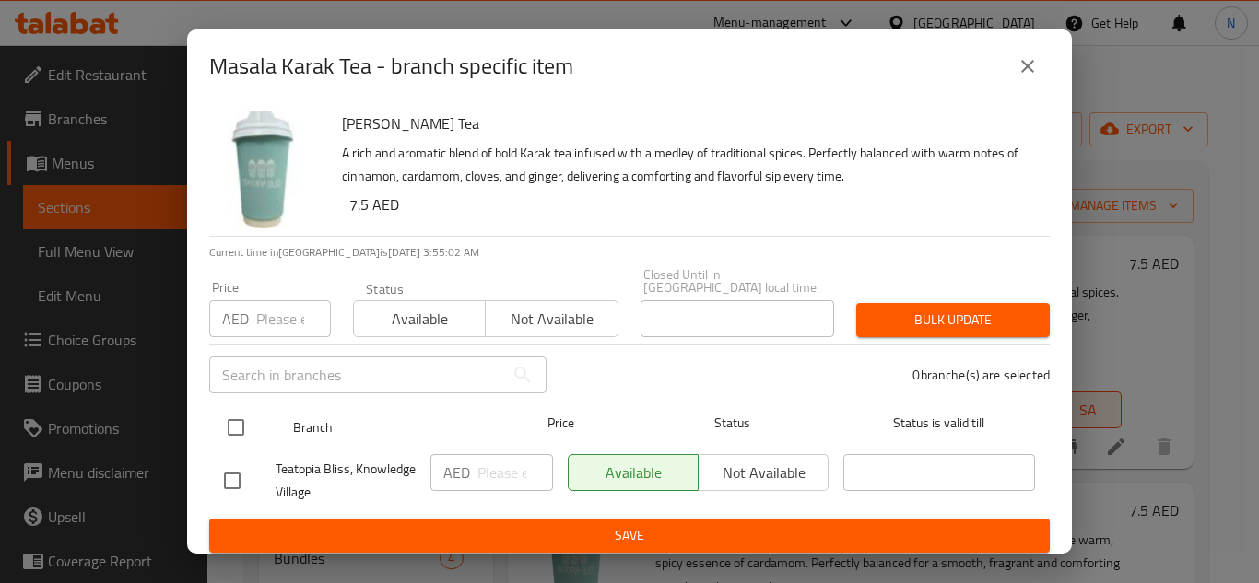
click at [235, 429] on input "checkbox" at bounding box center [236, 427] width 39 height 39
checkbox input "true"
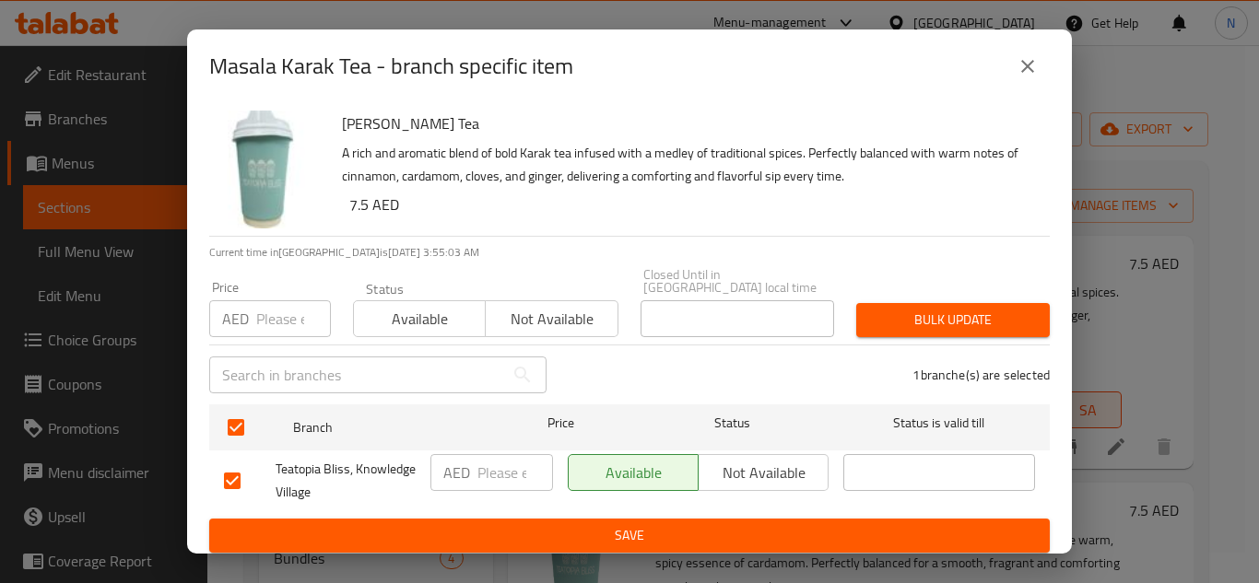
click at [503, 481] on input "number" at bounding box center [515, 472] width 76 height 37
paste input "7.5"
type input "7.5"
click at [523, 543] on span "Save" at bounding box center [629, 535] width 811 height 23
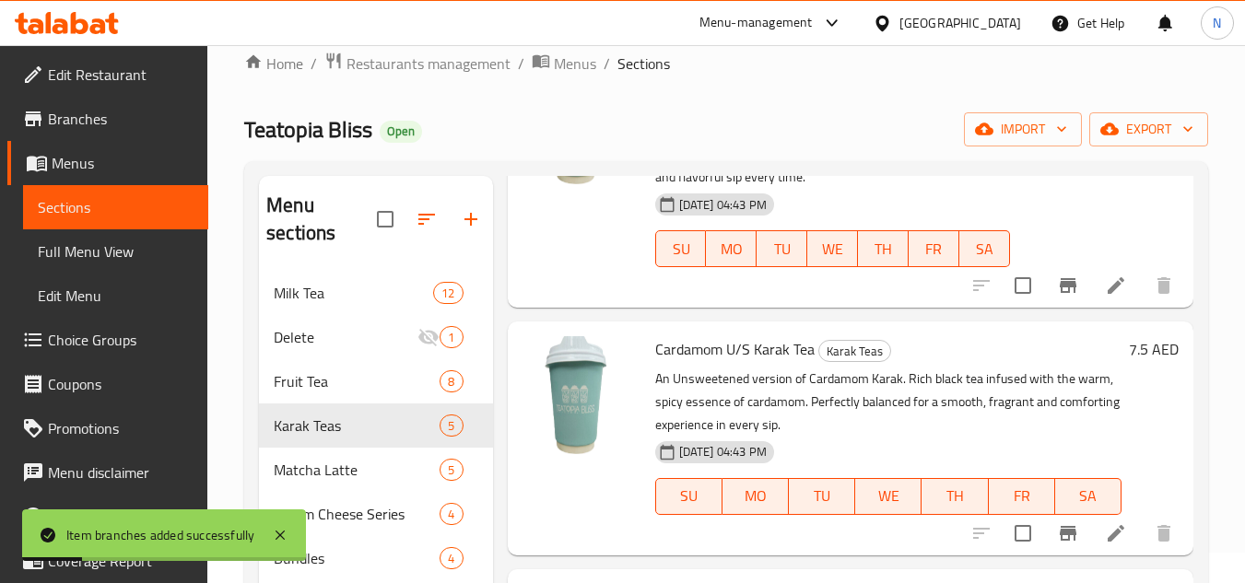
scroll to position [276, 0]
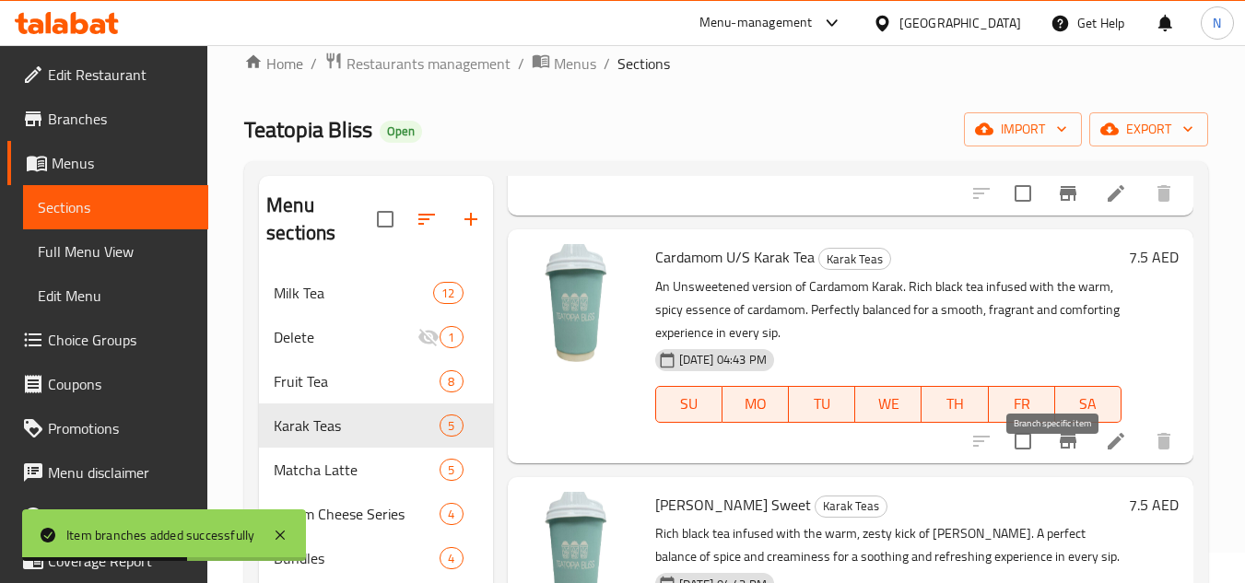
click at [1061, 452] on icon "Branch-specific-item" at bounding box center [1068, 441] width 22 height 22
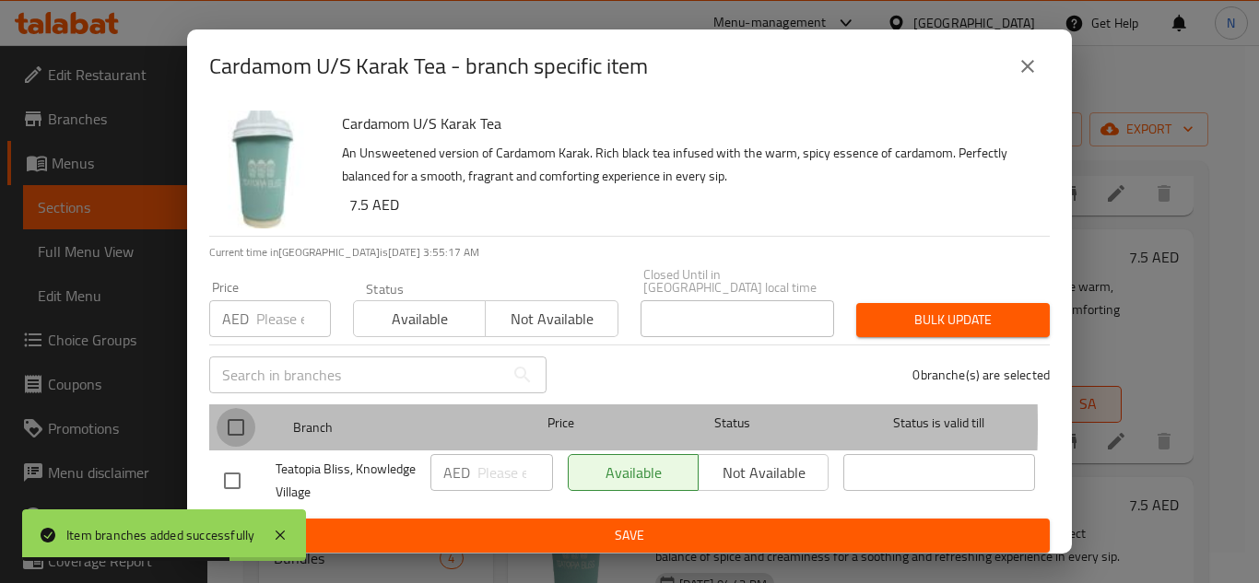
click at [240, 424] on input "checkbox" at bounding box center [236, 427] width 39 height 39
checkbox input "true"
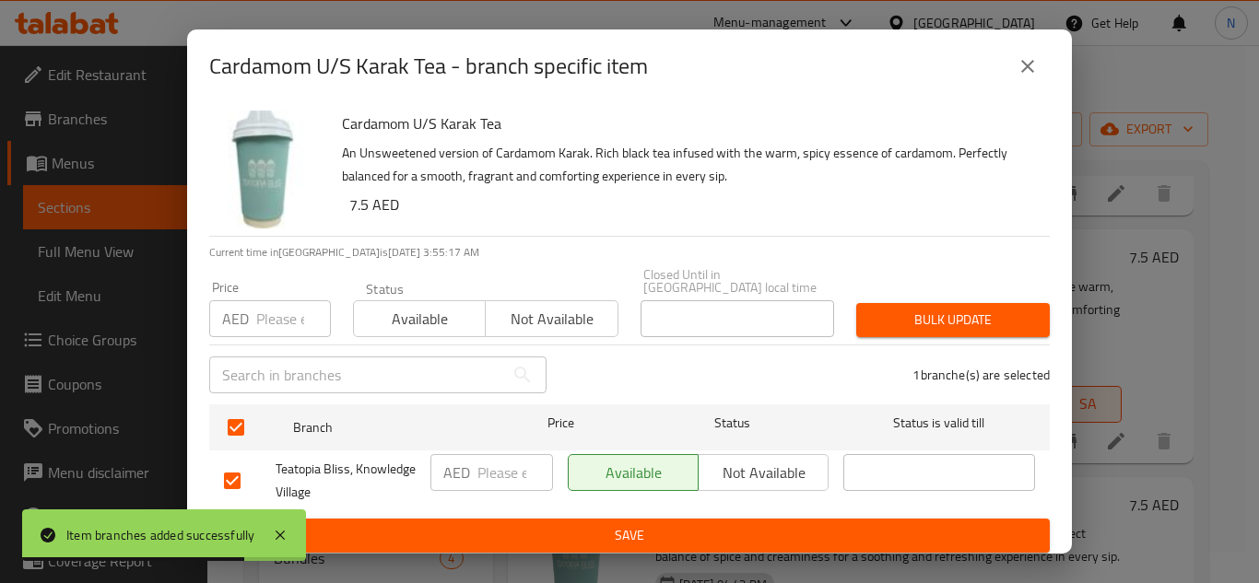
click at [507, 469] on input "number" at bounding box center [515, 472] width 76 height 37
paste input "7.5"
type input "7.5"
click at [543, 530] on span "Save" at bounding box center [629, 535] width 811 height 23
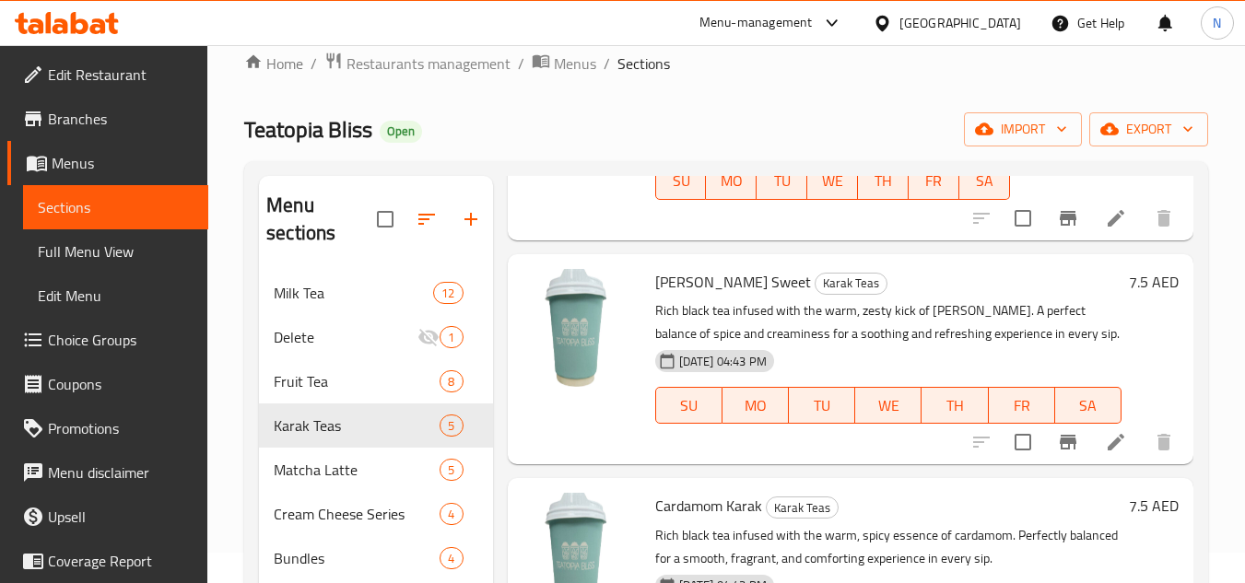
scroll to position [523, 0]
click at [1062, 452] on icon "Branch-specific-item" at bounding box center [1068, 441] width 22 height 22
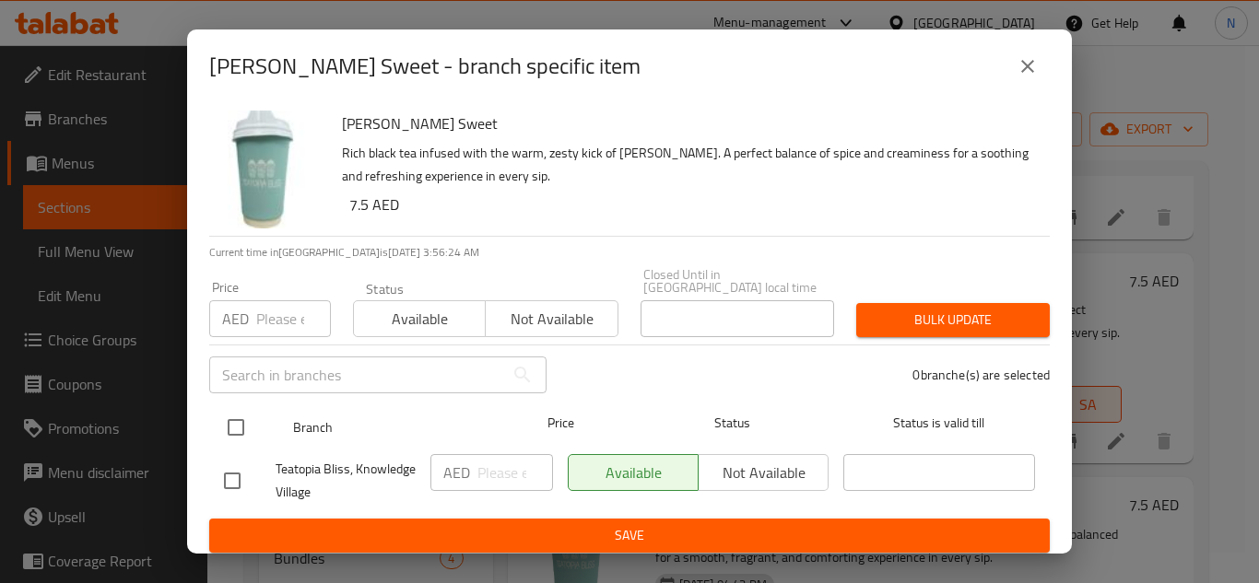
click at [234, 429] on input "checkbox" at bounding box center [236, 427] width 39 height 39
checkbox input "true"
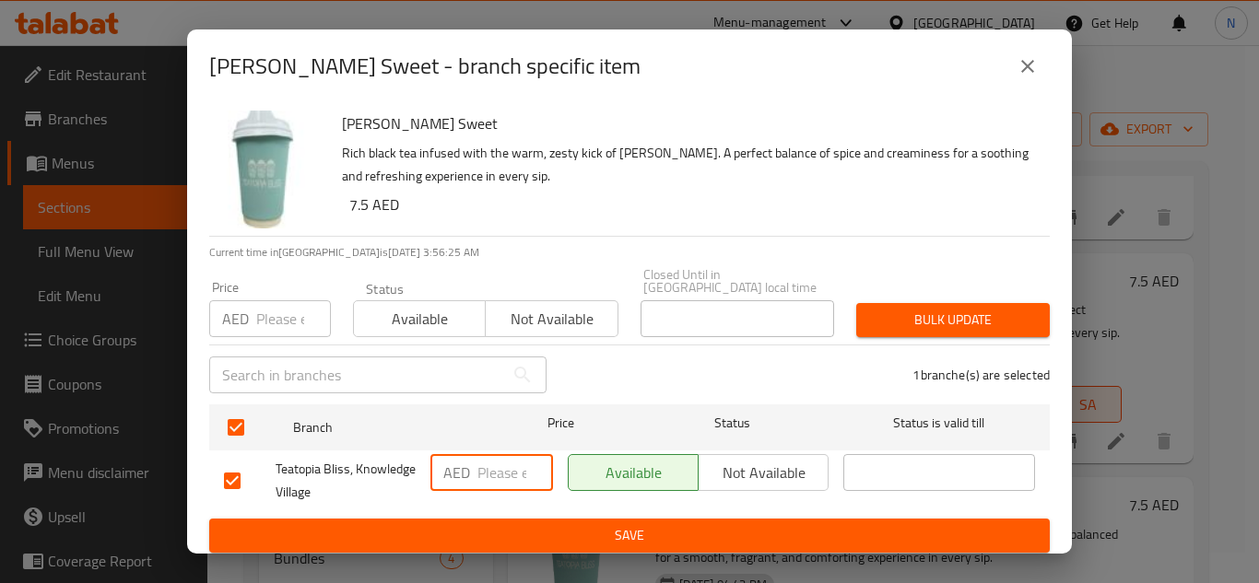
click at [504, 466] on input "number" at bounding box center [515, 472] width 76 height 37
paste input "7.5"
type input "7.5"
click at [545, 538] on span "Save" at bounding box center [629, 535] width 811 height 23
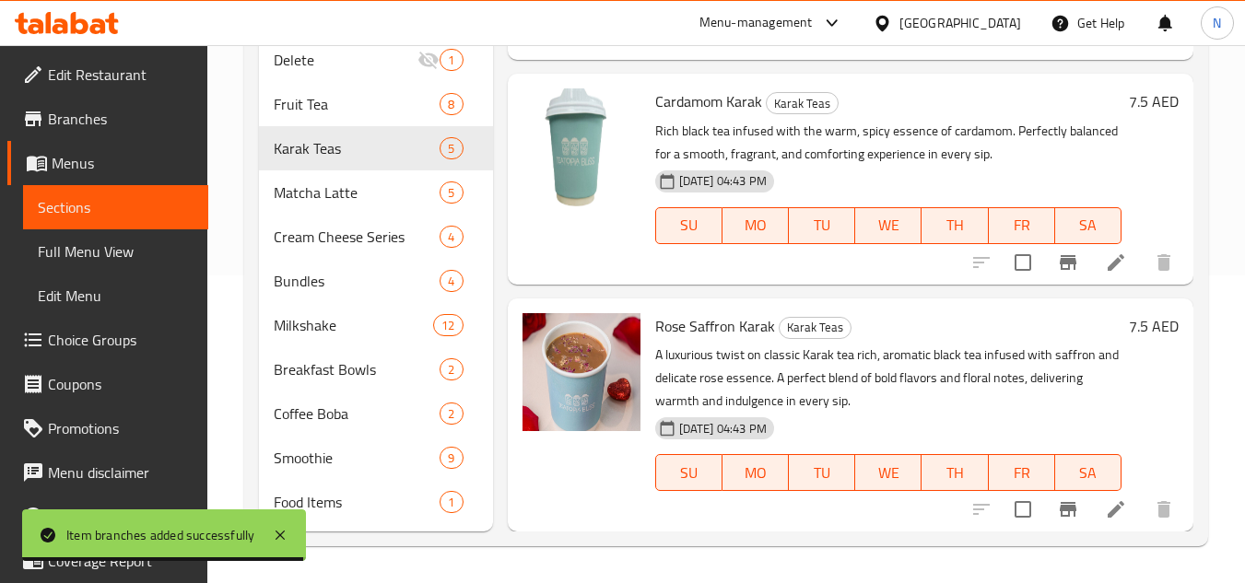
scroll to position [700, 0]
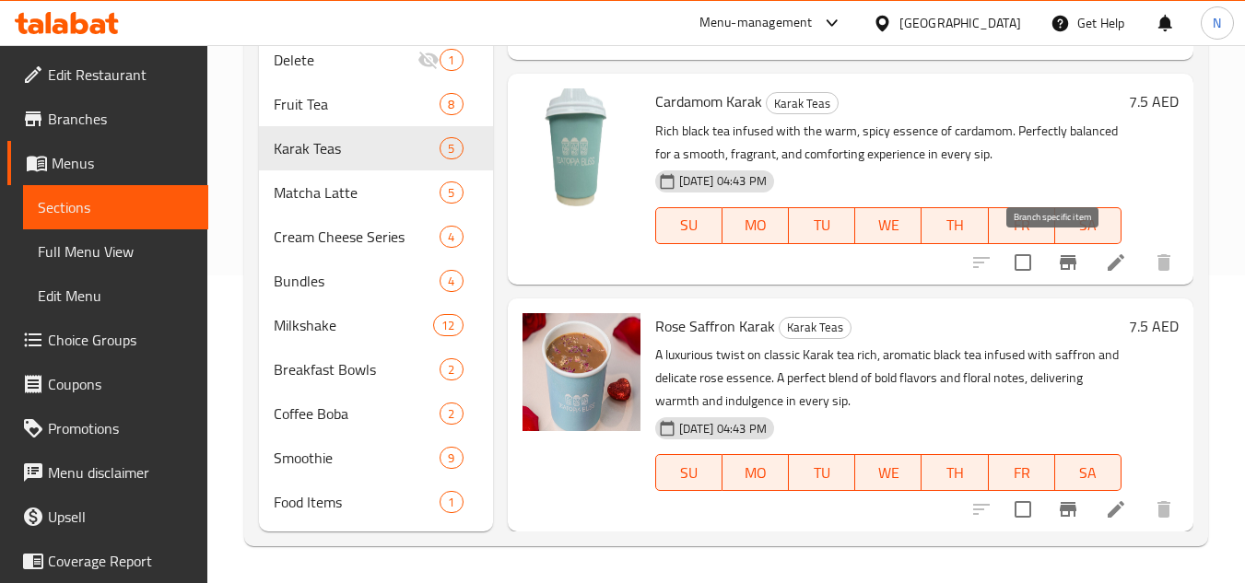
click at [1061, 261] on icon "Branch-specific-item" at bounding box center [1068, 262] width 17 height 15
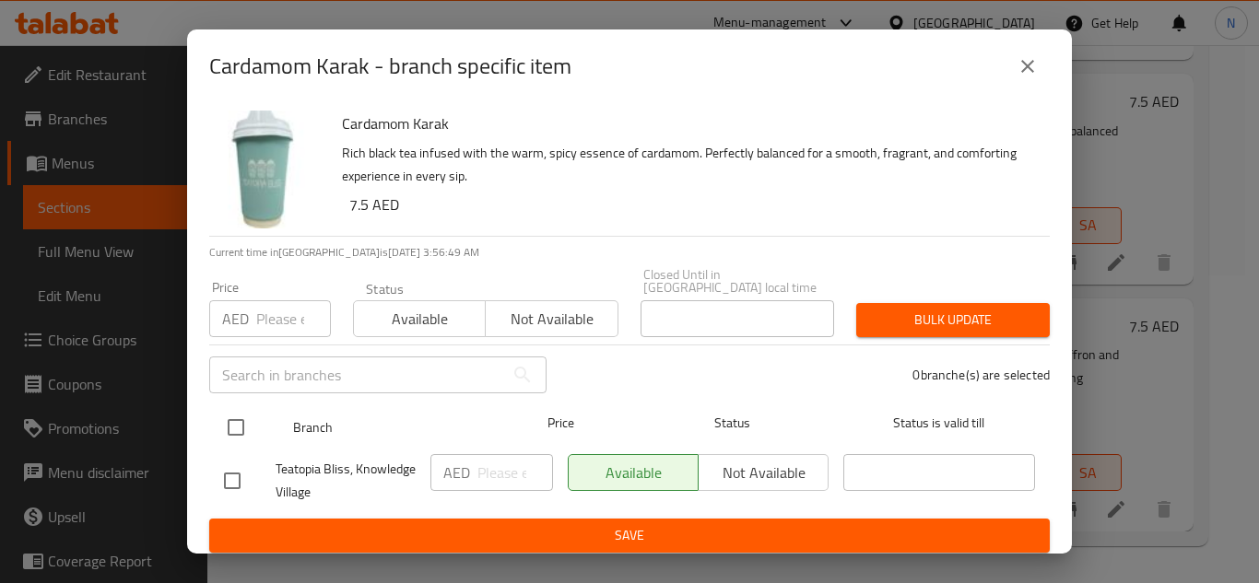
click at [238, 431] on input "checkbox" at bounding box center [236, 427] width 39 height 39
checkbox input "true"
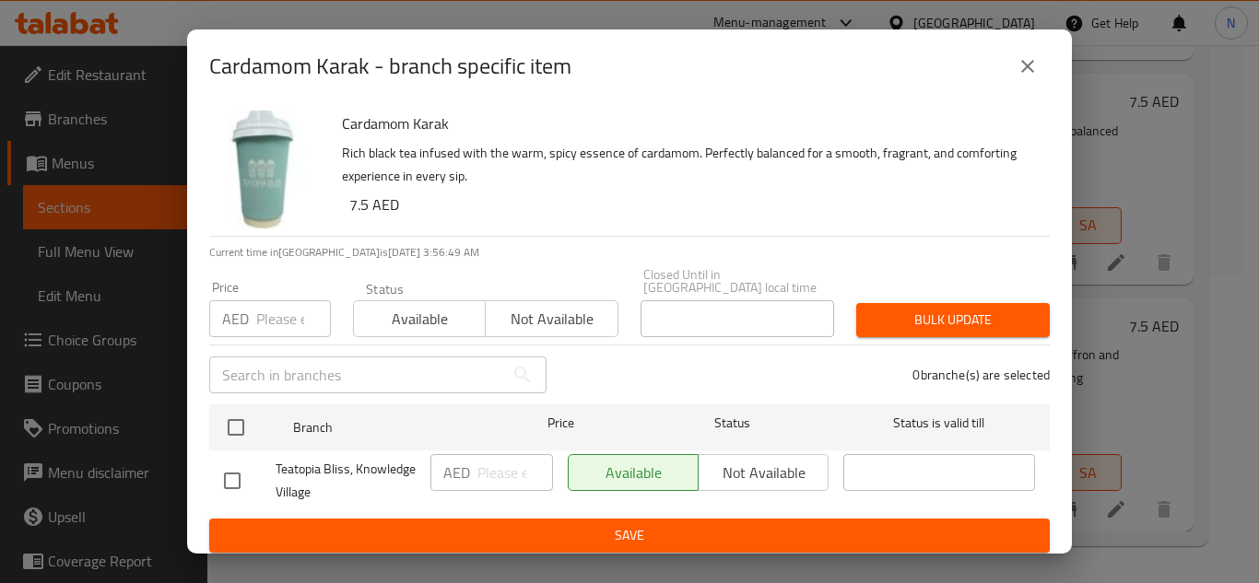
checkbox input "true"
click at [499, 483] on input "number" at bounding box center [515, 472] width 76 height 37
paste input "7.5"
type input "7.5"
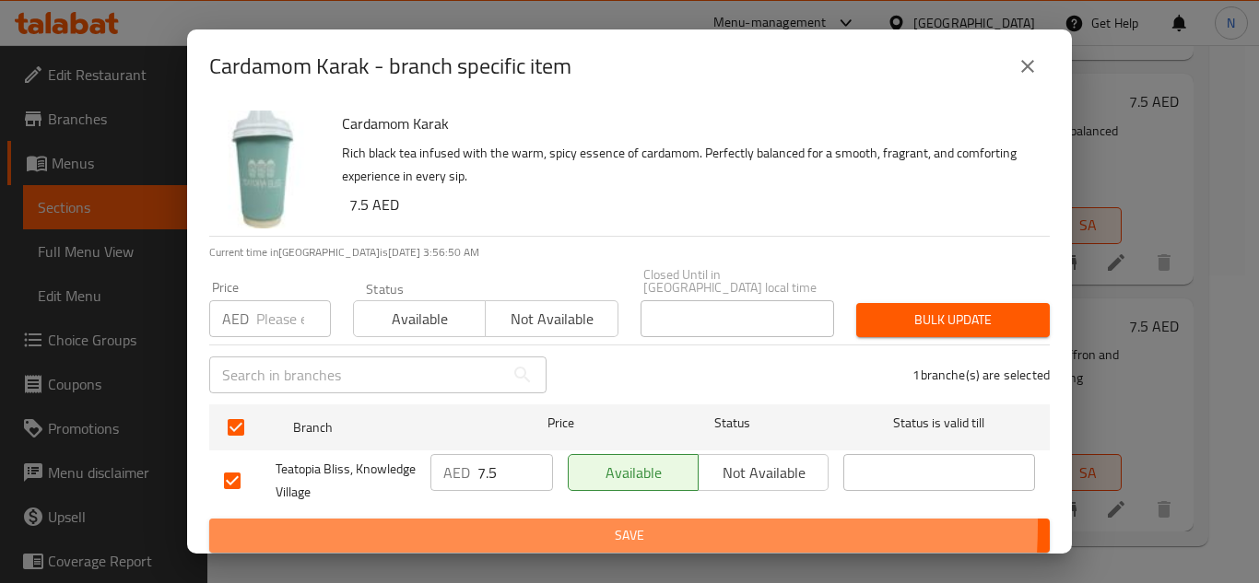
click at [535, 524] on span "Save" at bounding box center [629, 535] width 811 height 23
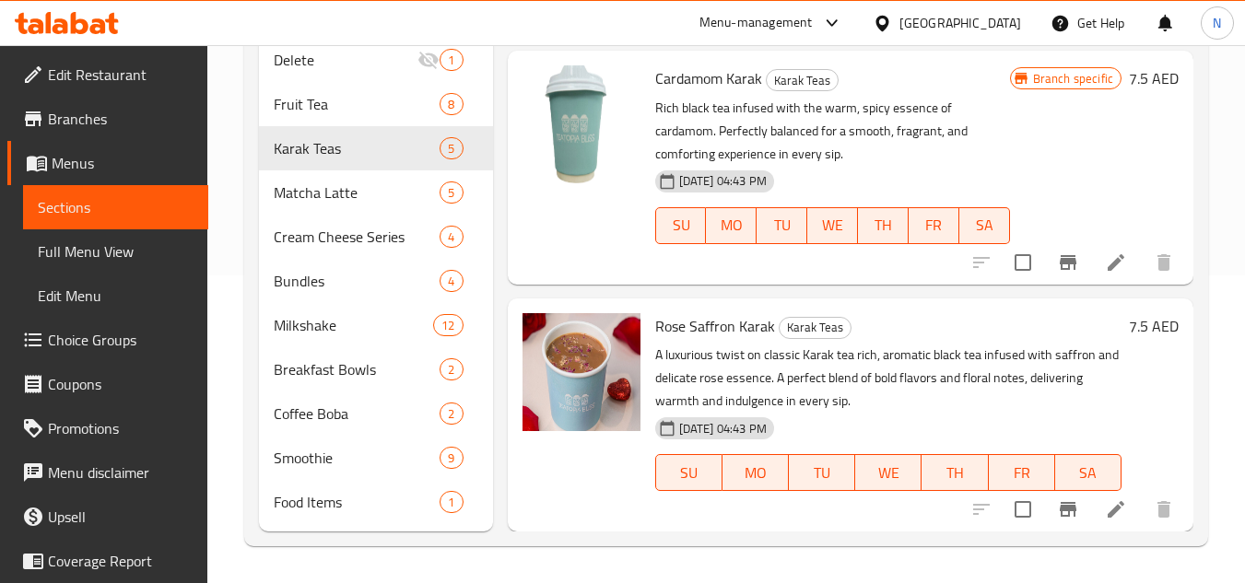
scroll to position [723, 0]
click at [1057, 512] on icon "Branch-specific-item" at bounding box center [1068, 509] width 22 height 22
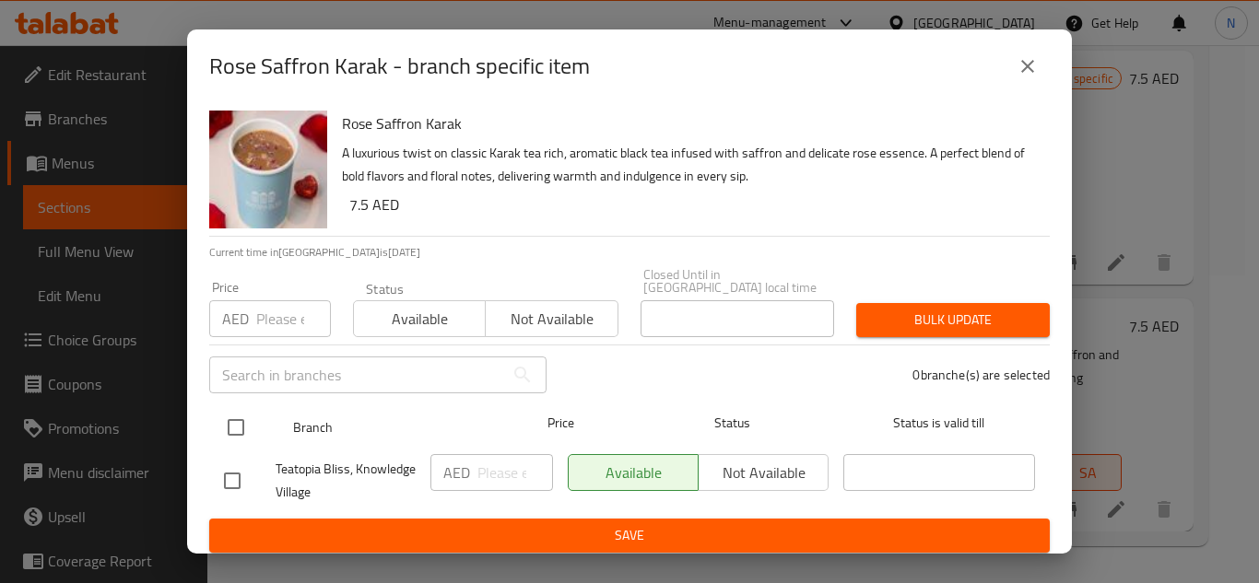
click at [229, 433] on input "checkbox" at bounding box center [236, 427] width 39 height 39
checkbox input "true"
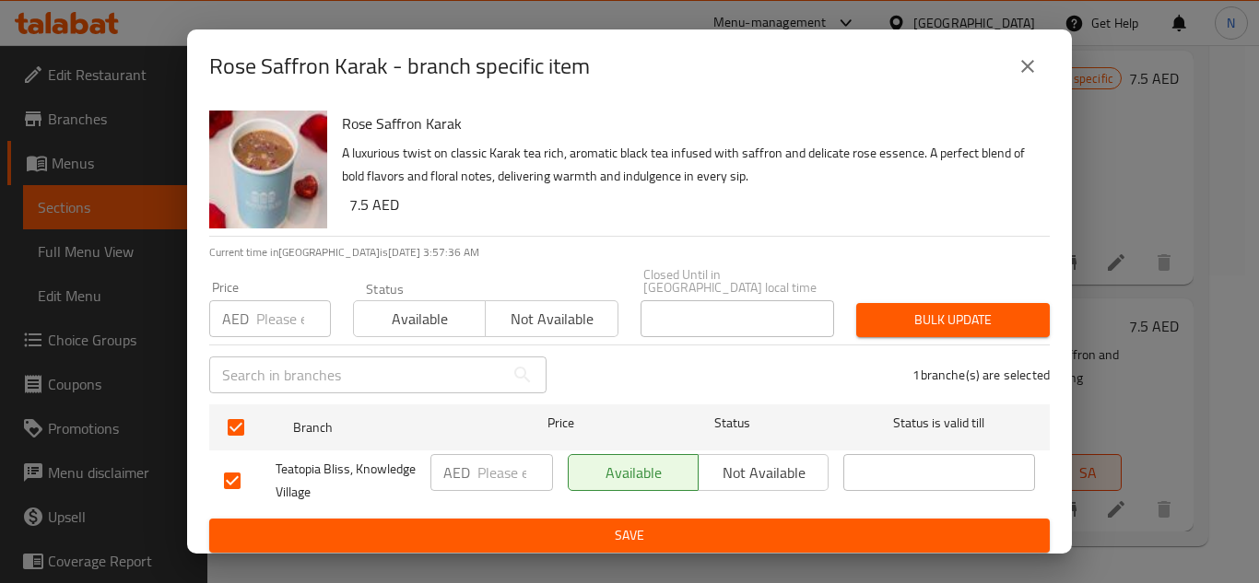
click at [511, 482] on input "number" at bounding box center [515, 472] width 76 height 37
paste input "7.5"
type input "7.5"
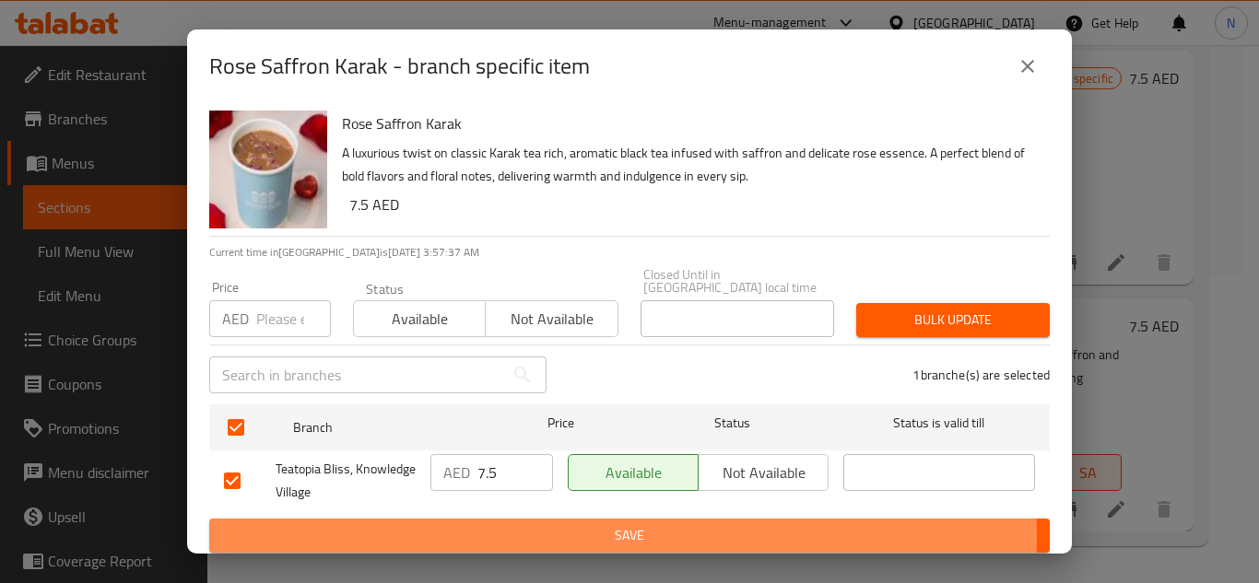
click at [530, 538] on span "Save" at bounding box center [629, 535] width 811 height 23
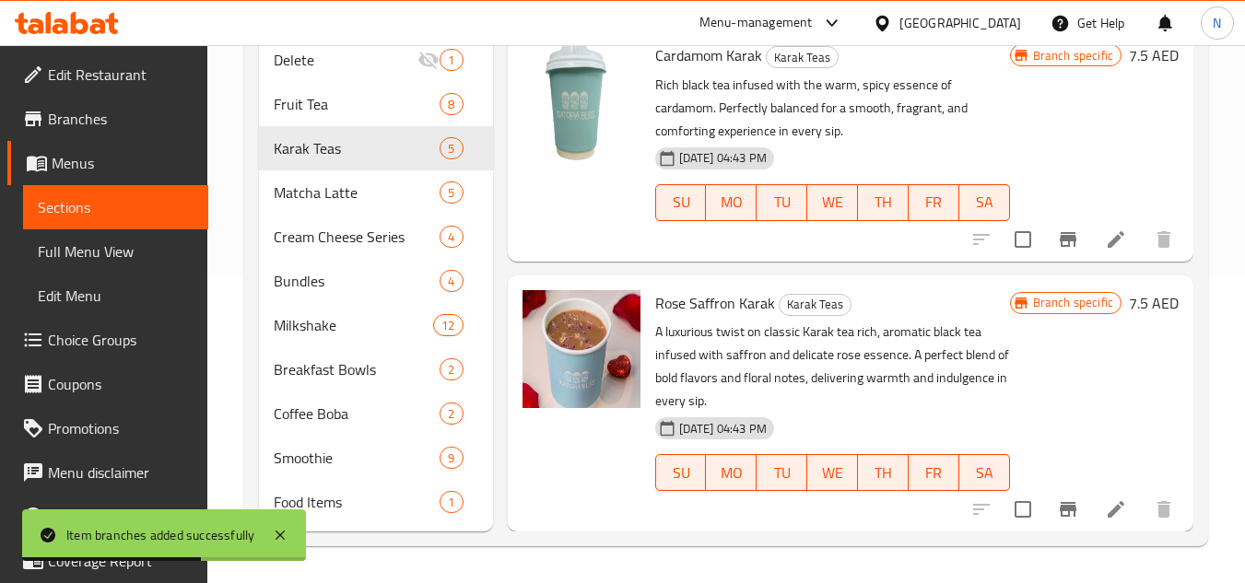
click at [80, 249] on span "Full Menu View" at bounding box center [116, 251] width 156 height 22
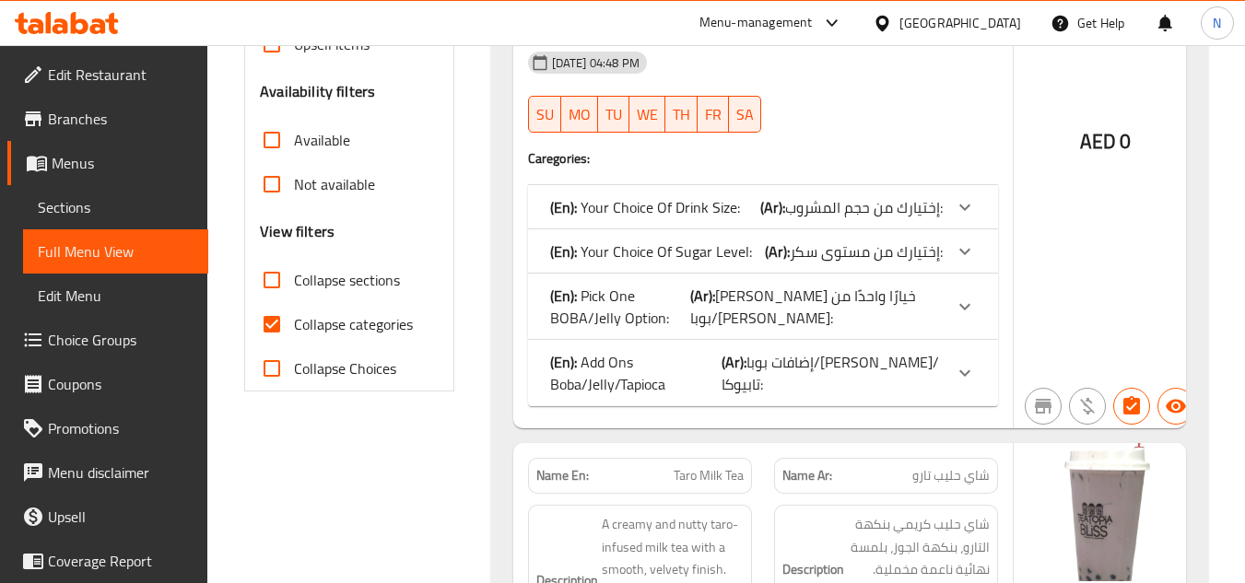
scroll to position [584, 0]
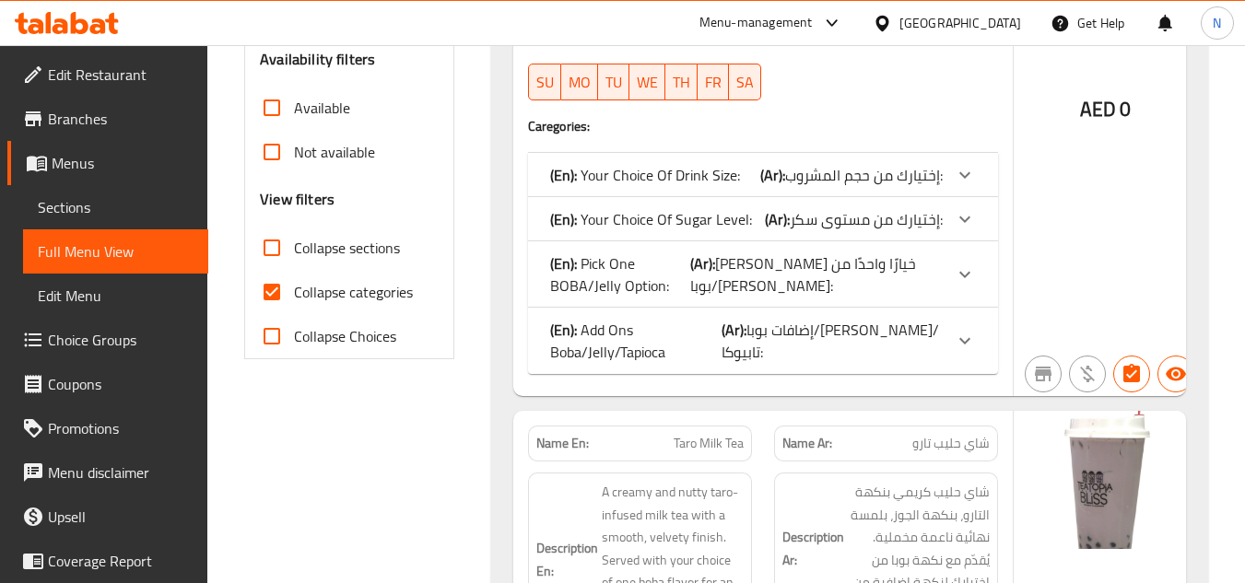
click at [283, 291] on input "Collapse categories" at bounding box center [272, 292] width 44 height 44
checkbox input "false"
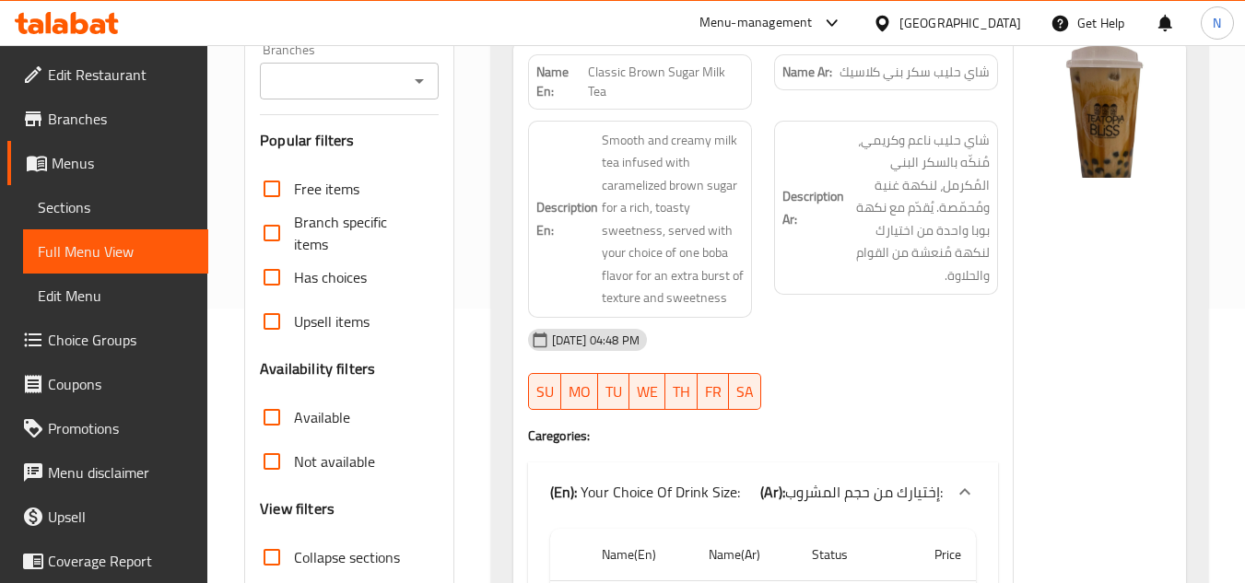
scroll to position [31, 0]
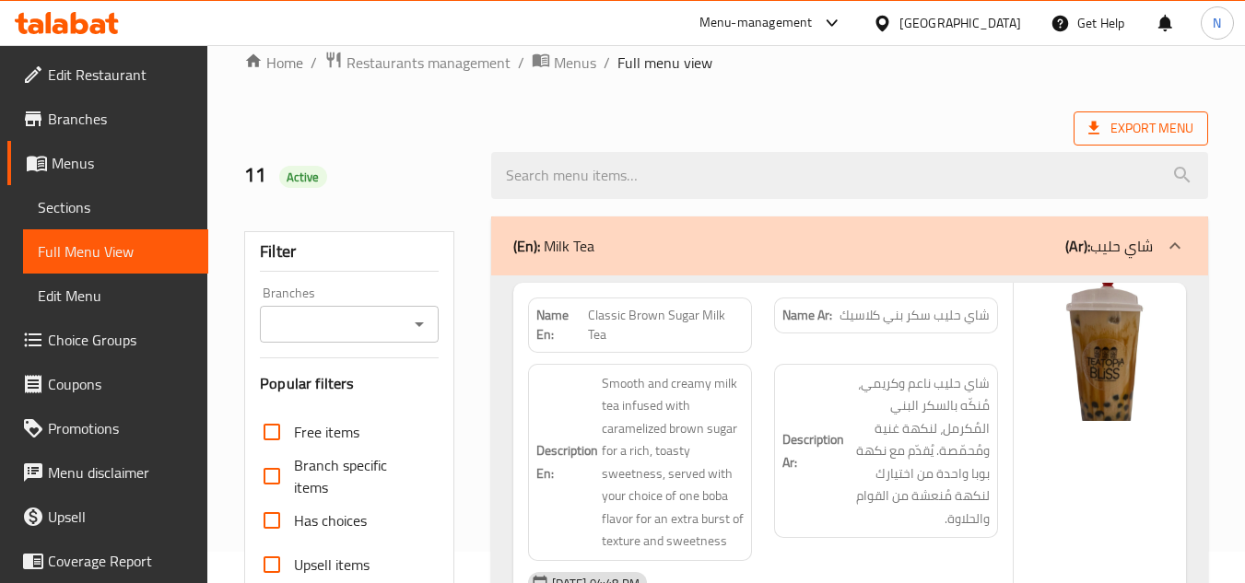
click at [1124, 115] on span "Export Menu" at bounding box center [1140, 128] width 135 height 34
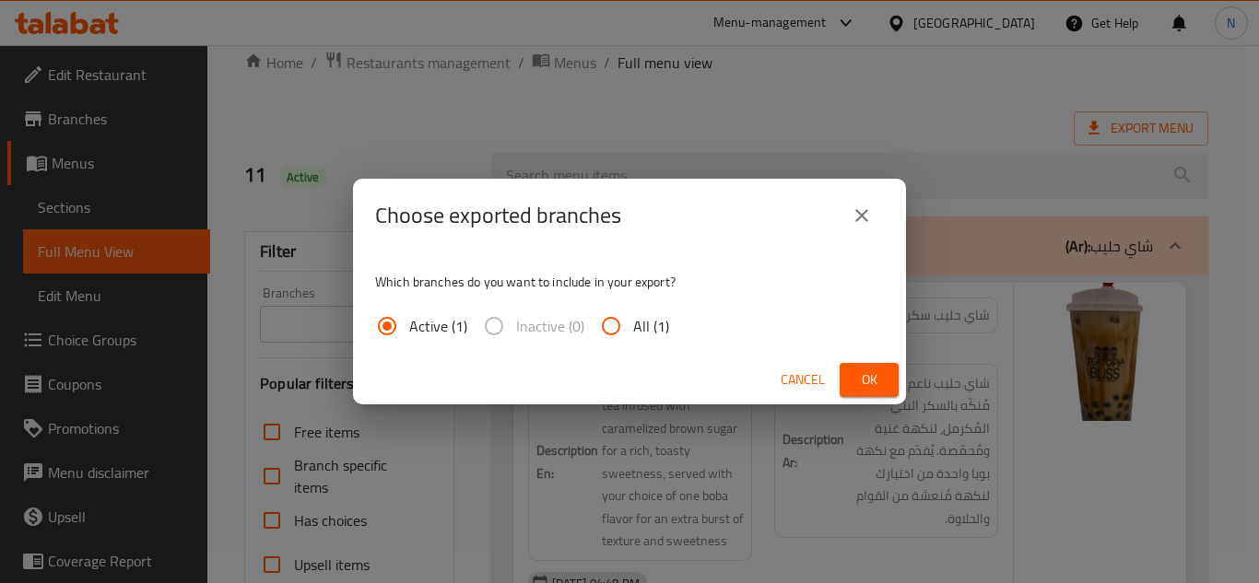
click at [658, 326] on span "All (1)" at bounding box center [651, 326] width 36 height 22
click at [633, 326] on input "All (1)" at bounding box center [611, 326] width 44 height 44
radio input "true"
click at [870, 381] on span "Ok" at bounding box center [868, 380] width 29 height 23
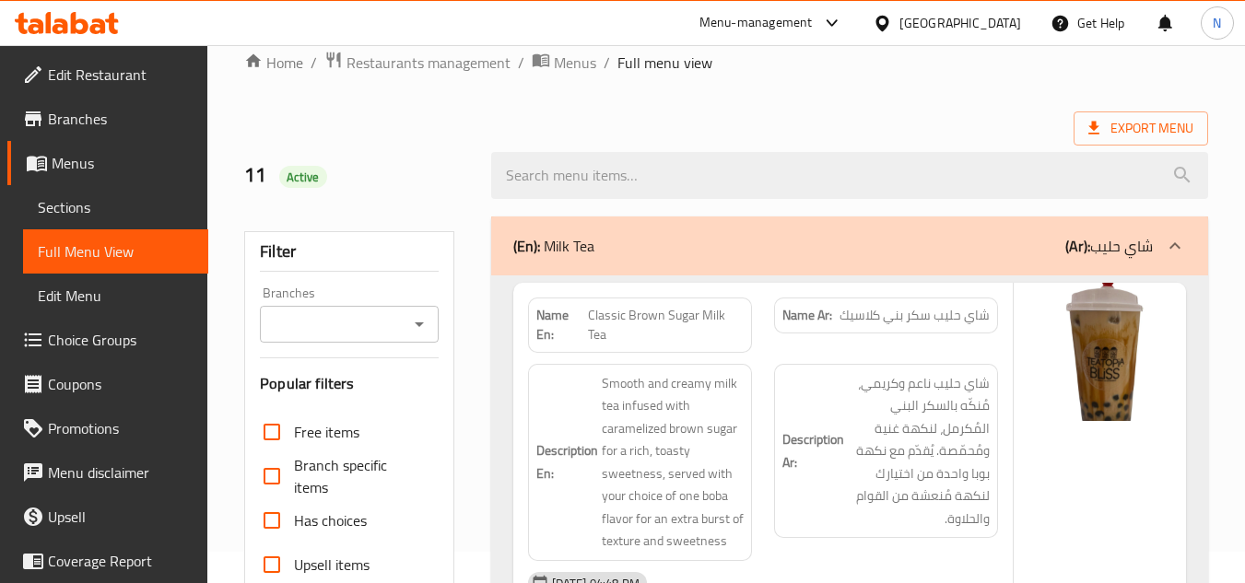
click at [92, 207] on span "Sections" at bounding box center [116, 207] width 156 height 22
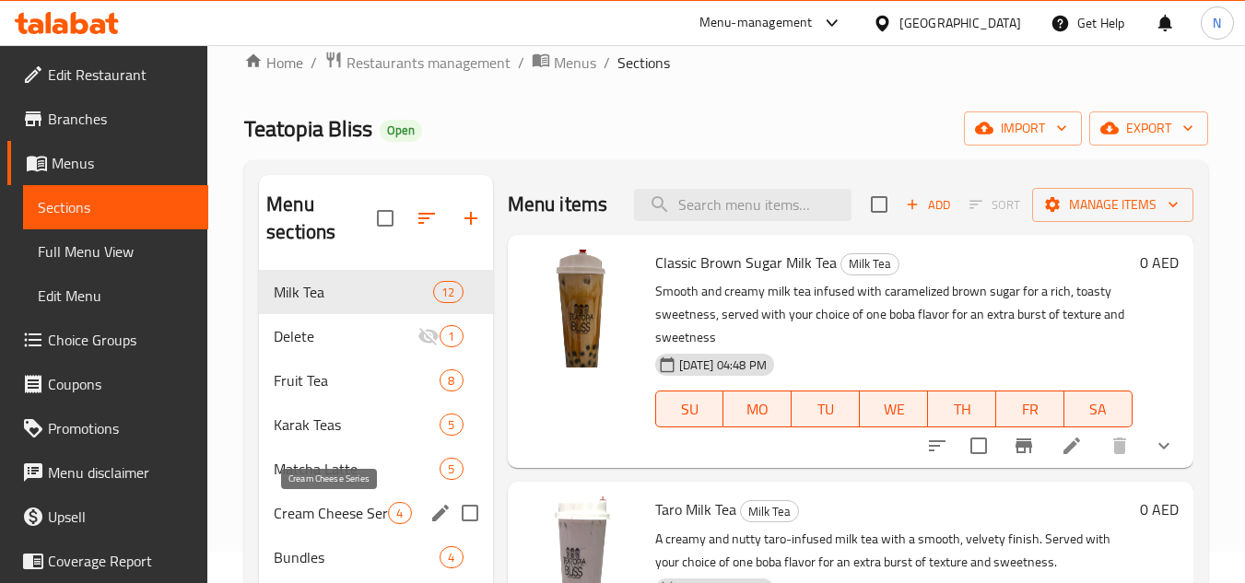
scroll to position [308, 0]
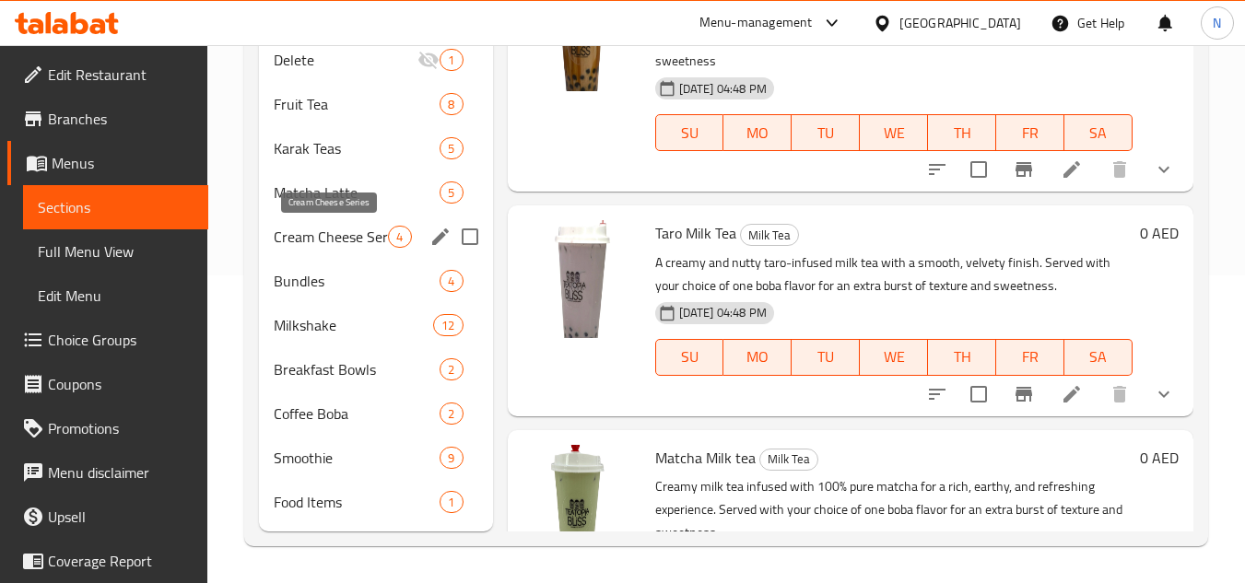
click at [327, 228] on span "Cream Cheese Series" at bounding box center [331, 237] width 114 height 22
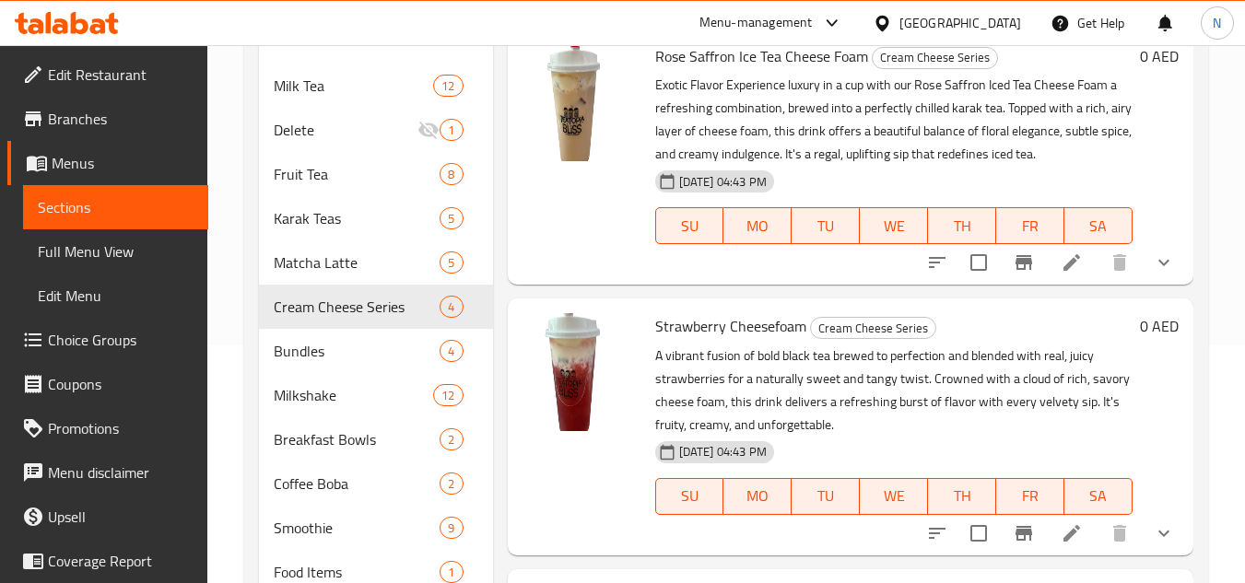
scroll to position [123, 0]
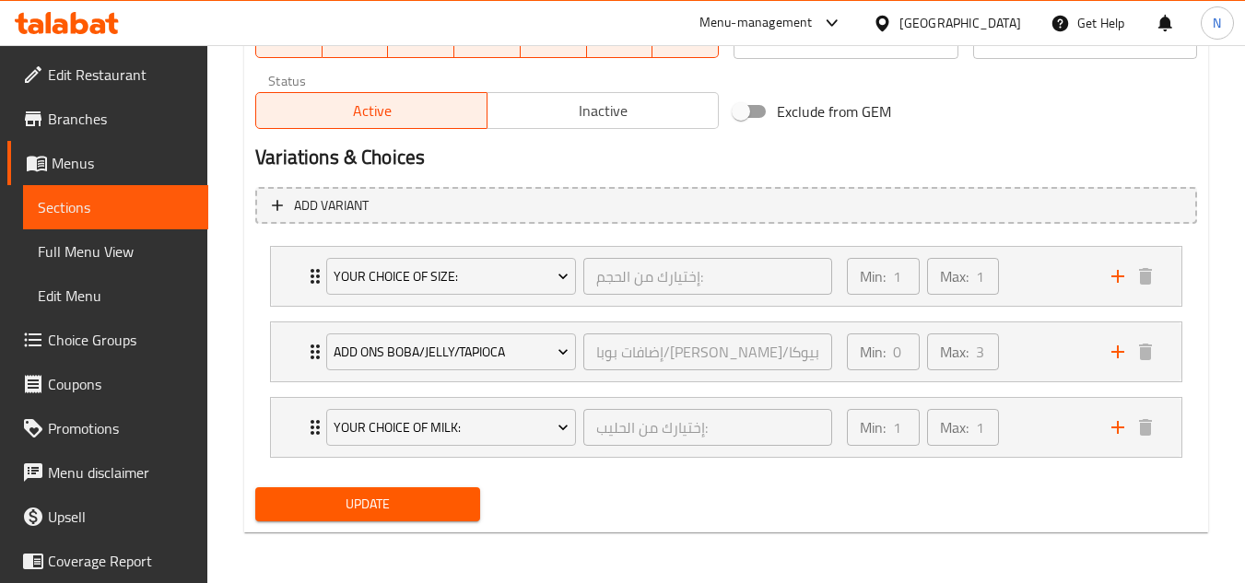
scroll to position [927, 0]
click at [1036, 269] on div "Min: 1 ​ Max: 1 ​" at bounding box center [968, 275] width 264 height 59
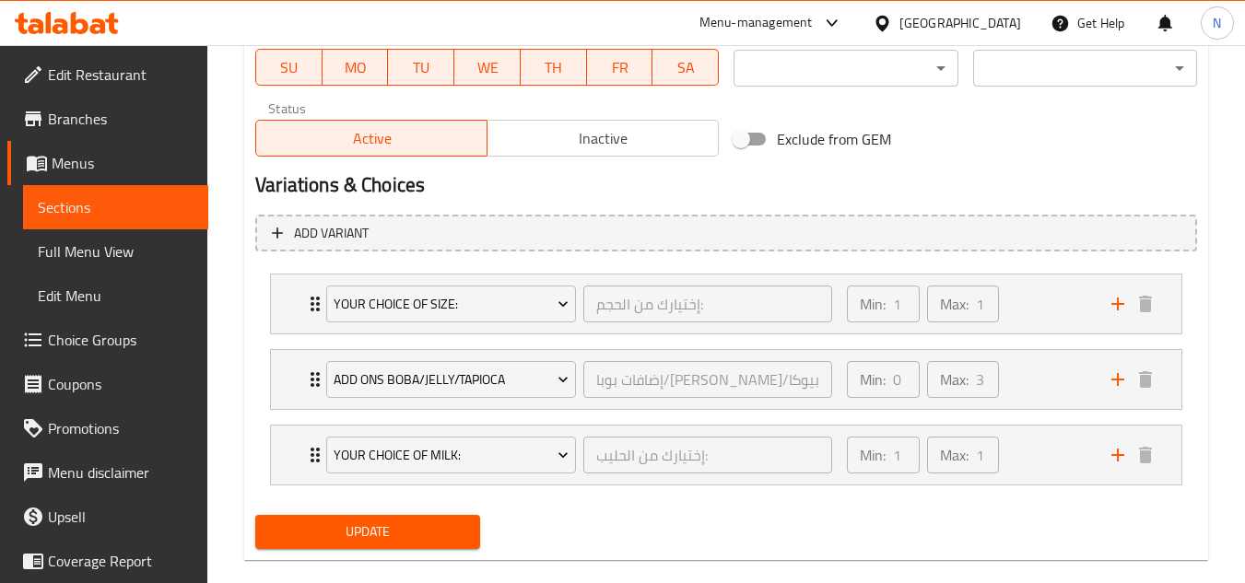
scroll to position [927, 0]
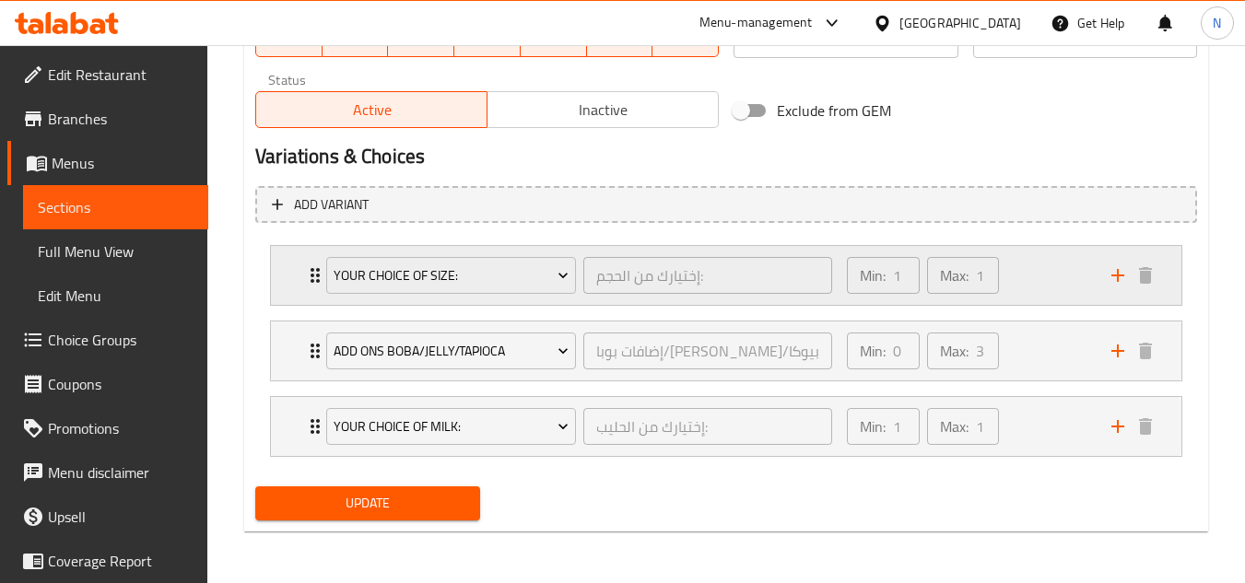
click at [1009, 287] on div "Min: 1 ​ Max: 1 ​" at bounding box center [968, 275] width 264 height 59
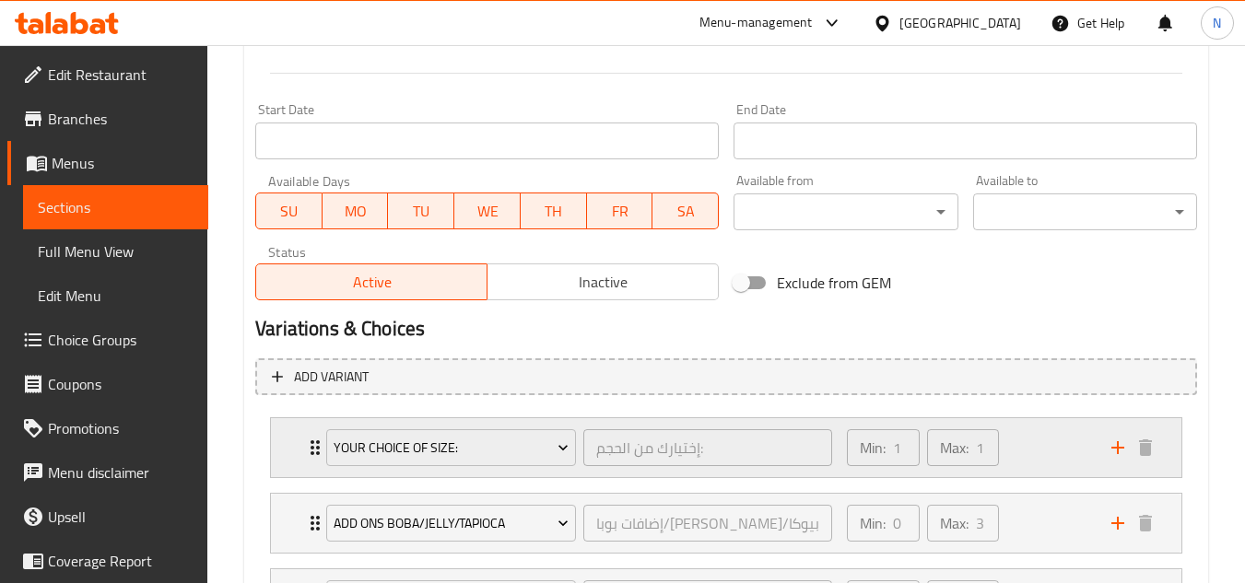
scroll to position [927, 0]
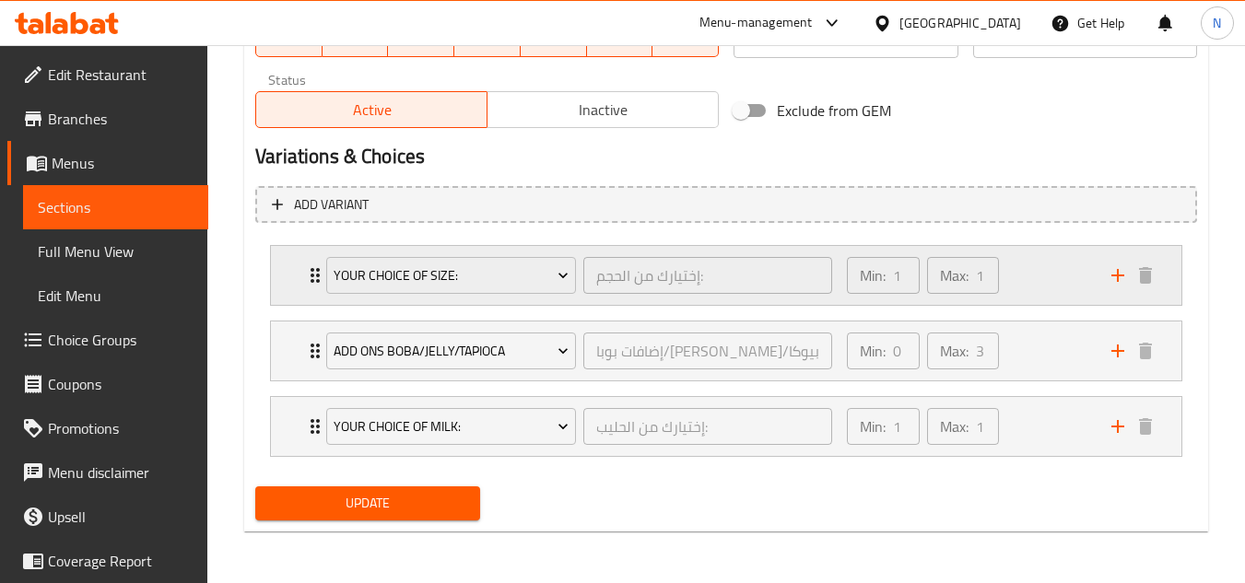
click at [1061, 256] on div "Min: 1 ​ Max: 1 ​" at bounding box center [968, 275] width 264 height 59
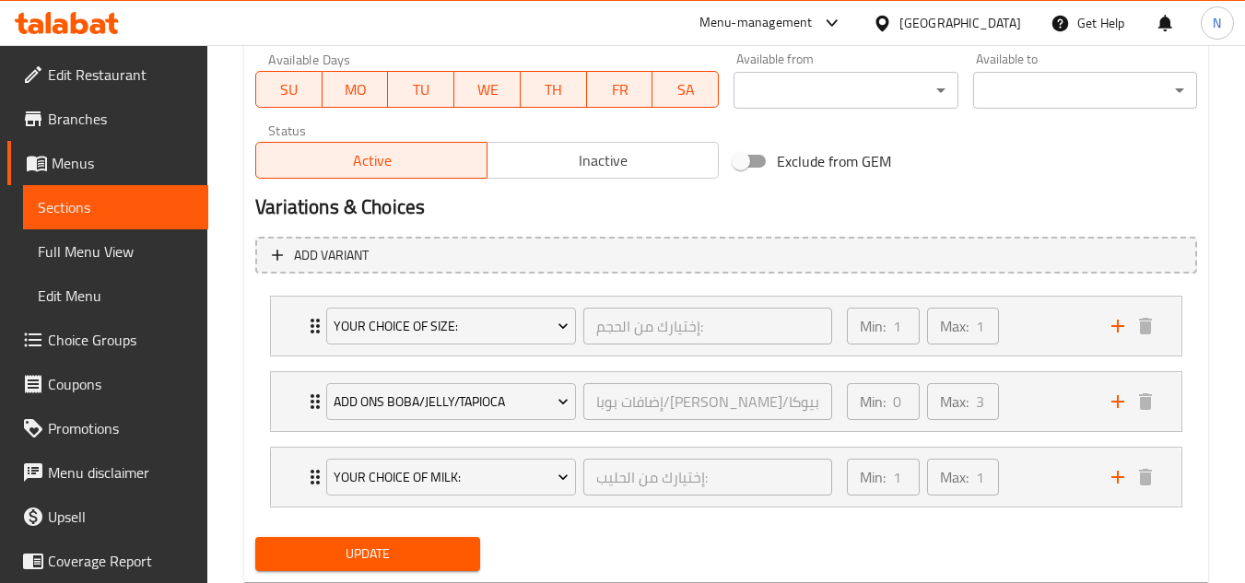
scroll to position [927, 0]
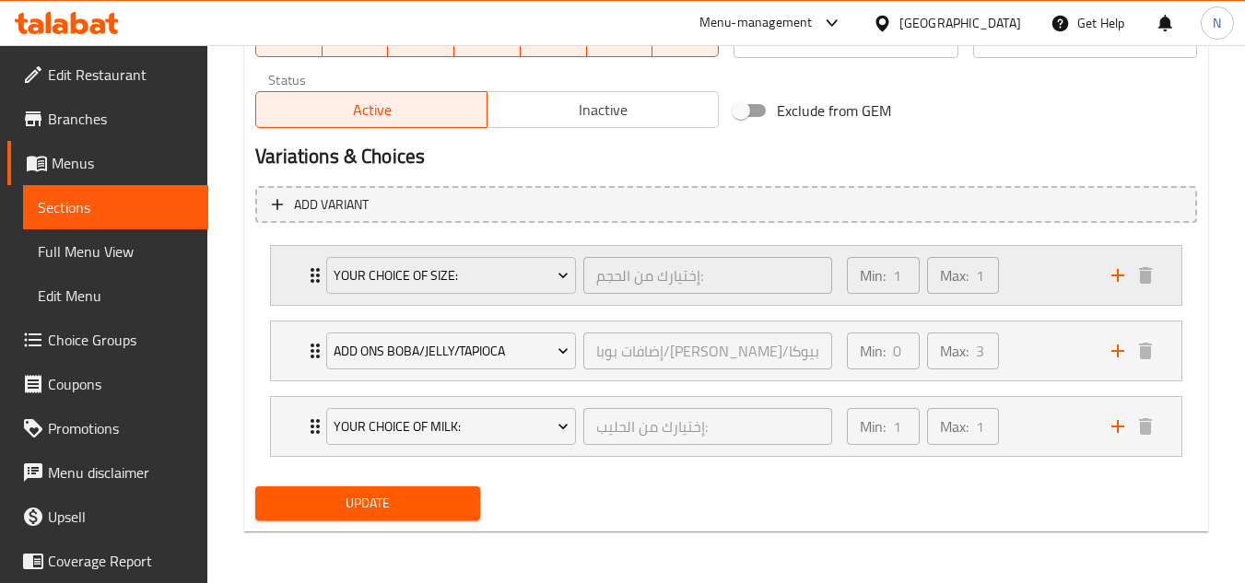
click at [1041, 286] on div "Min: 1 ​ Max: 1 ​" at bounding box center [968, 275] width 264 height 59
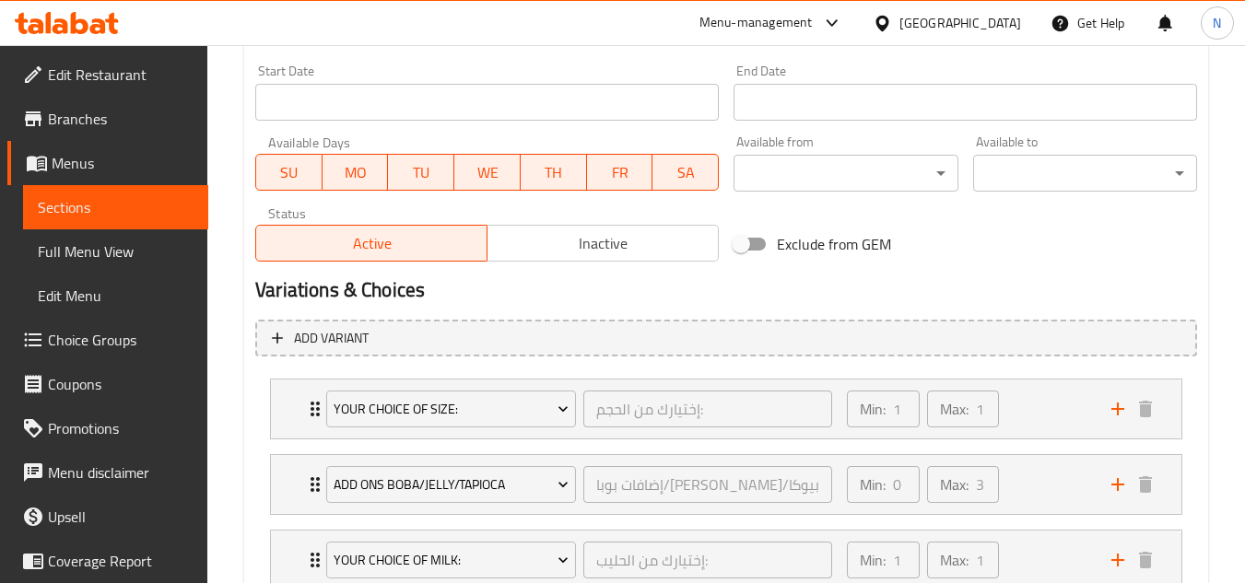
scroll to position [927, 0]
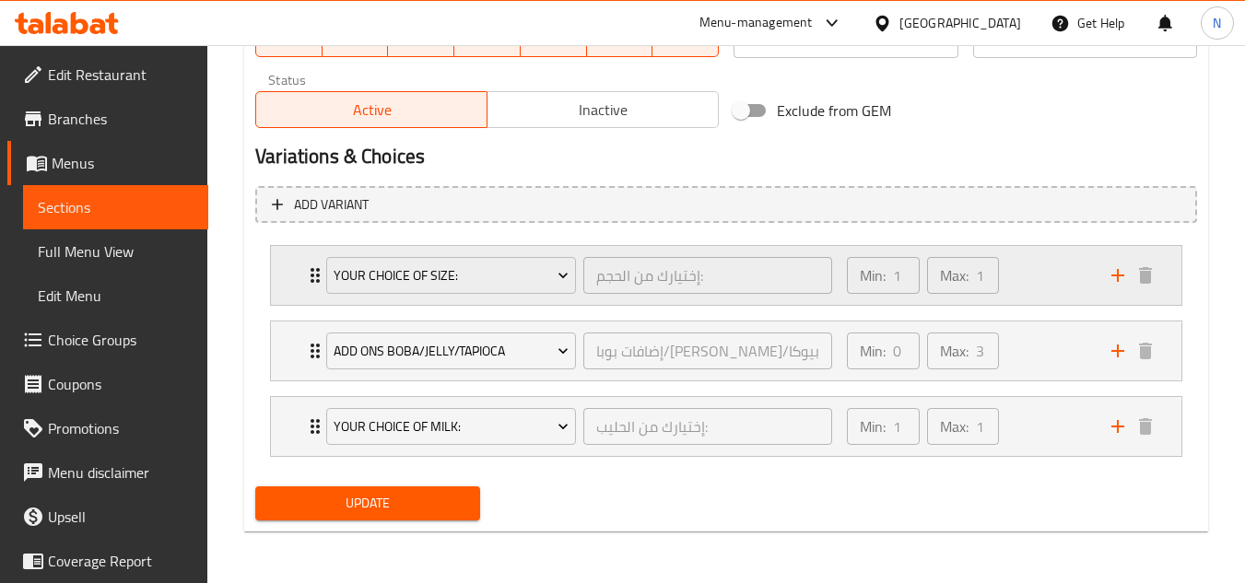
click at [1029, 263] on div "Min: 1 ​ Max: 1 ​" at bounding box center [968, 275] width 264 height 59
